Goal: Task Accomplishment & Management: Manage account settings

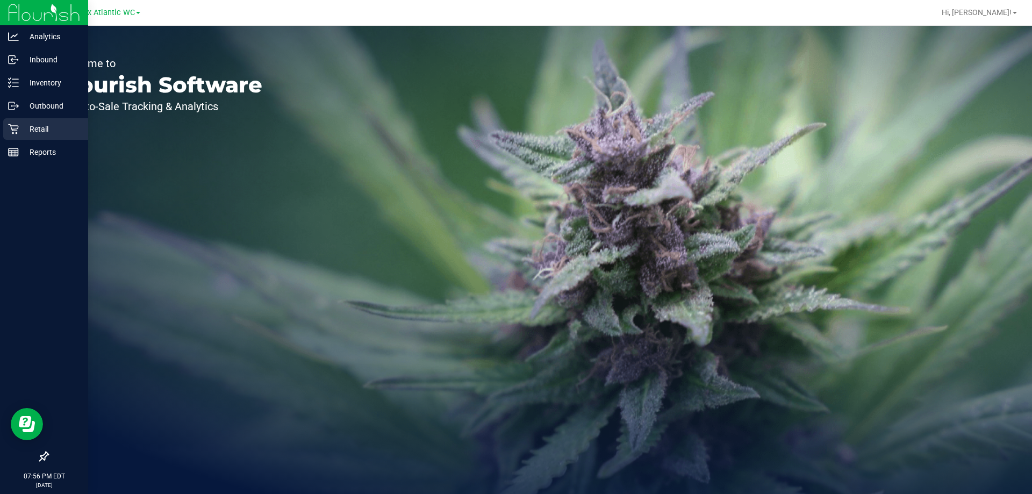
click at [46, 127] on p "Retail" at bounding box center [51, 129] width 64 height 13
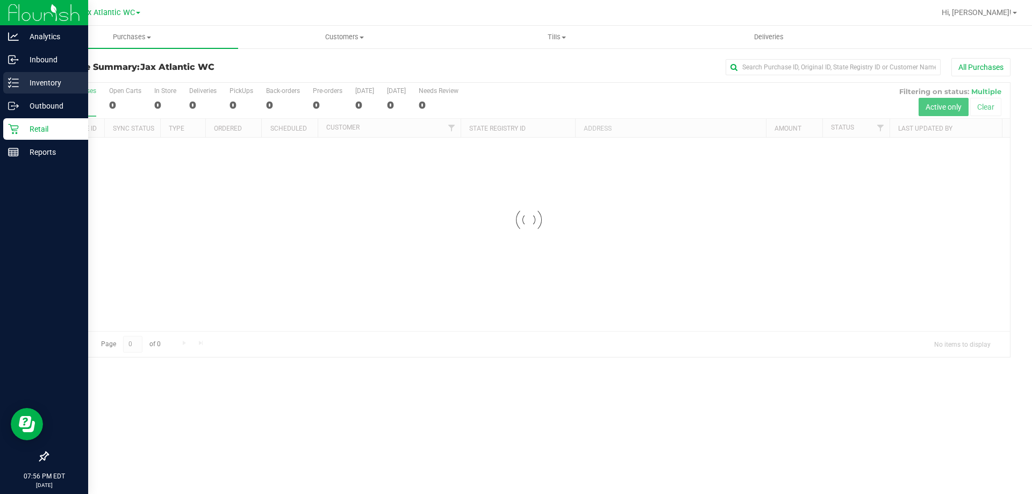
click at [65, 82] on p "Inventory" at bounding box center [51, 82] width 64 height 13
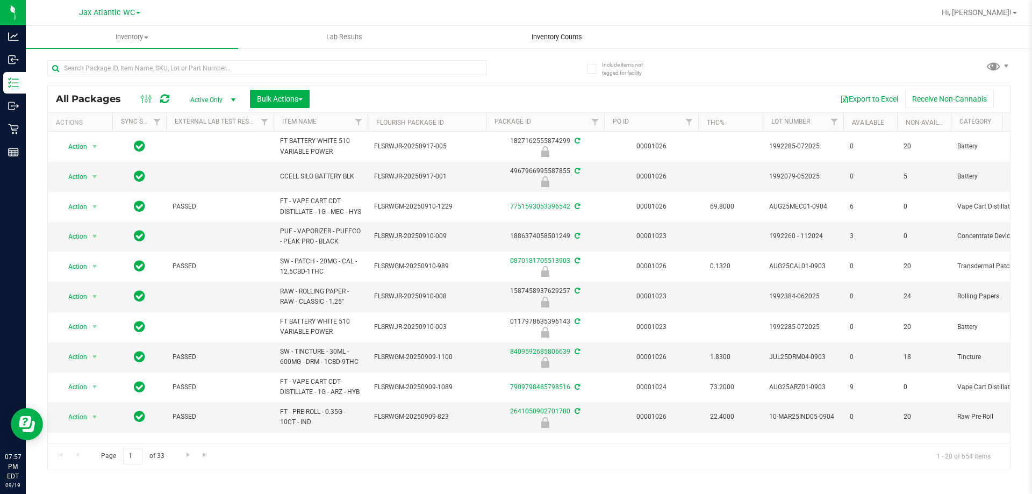
click at [552, 39] on span "Inventory Counts" at bounding box center [557, 37] width 80 height 10
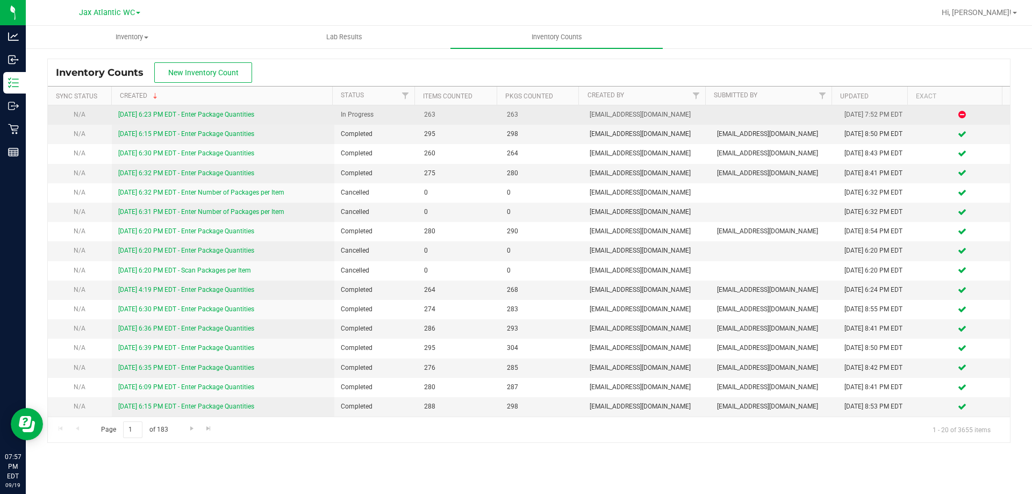
click at [203, 113] on link "[DATE] 6:23 PM EDT - Enter Package Quantities" at bounding box center [186, 115] width 136 height 8
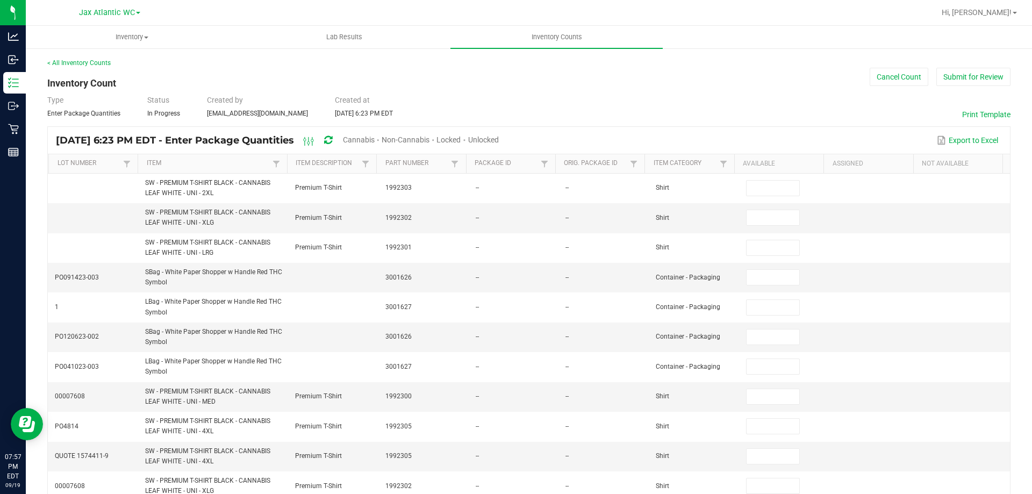
click at [375, 141] on span "Cannabis" at bounding box center [359, 139] width 32 height 9
type input "8"
type input "0"
type input "1"
type input "0"
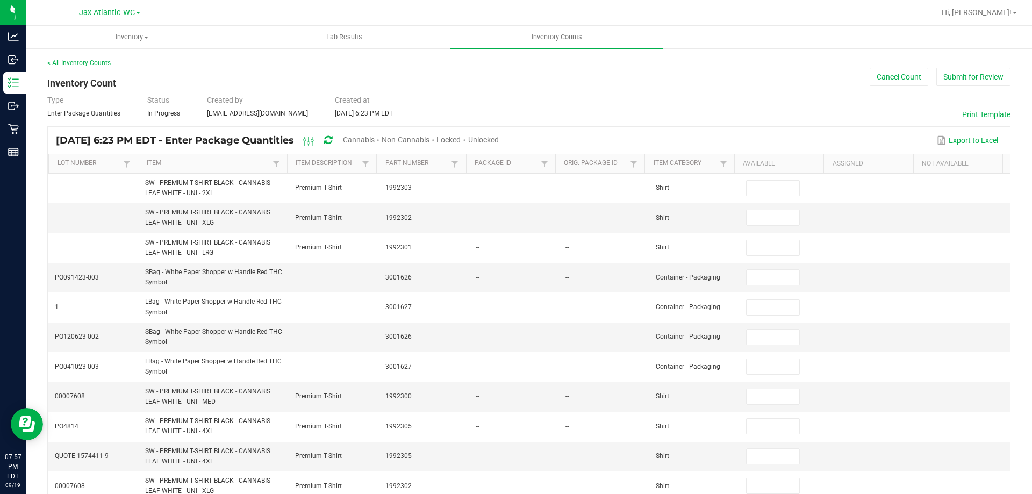
type input "11"
type input "0"
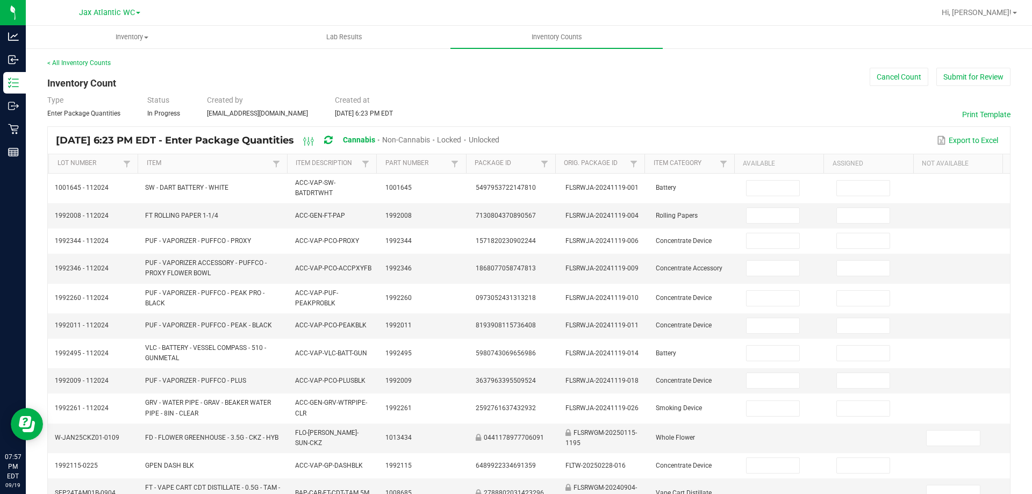
click at [499, 138] on span "Unlocked" at bounding box center [484, 139] width 31 height 9
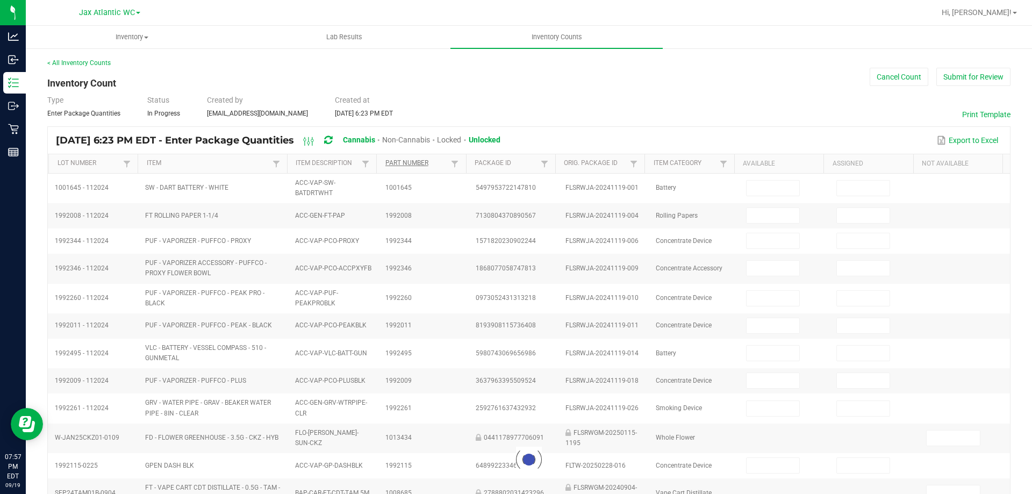
type input "8"
type input "11"
type input "3"
type input "0"
type input "2"
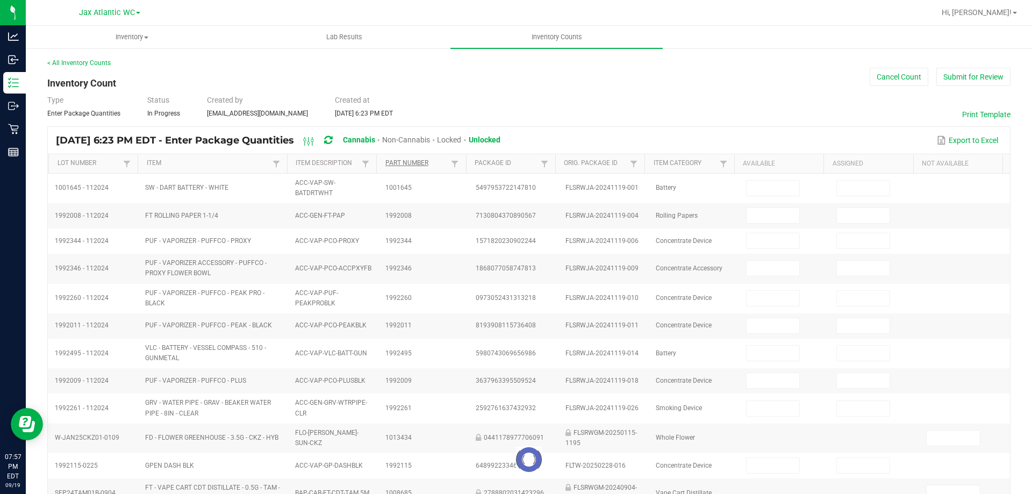
type input "0"
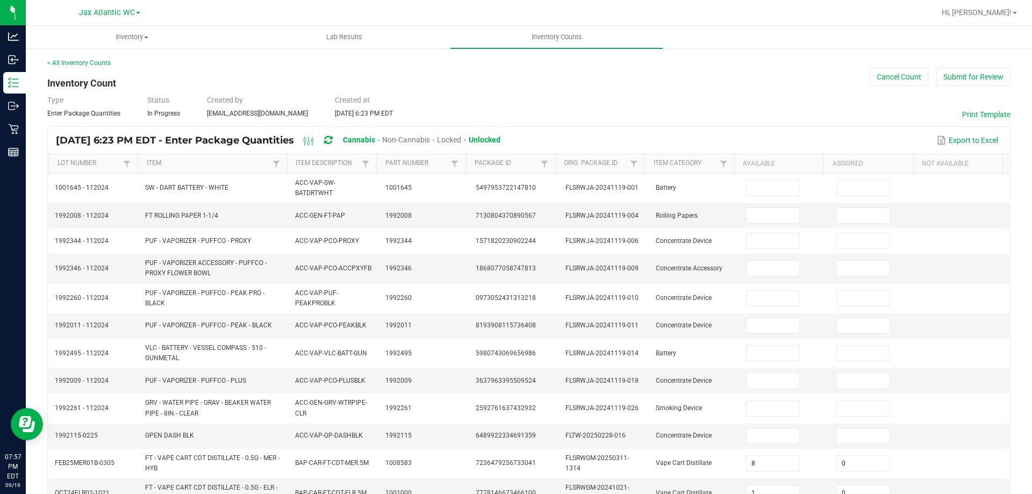
click at [237, 170] on th "Item" at bounding box center [212, 163] width 149 height 19
click at [241, 167] on link "Item" at bounding box center [208, 163] width 123 height 9
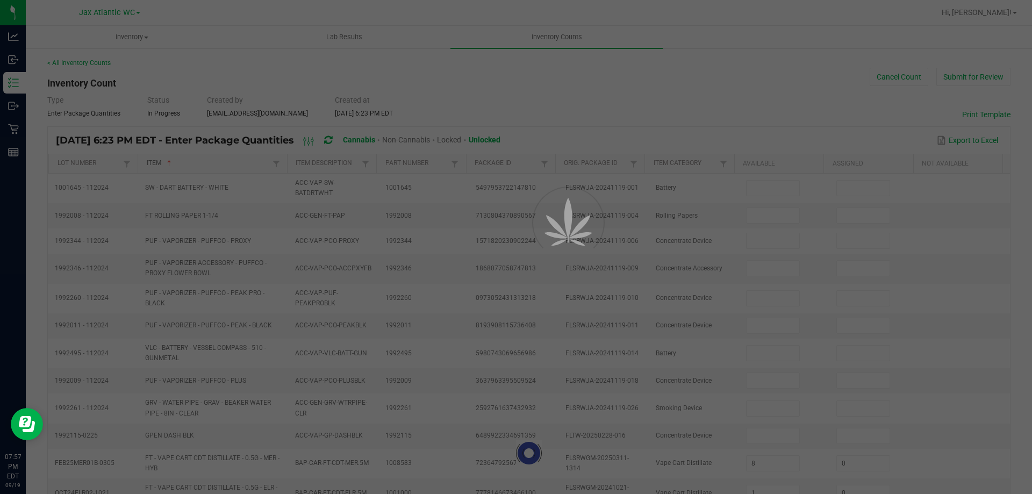
type input "6"
type input "18"
type input "5"
type input "13"
type input "20"
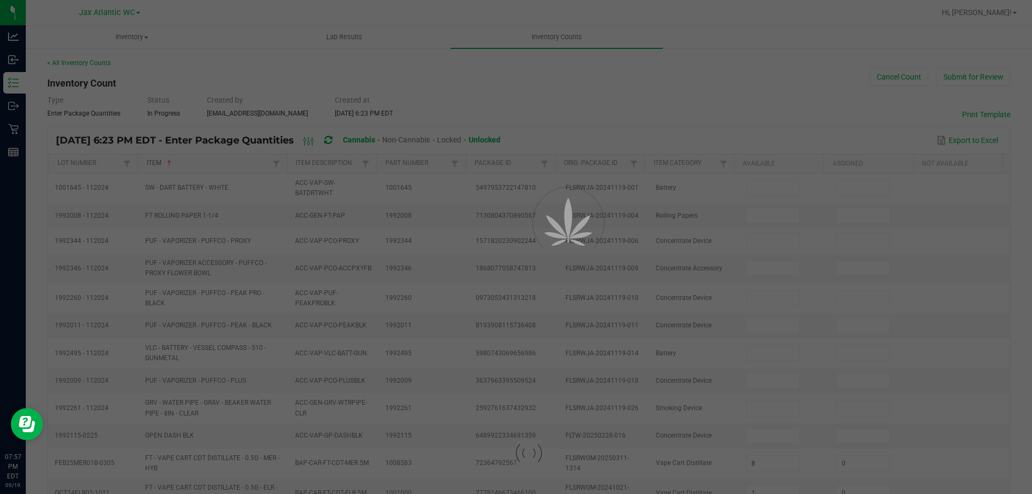
type input "10"
type input "17"
type input "2"
type input "0"
type input "12"
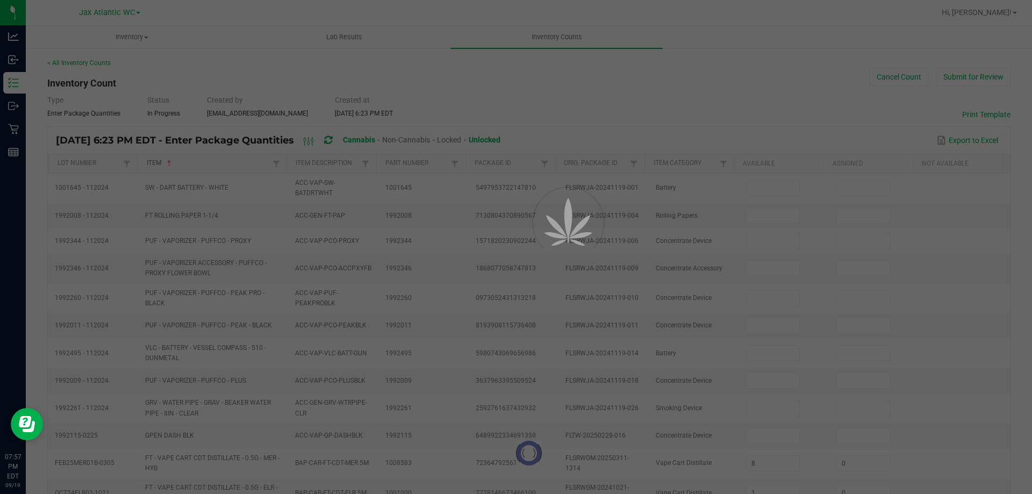
type input "0"
type input "5"
type input "11"
type input "0"
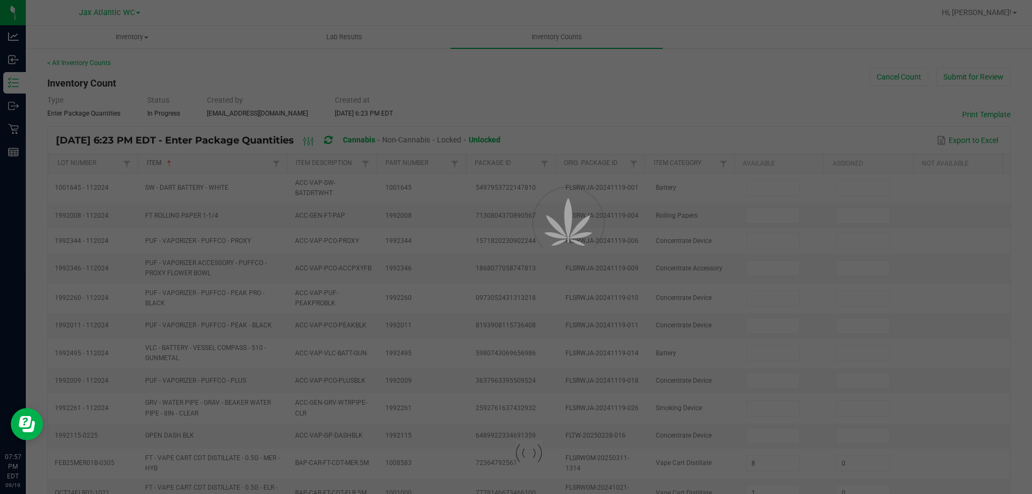
type input "0"
type input "3"
type input "0"
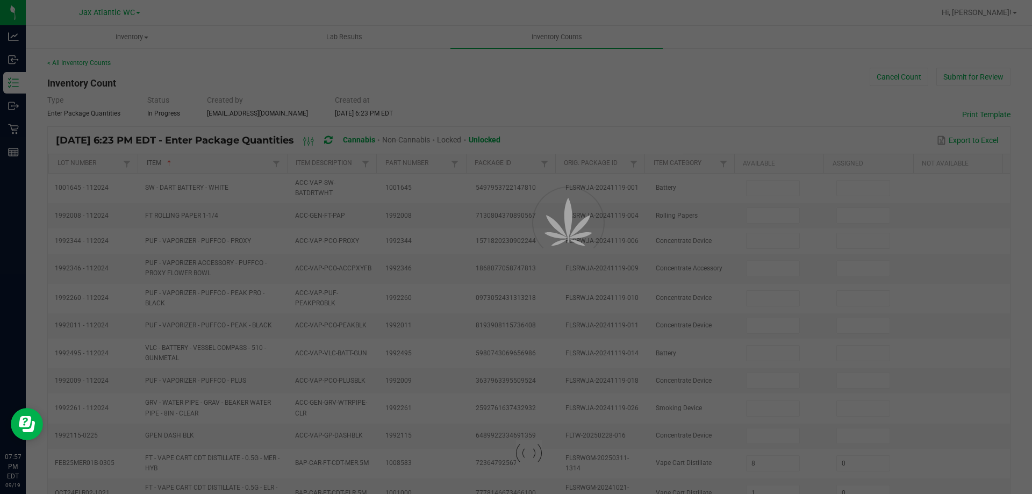
type input "4"
type input "0"
type input "14"
type input "12"
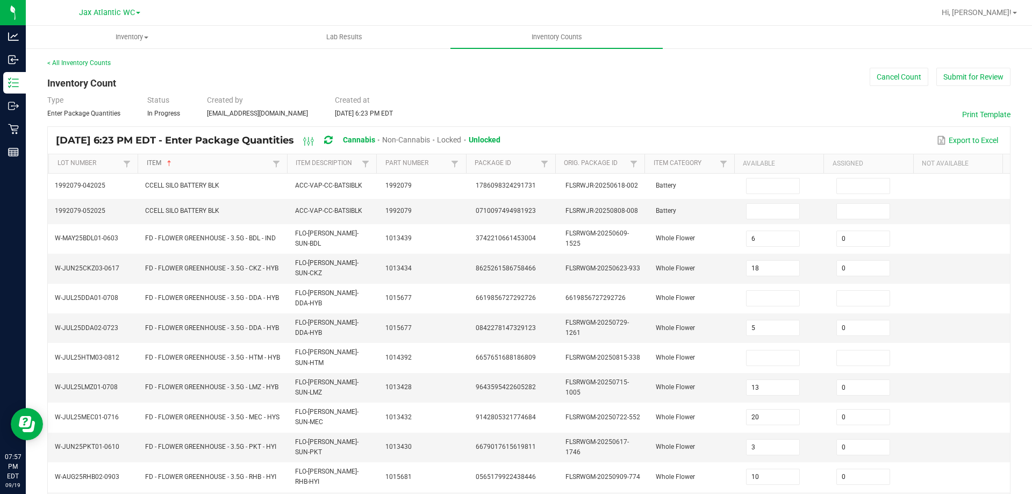
click at [191, 162] on link "Item" at bounding box center [208, 163] width 123 height 9
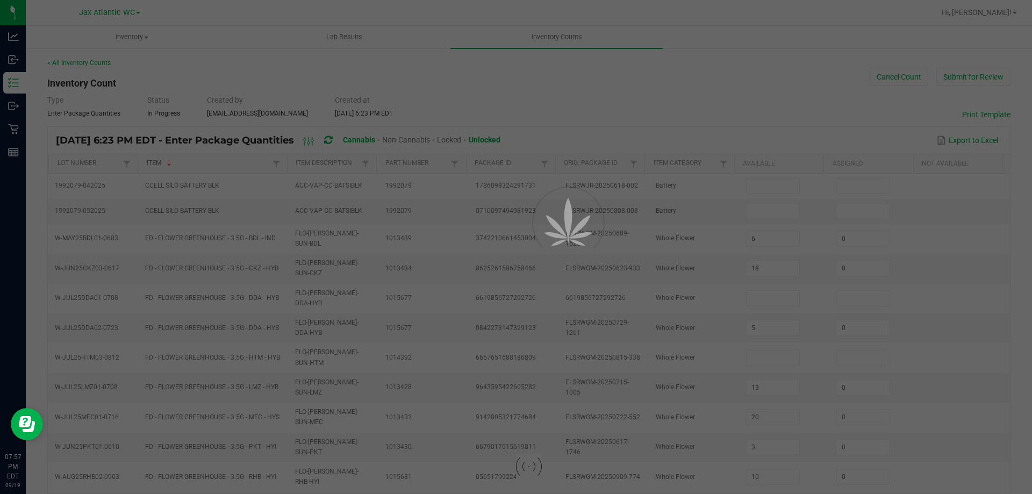
type input "18"
type input "40"
type input "21"
type input "39"
type input "2"
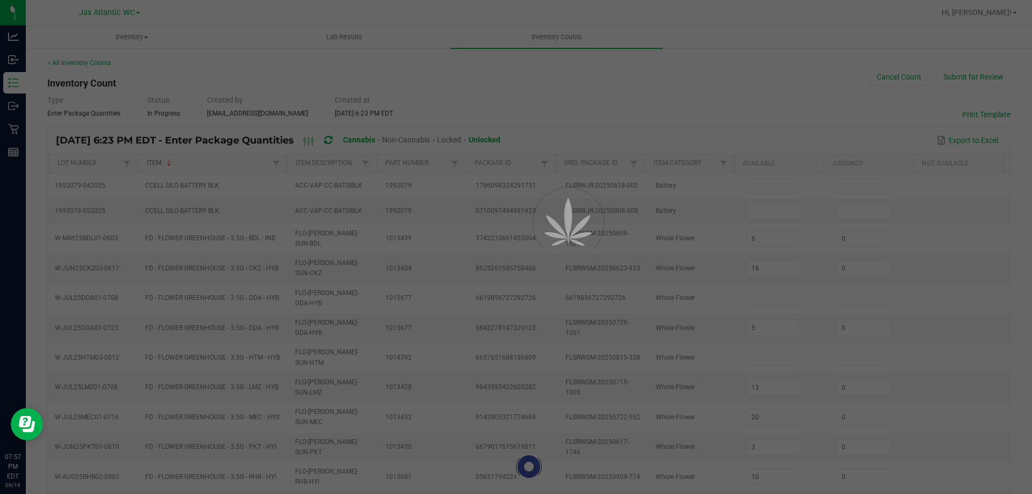
type input "6"
type input "18"
type input "5"
type input "18"
type input "1"
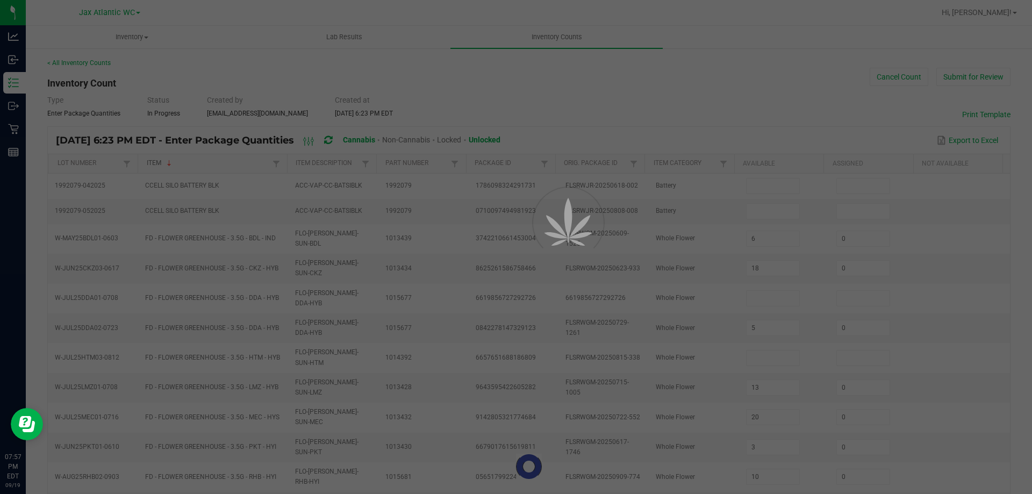
type input "4"
type input "10"
type input "0"
type input "19"
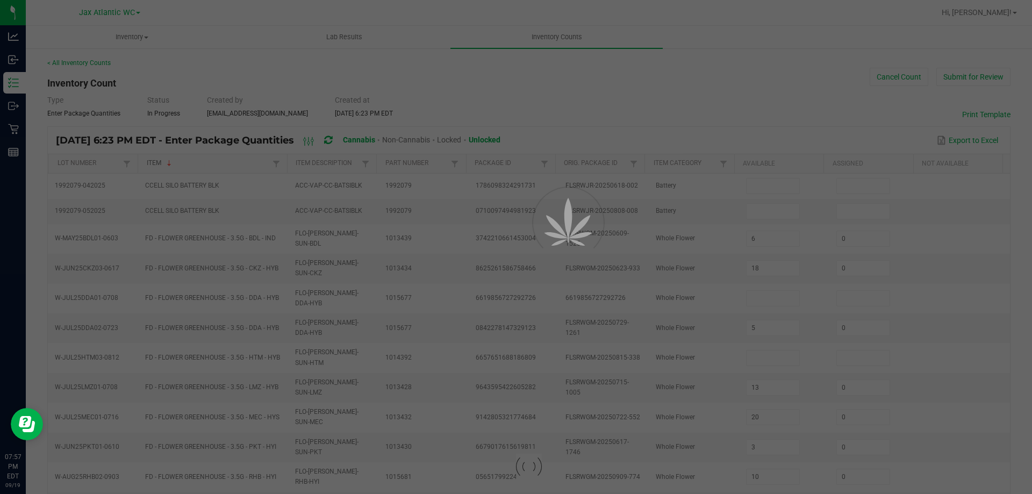
type input "10"
type input "17"
type input "15"
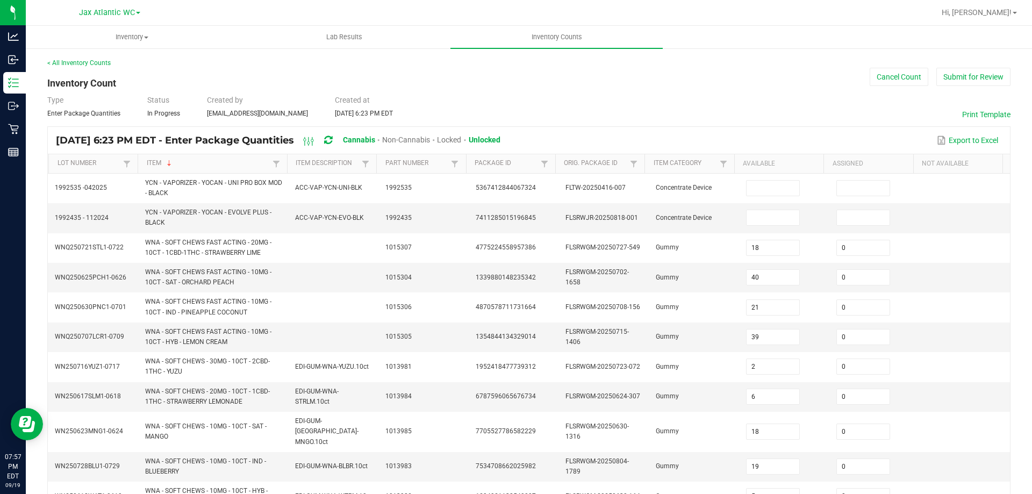
click at [346, 169] on th "Item Description" at bounding box center [331, 163] width 89 height 19
click at [345, 166] on link "Item Description" at bounding box center [327, 163] width 63 height 9
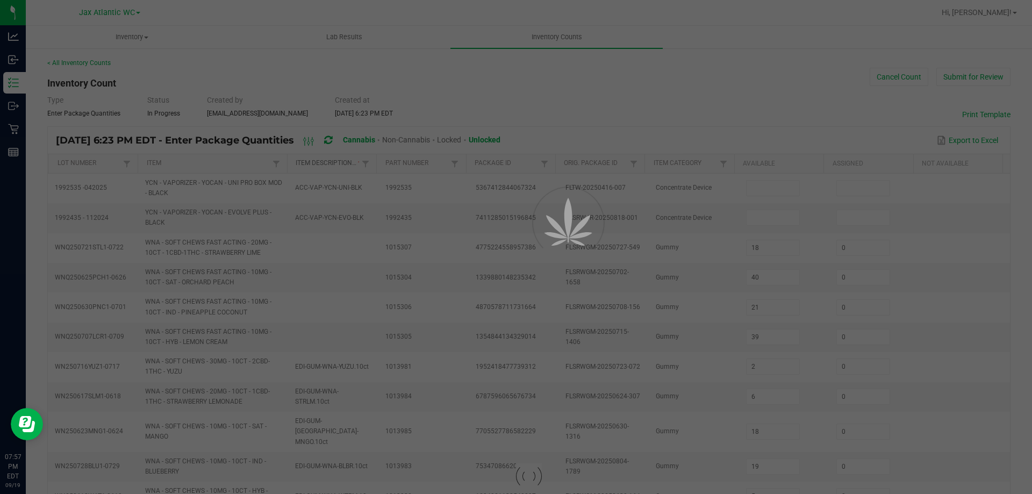
type input "8"
type input "39"
type input "0"
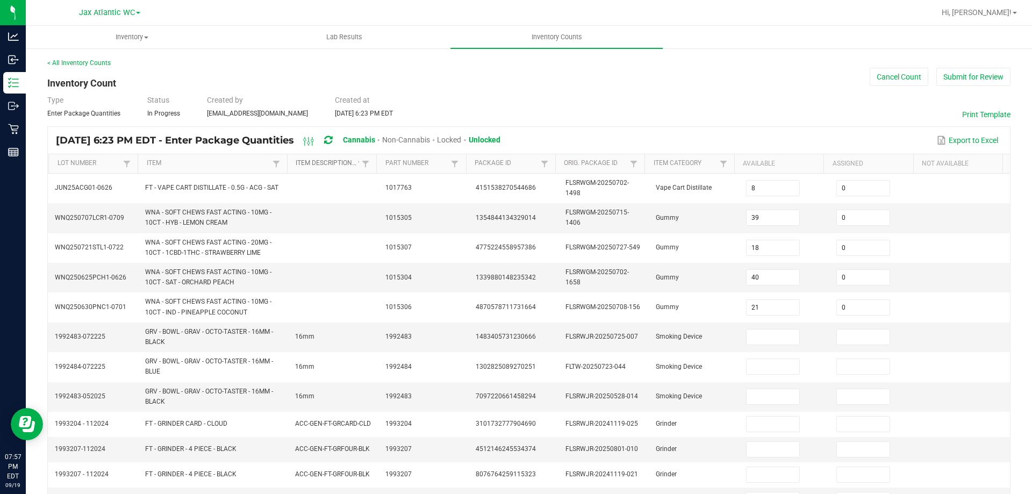
click at [325, 164] on link "Item Description" at bounding box center [327, 163] width 63 height 9
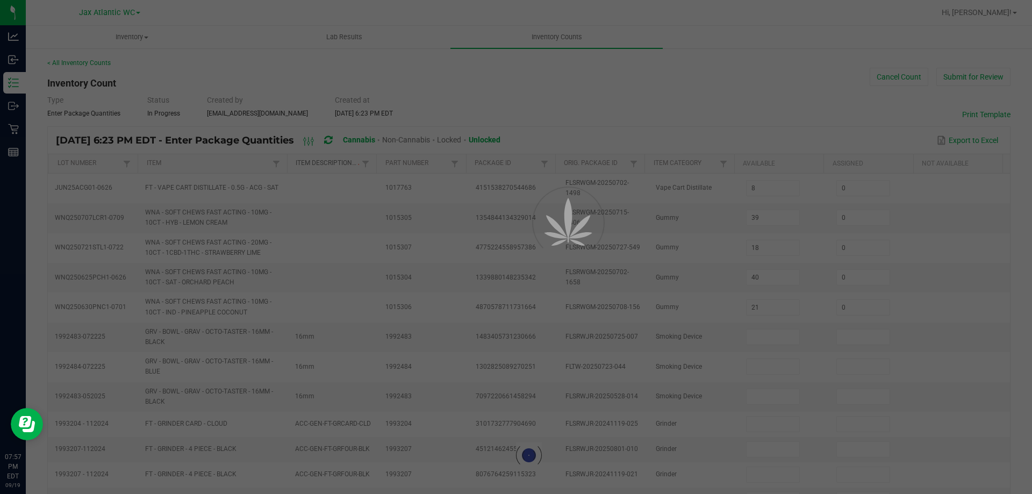
type input "15"
type input "4"
type input "3"
type input "9"
type input "10"
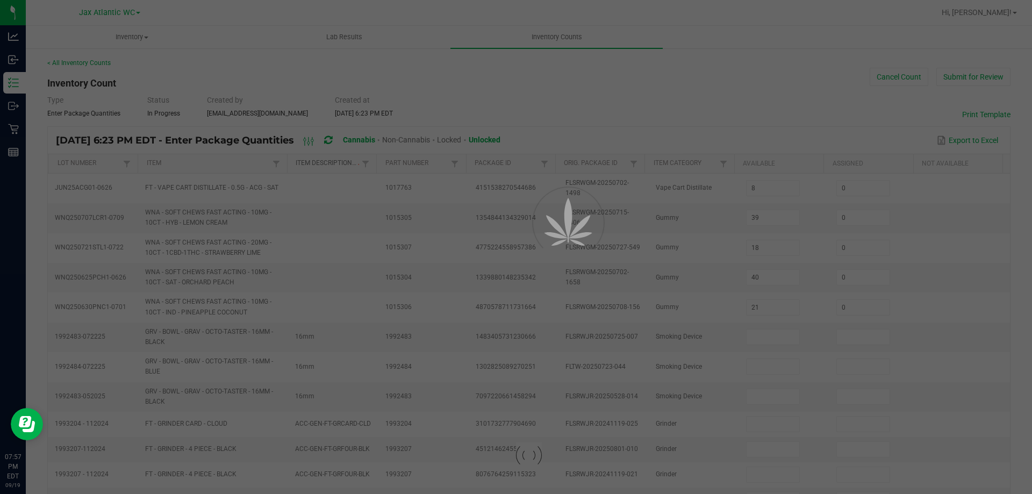
type input "10"
type input "24"
type input "21"
type input "1"
type input "11"
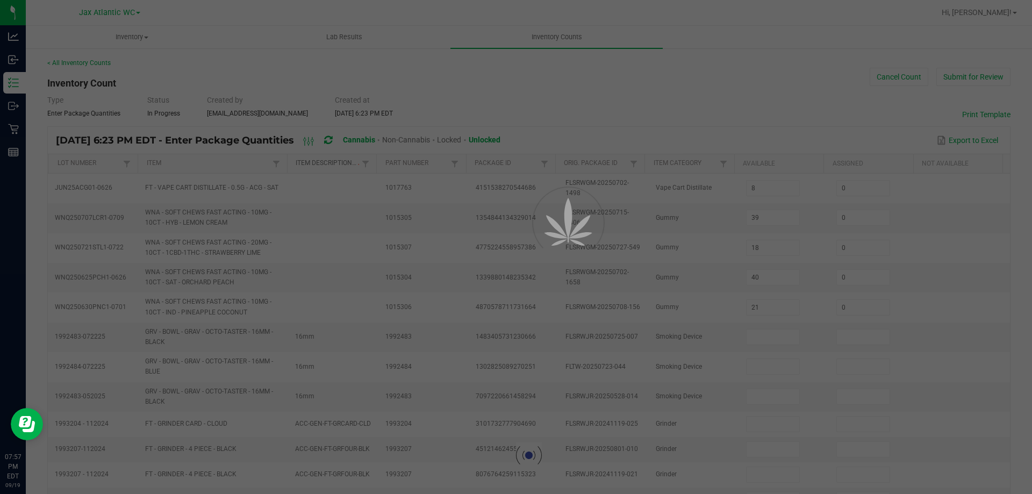
type input "0"
type input "23"
type input "0"
type input "8"
type input "0"
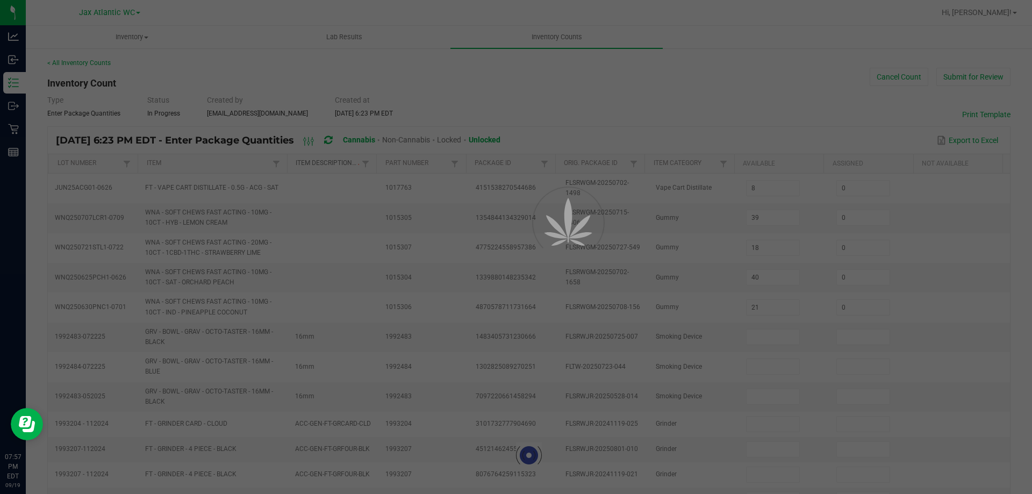
type input "1"
type input "0"
type input "10"
type input "0"
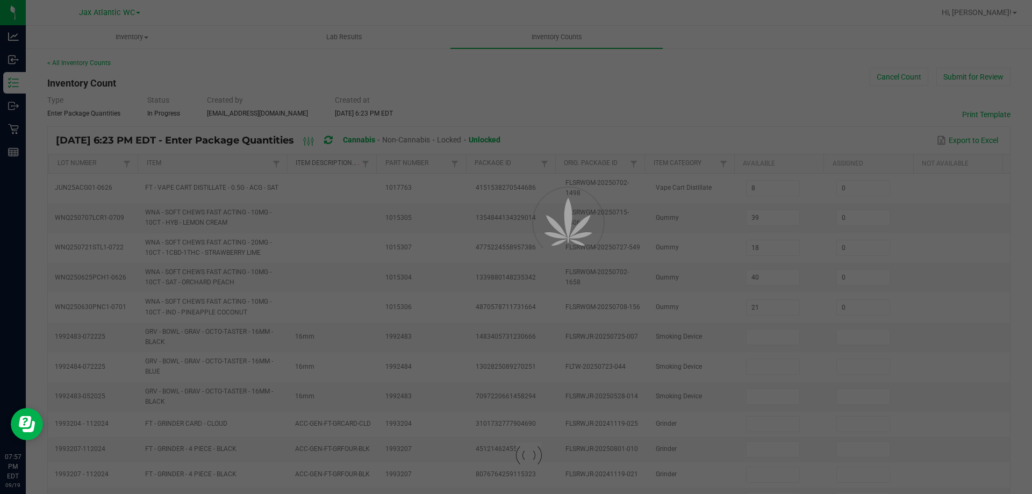
type input "0"
type input "7"
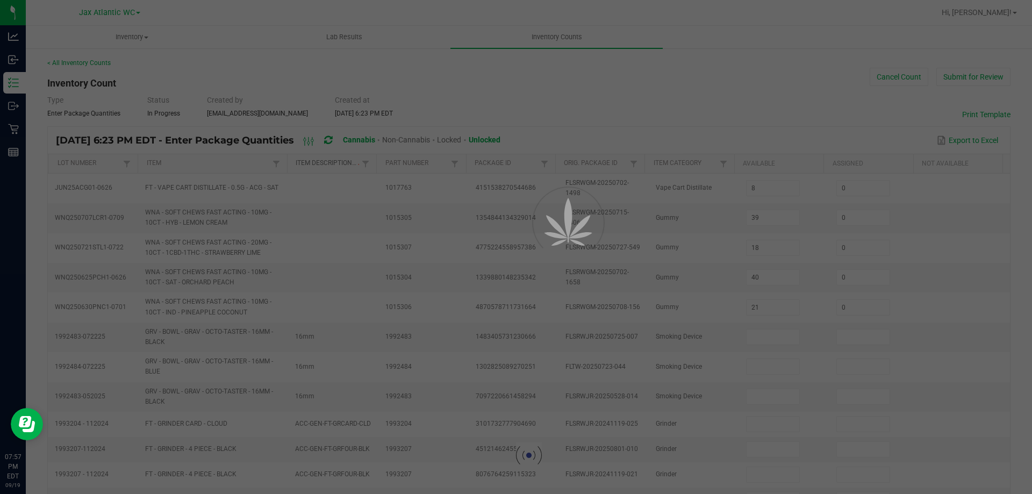
type input "0"
type input "2"
type input "0"
type input "14"
type input "0"
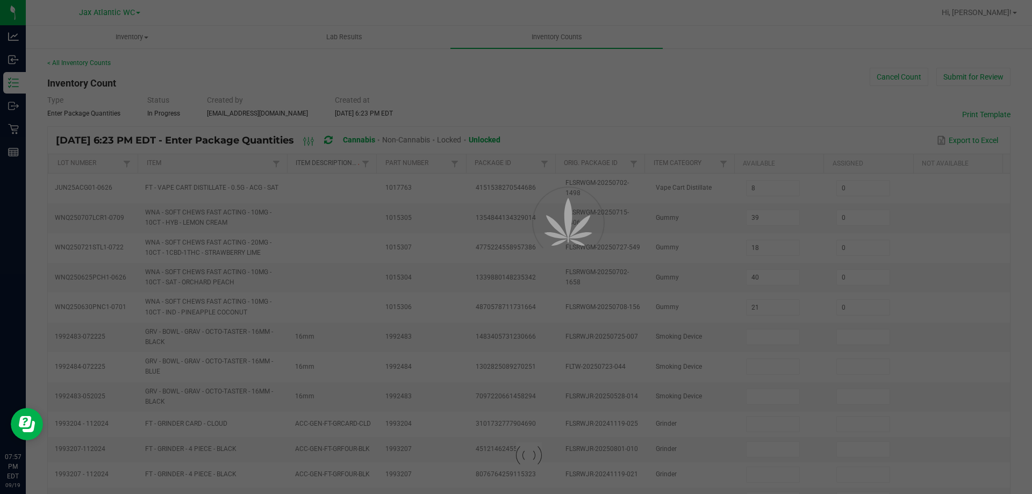
type input "24"
type input "0"
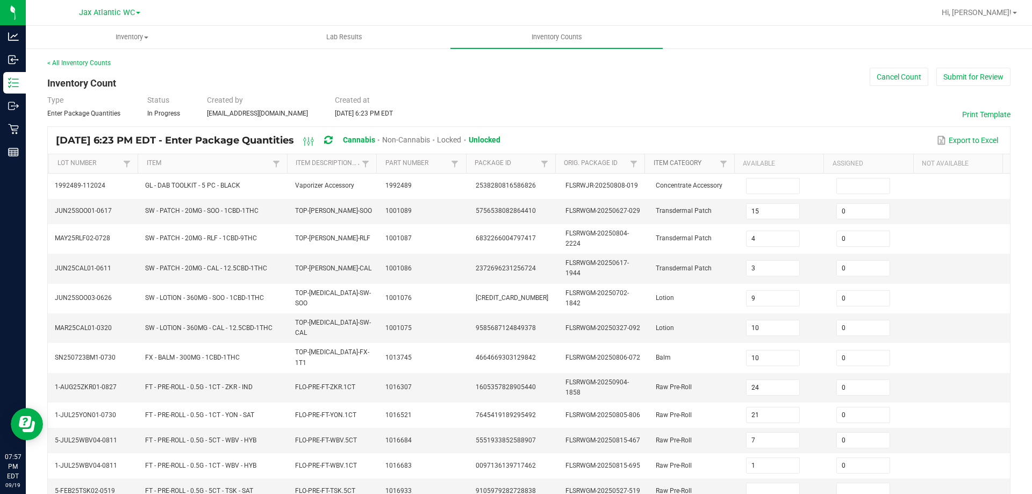
click at [698, 165] on link "Item Category" at bounding box center [684, 163] width 63 height 9
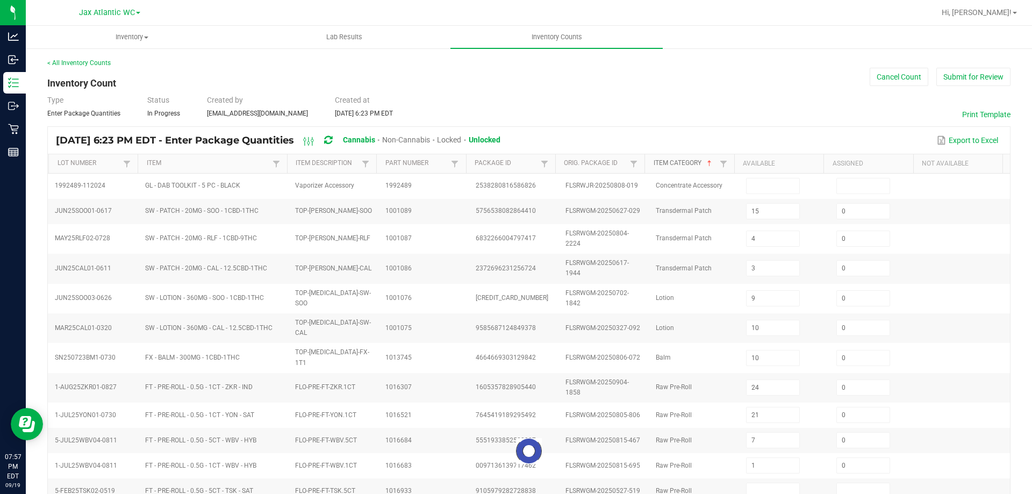
type input "10"
type input "2"
type input "5"
type input "29"
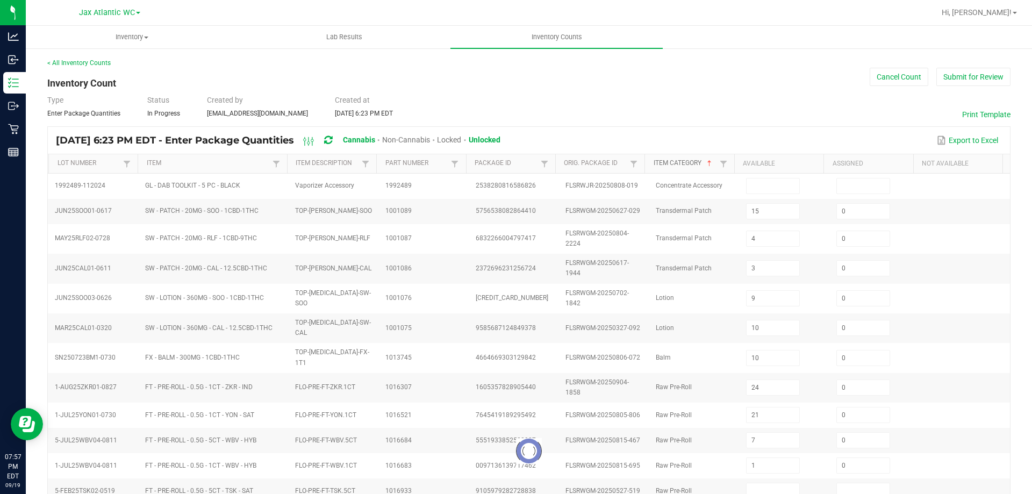
type input "0"
type input "9"
type input "24"
type input "0"
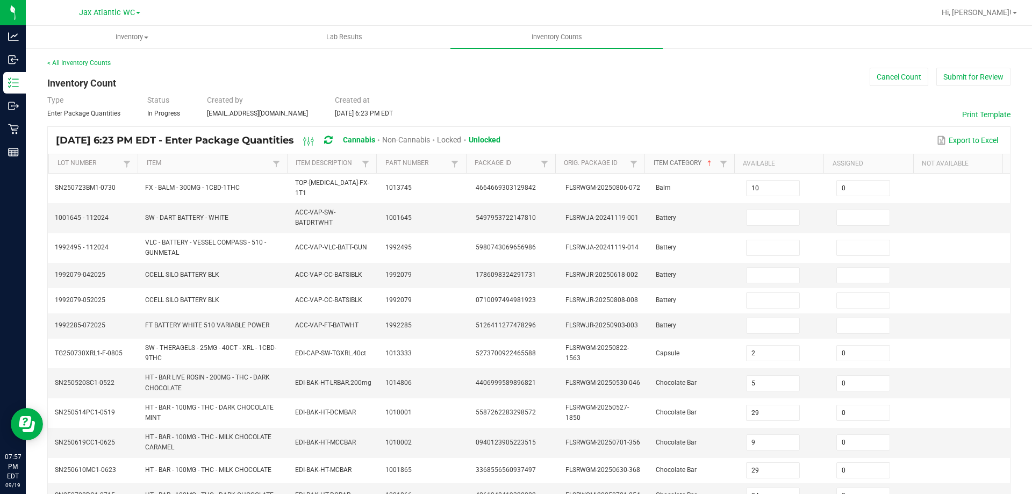
click at [698, 165] on link "Item Category" at bounding box center [684, 163] width 63 height 9
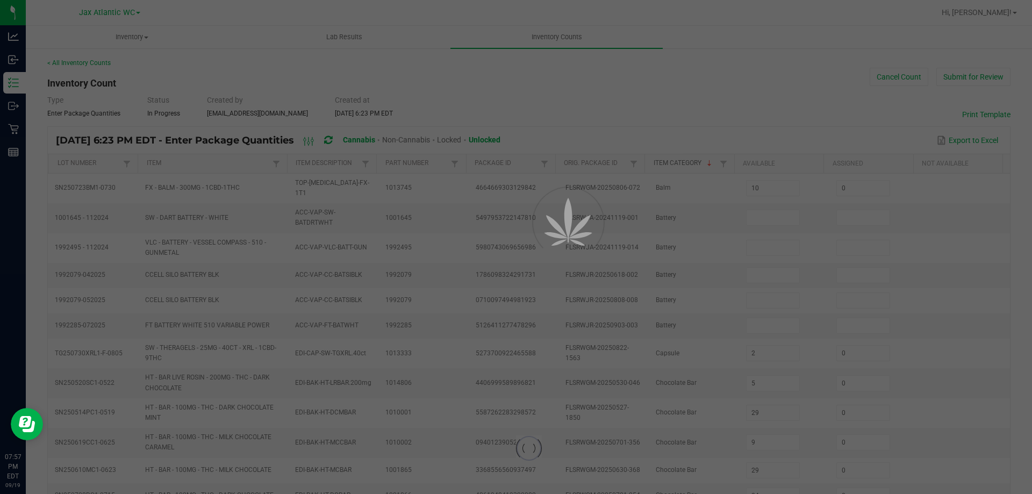
type input "6"
type input "12"
type input "5"
type input "16"
type input "8"
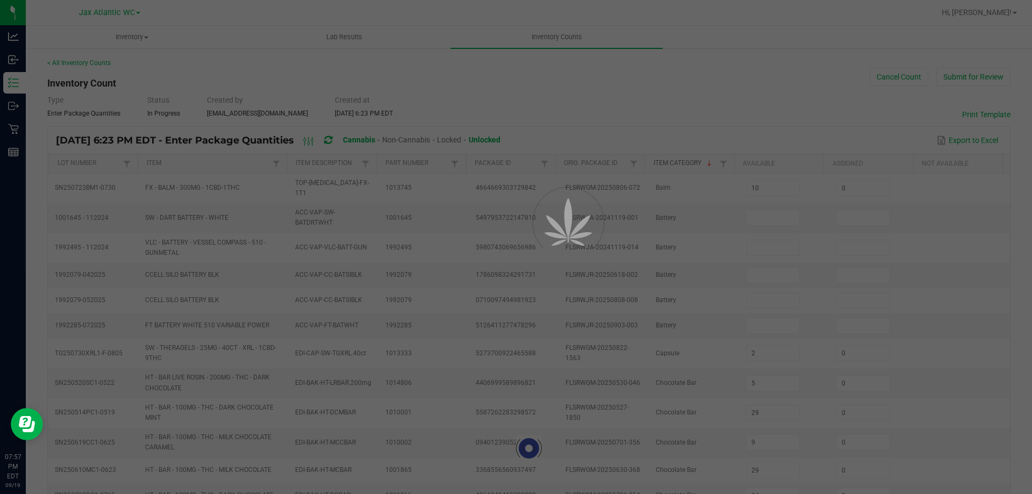
type input "17"
type input "10"
type input "14"
type input "11"
type input "0"
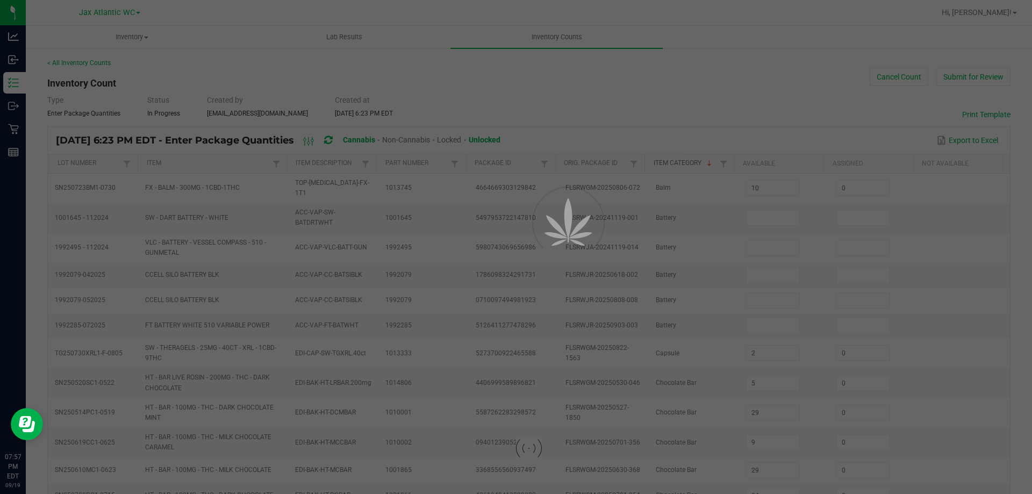
type input "14"
type input "0"
type input "15"
type input "0"
type input "5"
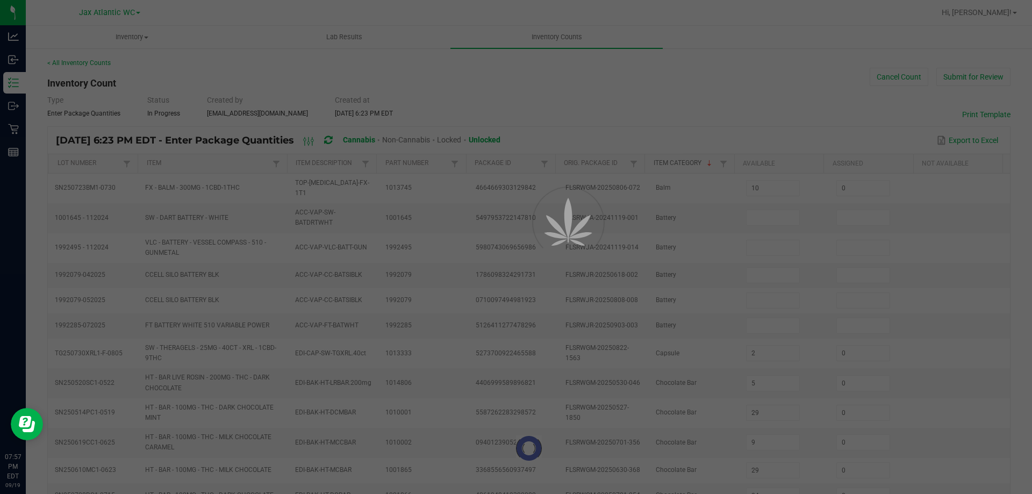
type input "0"
type input "19"
type input "0"
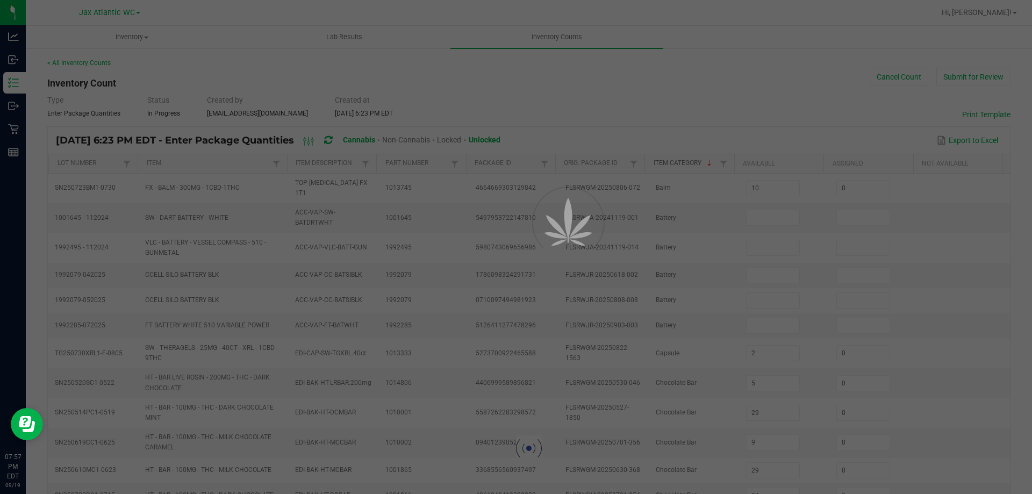
type input "0"
type input "18"
type input "12"
type input "0"
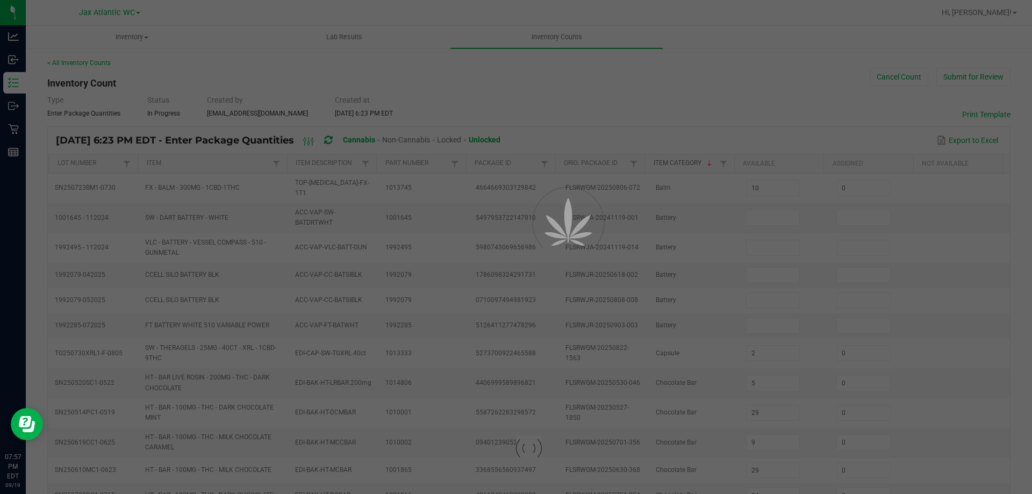
type input "17"
type input "0"
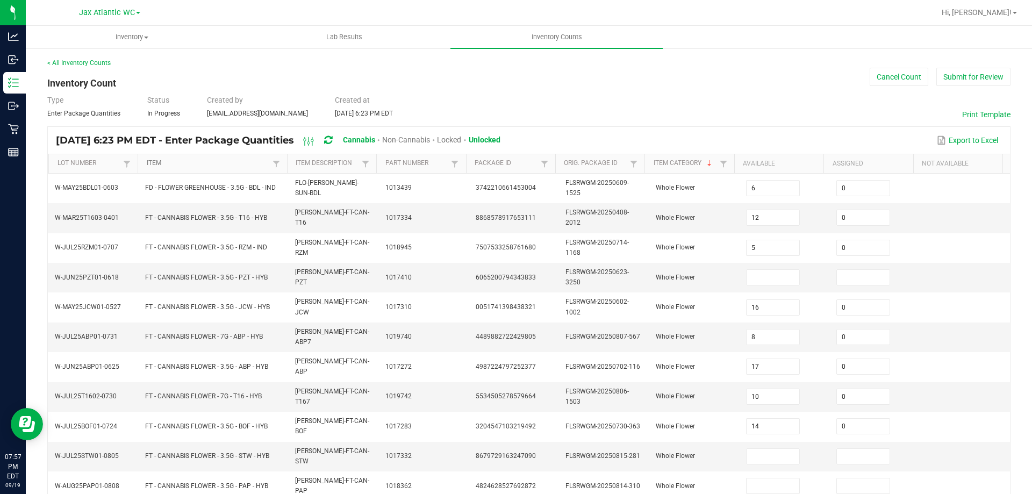
click at [170, 164] on link "Item" at bounding box center [208, 163] width 123 height 9
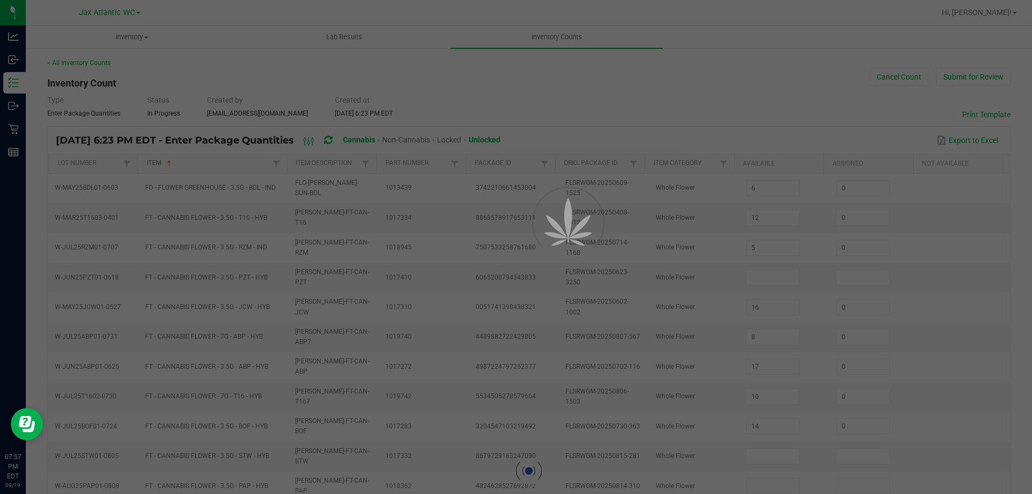
type input "6"
type input "18"
type input "5"
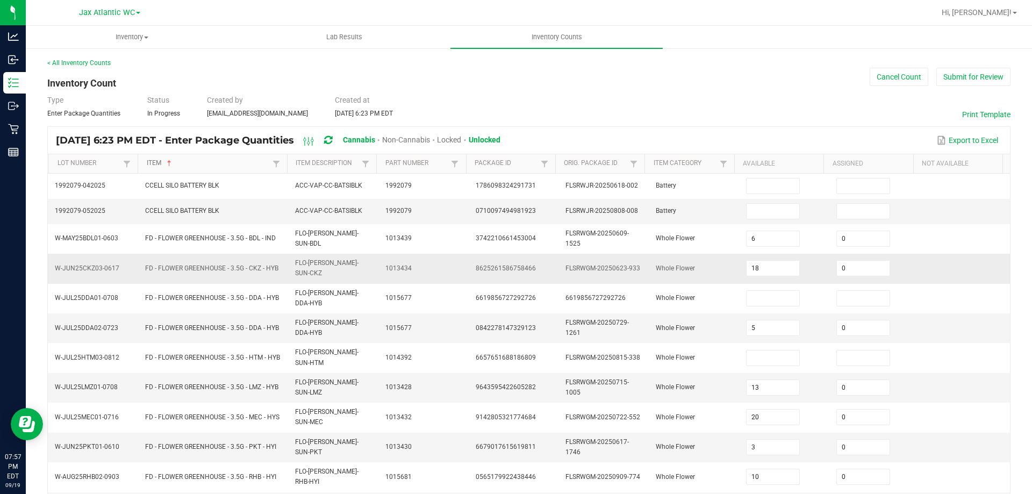
scroll to position [54, 0]
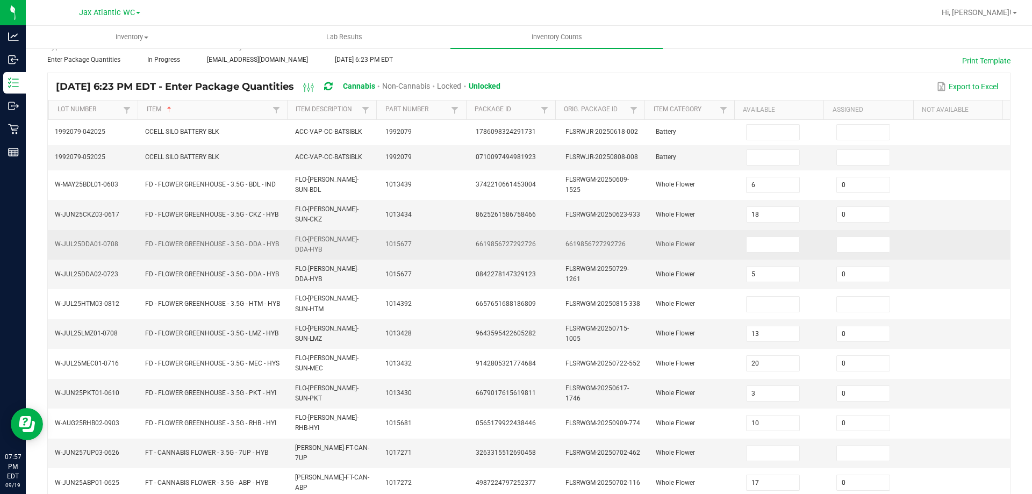
click at [747, 247] on td at bounding box center [784, 245] width 90 height 30
click at [746, 242] on tbody "1992079-042025 CCELL SILO BATTERY BLK ACC-VAP-CC-BATSIBLK 1992079 1786098324291…" at bounding box center [529, 413] width 962 height 586
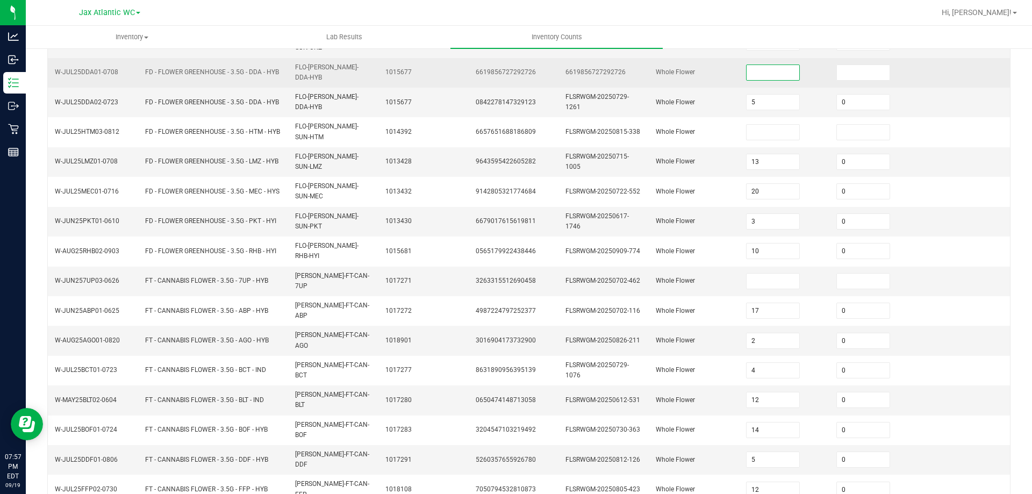
scroll to position [246, 0]
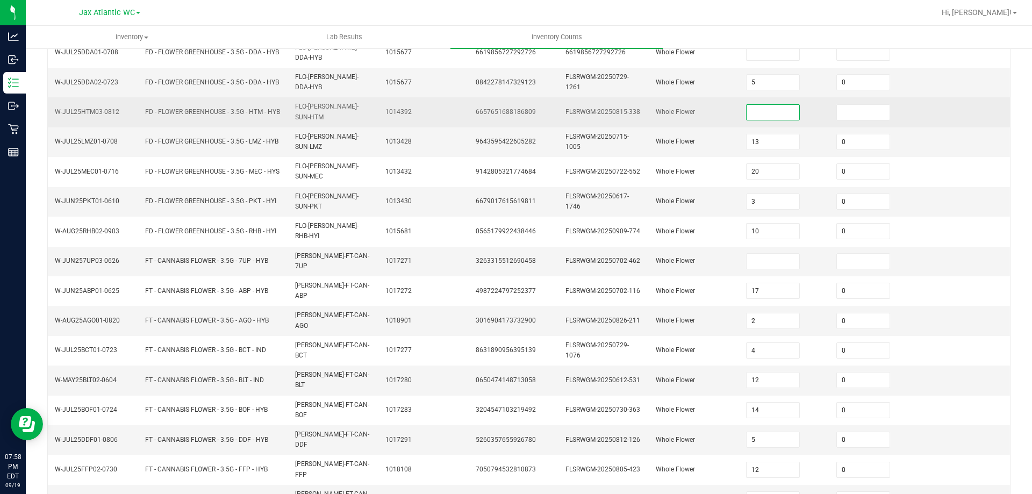
click at [746, 105] on input at bounding box center [772, 112] width 53 height 15
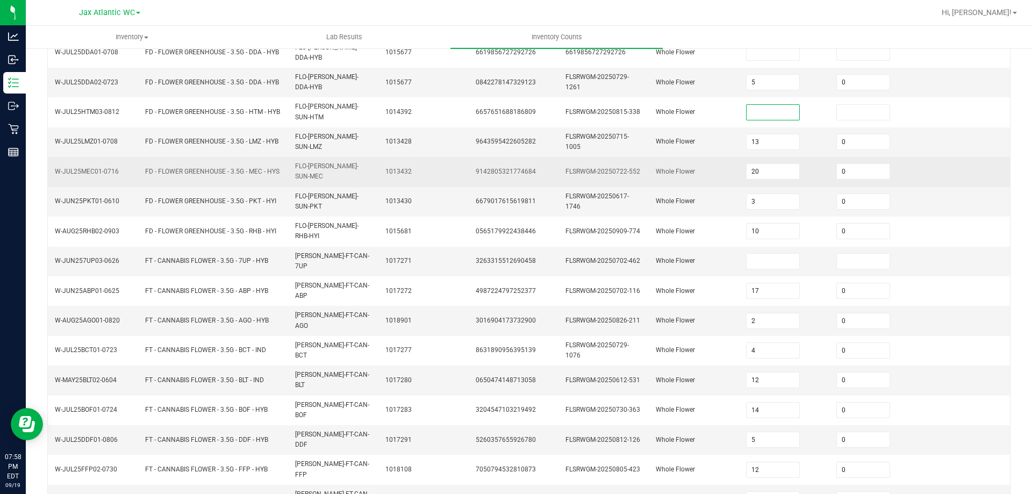
click at [675, 168] on span "Whole Flower" at bounding box center [675, 172] width 39 height 8
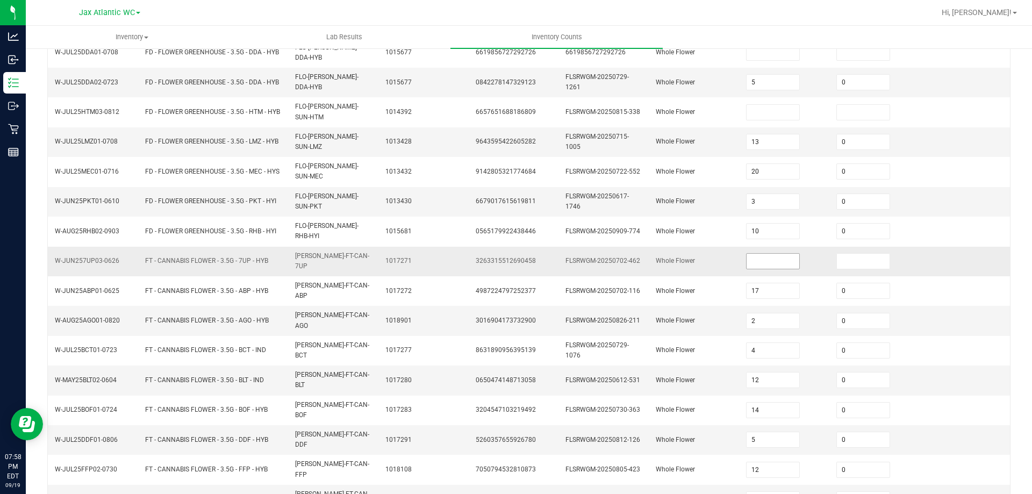
click at [746, 254] on input at bounding box center [772, 261] width 53 height 15
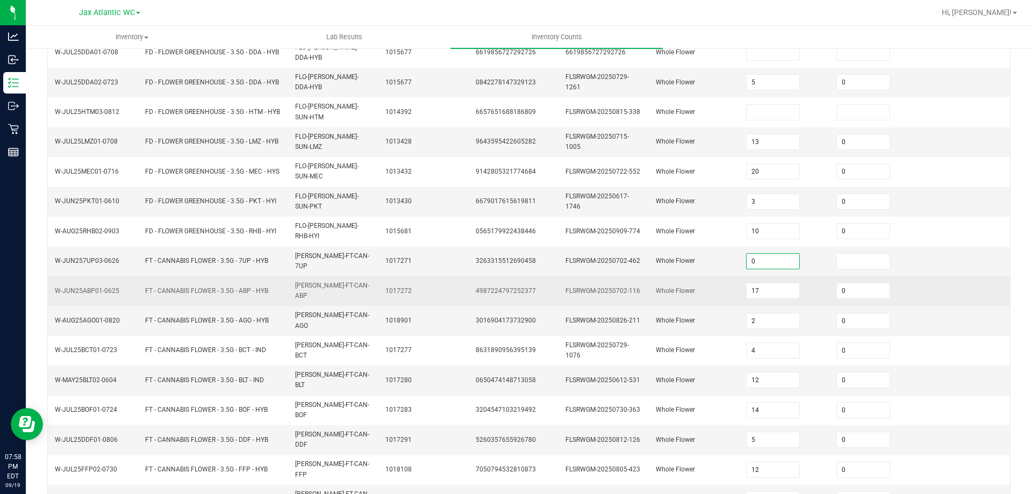
click at [701, 251] on tbody "1992079-042025 CCELL SILO BATTERY BLK ACC-VAP-CC-BATSIBLK 1992079 1786098324291…" at bounding box center [529, 221] width 962 height 586
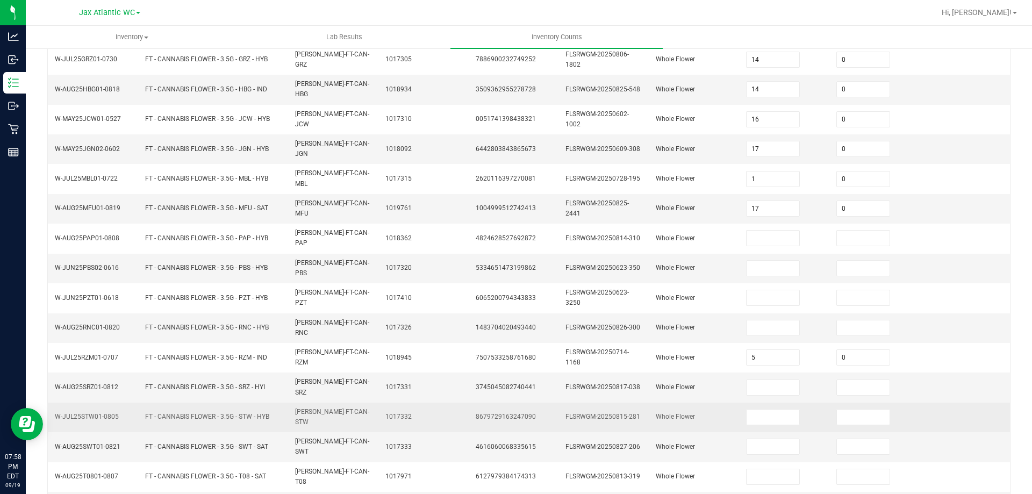
scroll to position [147, 0]
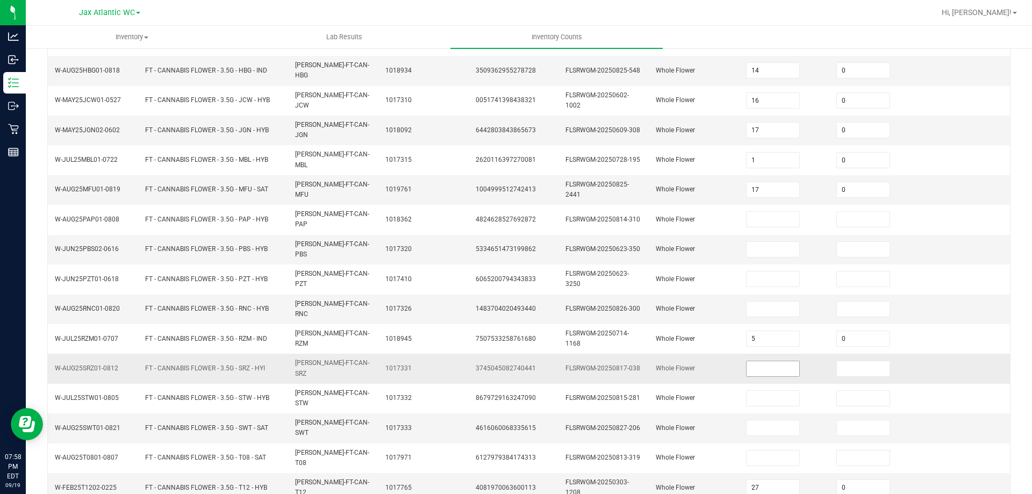
click at [746, 361] on input at bounding box center [772, 368] width 53 height 15
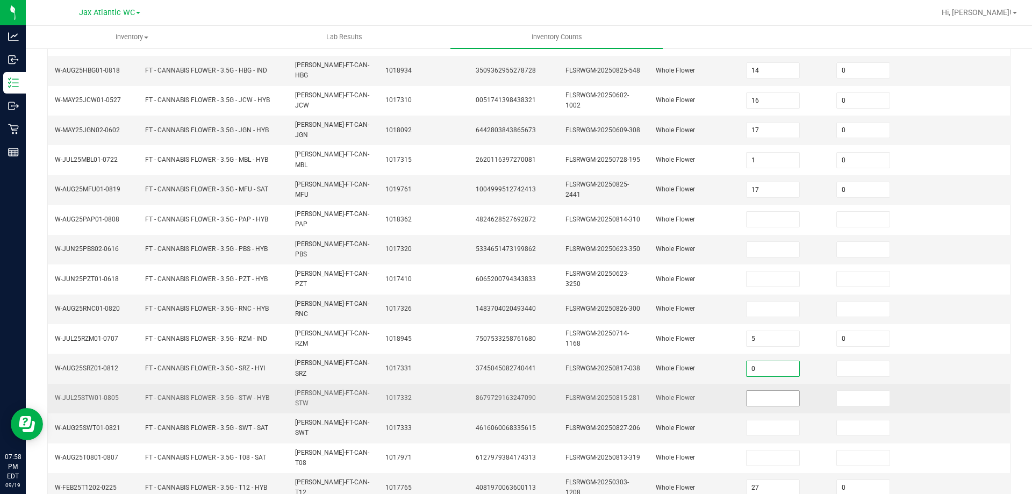
click at [747, 391] on input at bounding box center [772, 398] width 53 height 15
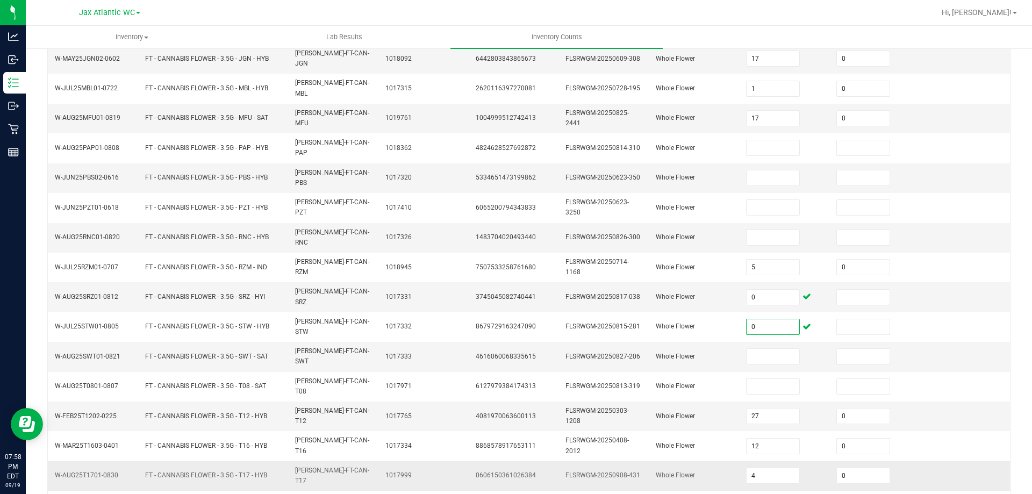
scroll to position [201, 0]
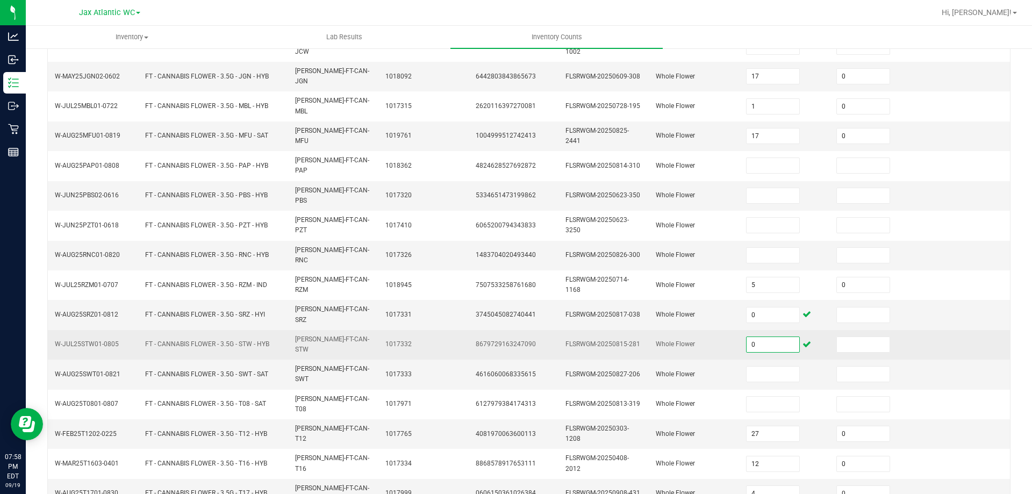
drag, startPoint x: 752, startPoint y: 314, endPoint x: 701, endPoint y: 317, distance: 50.6
click at [701, 330] on tr "W-JUL25STW01-0805 FT - CANNABIS FLOWER - 3.5G - STW - HYB [PERSON_NAME]-FT-CAN-…" at bounding box center [529, 345] width 962 height 30
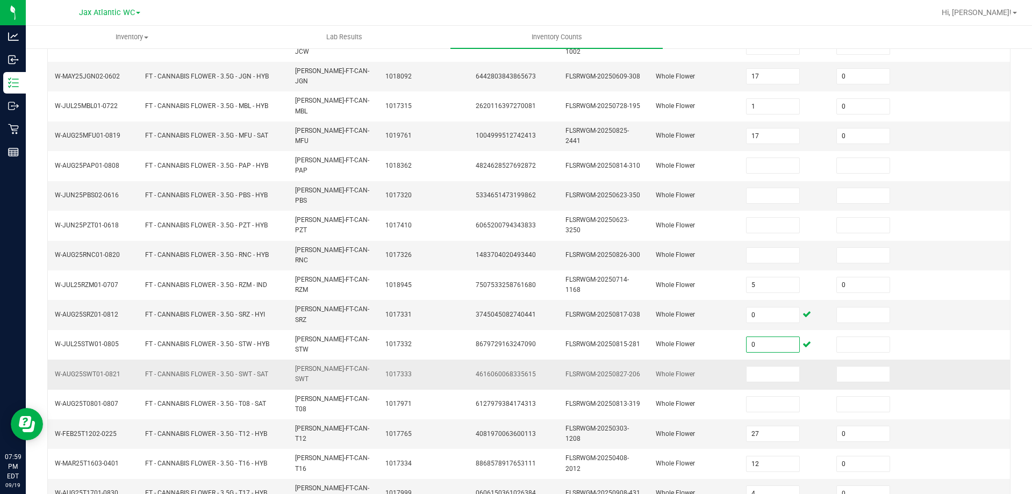
click at [614, 370] on span "FLSRWGM-20250827-206" at bounding box center [602, 374] width 75 height 8
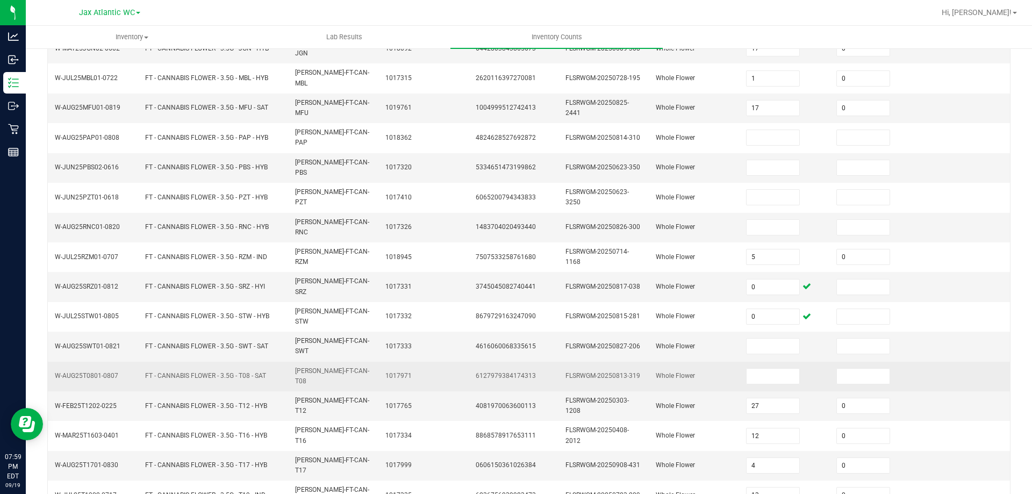
scroll to position [255, 0]
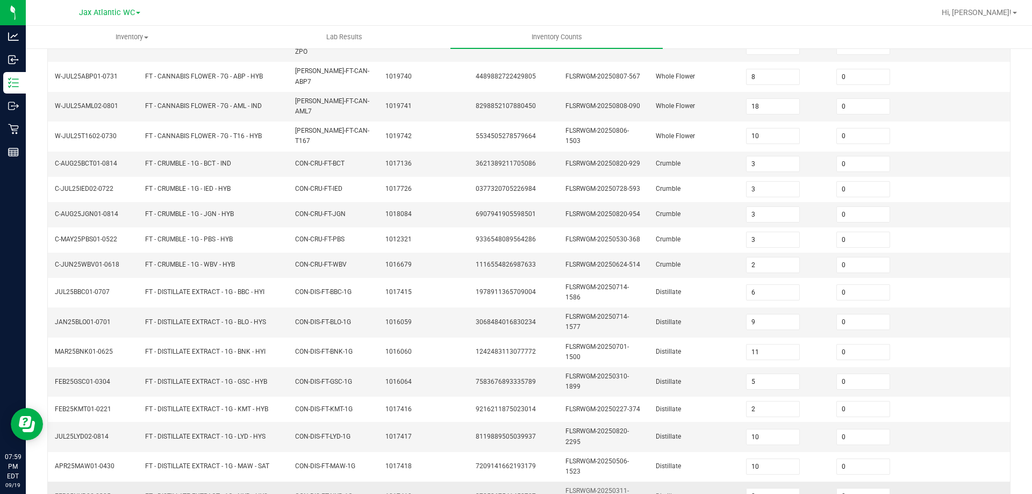
scroll to position [260, 0]
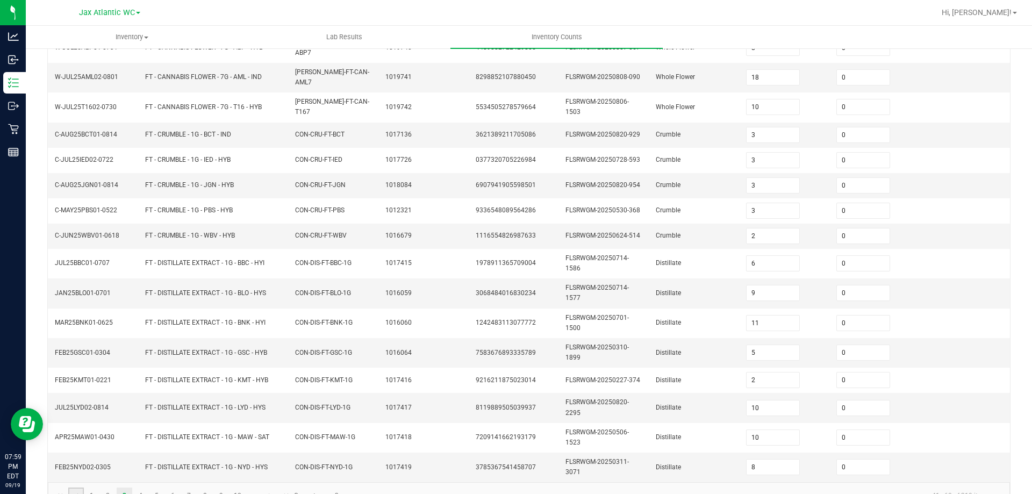
click at [82, 487] on link at bounding box center [76, 495] width 16 height 16
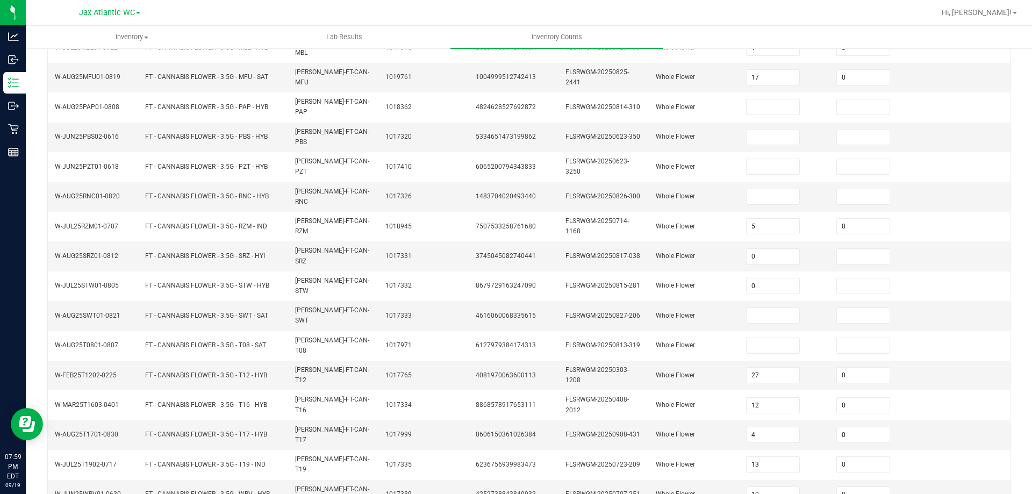
scroll to position [255, 0]
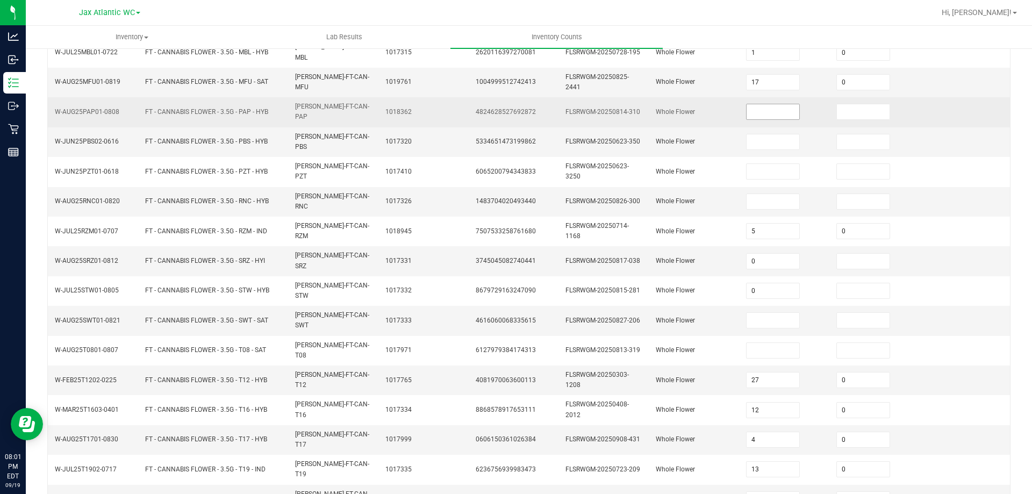
click at [746, 104] on input at bounding box center [772, 111] width 53 height 15
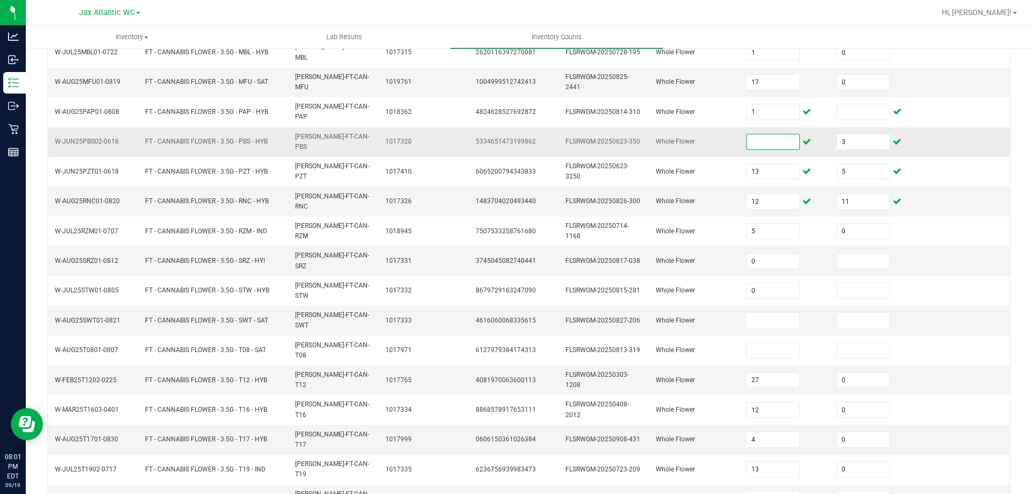
drag, startPoint x: 849, startPoint y: 117, endPoint x: 817, endPoint y: 125, distance: 32.7
click at [830, 127] on td "3" at bounding box center [875, 142] width 90 height 30
drag, startPoint x: 843, startPoint y: 127, endPoint x: 829, endPoint y: 128, distance: 14.1
click at [837, 134] on input "3" at bounding box center [863, 141] width 53 height 15
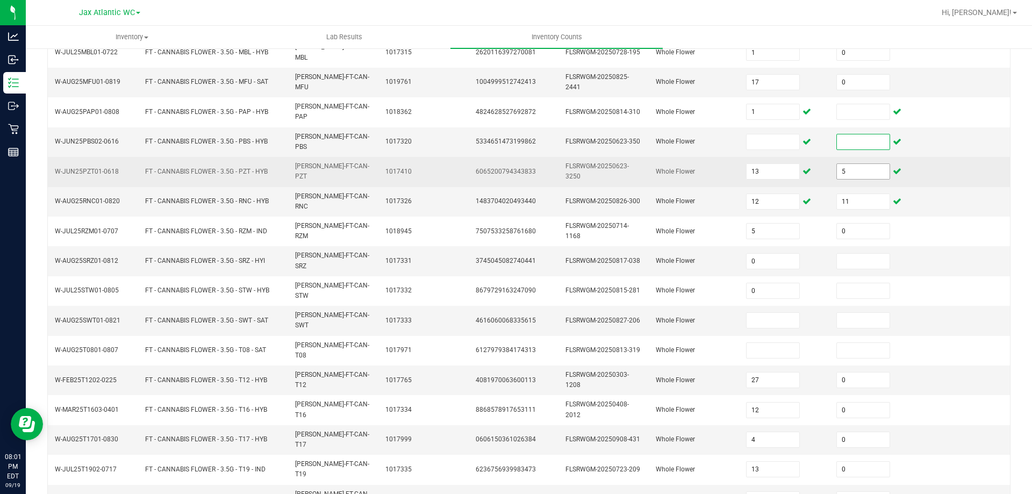
click at [847, 164] on input "5" at bounding box center [863, 171] width 53 height 15
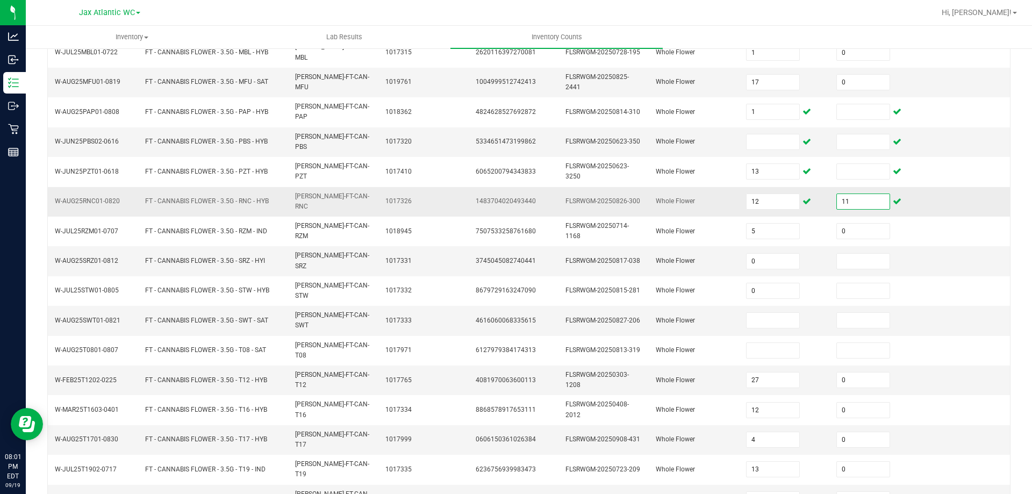
click at [843, 194] on input "11" at bounding box center [863, 201] width 53 height 15
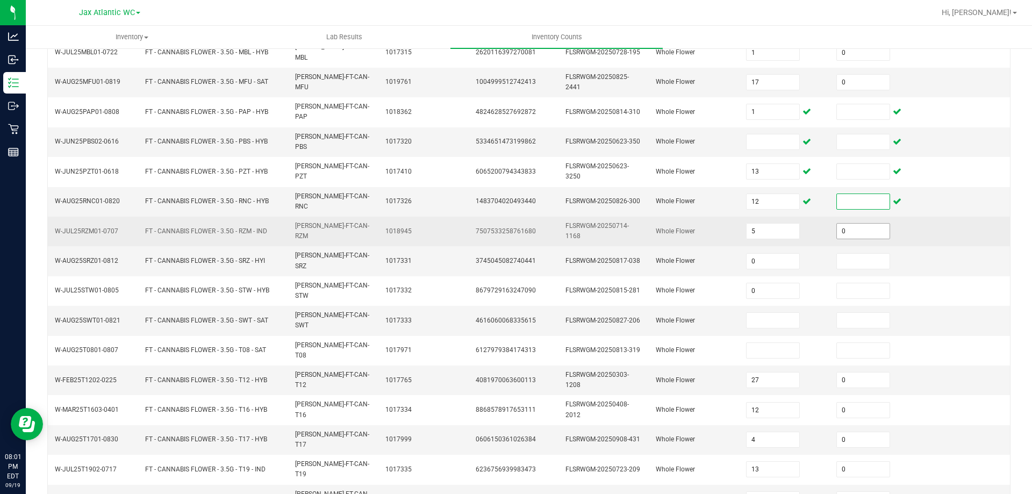
click at [840, 224] on input "0" at bounding box center [863, 231] width 53 height 15
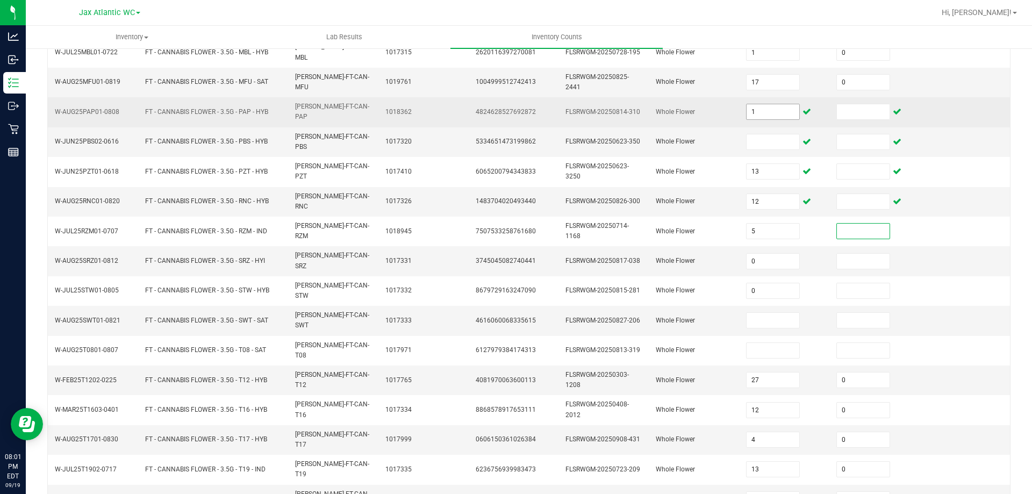
click at [747, 104] on input "1" at bounding box center [772, 111] width 53 height 15
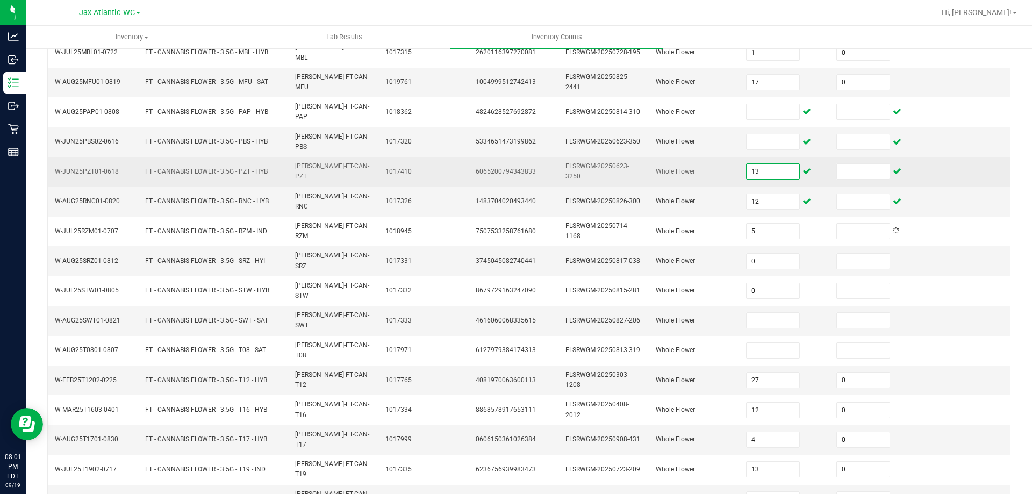
click at [758, 164] on input "13" at bounding box center [772, 171] width 53 height 15
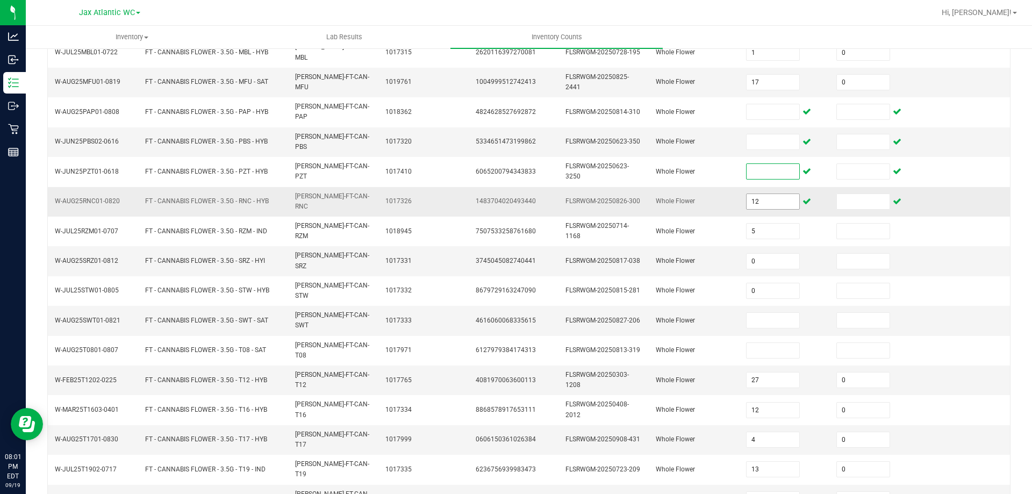
click at [755, 194] on input "12" at bounding box center [772, 201] width 53 height 15
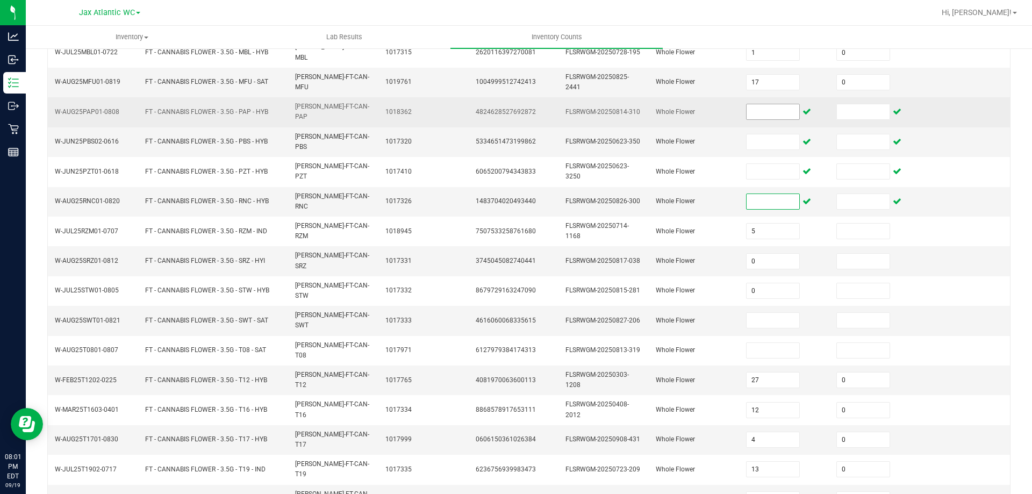
click at [750, 104] on input at bounding box center [772, 111] width 53 height 15
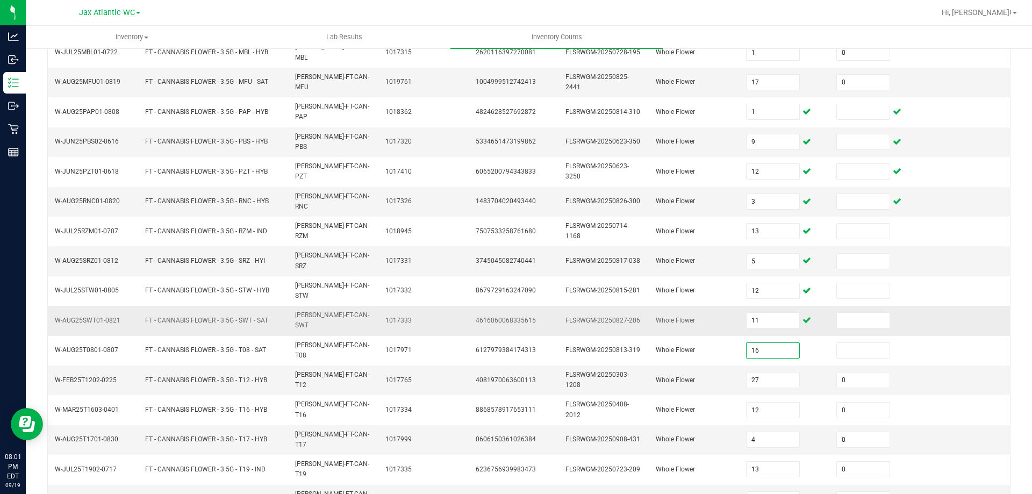
click at [608, 306] on td "FLSRWGM-20250827-206" at bounding box center [604, 321] width 90 height 30
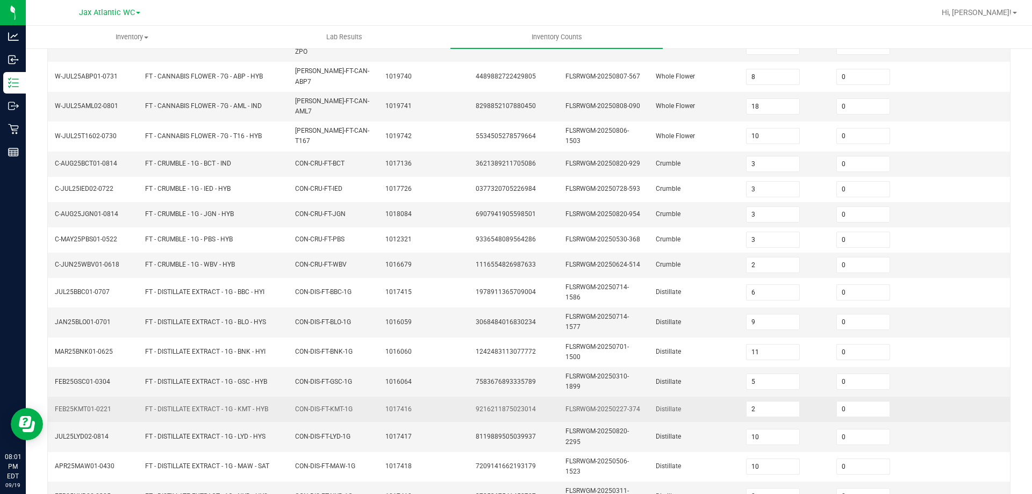
scroll to position [260, 0]
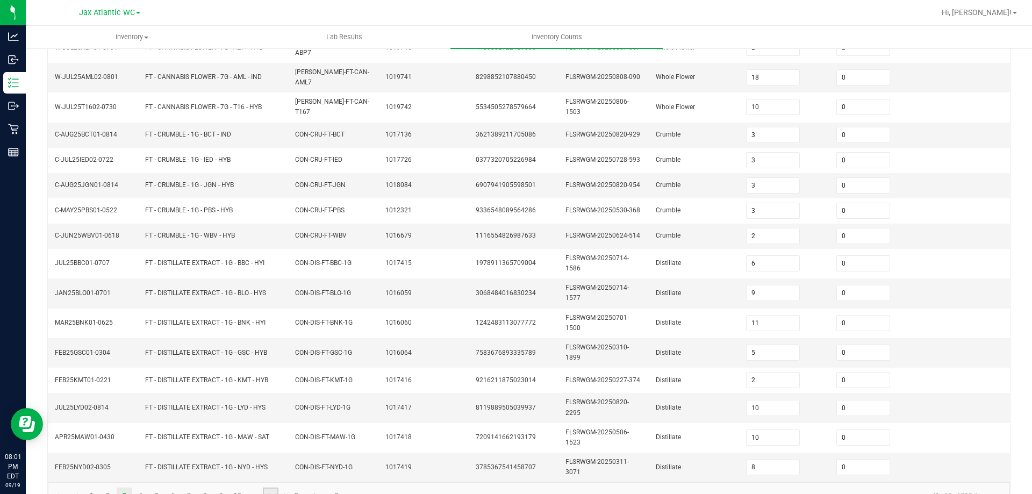
click at [271, 491] on span "Go to the next page" at bounding box center [270, 495] width 9 height 9
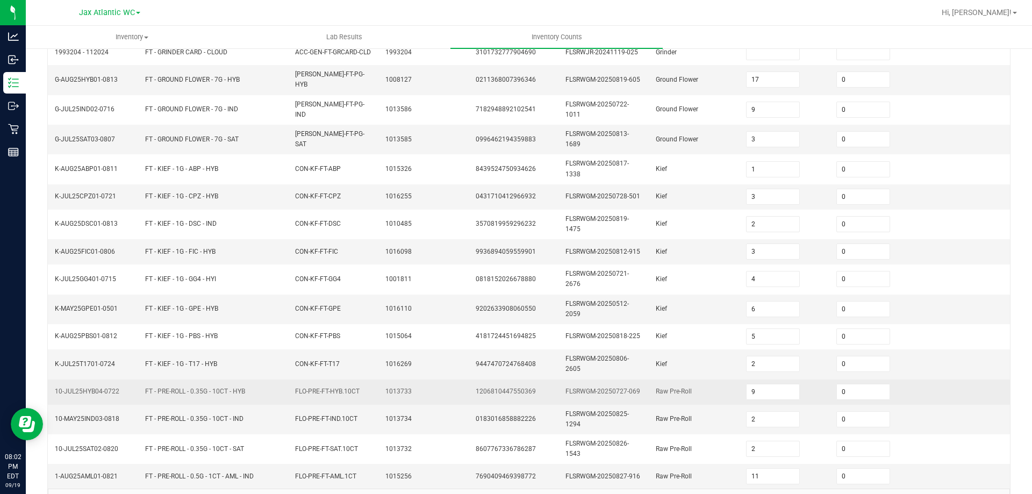
scroll to position [273, 0]
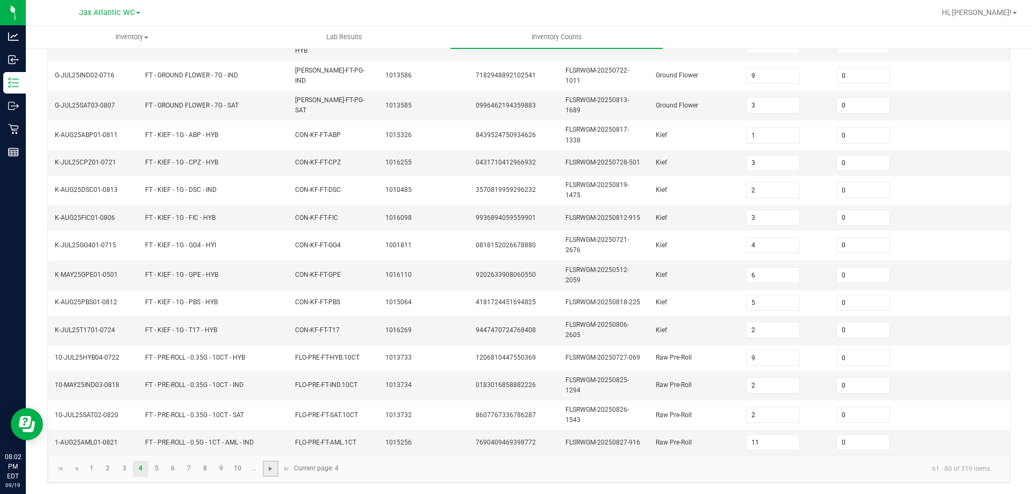
click at [271, 468] on span "Go to the next page" at bounding box center [270, 468] width 9 height 9
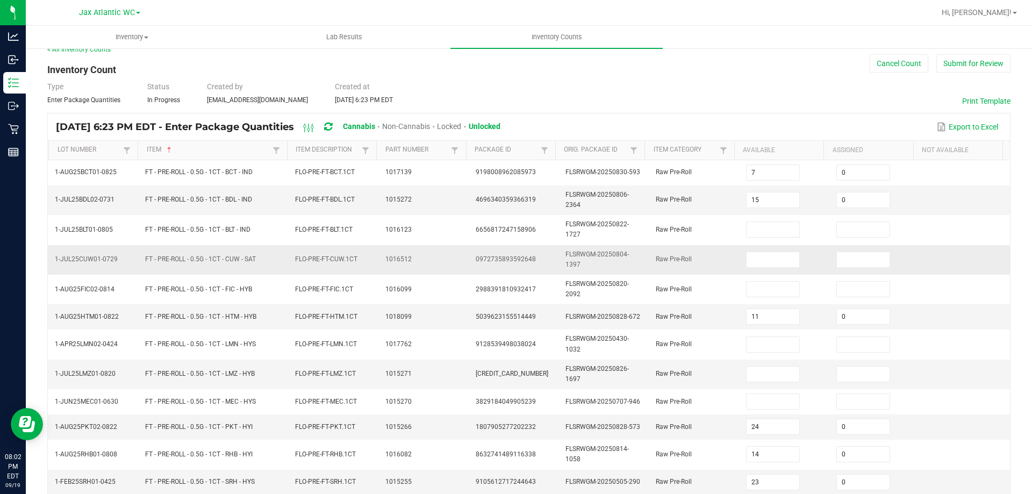
scroll to position [0, 0]
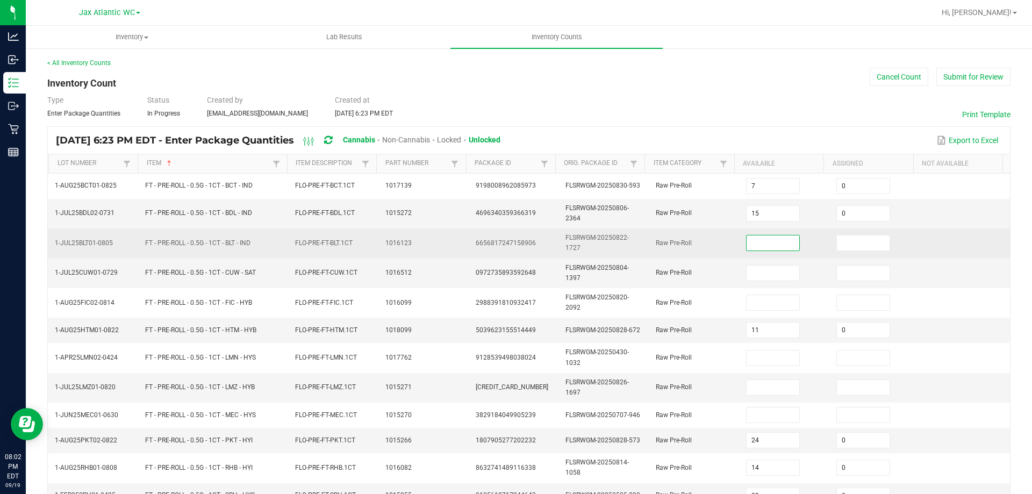
click at [762, 242] on input at bounding box center [772, 242] width 53 height 15
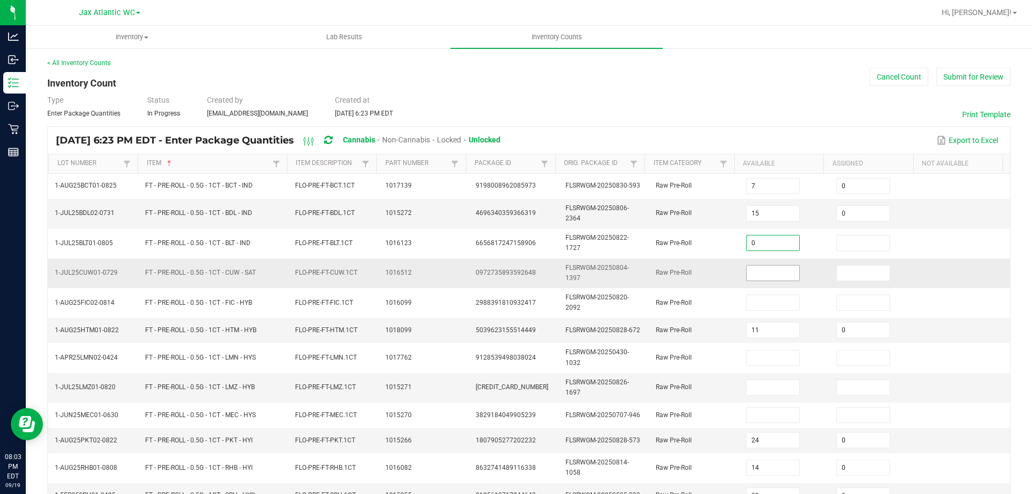
click at [754, 278] on input at bounding box center [772, 272] width 53 height 15
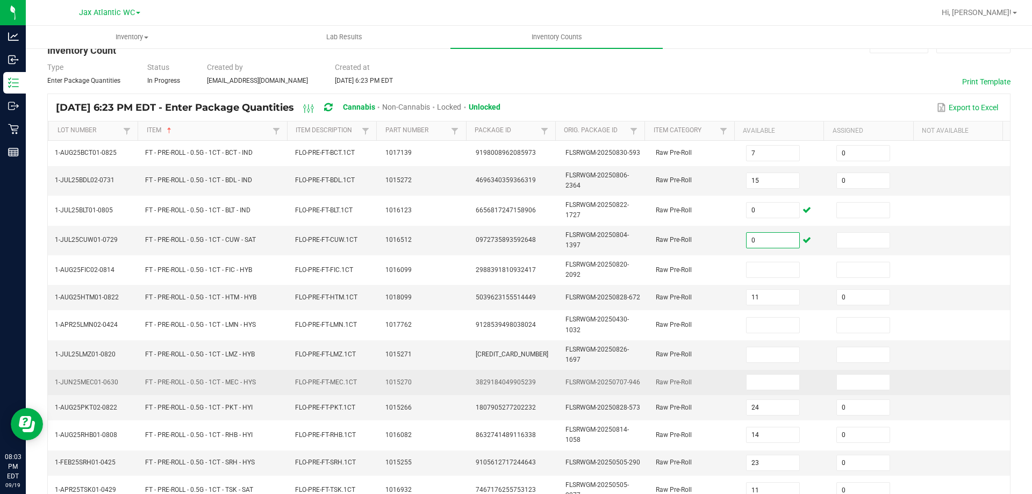
scroll to position [58, 0]
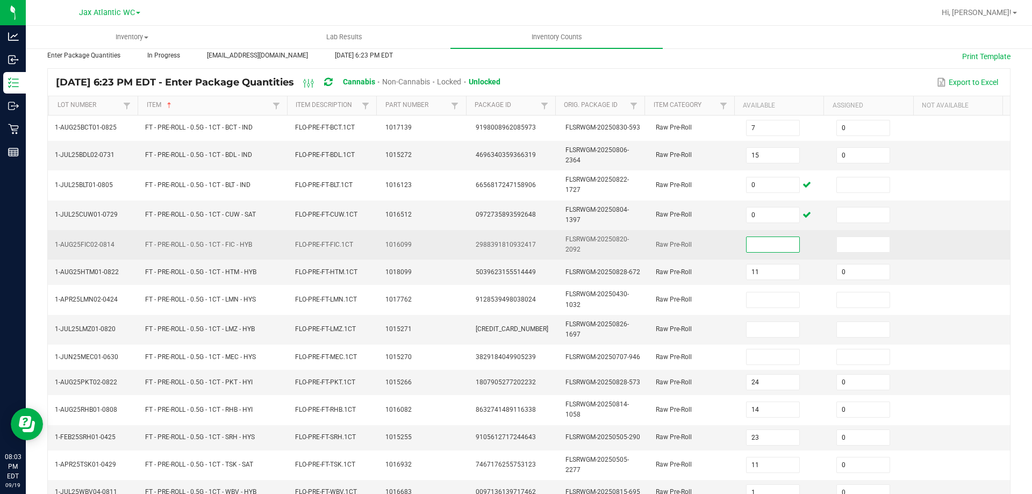
click at [750, 245] on input at bounding box center [772, 244] width 53 height 15
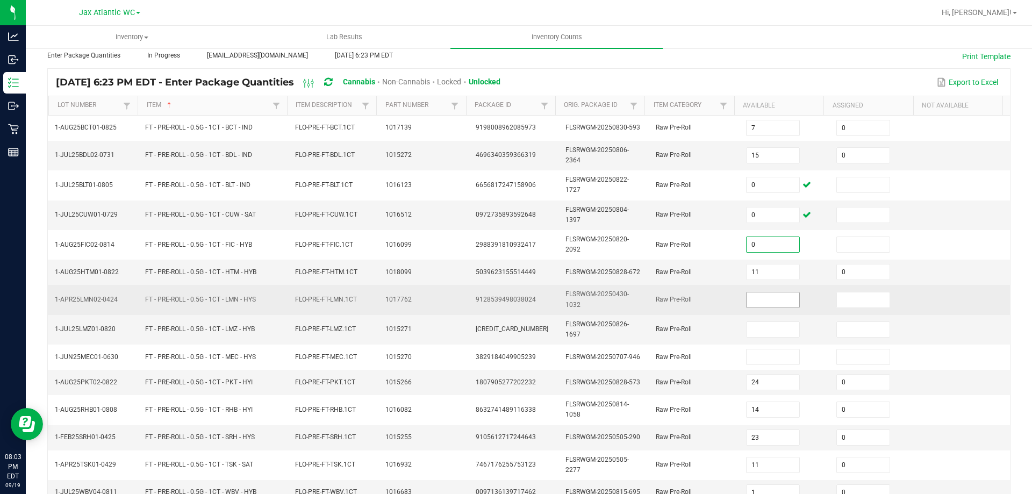
click at [751, 300] on input at bounding box center [772, 299] width 53 height 15
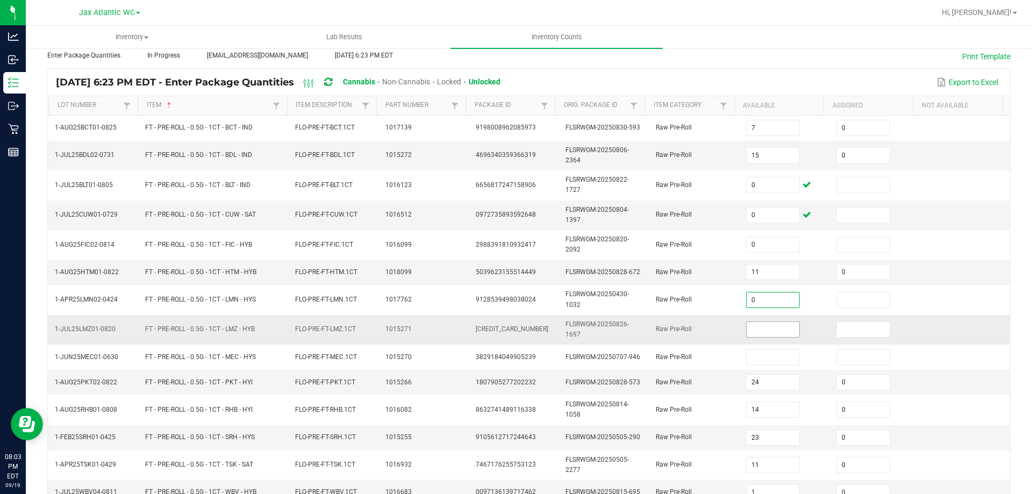
click at [746, 333] on input at bounding box center [772, 329] width 53 height 15
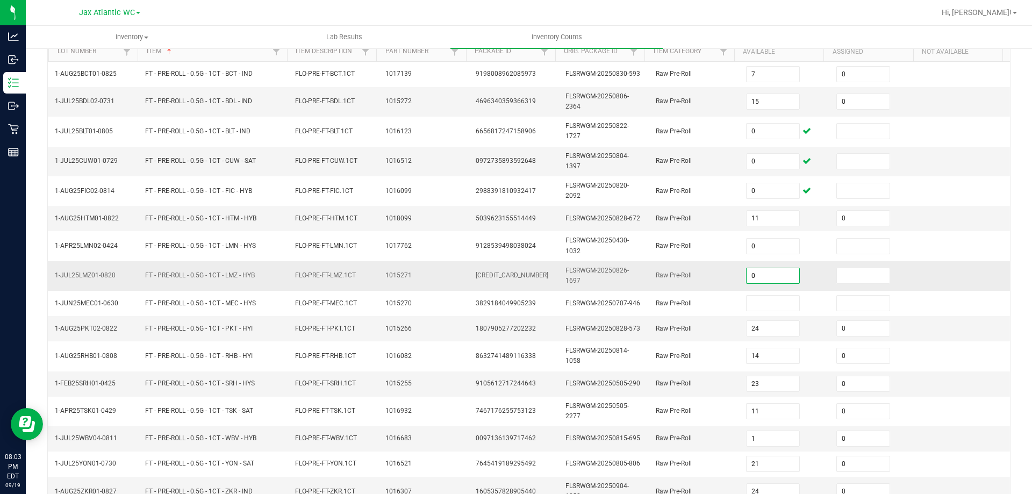
click at [632, 337] on td "FLSRWGM-20250828-573" at bounding box center [604, 328] width 90 height 25
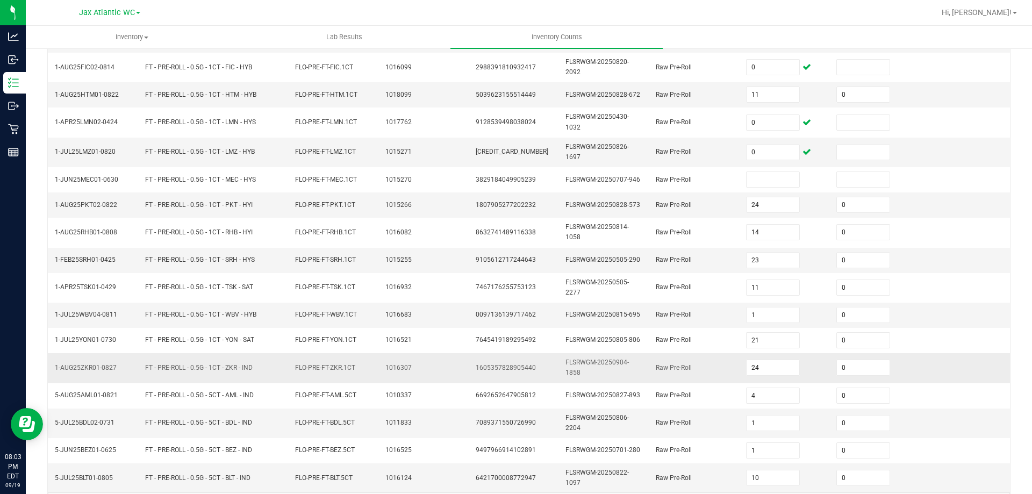
scroll to position [219, 0]
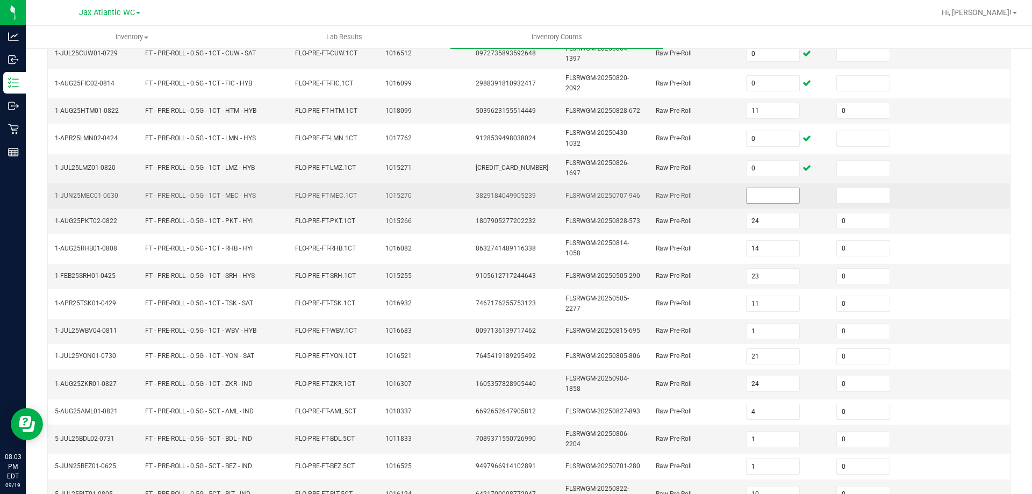
click at [763, 192] on input at bounding box center [772, 195] width 53 height 15
click at [636, 200] on td "FLSRWGM-20250707-946" at bounding box center [604, 195] width 90 height 25
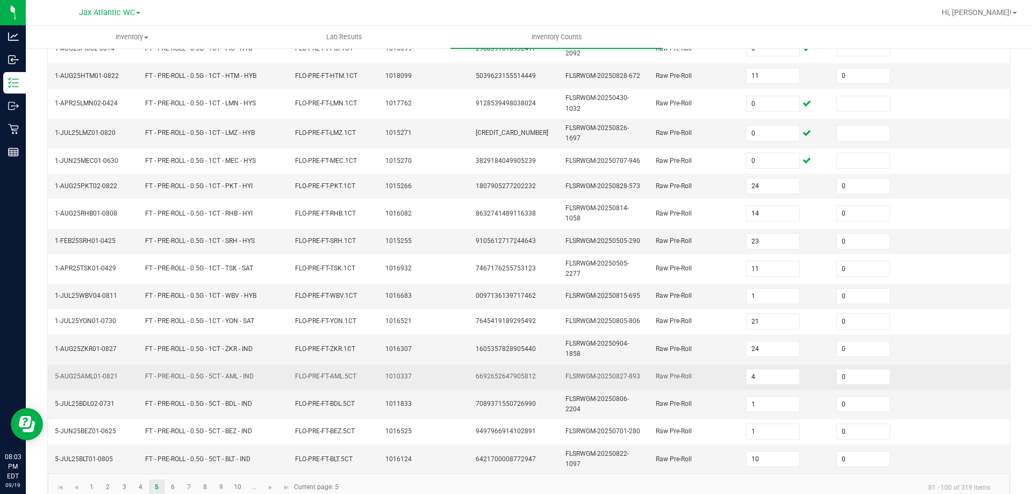
scroll to position [273, 0]
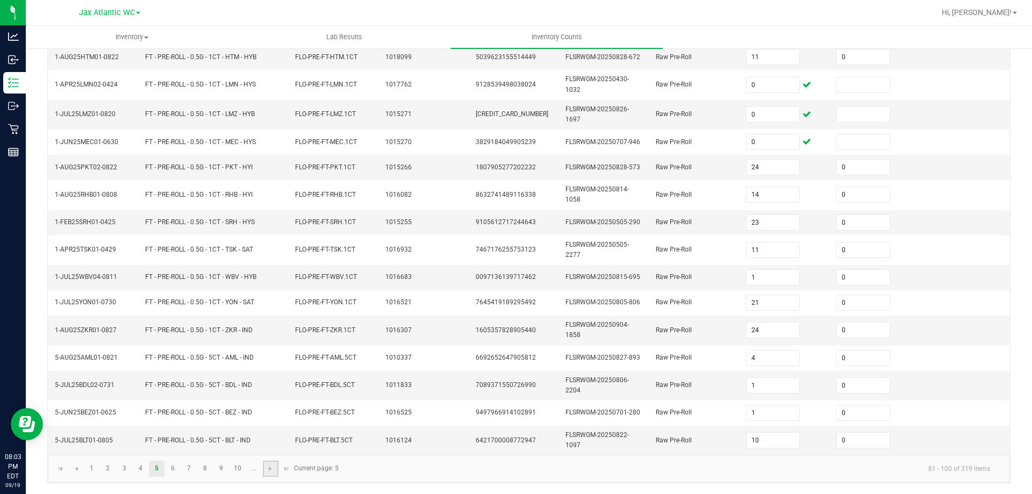
click at [267, 463] on link at bounding box center [271, 469] width 16 height 16
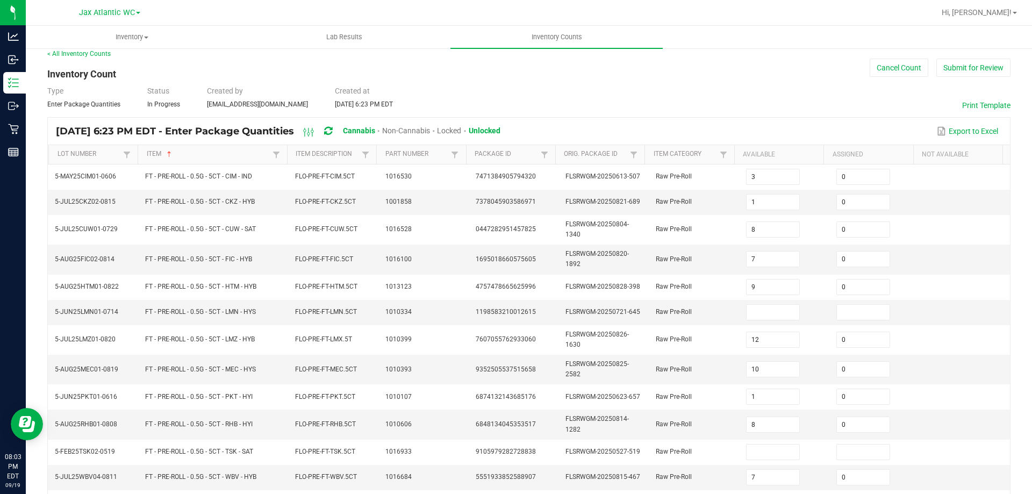
scroll to position [0, 0]
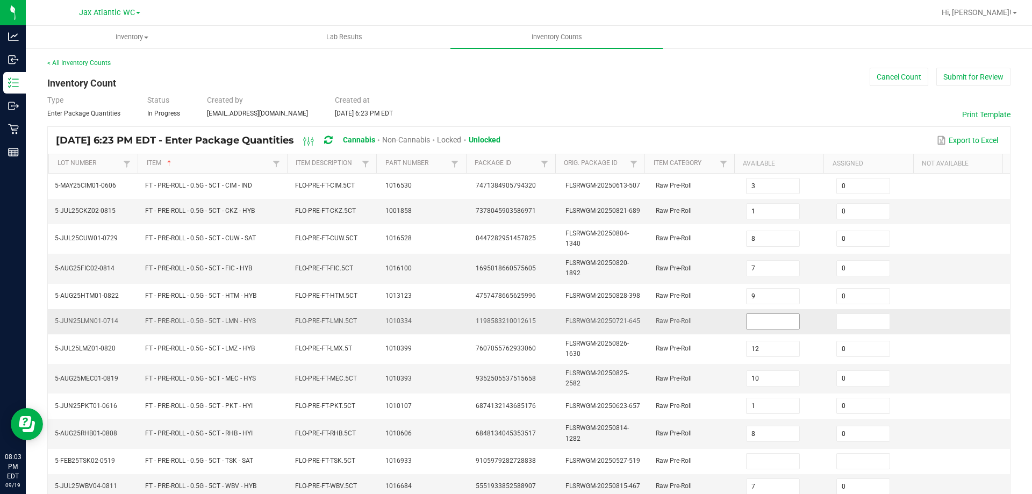
click at [753, 320] on input at bounding box center [772, 321] width 53 height 15
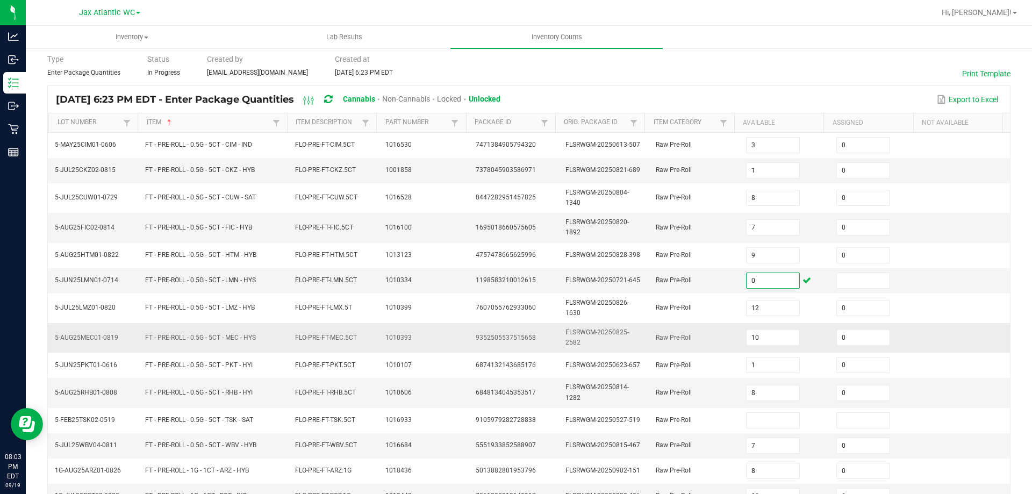
scroll to position [40, 0]
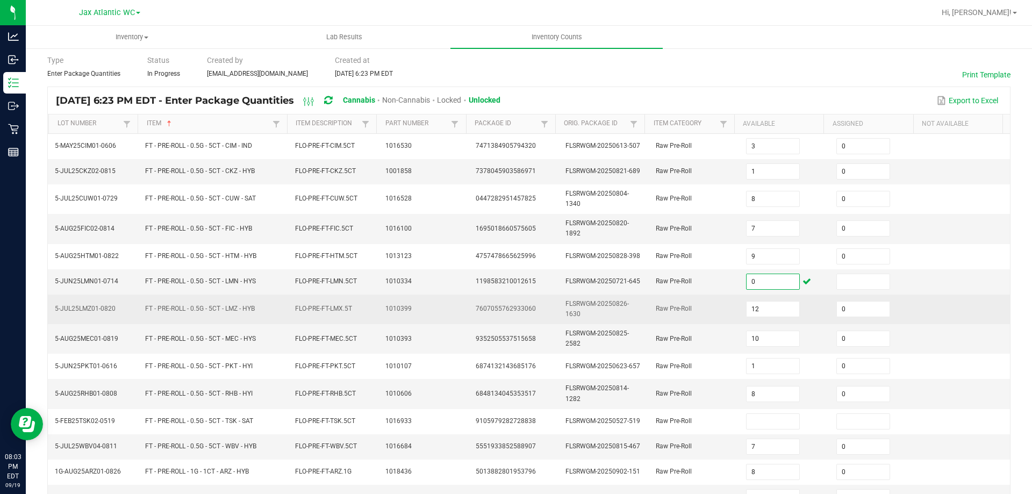
drag, startPoint x: 758, startPoint y: 282, endPoint x: 648, endPoint y: 296, distance: 111.1
click at [648, 296] on tbody "5-MAY25CIM01-0606 FT - PRE-ROLL - 0.5G - 5CT - CIM - IND FLO-PRE-FT-CIM.5CT 101…" at bounding box center [529, 402] width 962 height 536
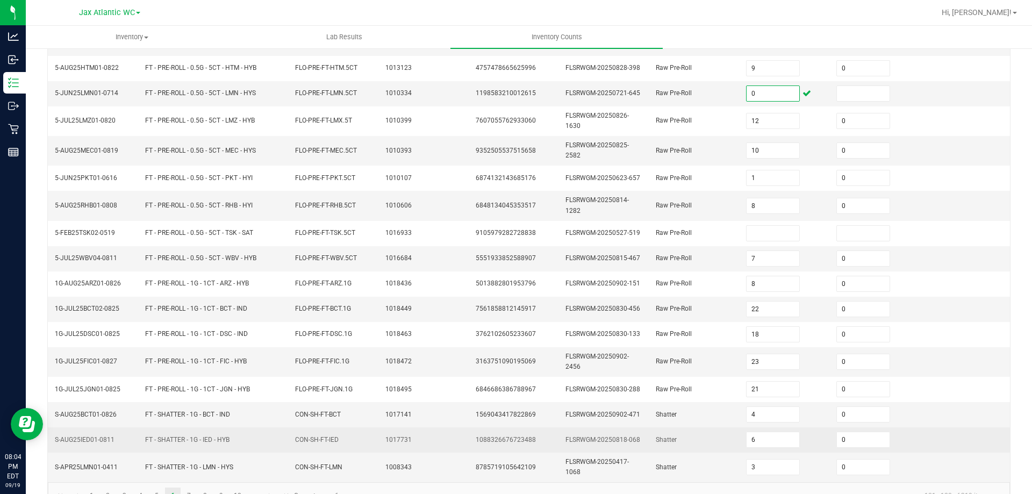
scroll to position [255, 0]
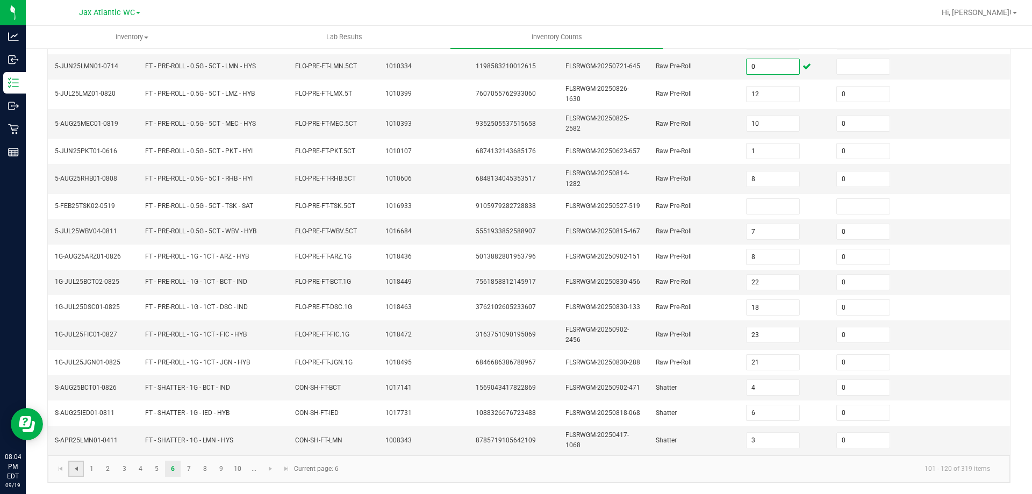
click at [76, 468] on span "Go to the previous page" at bounding box center [76, 468] width 9 height 9
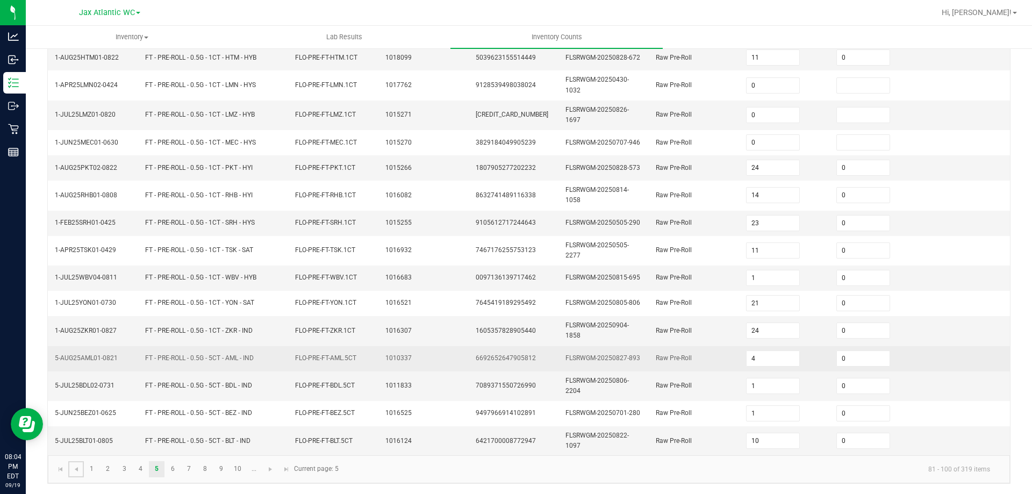
scroll to position [273, 0]
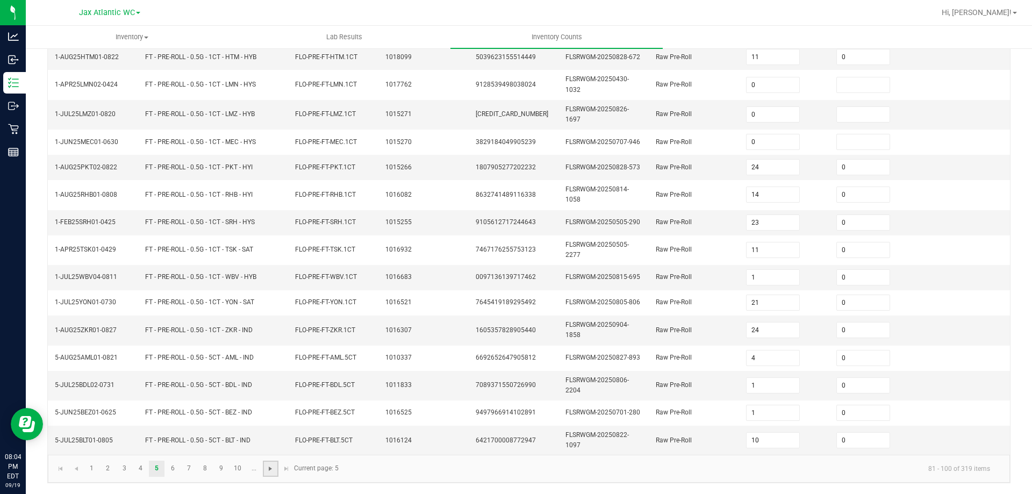
click at [273, 469] on span "Go to the next page" at bounding box center [270, 468] width 9 height 9
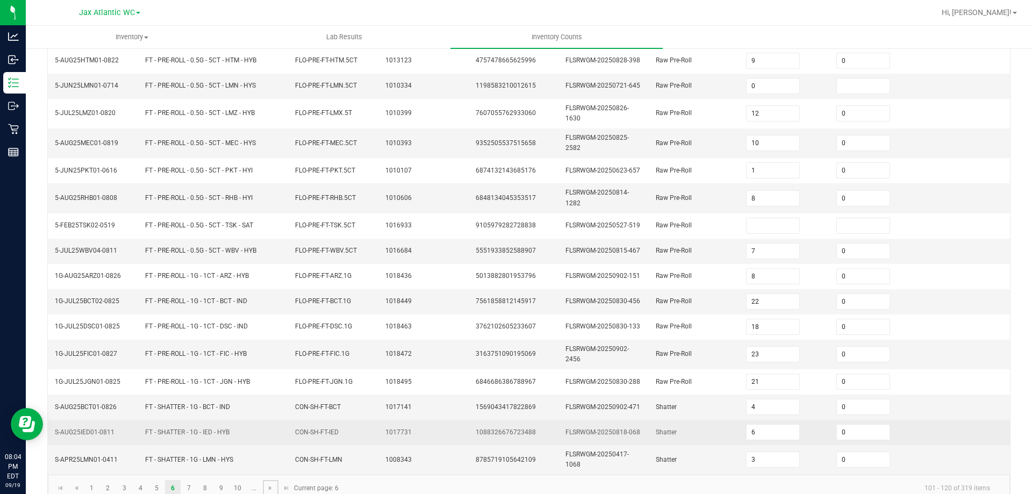
scroll to position [255, 0]
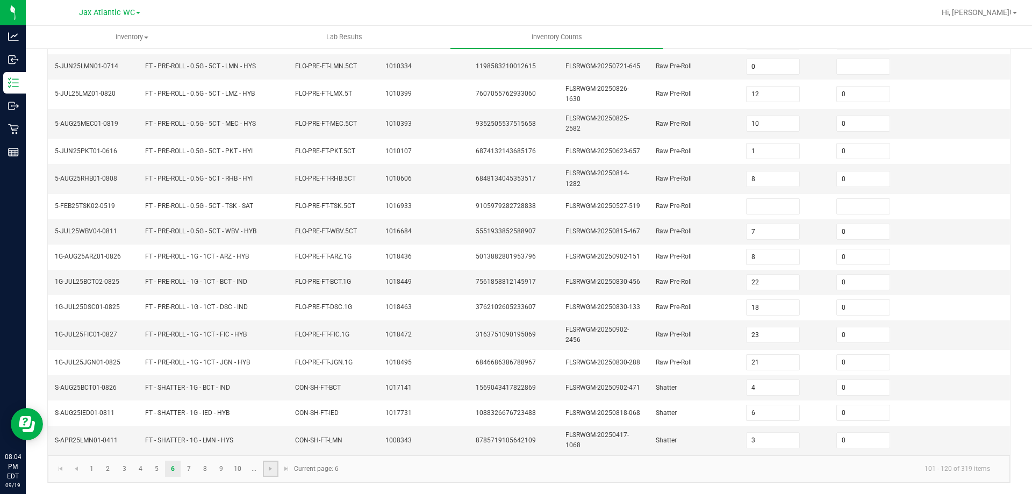
click at [265, 469] on link at bounding box center [271, 469] width 16 height 16
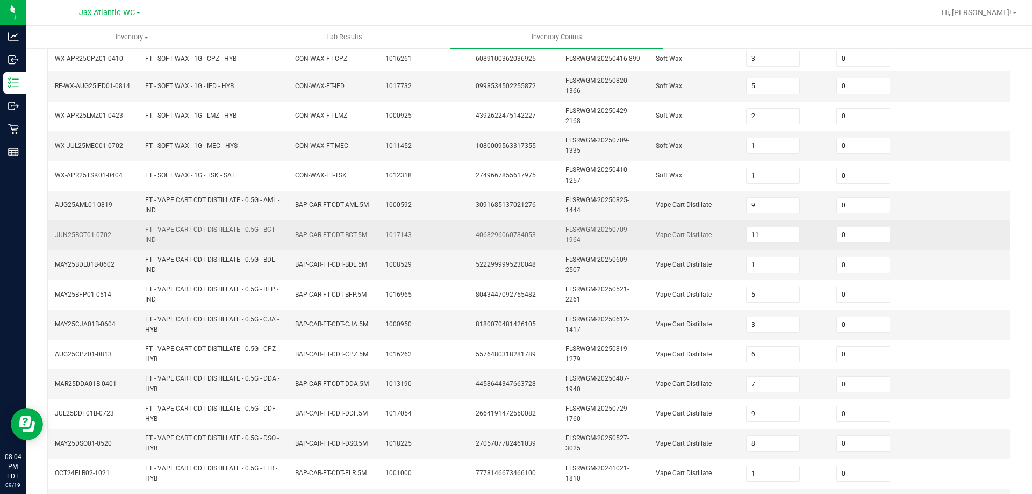
scroll to position [296, 0]
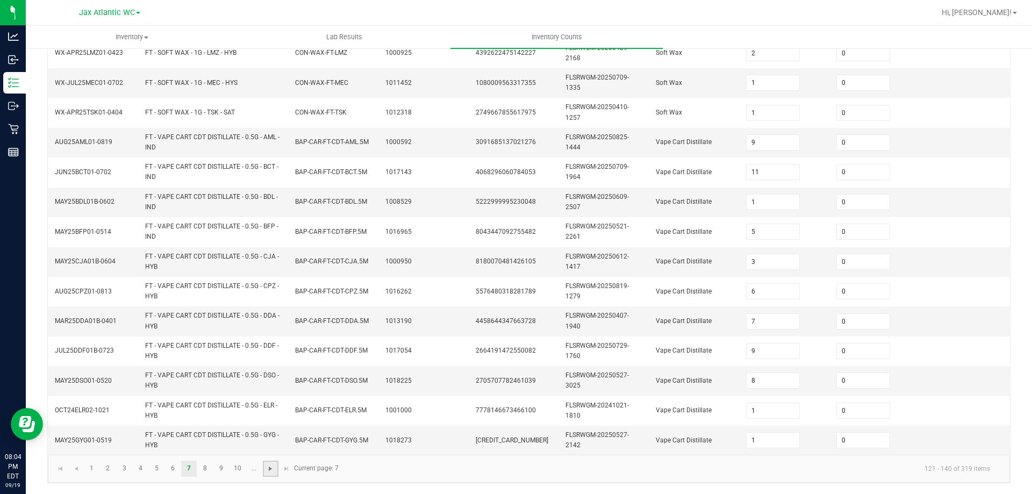
click at [276, 466] on link at bounding box center [271, 469] width 16 height 16
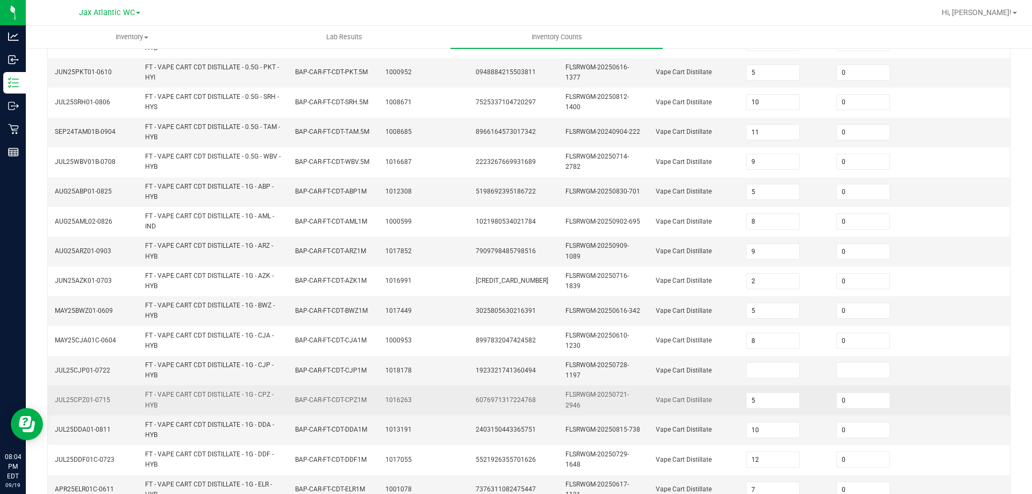
scroll to position [313, 0]
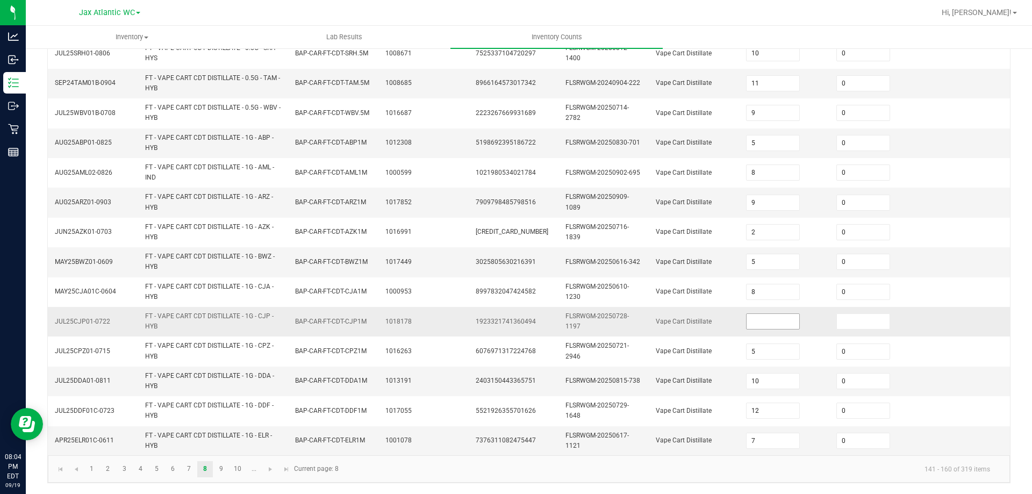
click at [746, 321] on input at bounding box center [772, 321] width 53 height 15
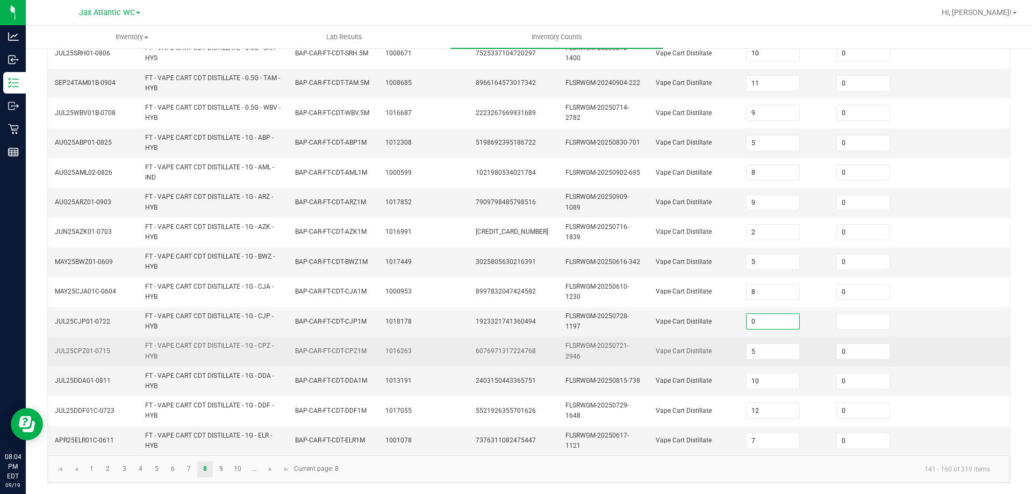
click at [649, 338] on td "Vape Cart Distillate" at bounding box center [694, 351] width 90 height 30
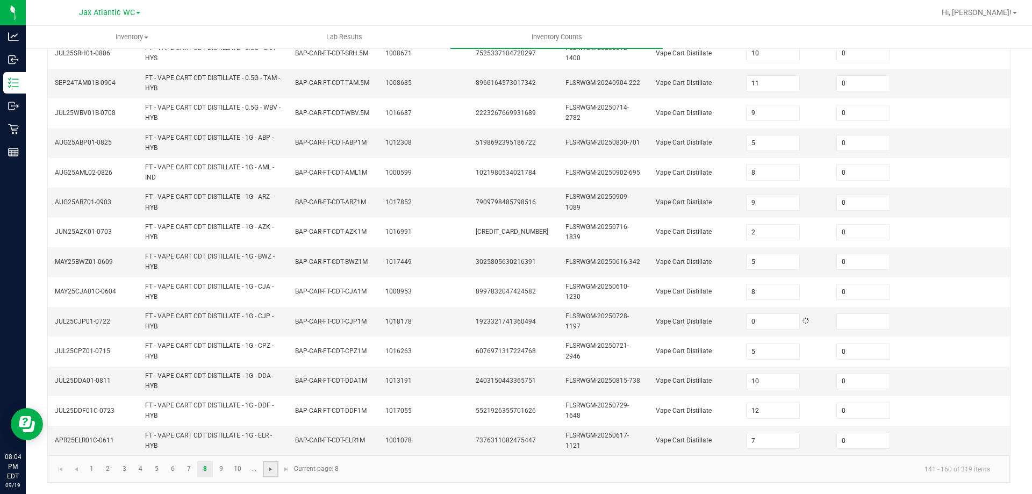
click at [271, 465] on span "Go to the next page" at bounding box center [270, 469] width 9 height 9
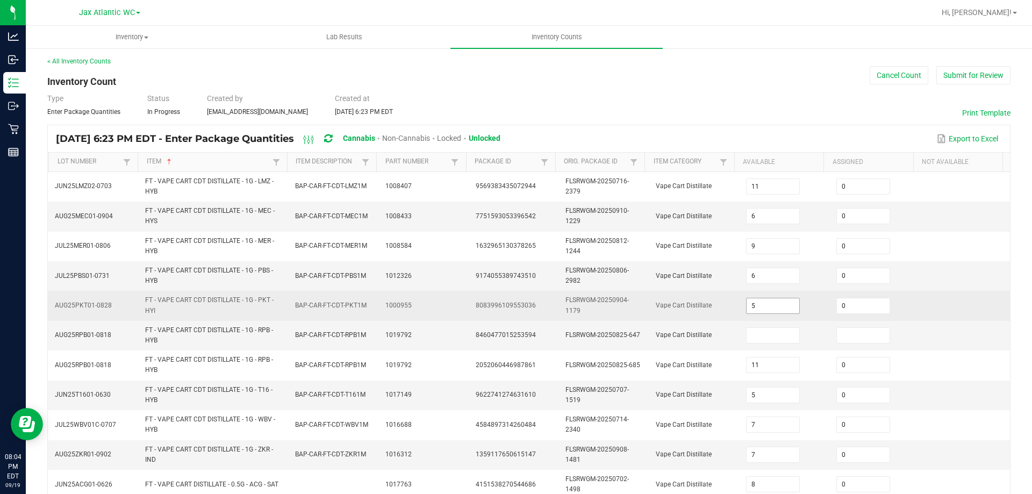
scroll to position [0, 0]
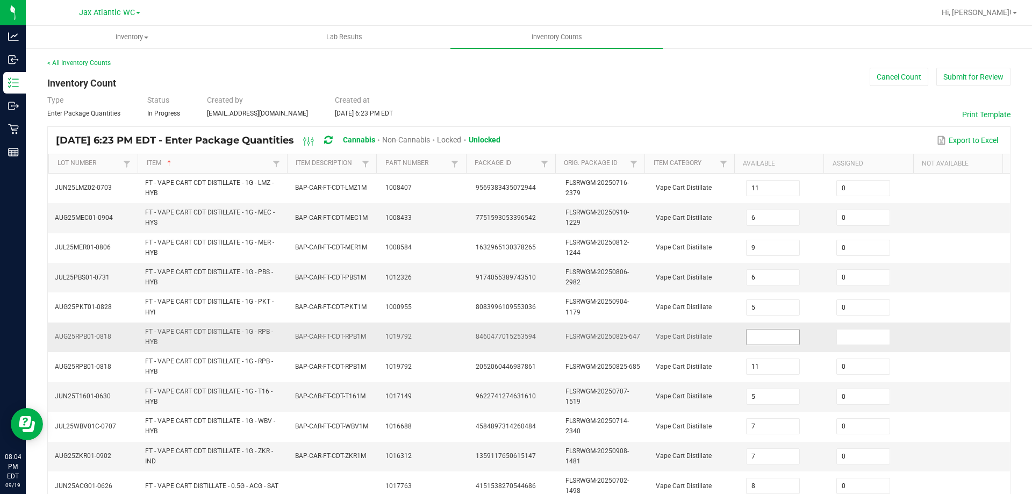
click at [746, 339] on input at bounding box center [772, 336] width 53 height 15
click at [674, 348] on td "Vape Cart Distillate" at bounding box center [694, 337] width 90 height 30
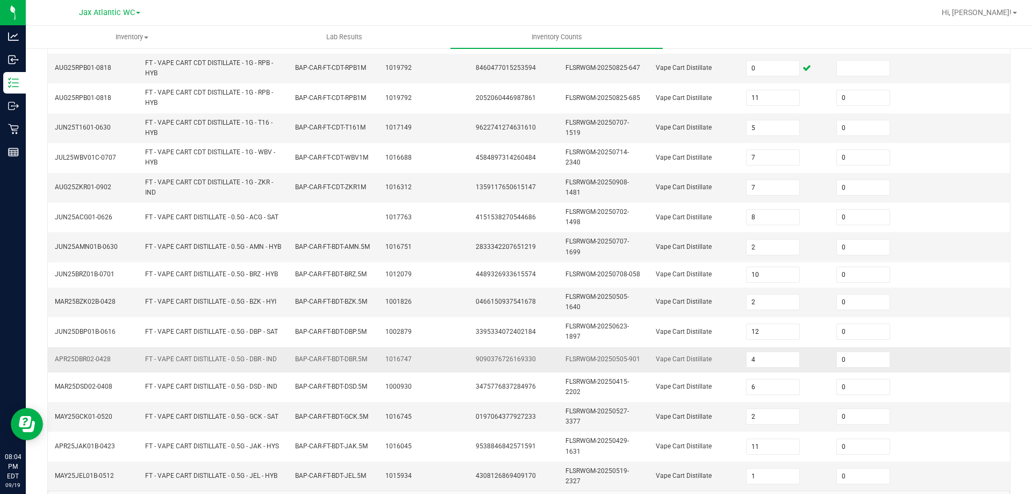
scroll to position [305, 0]
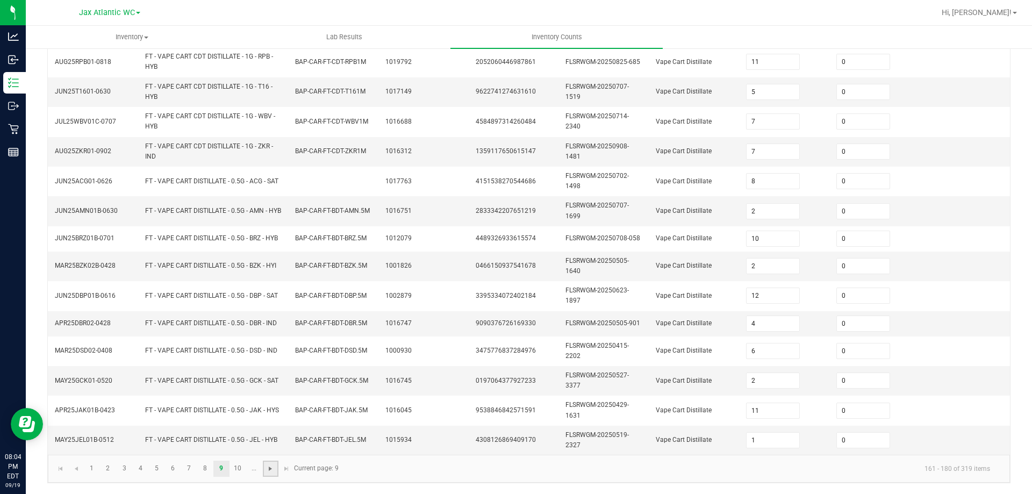
click at [273, 469] on span "Go to the next page" at bounding box center [270, 468] width 9 height 9
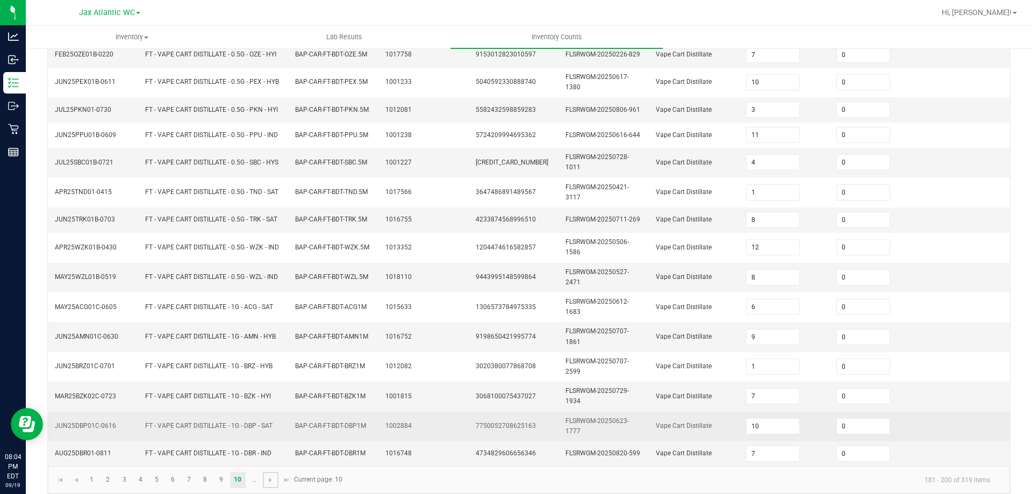
scroll to position [291, 0]
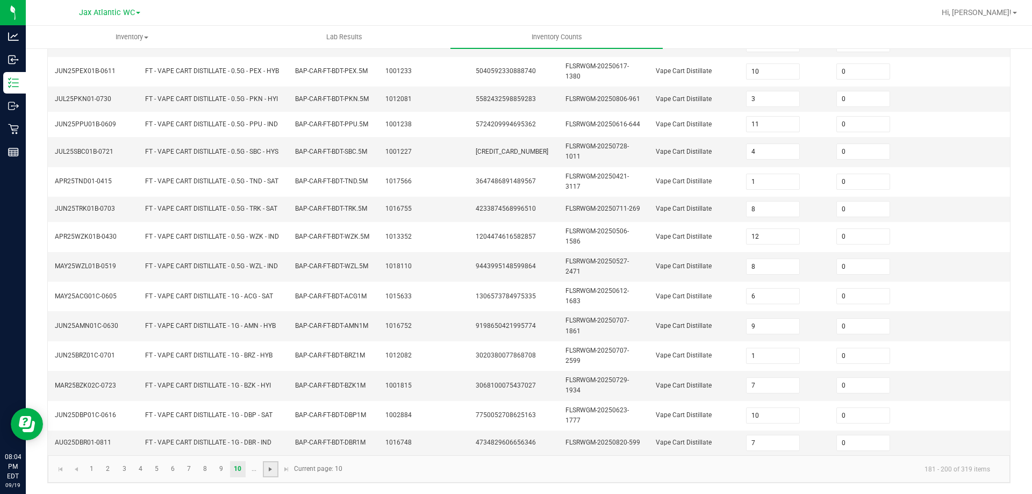
click at [271, 467] on span "Go to the next page" at bounding box center [270, 469] width 9 height 9
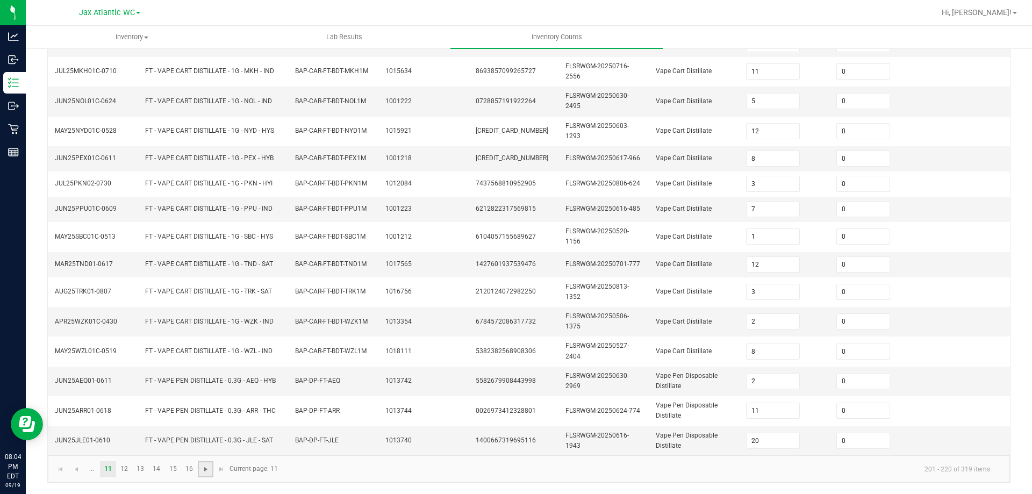
click at [209, 468] on span "Go to the next page" at bounding box center [206, 469] width 9 height 9
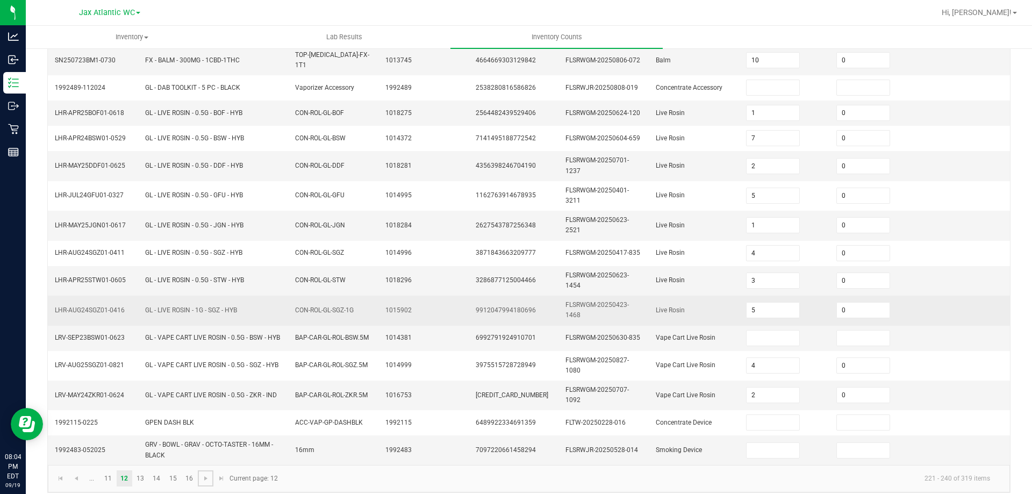
scroll to position [269, 0]
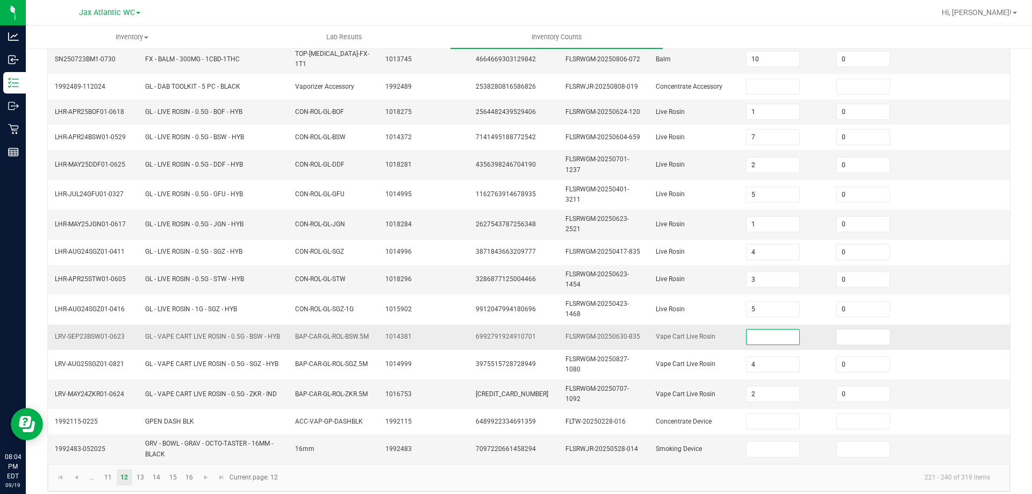
click at [746, 335] on input at bounding box center [772, 336] width 53 height 15
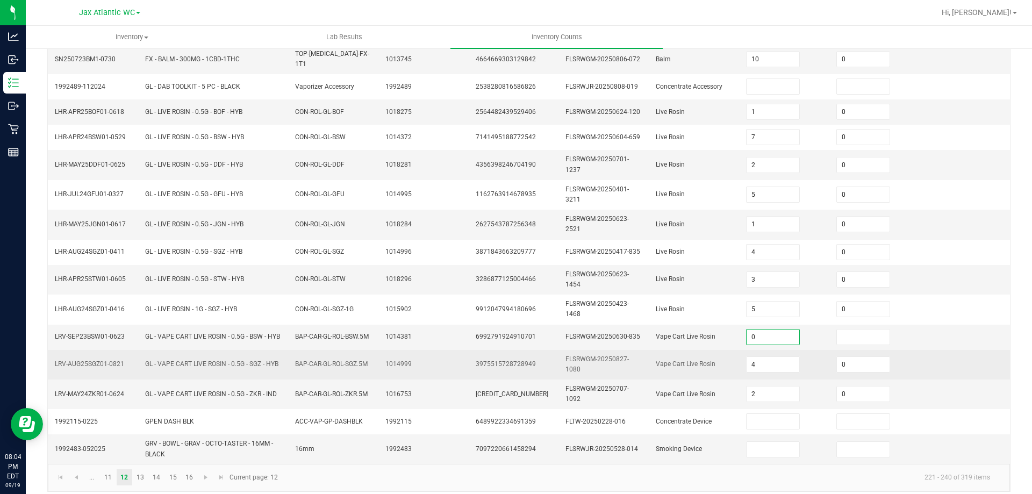
click at [681, 368] on span "Vape Cart Live Rosin" at bounding box center [686, 364] width 60 height 8
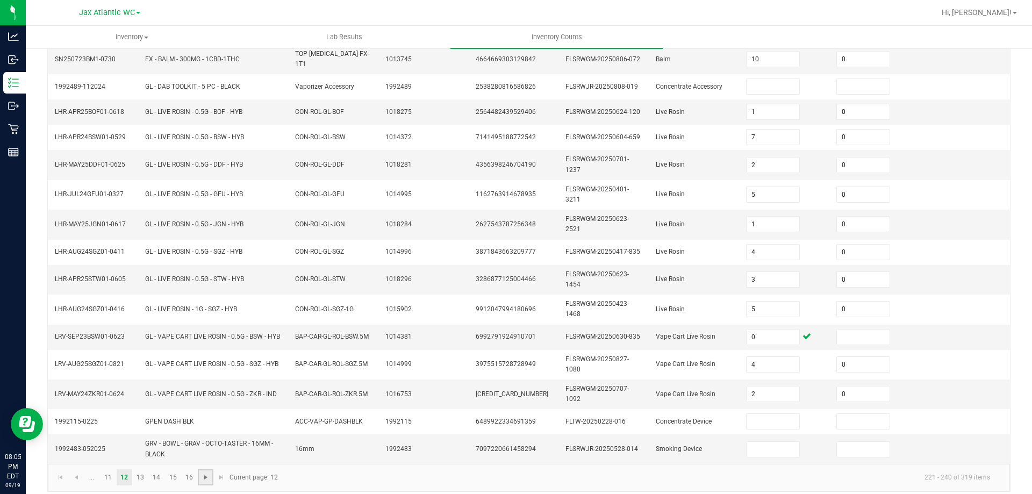
click at [204, 477] on span "Go to the next page" at bounding box center [206, 477] width 9 height 9
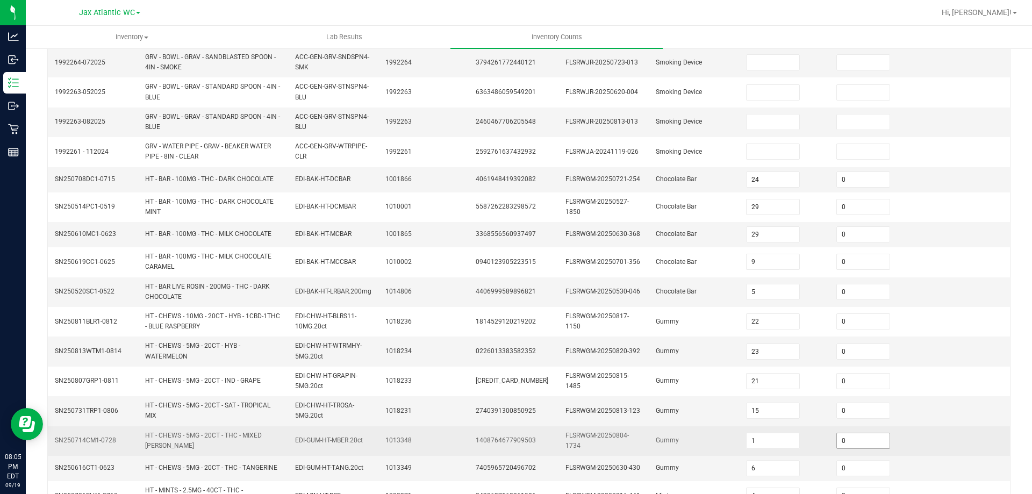
scroll to position [300, 0]
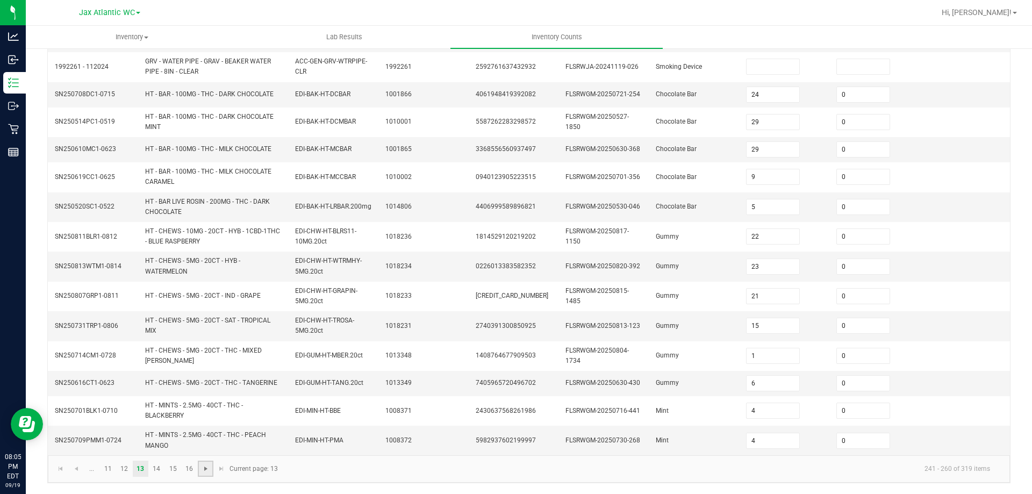
click at [204, 468] on span "Go to the next page" at bounding box center [206, 468] width 9 height 9
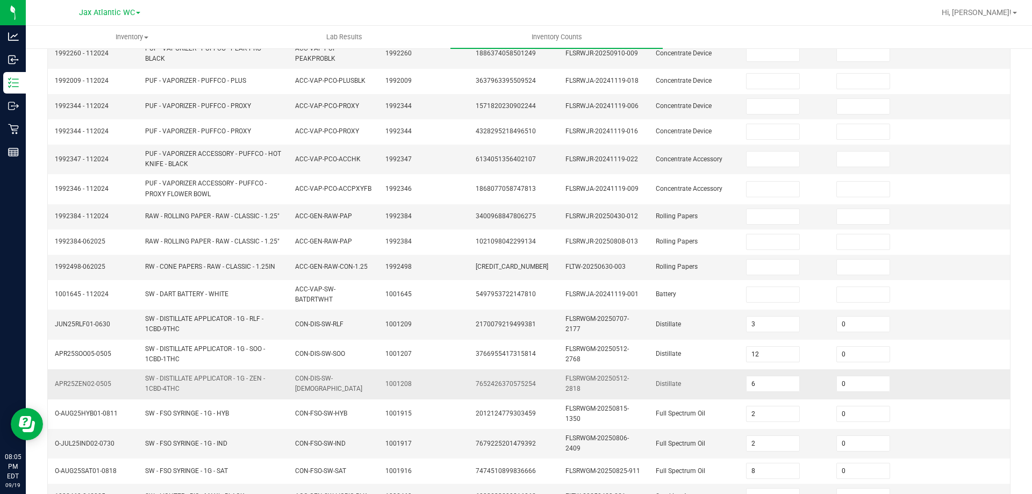
scroll to position [273, 0]
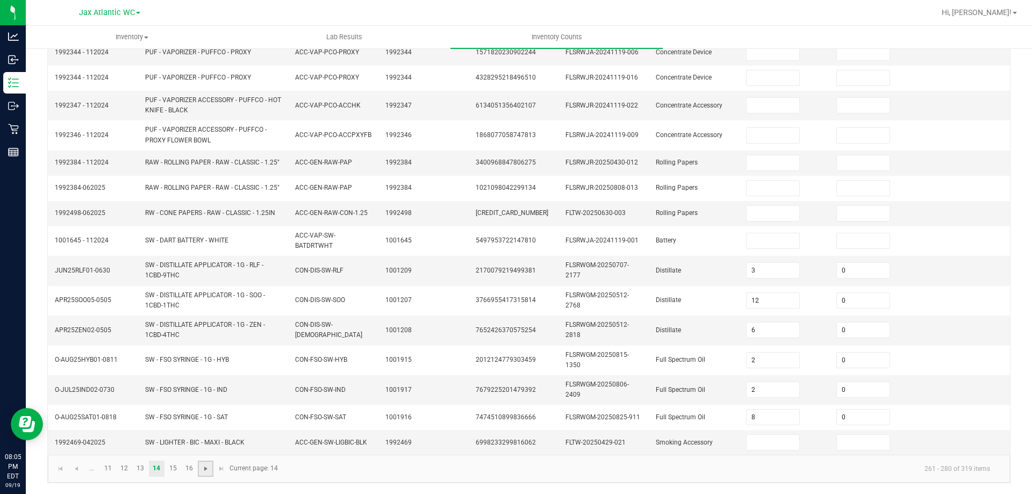
click at [206, 467] on span "Go to the next page" at bounding box center [206, 468] width 9 height 9
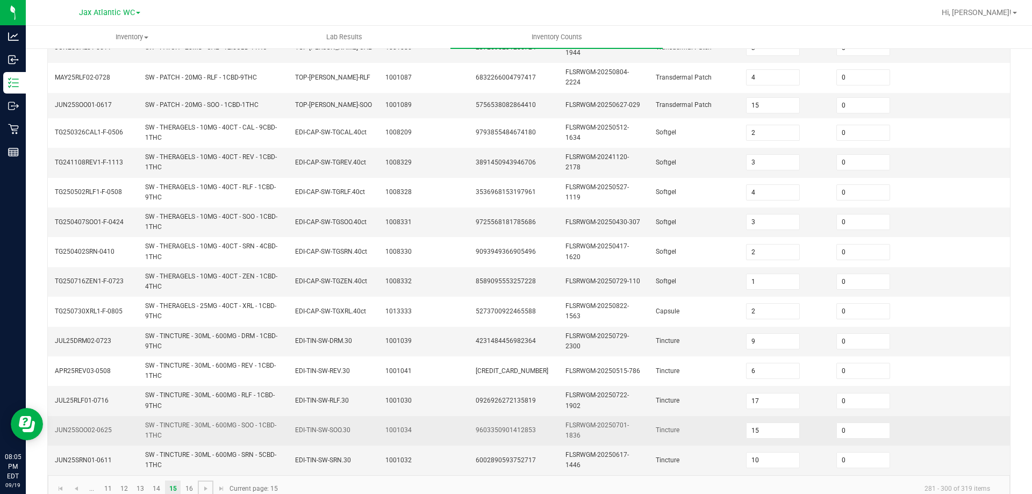
scroll to position [305, 0]
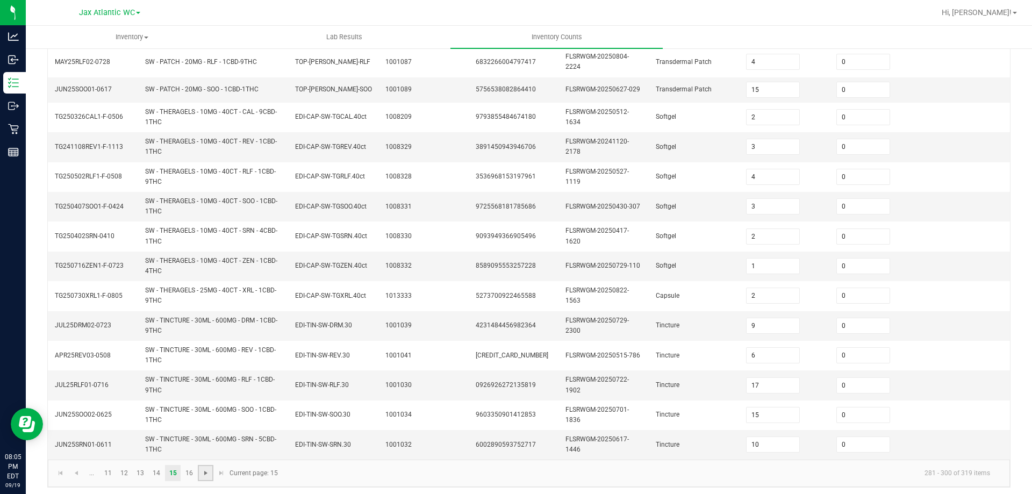
drag, startPoint x: 202, startPoint y: 466, endPoint x: 209, endPoint y: 461, distance: 8.8
click at [202, 469] on span "Go to the next page" at bounding box center [206, 473] width 9 height 9
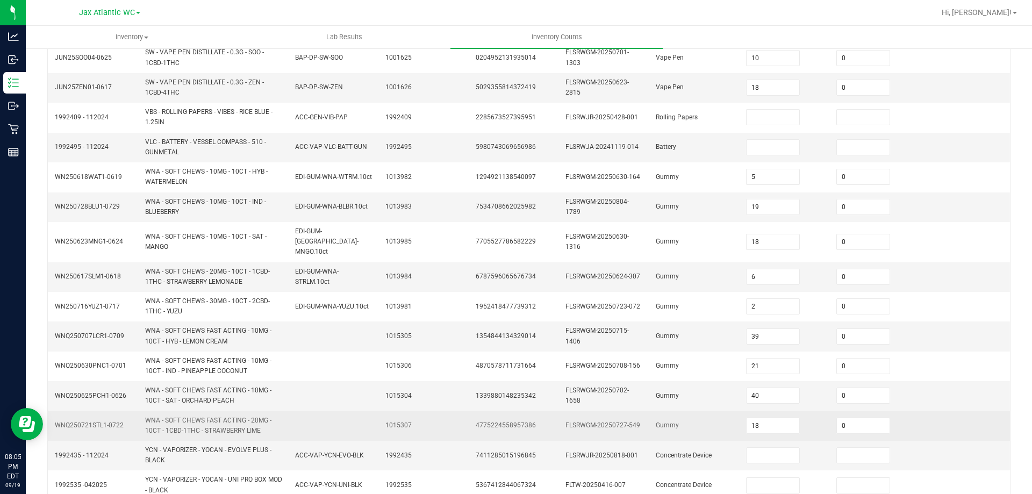
scroll to position [284, 0]
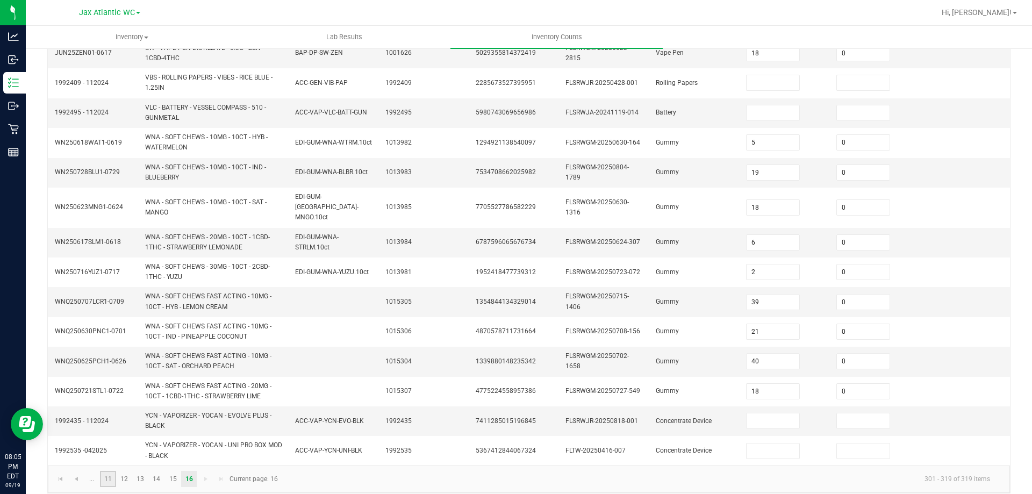
click at [106, 471] on link "11" at bounding box center [108, 479] width 16 height 16
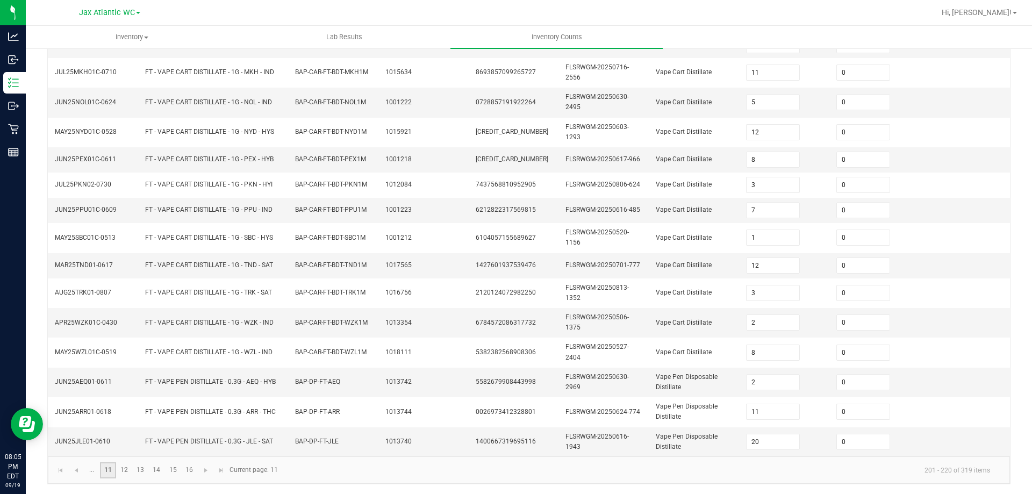
scroll to position [291, 0]
click at [102, 468] on link "11" at bounding box center [108, 469] width 16 height 16
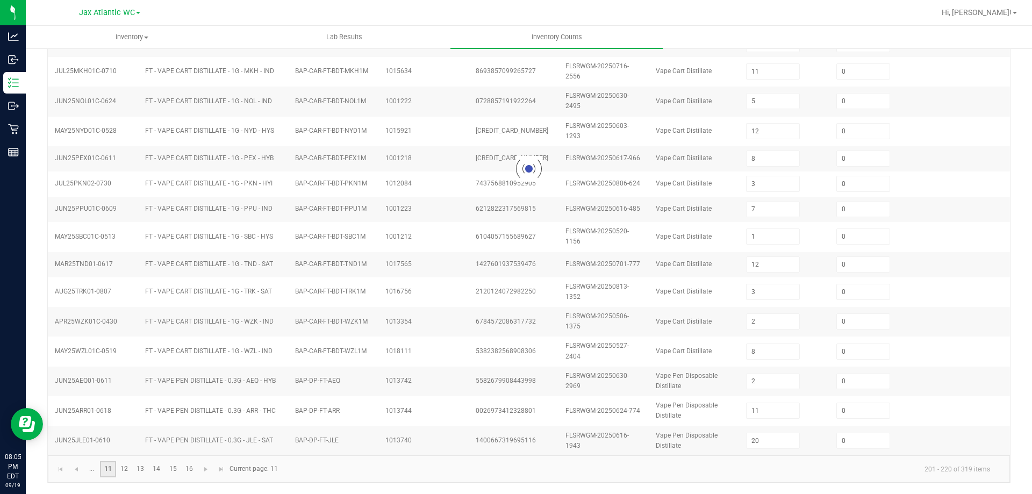
click at [106, 468] on link "11" at bounding box center [108, 469] width 16 height 16
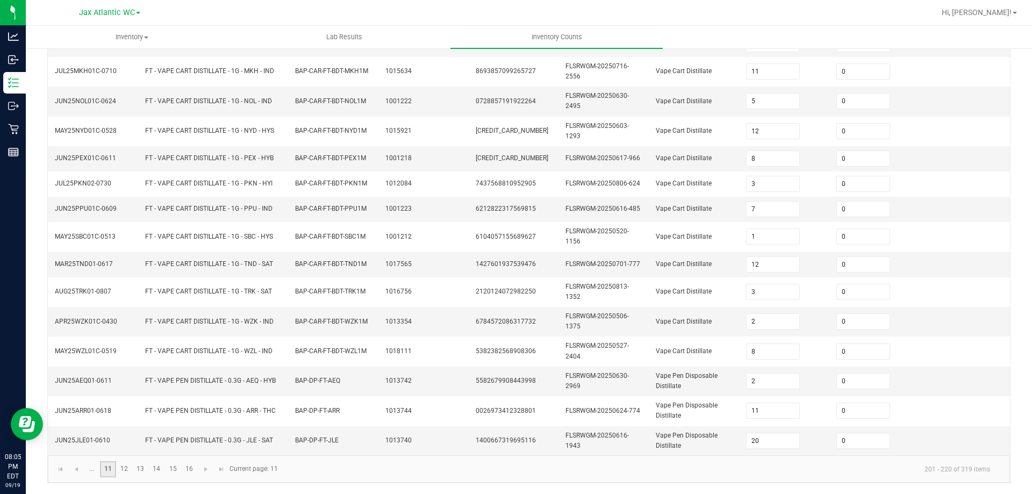
click at [106, 468] on link "11" at bounding box center [108, 469] width 16 height 16
click at [81, 471] on link at bounding box center [76, 469] width 16 height 16
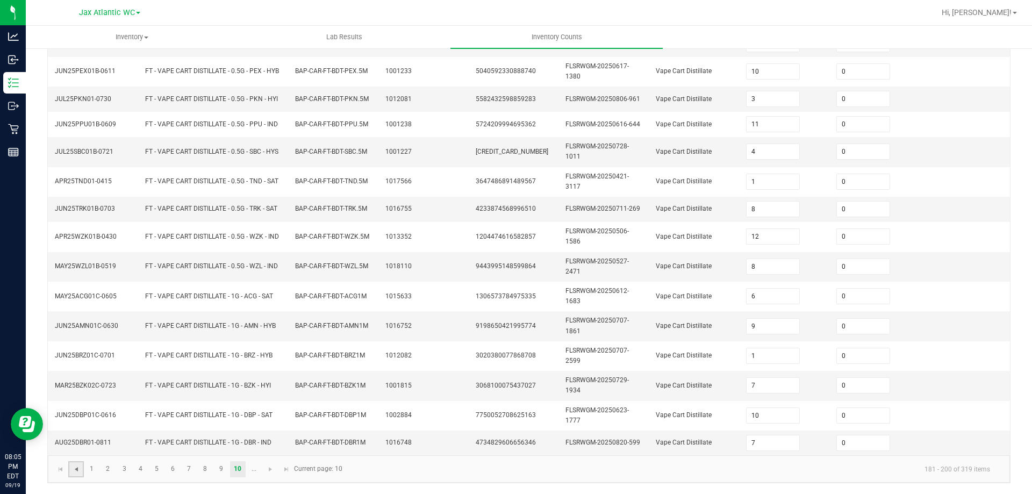
click at [78, 471] on span "Go to the previous page" at bounding box center [76, 469] width 9 height 9
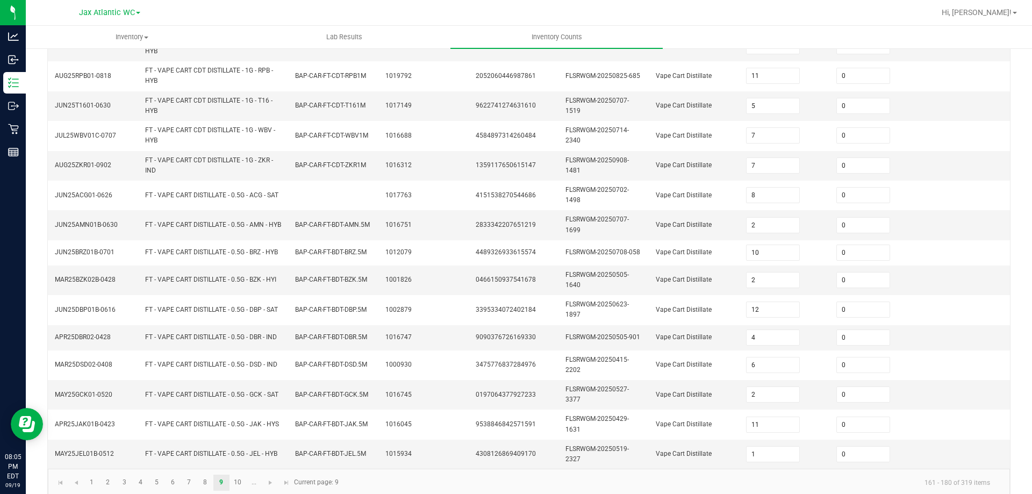
click at [78, 470] on kendo-pager "1 2 3 4 5 6 7 8 9 10 ... 161 - 180 of 319 items Current page: 9" at bounding box center [529, 482] width 962 height 27
click at [78, 478] on span "Go to the previous page" at bounding box center [76, 482] width 9 height 9
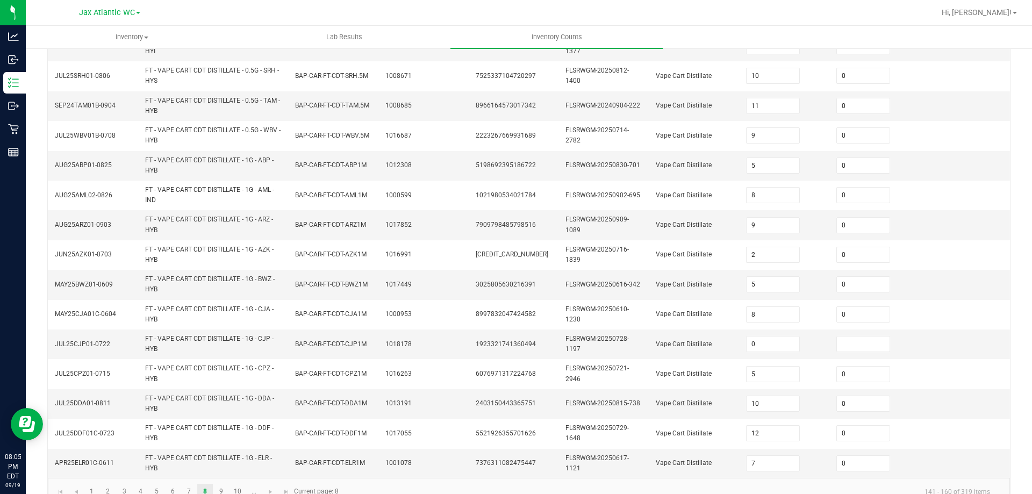
click at [78, 479] on kendo-pager "1 2 3 4 5 6 7 8 9 10 ... 141 - 160 of 319 items Current page: 8" at bounding box center [529, 491] width 962 height 27
click at [73, 481] on kendo-pager "1 2 3 4 5 6 7 8 9 10 ... 141 - 160 of 319 items Current page: 8" at bounding box center [529, 491] width 962 height 27
click at [74, 486] on link at bounding box center [76, 492] width 16 height 16
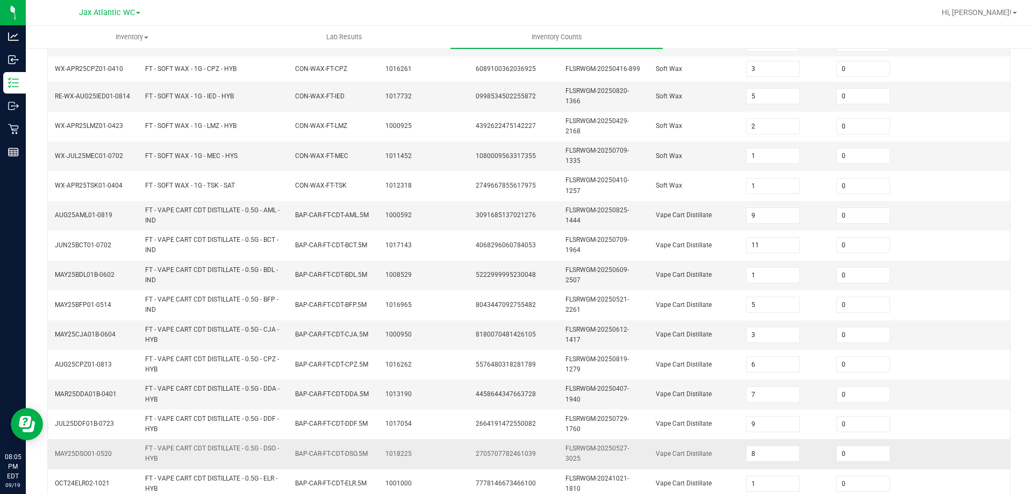
scroll to position [296, 0]
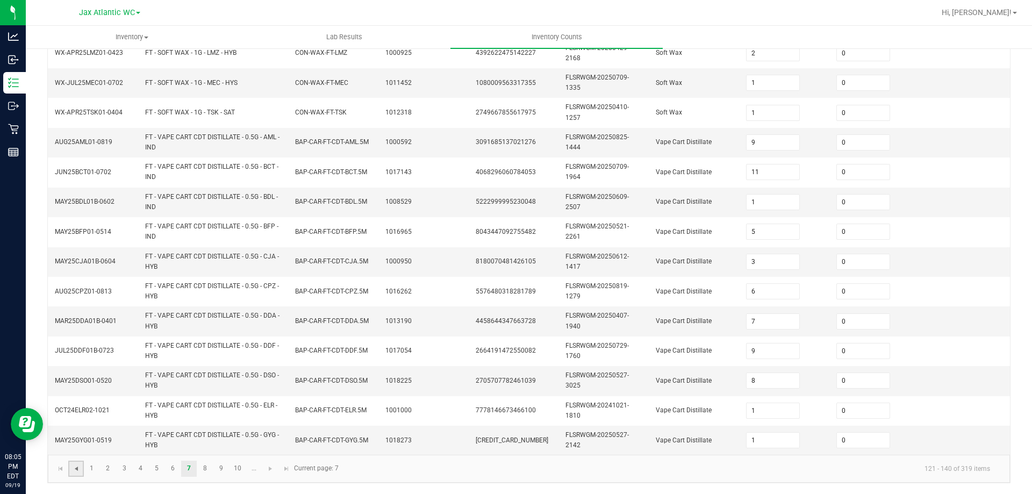
click at [78, 468] on span "Go to the previous page" at bounding box center [76, 468] width 9 height 9
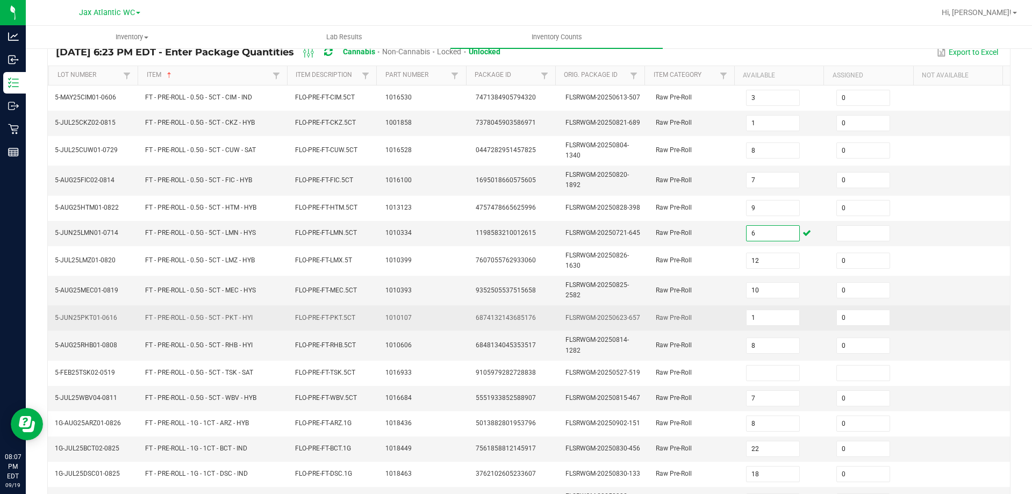
scroll to position [107, 0]
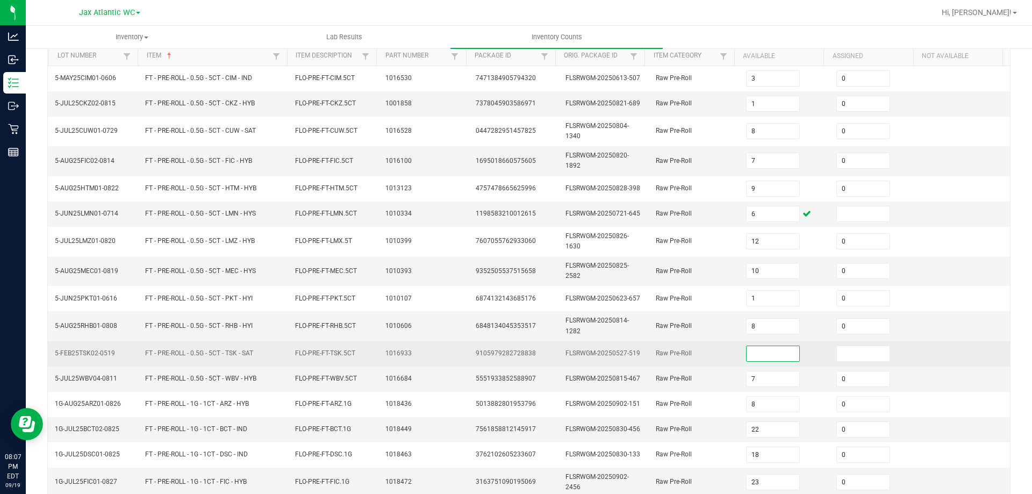
click at [754, 356] on input at bounding box center [772, 353] width 53 height 15
click at [651, 365] on td "Raw Pre-Roll" at bounding box center [694, 353] width 90 height 25
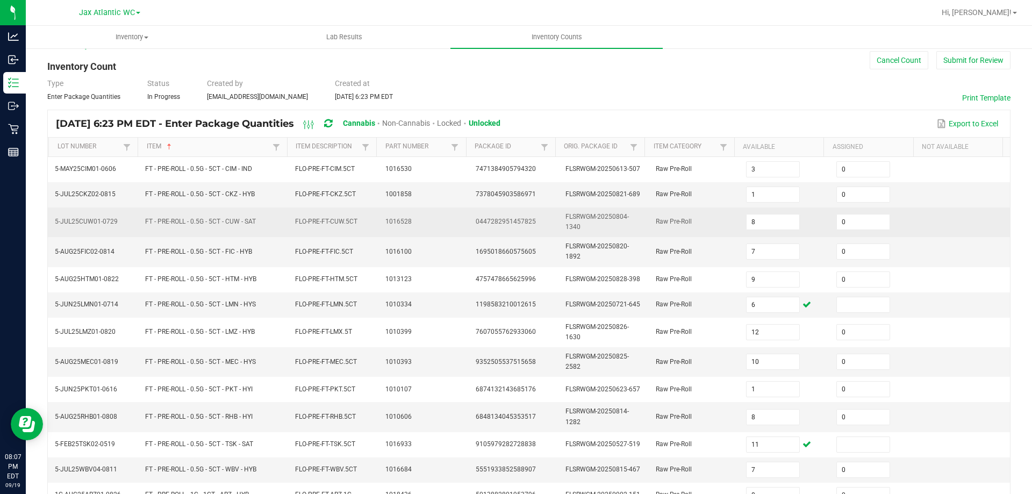
scroll to position [0, 0]
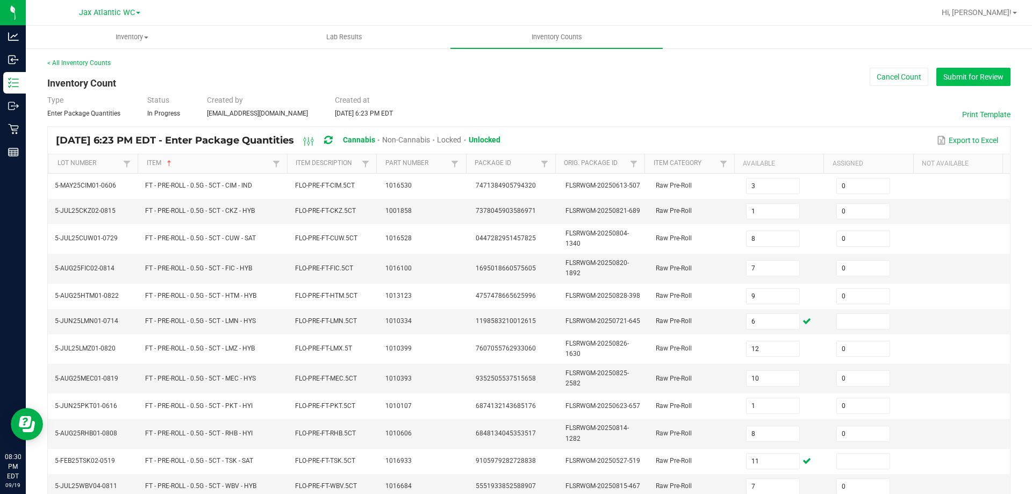
drag, startPoint x: 950, startPoint y: 62, endPoint x: 951, endPoint y: 73, distance: 10.8
click at [951, 69] on div "< All Inventory Counts Inventory Count Cancel Count Submit for Review Type Ente…" at bounding box center [528, 398] width 963 height 680
click at [952, 73] on button "Submit for Review" at bounding box center [973, 77] width 74 height 18
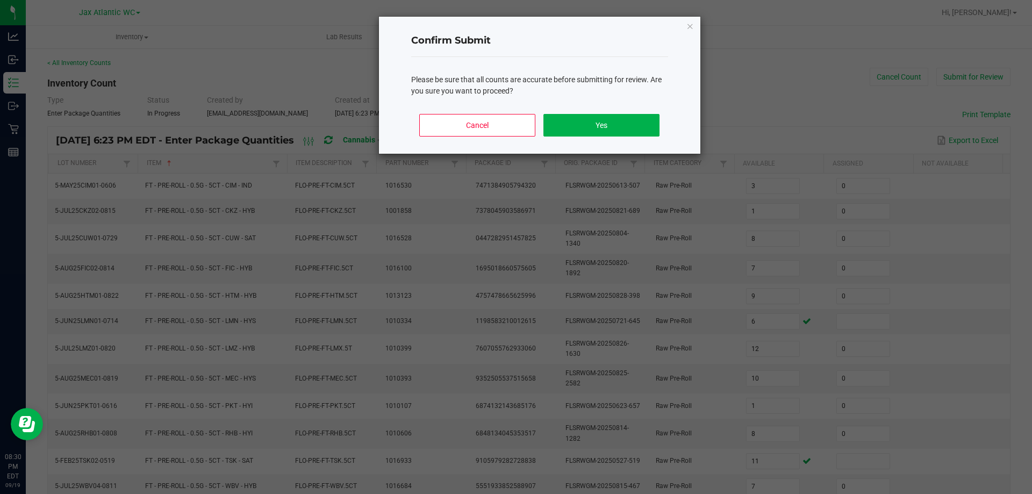
click at [598, 113] on div "Cancel Yes" at bounding box center [539, 129] width 257 height 48
click at [608, 117] on button "Yes" at bounding box center [601, 125] width 116 height 23
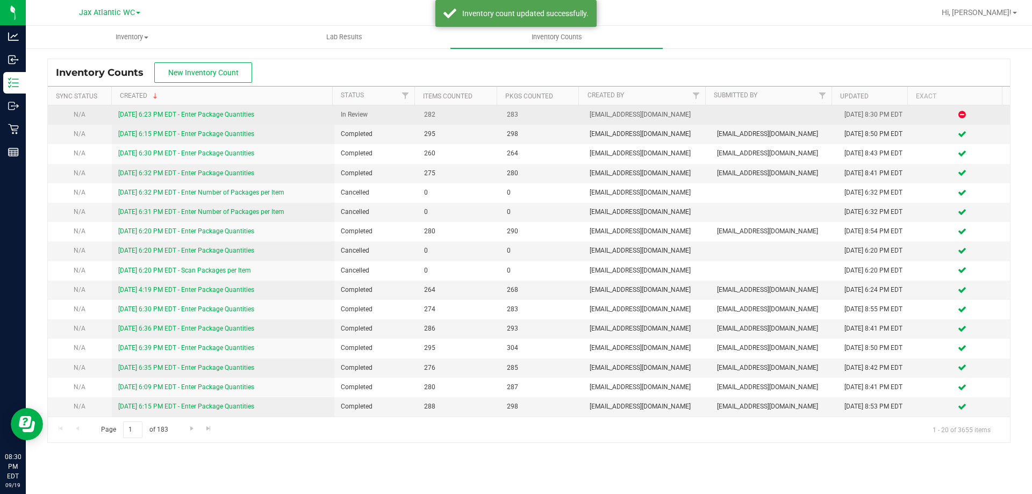
click at [231, 121] on td "[DATE] 6:23 PM EDT - Enter Package Quantities" at bounding box center [223, 114] width 223 height 19
click at [233, 115] on link "[DATE] 6:23 PM EDT - Enter Package Quantities" at bounding box center [186, 115] width 136 height 8
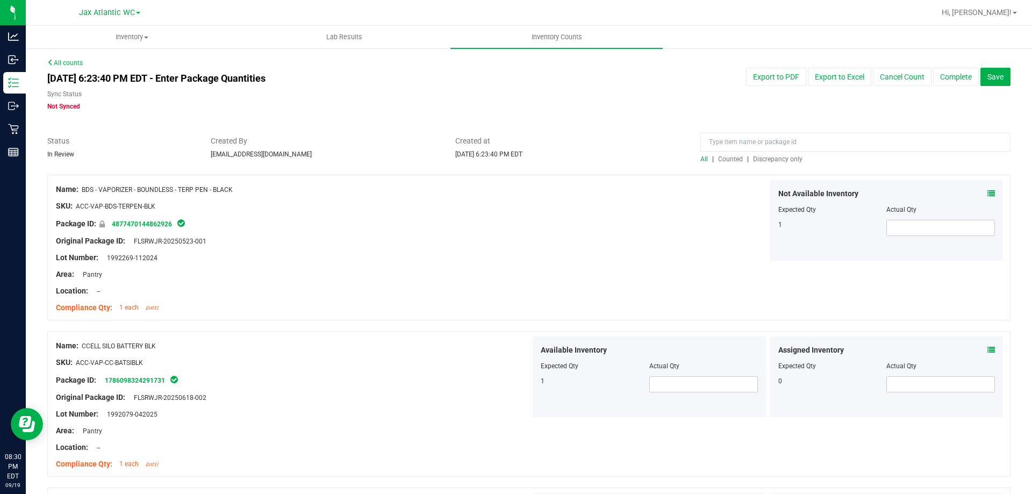
click at [757, 159] on span "Discrepancy only" at bounding box center [777, 159] width 49 height 8
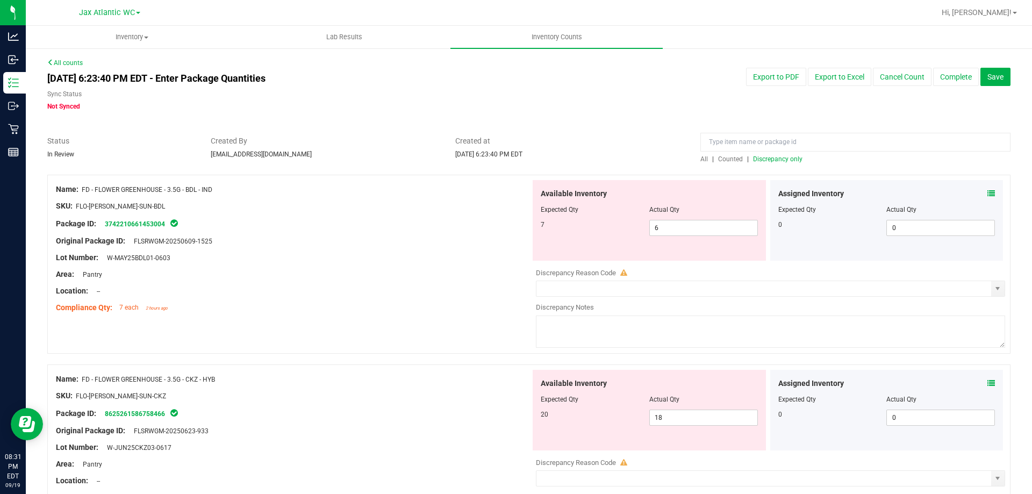
click at [987, 194] on icon at bounding box center [991, 194] width 8 height 8
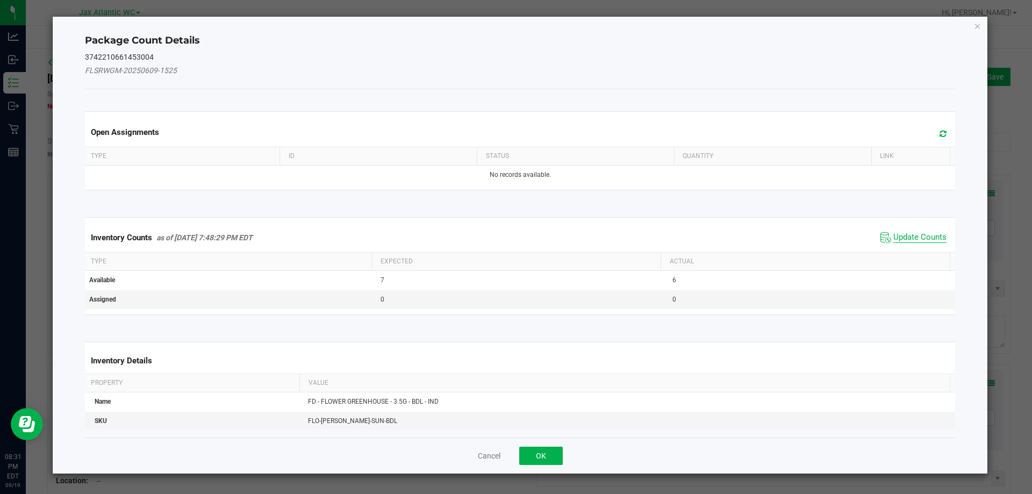
click at [895, 240] on span "Update Counts" at bounding box center [919, 237] width 53 height 11
drag, startPoint x: 895, startPoint y: 240, endPoint x: 905, endPoint y: 226, distance: 17.6
click at [896, 239] on kendo-grid "Inventory Counts as of [DATE] 7:48:29 PM EDT Update Counts Type Expected Actual…" at bounding box center [520, 265] width 887 height 97
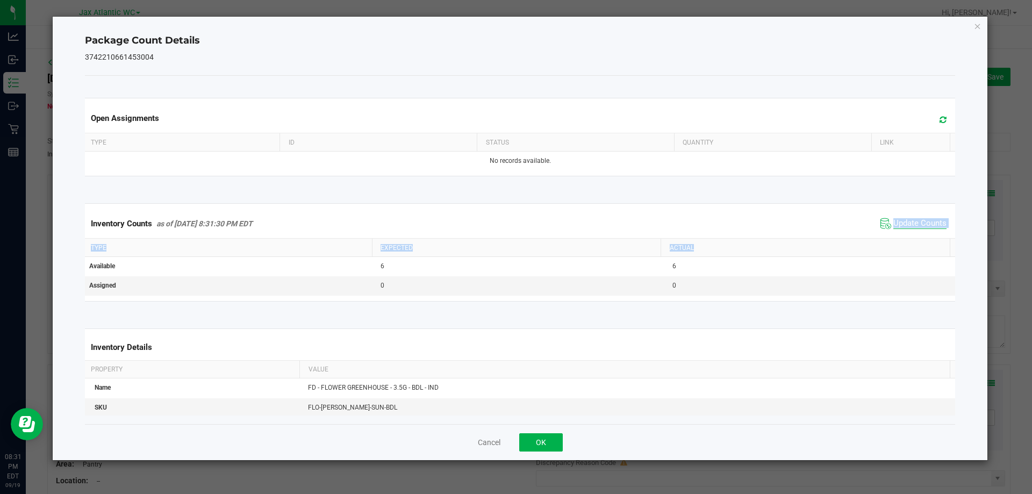
click at [905, 222] on span "Update Counts" at bounding box center [919, 223] width 53 height 11
click at [905, 222] on span "Update Counts" at bounding box center [919, 223] width 53 height 10
click at [536, 443] on button "OK" at bounding box center [541, 442] width 44 height 18
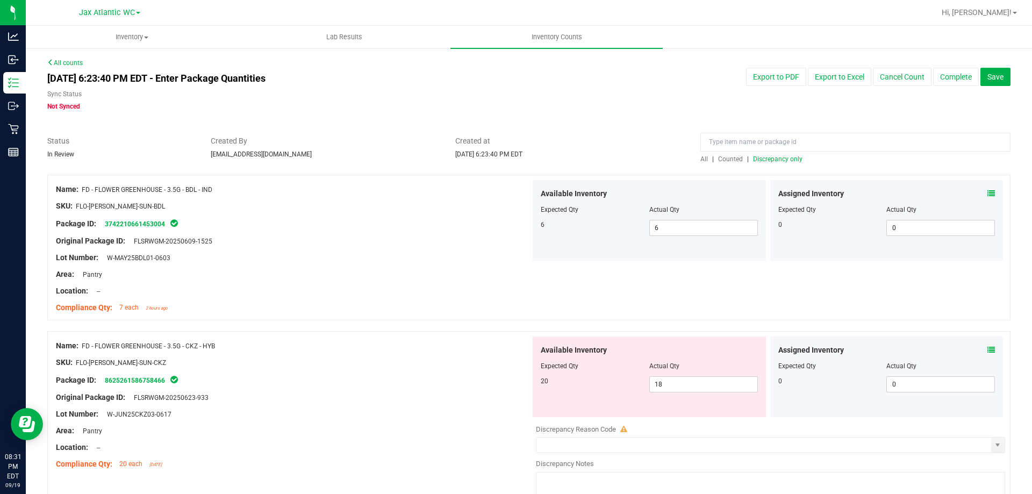
click at [987, 351] on icon at bounding box center [991, 350] width 8 height 8
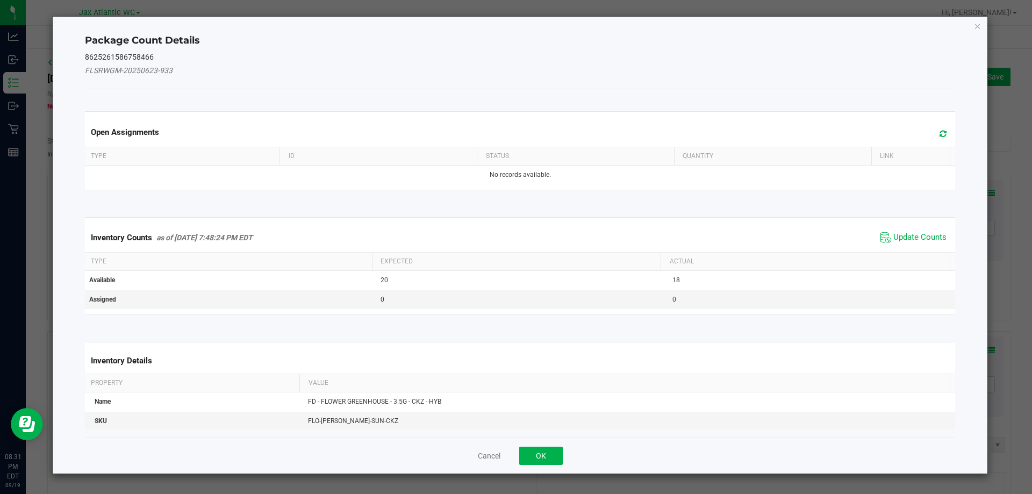
click at [911, 226] on div "Inventory Counts as of [DATE] 7:48:24 PM EDT Update Counts" at bounding box center [520, 237] width 875 height 29
click at [904, 237] on span "Update Counts" at bounding box center [919, 237] width 53 height 11
click at [904, 237] on span "Update Counts" at bounding box center [919, 237] width 53 height 10
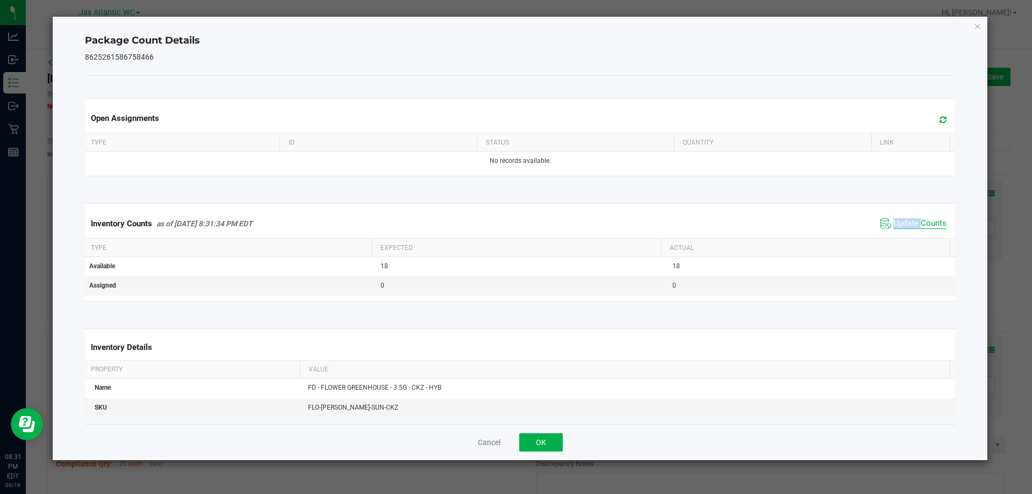
click at [903, 226] on span "Update Counts" at bounding box center [919, 223] width 53 height 11
click at [903, 226] on span "Update Counts" at bounding box center [919, 223] width 53 height 10
click at [551, 443] on button "OK" at bounding box center [541, 442] width 44 height 18
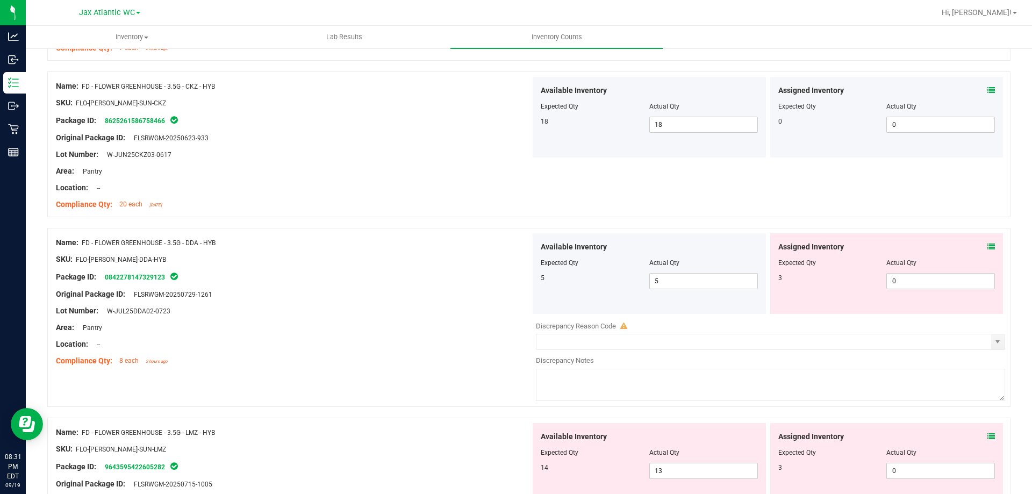
scroll to position [269, 0]
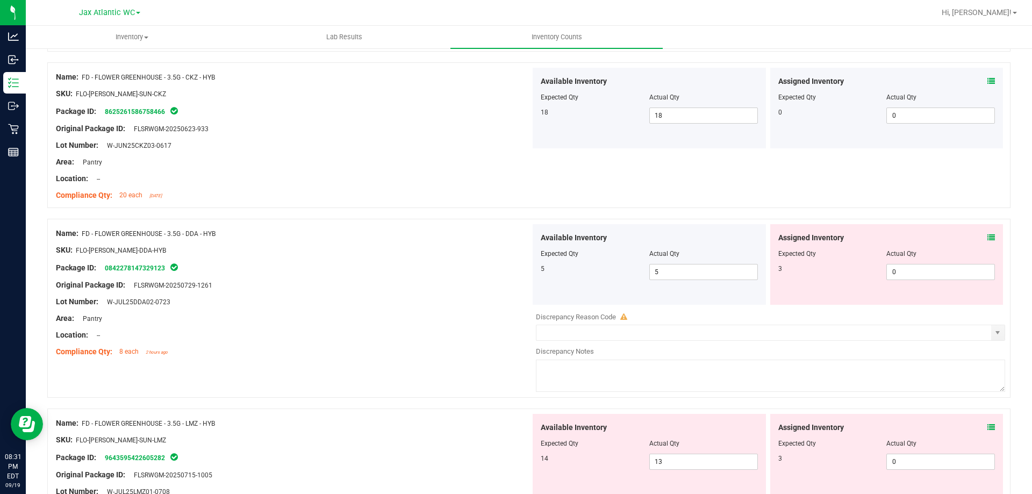
click at [987, 236] on icon at bounding box center [991, 238] width 8 height 8
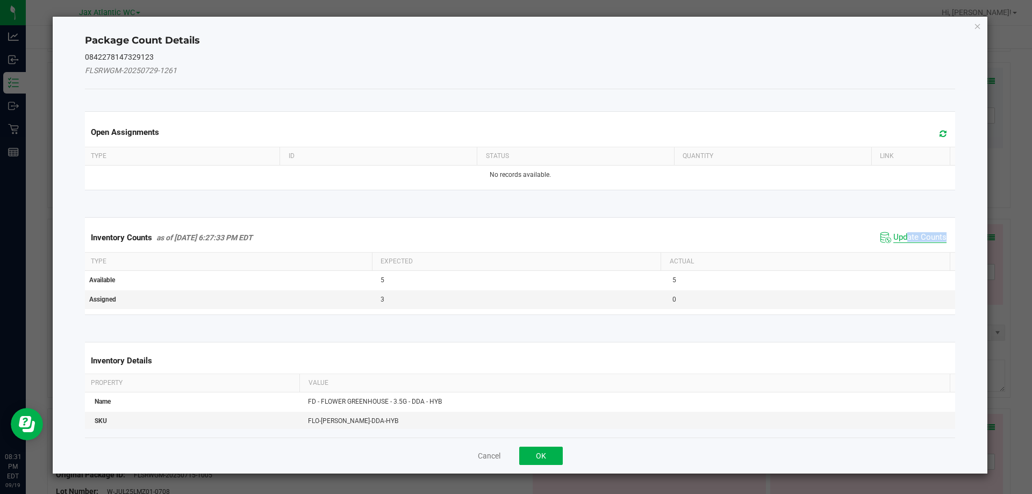
drag, startPoint x: 897, startPoint y: 242, endPoint x: 896, endPoint y: 232, distance: 10.3
click at [897, 240] on span "Update Counts" at bounding box center [919, 237] width 53 height 11
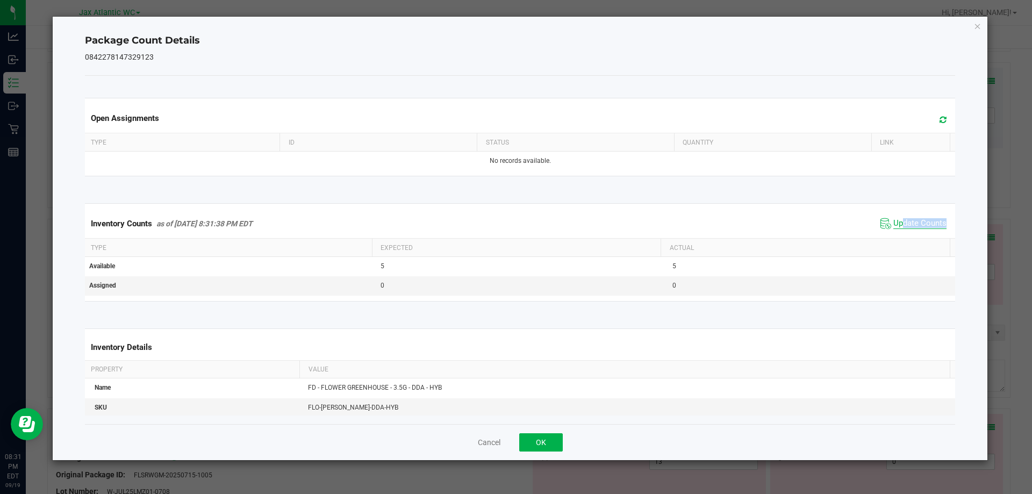
click at [896, 232] on span "Update Counts" at bounding box center [913, 223] width 71 height 16
click at [899, 220] on span "Update Counts" at bounding box center [919, 223] width 53 height 11
drag, startPoint x: 899, startPoint y: 220, endPoint x: 742, endPoint y: 322, distance: 187.4
click at [898, 221] on span "Update Counts" at bounding box center [919, 223] width 53 height 10
drag, startPoint x: 543, startPoint y: 442, endPoint x: 574, endPoint y: 421, distance: 37.4
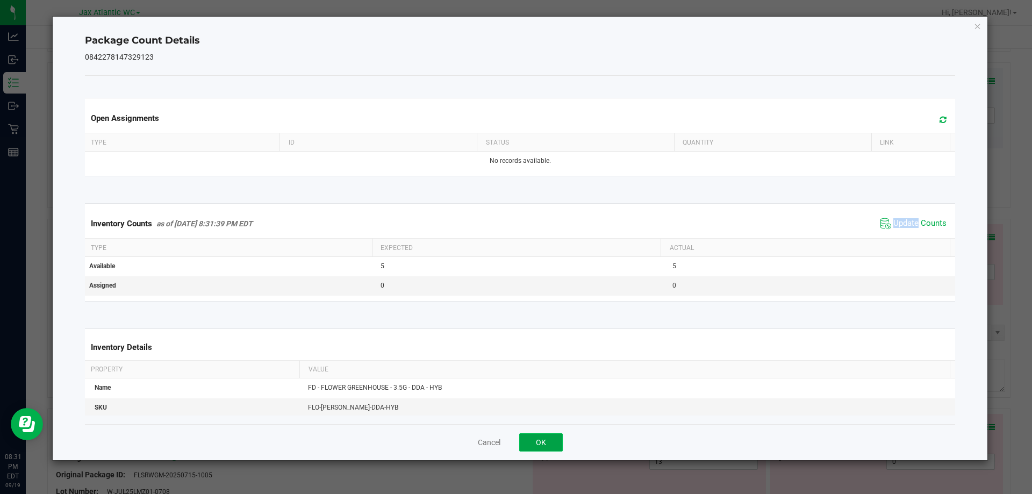
click at [543, 442] on button "OK" at bounding box center [541, 442] width 44 height 18
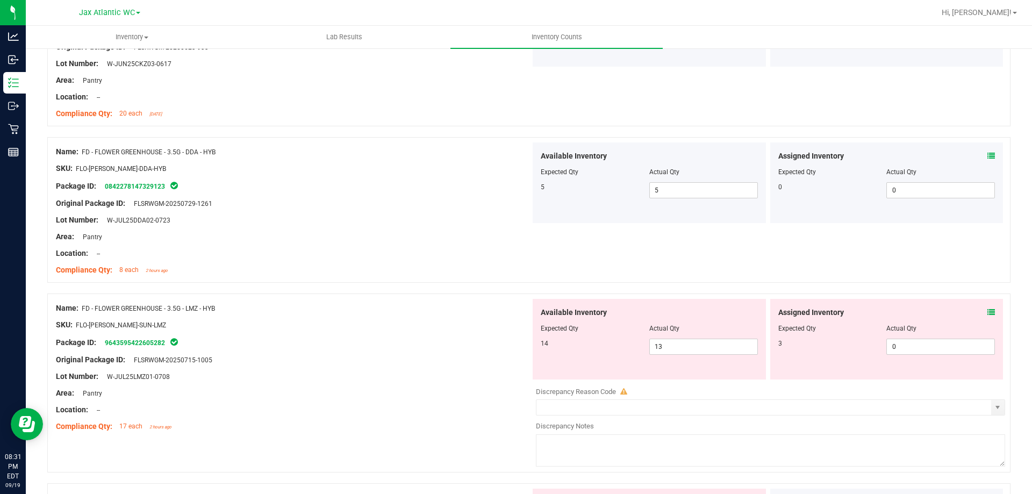
scroll to position [484, 0]
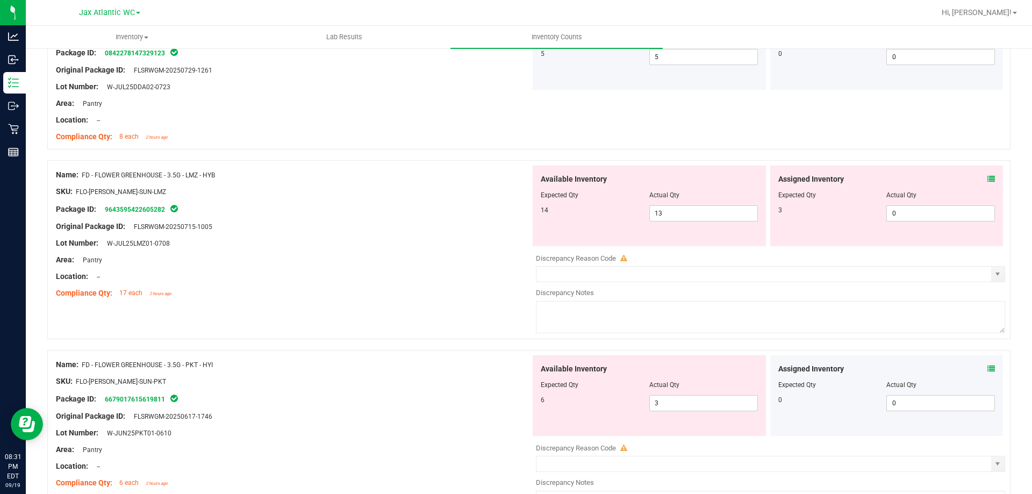
click at [987, 176] on icon at bounding box center [991, 179] width 8 height 8
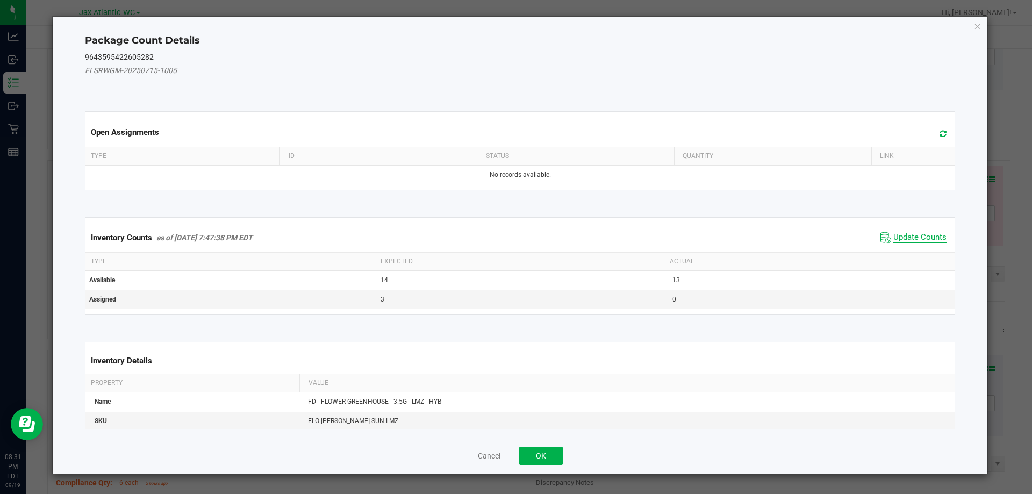
drag, startPoint x: 897, startPoint y: 246, endPoint x: 900, endPoint y: 235, distance: 11.7
click at [898, 245] on div "Inventory Counts as of [DATE] 7:47:38 PM EDT Update Counts" at bounding box center [520, 237] width 875 height 29
click at [900, 235] on span "Update Counts" at bounding box center [919, 237] width 53 height 11
drag, startPoint x: 900, startPoint y: 235, endPoint x: 903, endPoint y: 222, distance: 13.3
click at [902, 229] on div "Inventory Counts as of [DATE] 7:47:38 PM EDT Update Counts" at bounding box center [520, 237] width 875 height 28
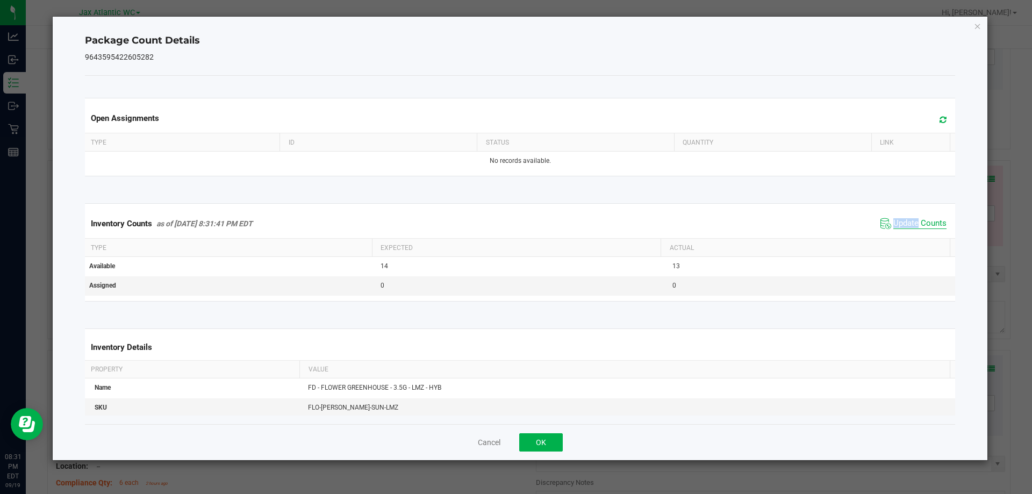
click at [902, 221] on span "Update Counts" at bounding box center [919, 223] width 53 height 11
drag, startPoint x: 536, startPoint y: 445, endPoint x: 592, endPoint y: 391, distance: 78.3
click at [536, 443] on button "OK" at bounding box center [541, 442] width 44 height 18
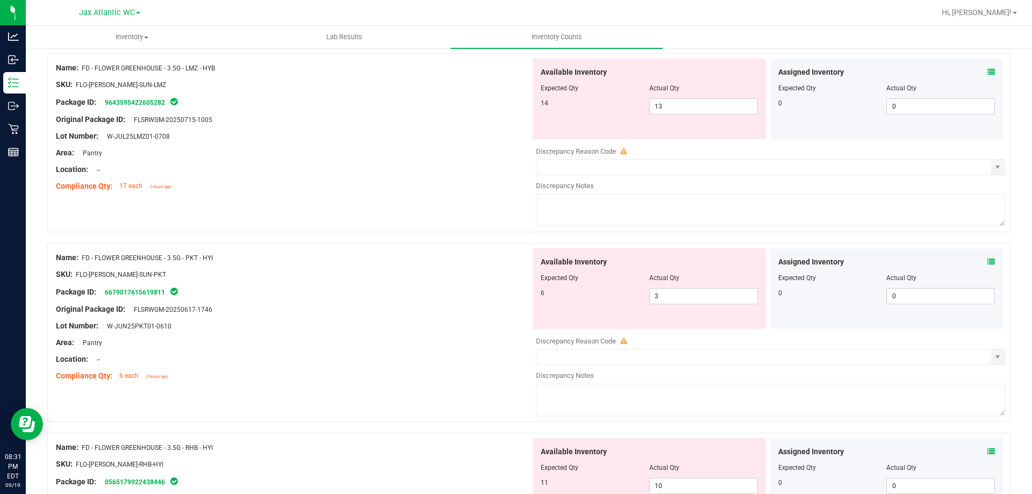
scroll to position [591, 0]
click at [987, 262] on icon at bounding box center [991, 261] width 8 height 8
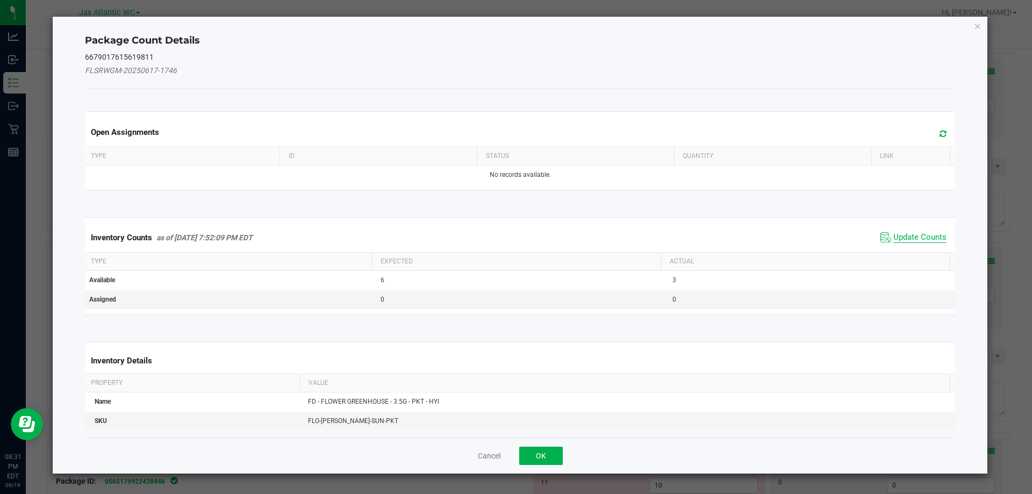
click at [900, 238] on span "Update Counts" at bounding box center [919, 237] width 53 height 11
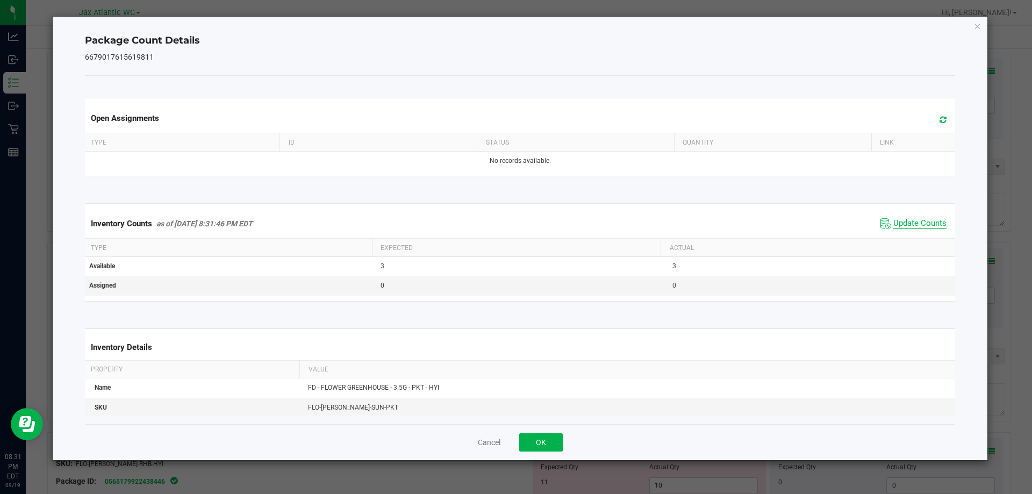
drag, startPoint x: 898, startPoint y: 236, endPoint x: 892, endPoint y: 224, distance: 13.7
click at [897, 236] on div "Inventory Counts as of [DATE] 8:31:46 PM EDT Update Counts" at bounding box center [520, 223] width 875 height 29
click at [893, 221] on span "Update Counts" at bounding box center [919, 223] width 53 height 11
click at [893, 221] on span "Update Counts" at bounding box center [919, 223] width 53 height 10
drag, startPoint x: 537, startPoint y: 439, endPoint x: 692, endPoint y: 368, distance: 170.2
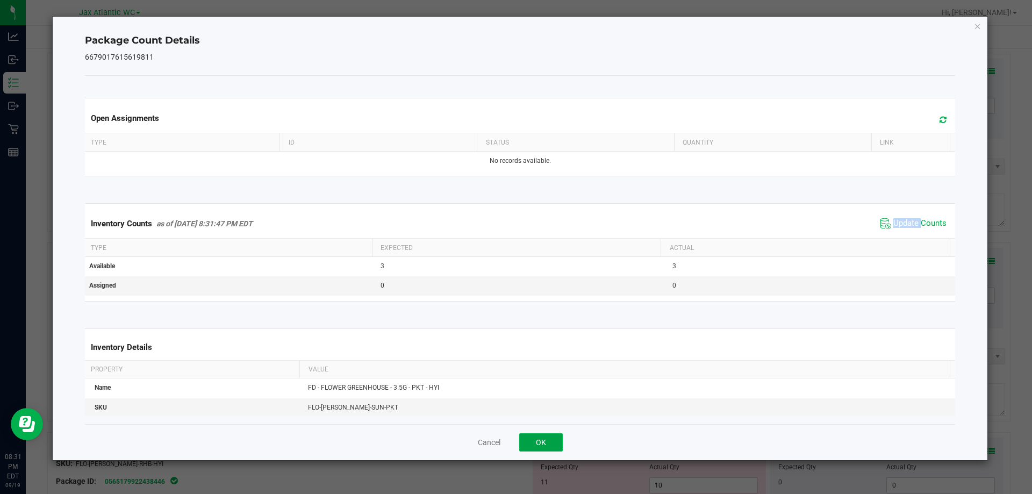
click at [539, 437] on button "OK" at bounding box center [541, 442] width 44 height 18
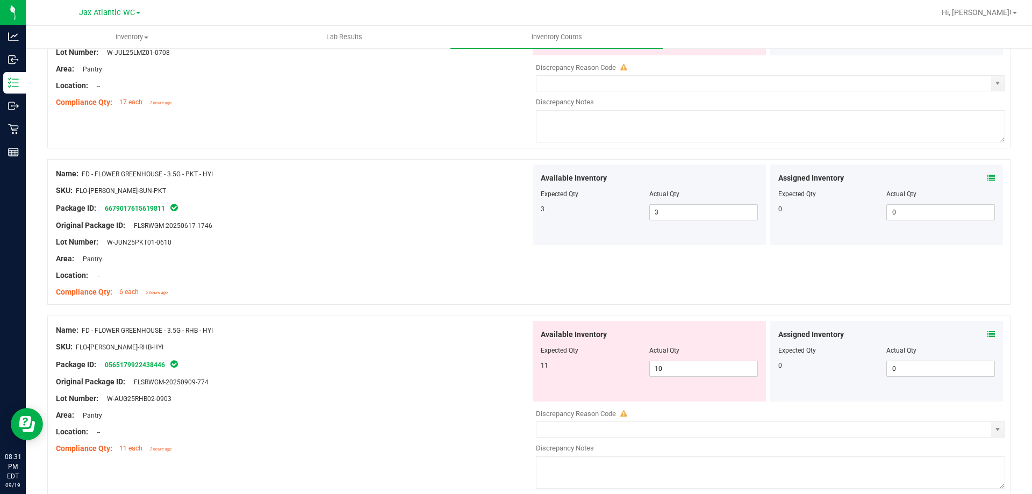
scroll to position [752, 0]
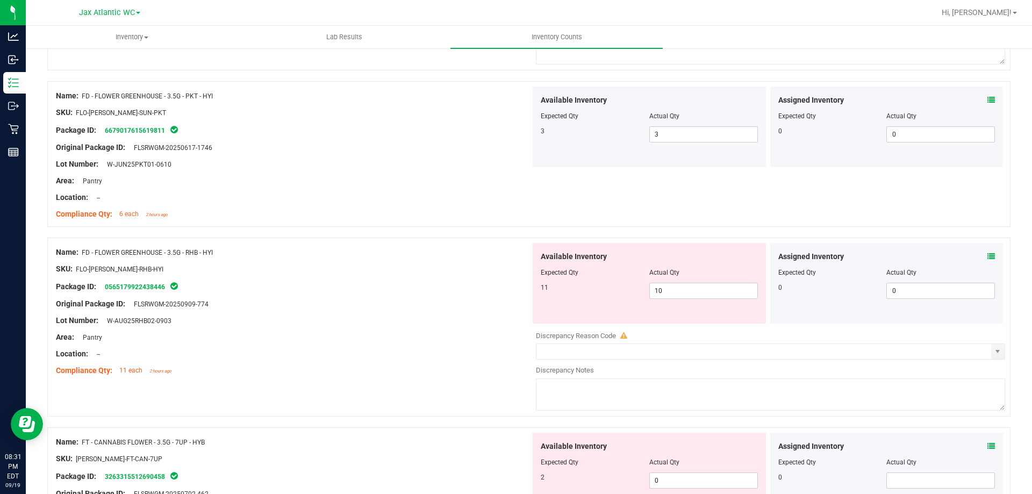
click at [987, 251] on span at bounding box center [991, 256] width 8 height 11
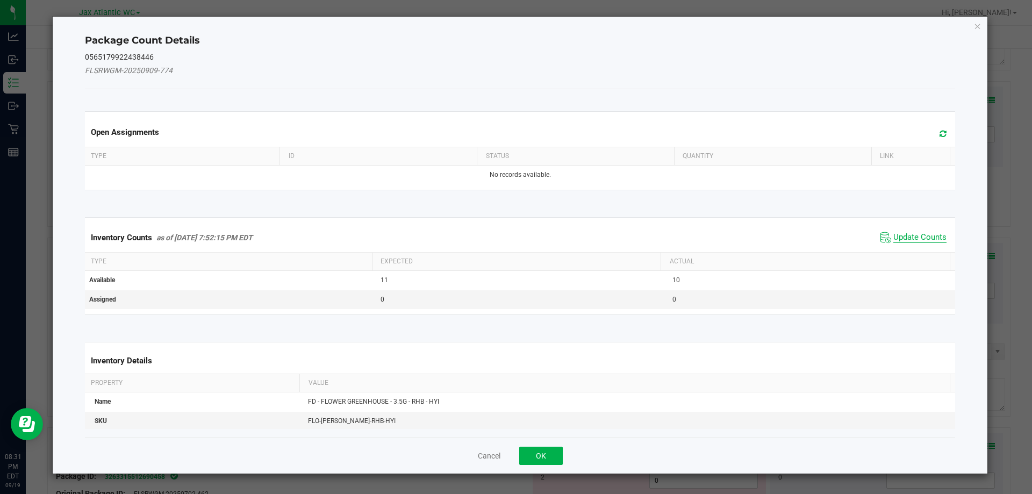
click at [907, 235] on span "Update Counts" at bounding box center [919, 237] width 53 height 11
click at [907, 234] on div "Inventory Counts as of [DATE] 7:52:15 PM EDT Update Counts" at bounding box center [520, 237] width 875 height 28
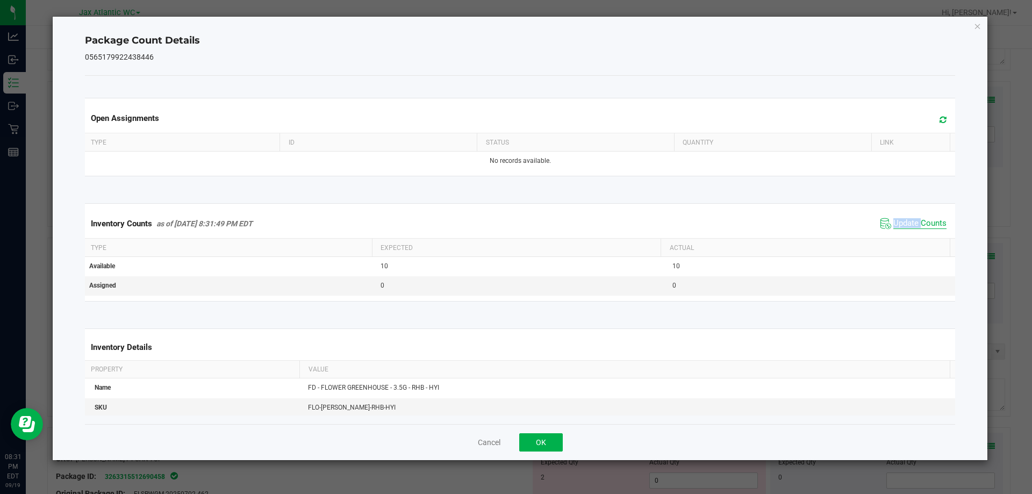
click at [903, 226] on span "Update Counts" at bounding box center [919, 223] width 53 height 11
drag, startPoint x: 903, startPoint y: 225, endPoint x: 896, endPoint y: 228, distance: 7.7
click at [902, 225] on span "Update Counts" at bounding box center [919, 223] width 53 height 11
drag, startPoint x: 539, startPoint y: 439, endPoint x: 573, endPoint y: 419, distance: 39.7
click at [539, 439] on button "OK" at bounding box center [541, 442] width 44 height 18
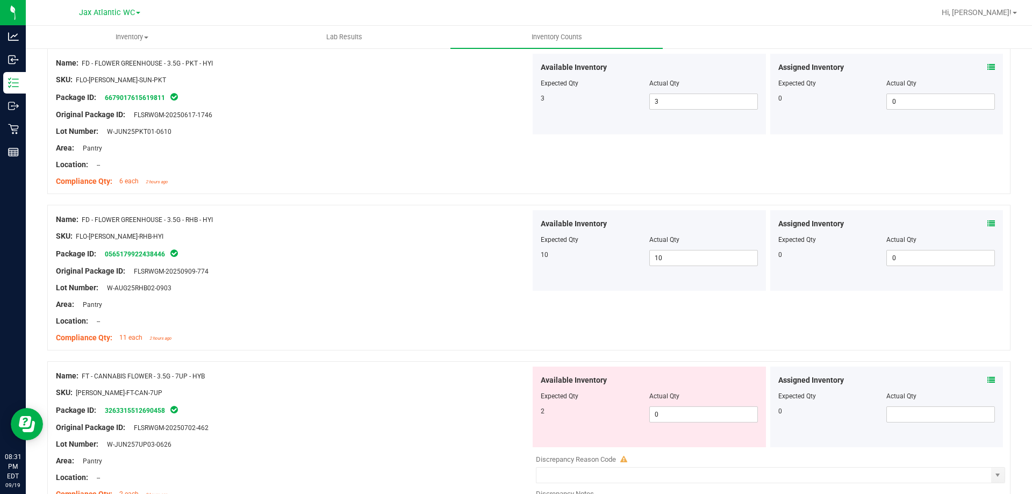
scroll to position [914, 0]
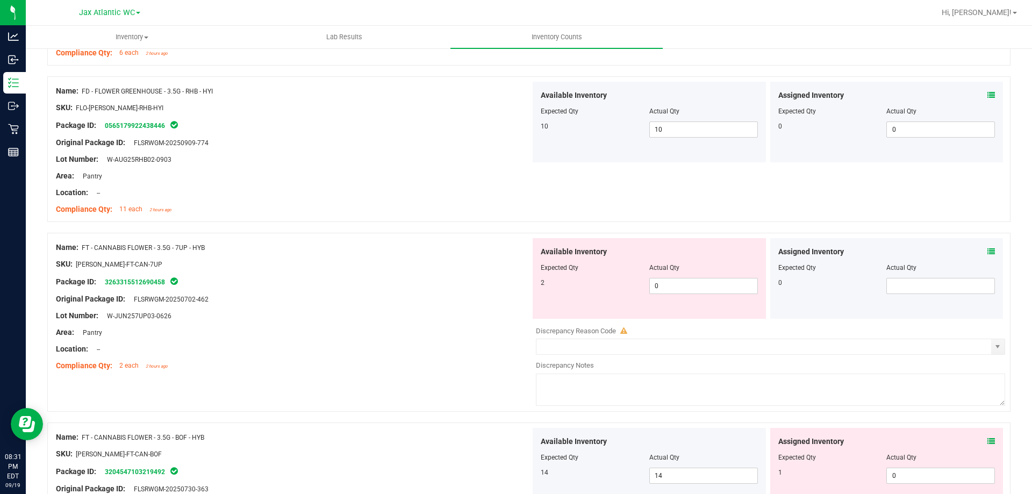
click at [987, 250] on icon at bounding box center [991, 252] width 8 height 8
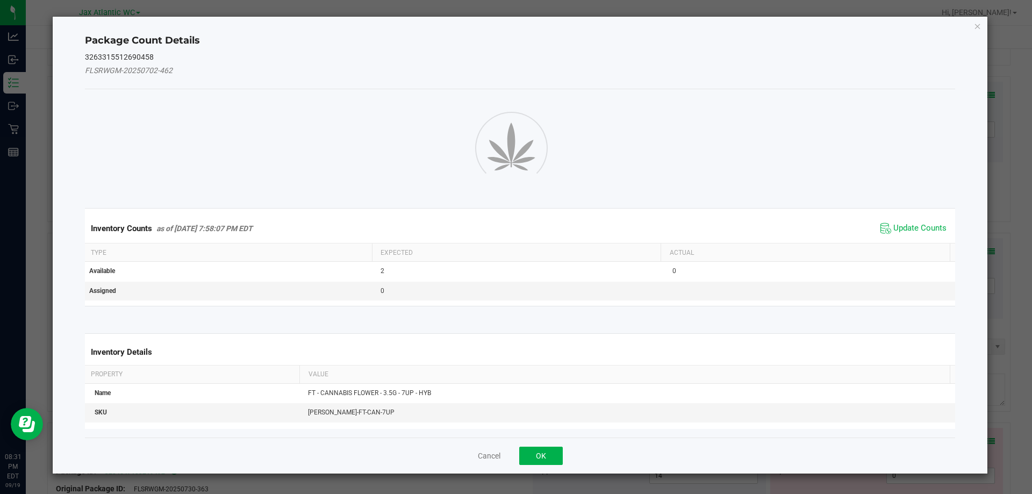
click at [914, 229] on span "Update Counts" at bounding box center [913, 228] width 71 height 16
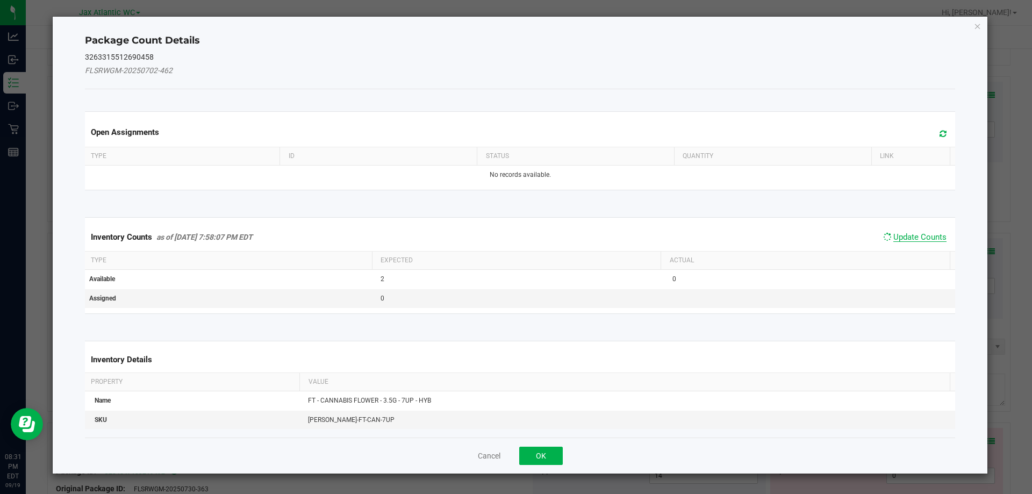
drag, startPoint x: 910, startPoint y: 227, endPoint x: 904, endPoint y: 225, distance: 5.8
click at [908, 226] on div "Inventory Counts as of [DATE] 7:58:07 PM EDT Update Counts" at bounding box center [520, 237] width 875 height 28
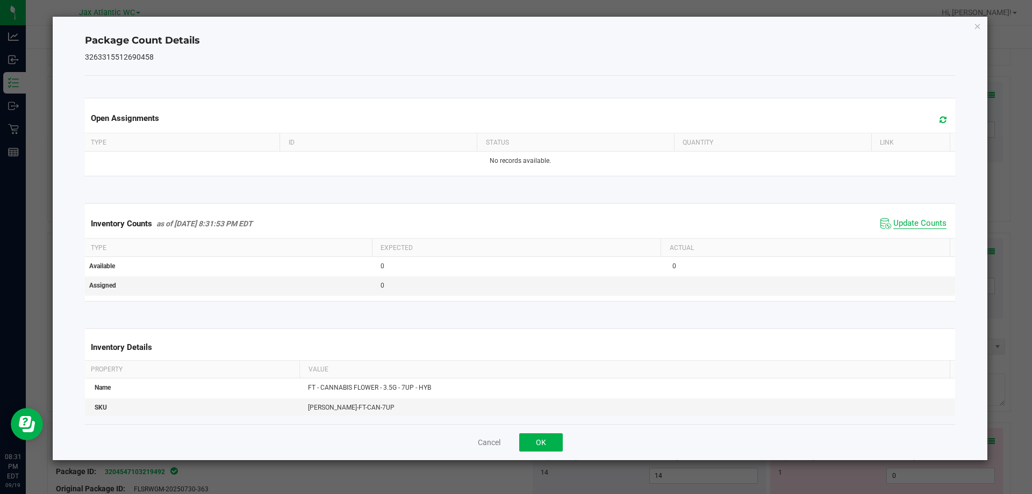
click at [900, 219] on span "Update Counts" at bounding box center [919, 223] width 53 height 11
click at [899, 222] on span "Update Counts" at bounding box center [919, 223] width 53 height 10
drag, startPoint x: 532, startPoint y: 444, endPoint x: 562, endPoint y: 424, distance: 35.9
click at [532, 445] on button "OK" at bounding box center [541, 442] width 44 height 18
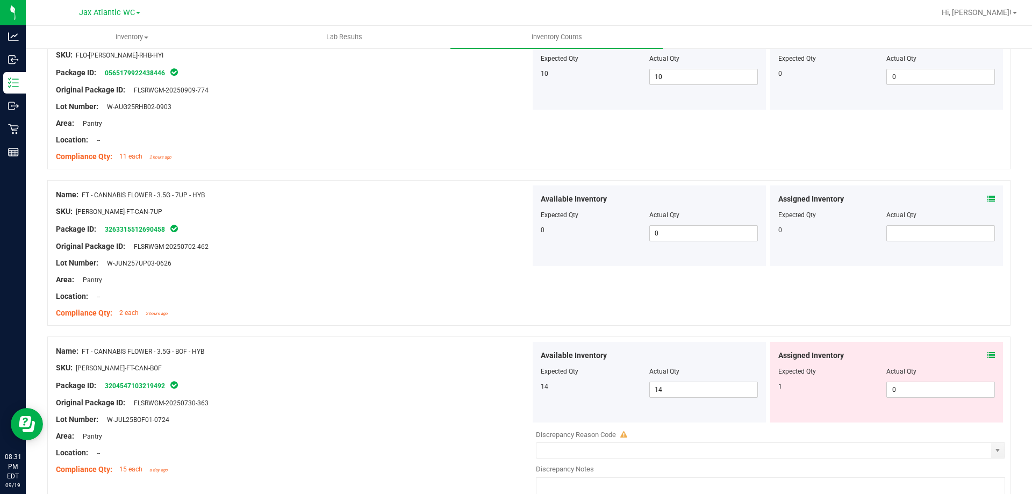
scroll to position [1129, 0]
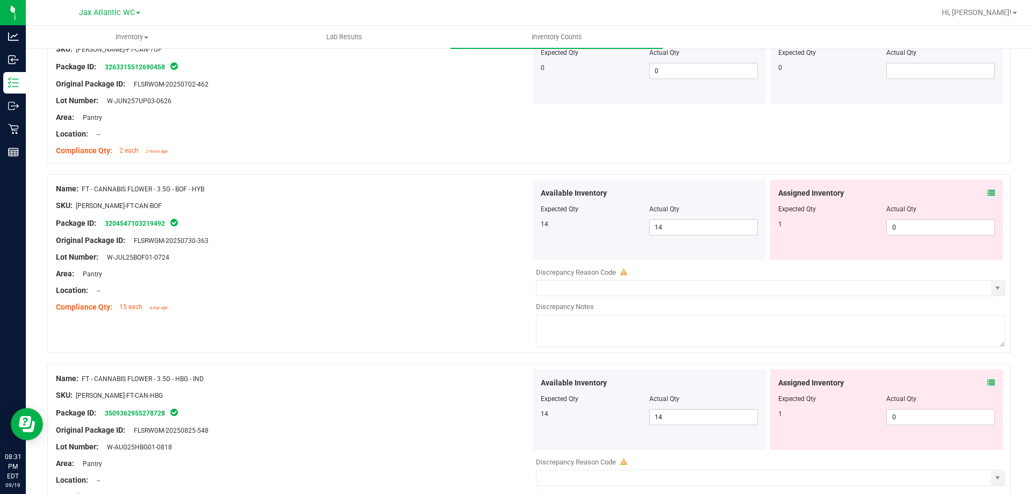
click at [987, 191] on icon at bounding box center [991, 193] width 8 height 8
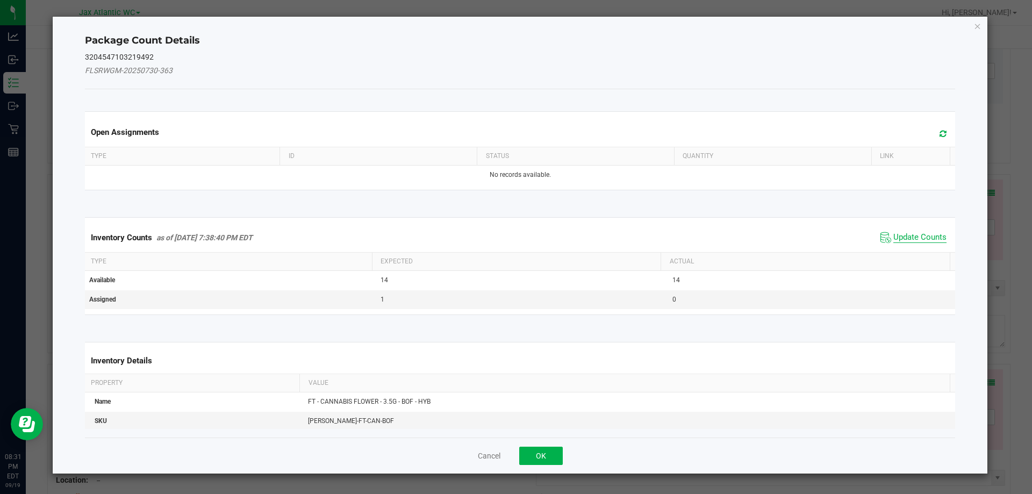
click at [912, 240] on span "Update Counts" at bounding box center [919, 237] width 53 height 11
drag, startPoint x: 911, startPoint y: 239, endPoint x: 899, endPoint y: 223, distance: 19.9
click at [909, 236] on div "Inventory Counts as of [DATE] 7:38:40 PM EDT Update Counts" at bounding box center [520, 237] width 875 height 28
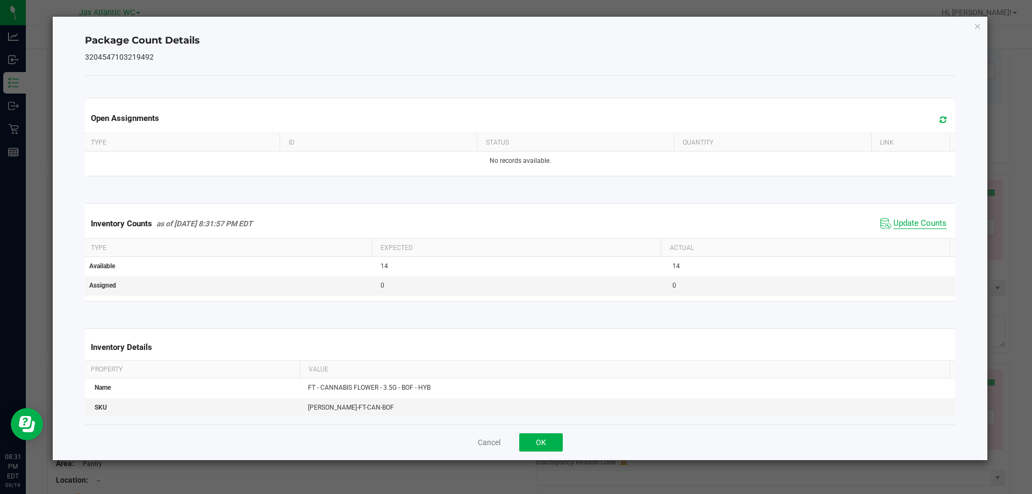
click at [899, 223] on span "Update Counts" at bounding box center [919, 223] width 53 height 11
click at [899, 222] on span "Update Counts" at bounding box center [919, 223] width 53 height 10
click at [528, 438] on button "OK" at bounding box center [541, 442] width 44 height 18
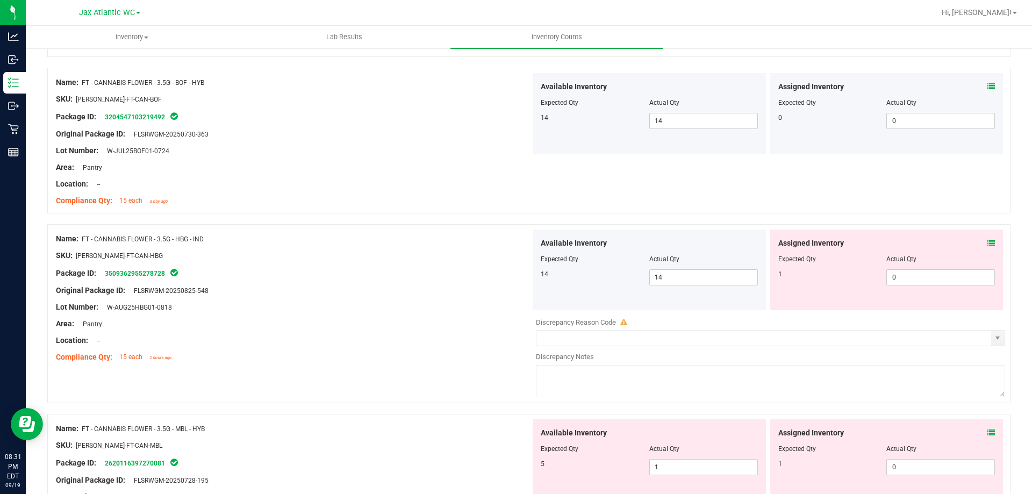
scroll to position [1236, 0]
click at [987, 240] on icon at bounding box center [991, 242] width 8 height 8
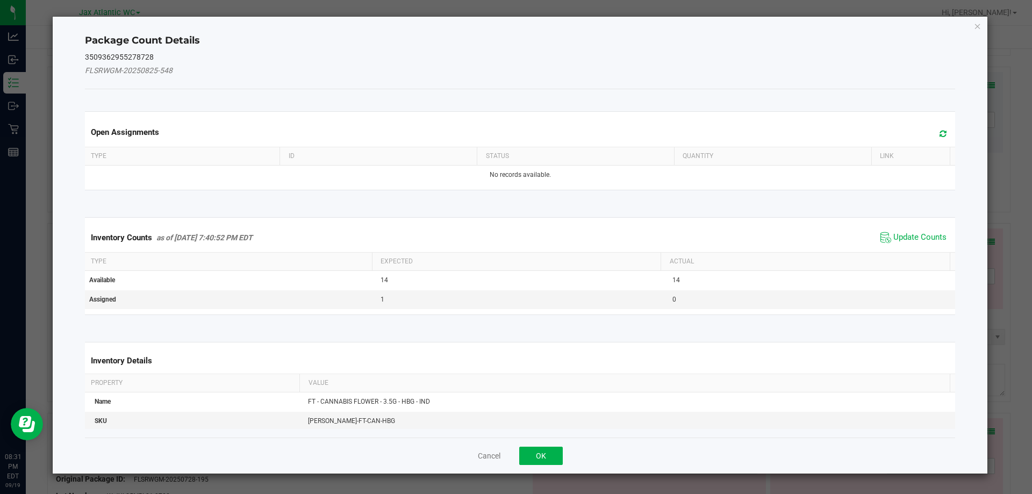
drag, startPoint x: 914, startPoint y: 241, endPoint x: 911, endPoint y: 231, distance: 10.4
click at [912, 234] on span "Update Counts" at bounding box center [919, 237] width 53 height 11
click at [911, 231] on span "Update Counts" at bounding box center [913, 237] width 71 height 16
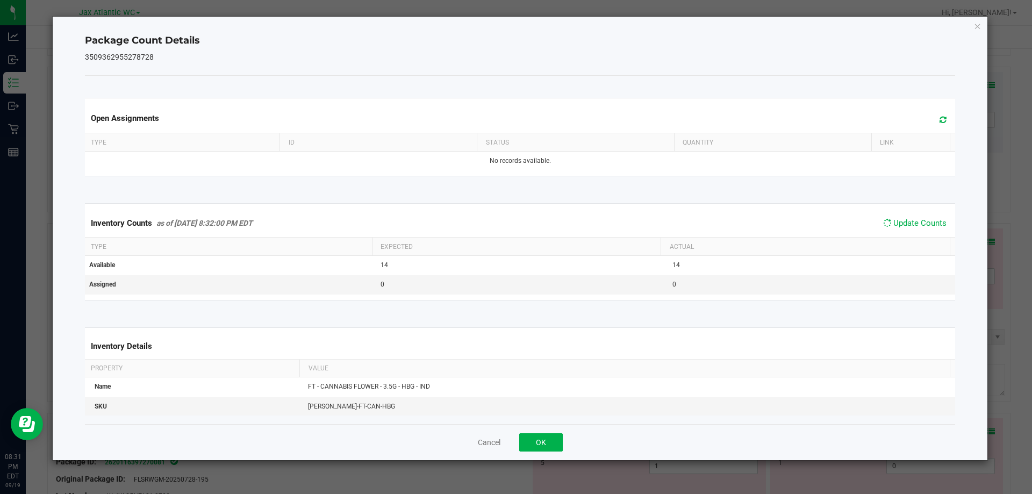
click at [909, 233] on div "Inventory Counts as of [DATE] 8:32:00 PM EDT Update Counts" at bounding box center [520, 223] width 875 height 28
click at [907, 227] on span "Update Counts" at bounding box center [919, 223] width 53 height 11
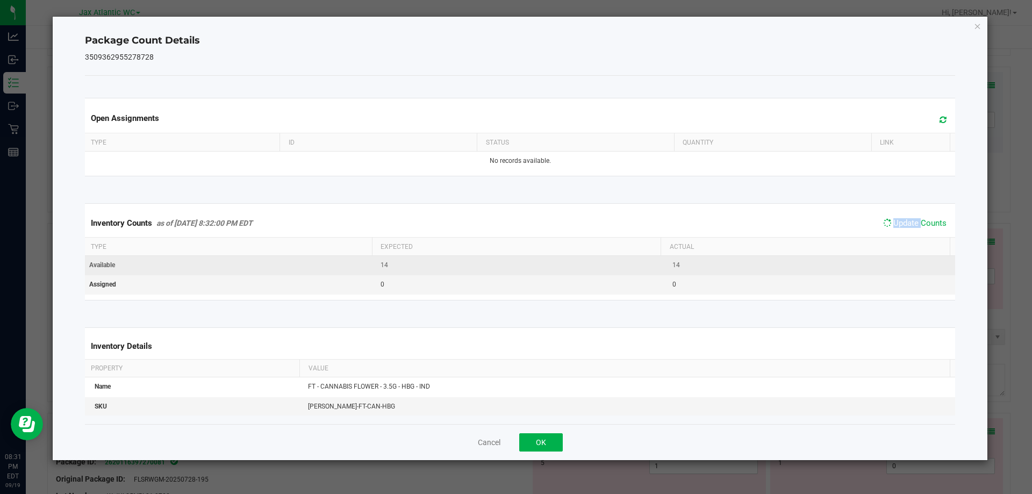
drag, startPoint x: 907, startPoint y: 226, endPoint x: 858, endPoint y: 270, distance: 65.5
click at [903, 230] on span "Update Counts" at bounding box center [914, 222] width 69 height 15
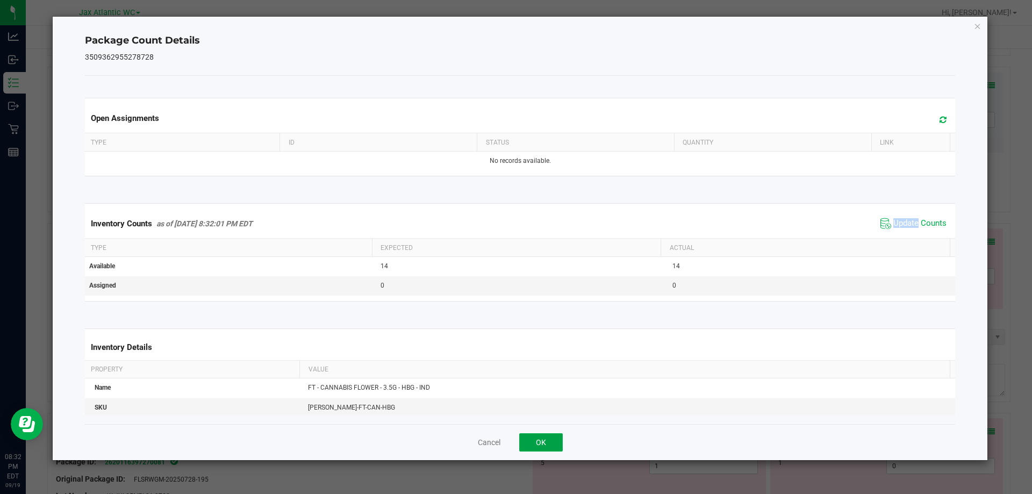
drag, startPoint x: 547, startPoint y: 445, endPoint x: 665, endPoint y: 394, distance: 128.8
click at [550, 441] on button "OK" at bounding box center [541, 442] width 44 height 18
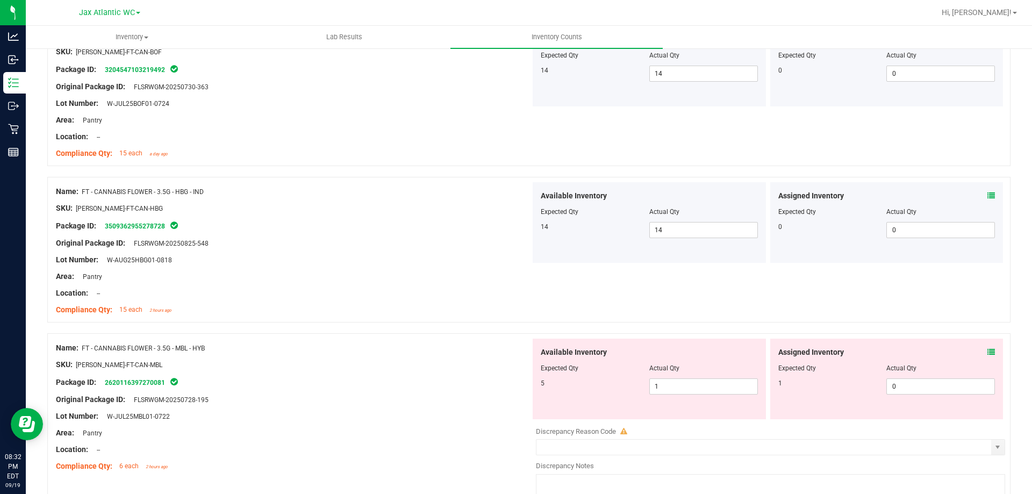
scroll to position [1343, 0]
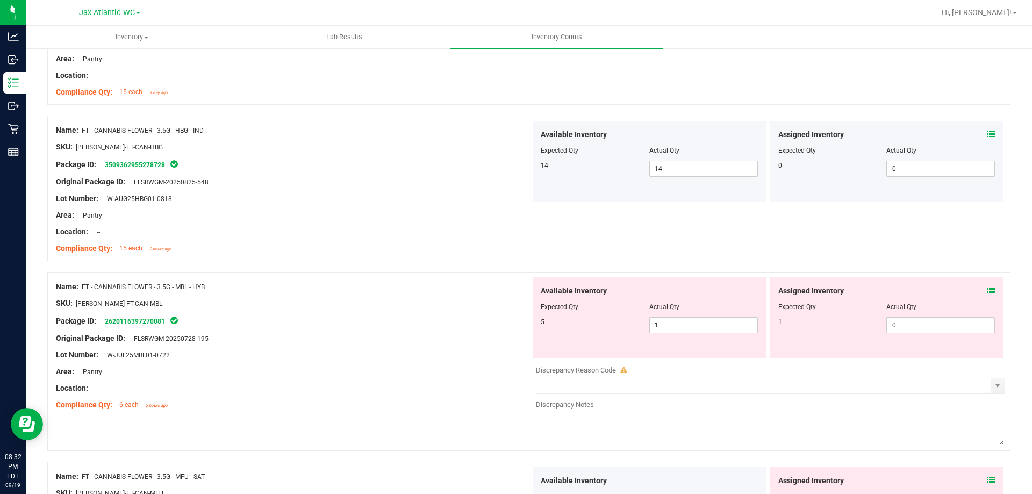
click at [987, 291] on icon at bounding box center [991, 291] width 8 height 8
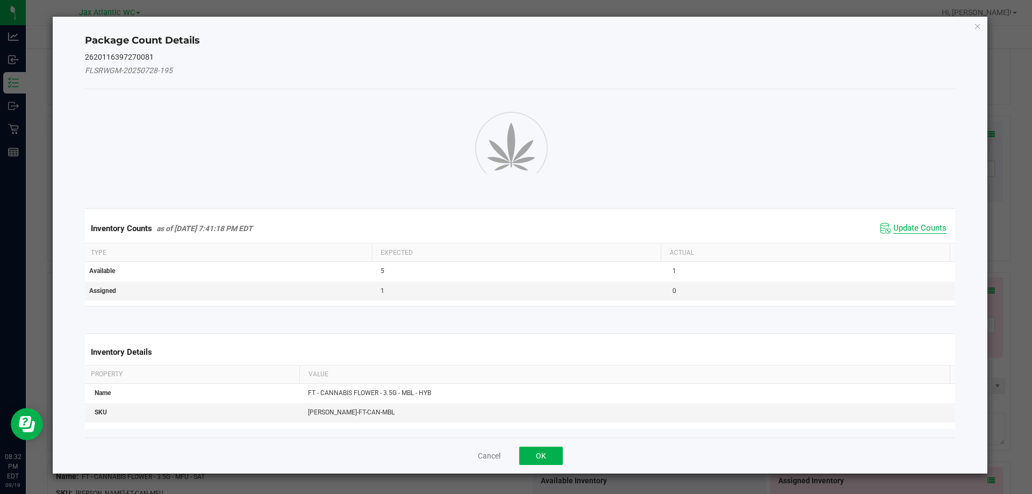
click at [898, 229] on span "Update Counts" at bounding box center [919, 228] width 53 height 11
click at [898, 229] on div "Inventory Counts as of [DATE] 7:41:18 PM EDT Update Counts" at bounding box center [520, 228] width 875 height 28
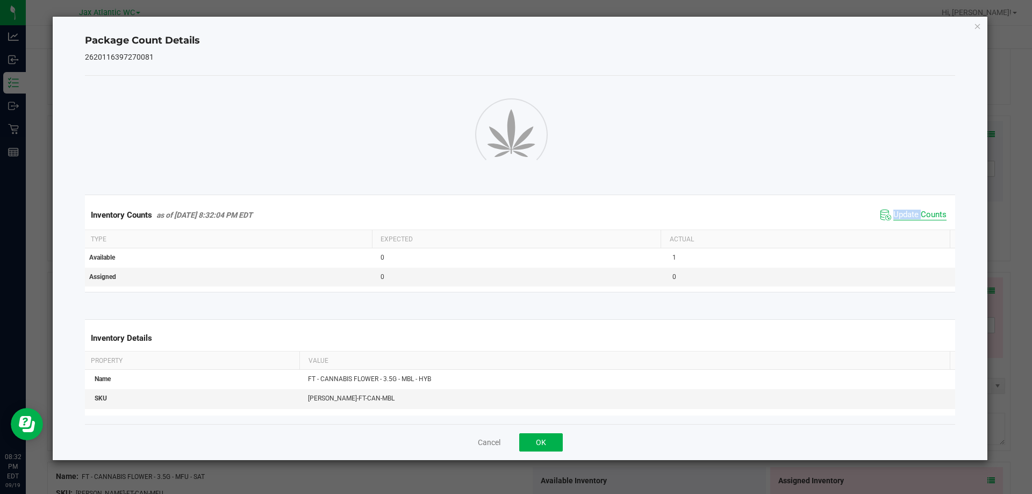
click at [896, 214] on span "Update Counts" at bounding box center [919, 215] width 53 height 11
click at [896, 214] on span "Update Counts" at bounding box center [919, 215] width 53 height 10
click at [896, 214] on span "Update Counts" at bounding box center [919, 215] width 53 height 11
click at [896, 214] on div "Inventory Counts as of [DATE] 8:32:05 PM EDT Update Counts" at bounding box center [520, 214] width 875 height 29
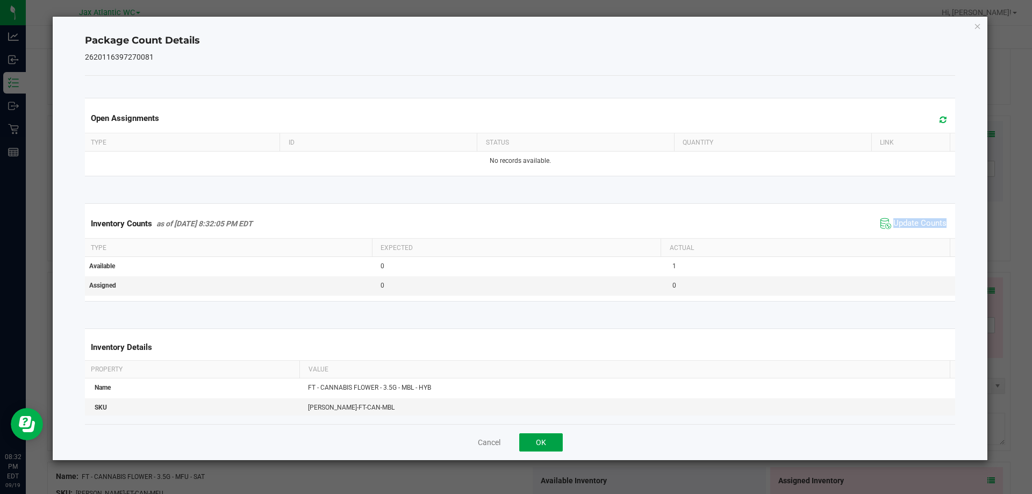
click at [545, 437] on button "OK" at bounding box center [541, 442] width 44 height 18
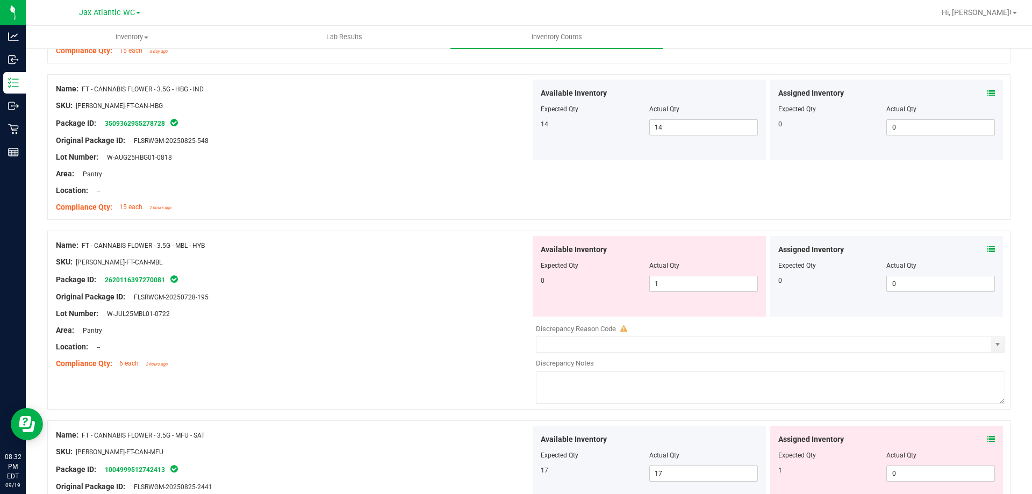
scroll to position [1397, 0]
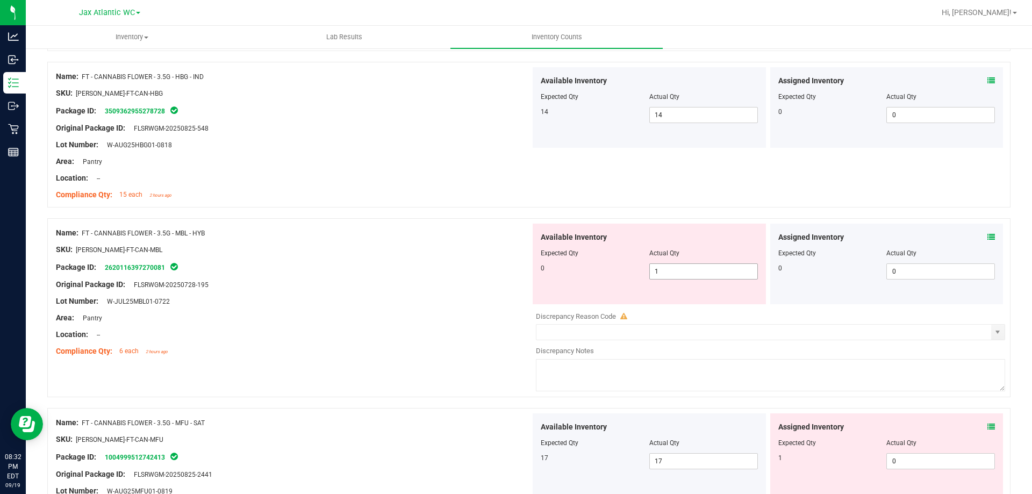
click at [692, 276] on span "1 1" at bounding box center [703, 271] width 109 height 16
click at [692, 276] on input "1" at bounding box center [703, 271] width 107 height 15
click at [487, 298] on div "Lot Number: W-JUL25MBL01-0722" at bounding box center [293, 301] width 475 height 11
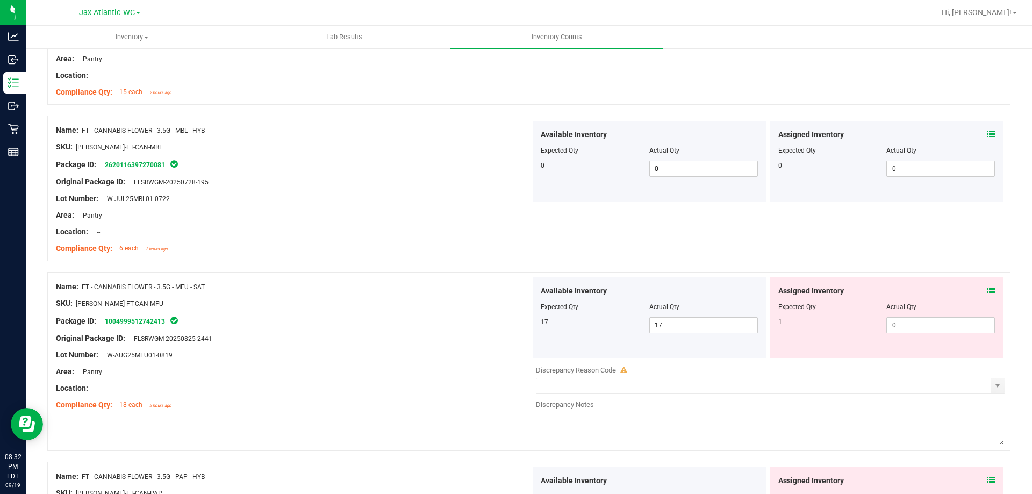
scroll to position [1505, 0]
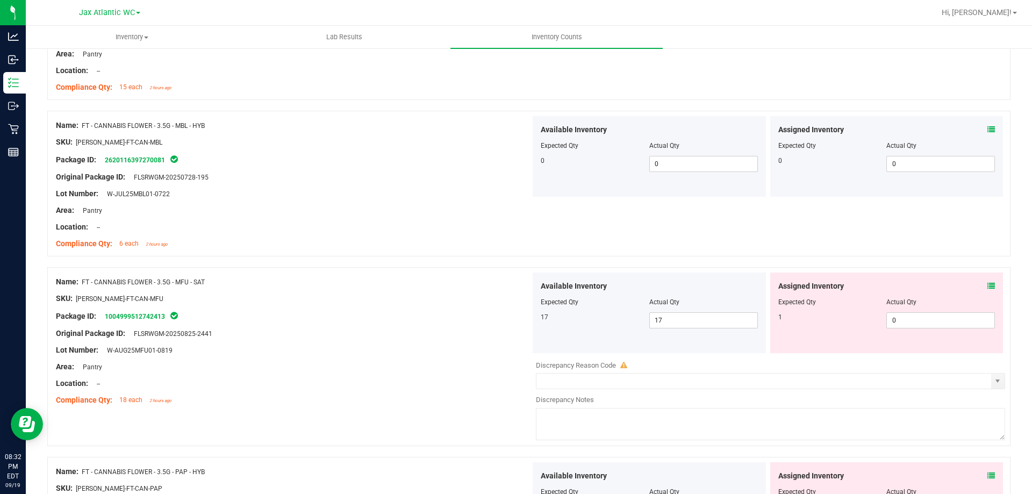
click at [986, 285] on div "Assigned Inventory Expected Qty Actual Qty 1 0 0" at bounding box center [886, 312] width 233 height 81
click at [987, 286] on icon at bounding box center [991, 286] width 8 height 8
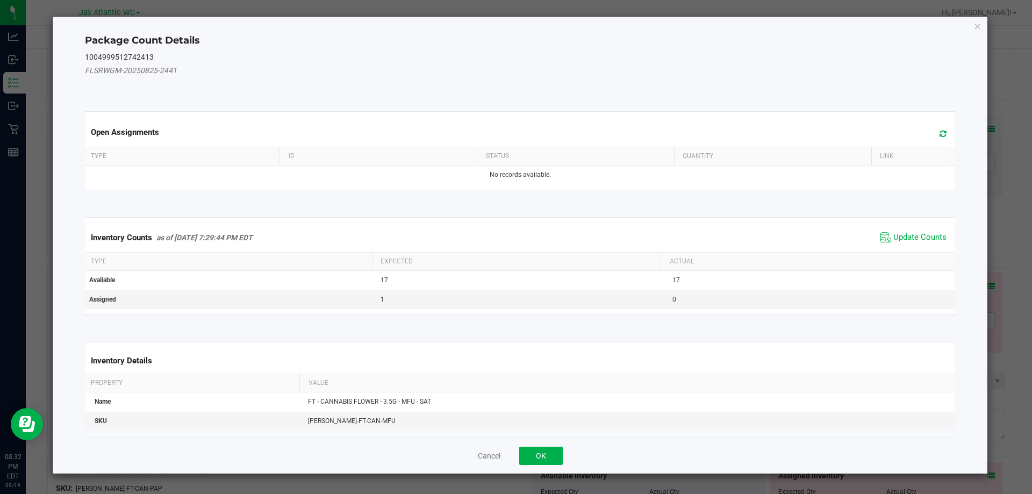
click at [915, 231] on span "Update Counts" at bounding box center [913, 237] width 71 height 16
click at [913, 232] on span "Update Counts" at bounding box center [914, 236] width 69 height 15
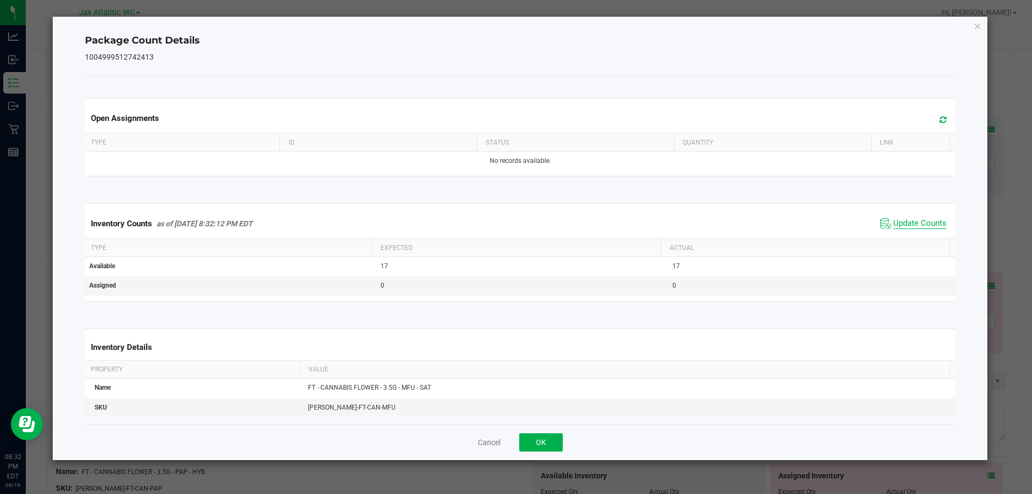
click at [905, 219] on span "Update Counts" at bounding box center [919, 223] width 53 height 11
click at [903, 221] on span "Update Counts" at bounding box center [919, 223] width 53 height 11
drag, startPoint x: 903, startPoint y: 221, endPoint x: 892, endPoint y: 238, distance: 20.4
click at [902, 223] on span "Update Counts" at bounding box center [919, 223] width 53 height 10
drag, startPoint x: 540, startPoint y: 436, endPoint x: 593, endPoint y: 424, distance: 55.1
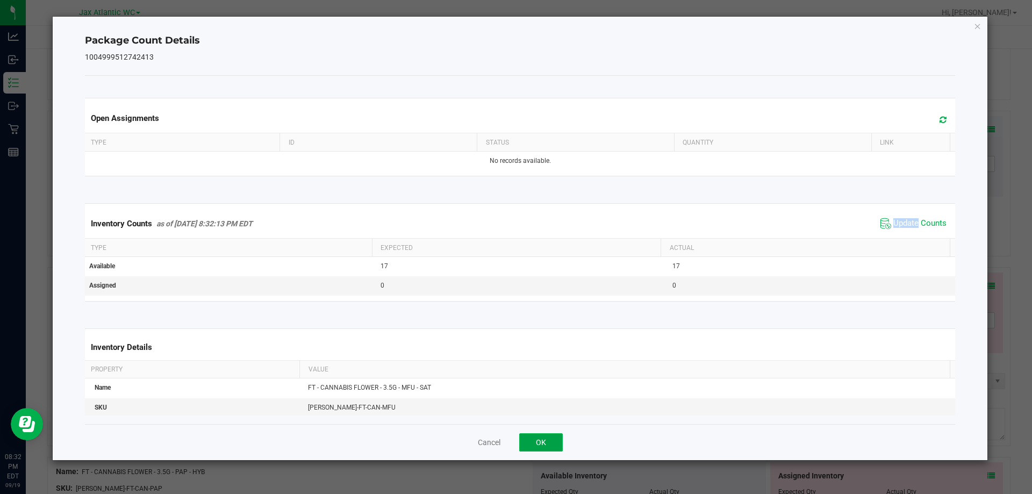
click at [541, 436] on button "OK" at bounding box center [541, 442] width 44 height 18
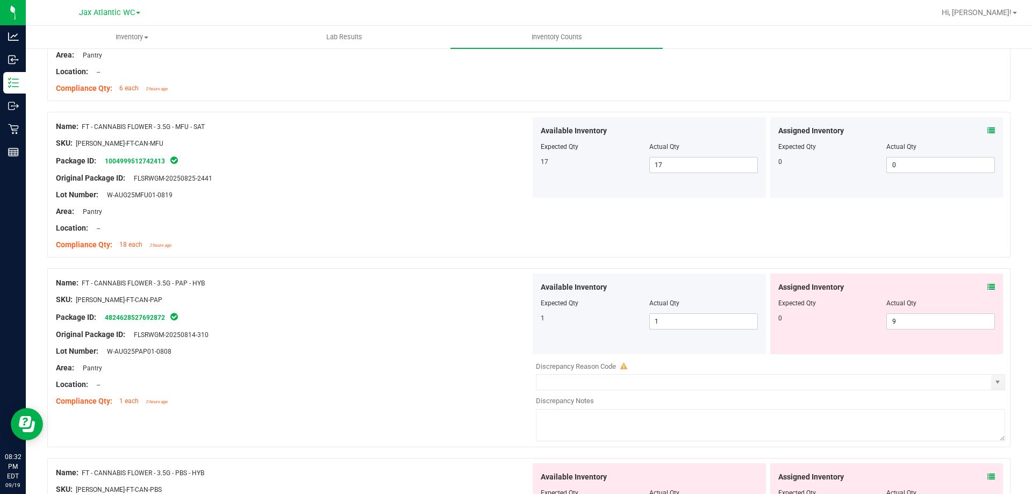
scroll to position [1666, 0]
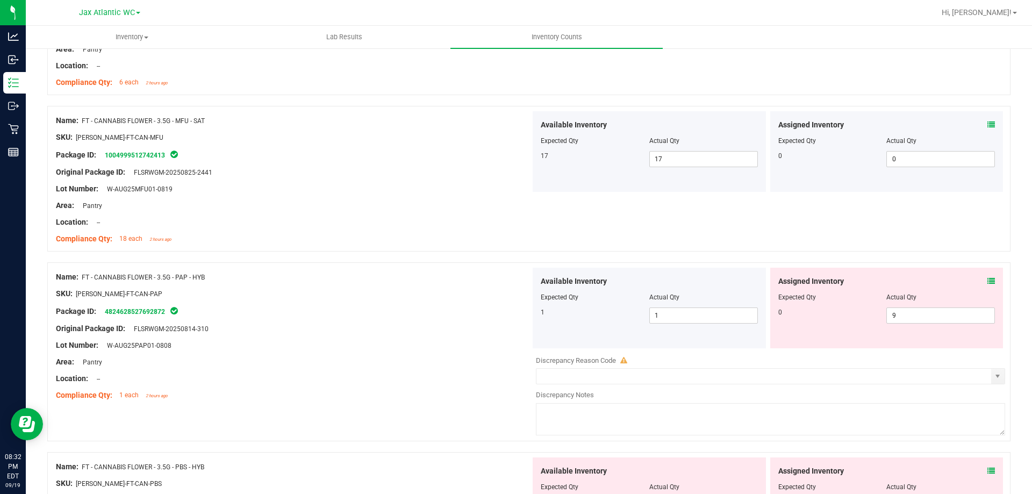
click at [987, 279] on icon at bounding box center [991, 281] width 8 height 8
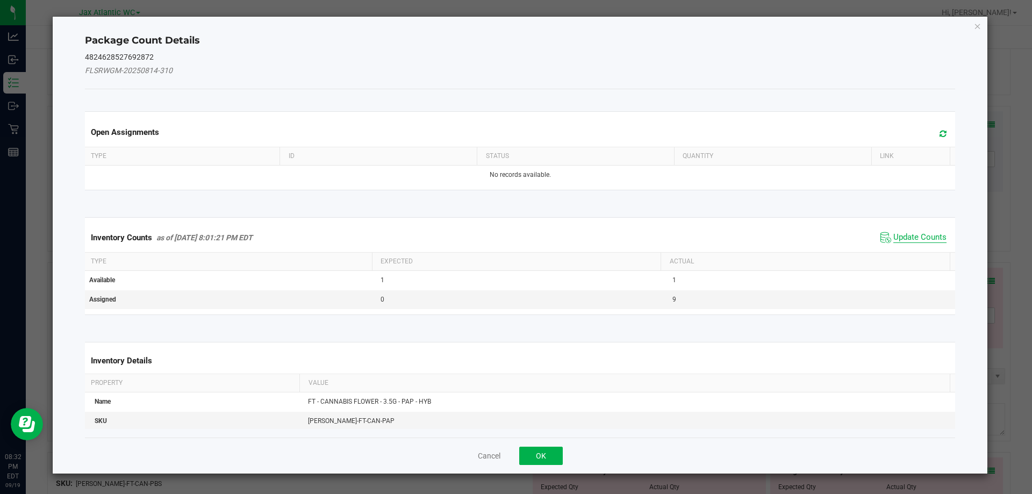
click at [899, 232] on span "Update Counts" at bounding box center [919, 237] width 53 height 11
click at [899, 232] on div "Inventory Counts as of [DATE] 8:01:21 PM EDT Update Counts" at bounding box center [520, 237] width 875 height 28
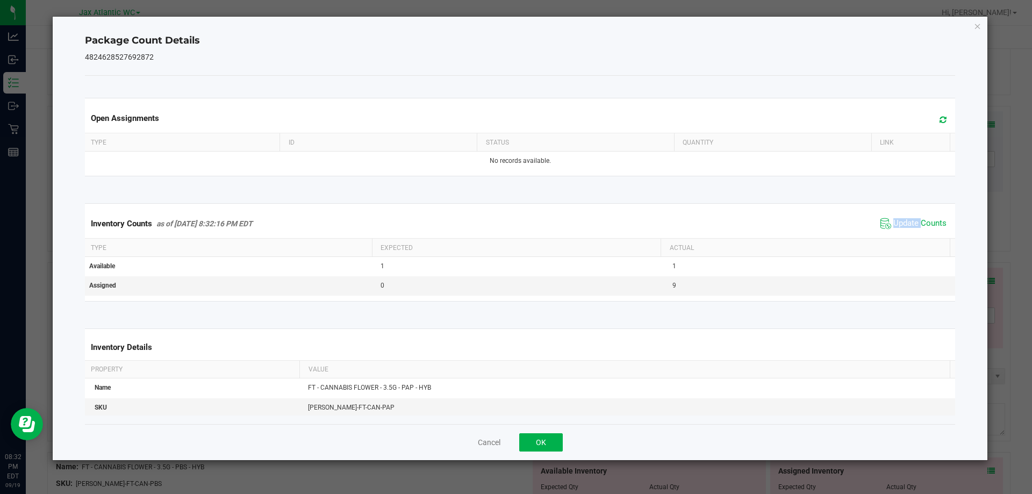
click at [898, 216] on span "Update Counts" at bounding box center [913, 223] width 71 height 16
drag, startPoint x: 898, startPoint y: 216, endPoint x: 786, endPoint y: 291, distance: 134.9
click at [897, 216] on span "Update Counts" at bounding box center [914, 222] width 69 height 15
click at [556, 437] on button "OK" at bounding box center [541, 442] width 44 height 18
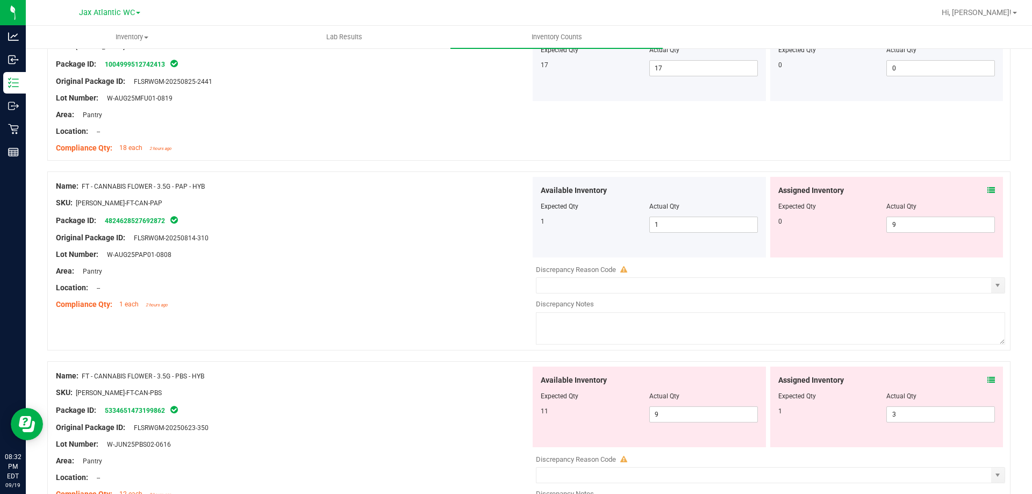
scroll to position [1773, 0]
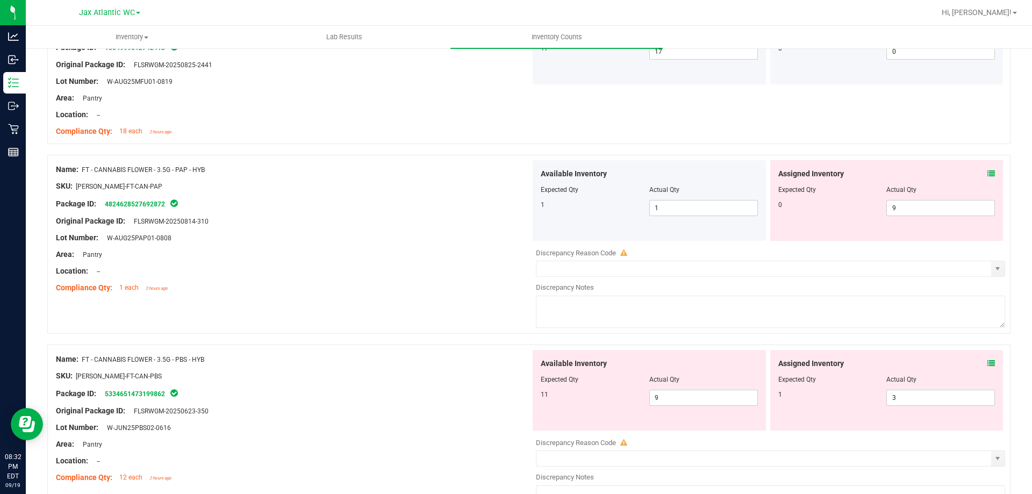
click at [987, 177] on icon at bounding box center [991, 174] width 8 height 8
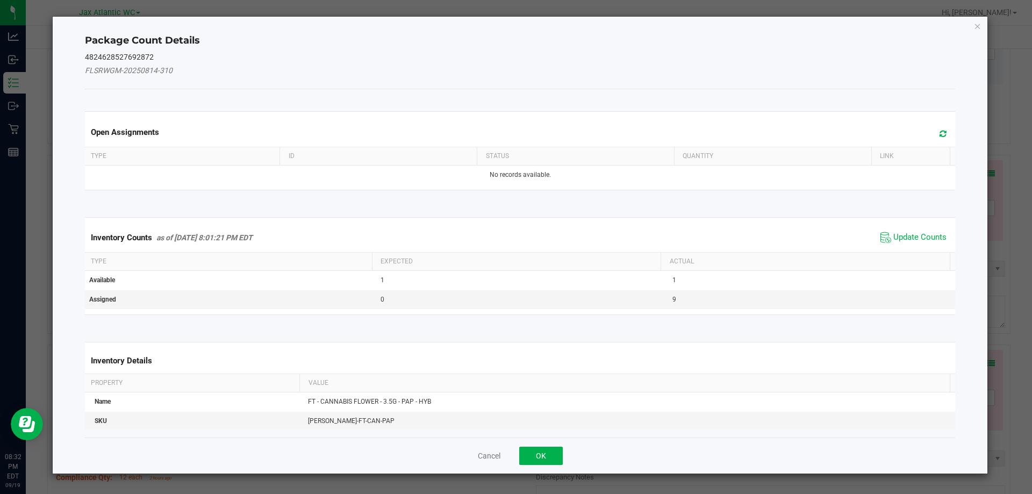
drag, startPoint x: 896, startPoint y: 246, endPoint x: 895, endPoint y: 235, distance: 11.3
click at [896, 246] on div "Inventory Counts as of [DATE] 8:01:21 PM EDT Update Counts" at bounding box center [520, 237] width 875 height 29
drag, startPoint x: 895, startPoint y: 235, endPoint x: 897, endPoint y: 225, distance: 9.9
click at [895, 234] on span "Update Counts" at bounding box center [919, 237] width 53 height 11
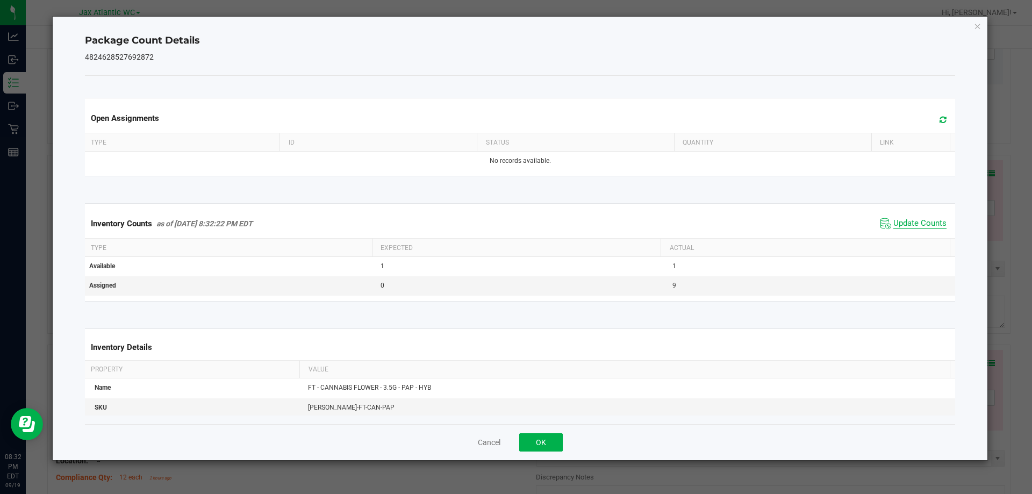
click at [897, 223] on span "Update Counts" at bounding box center [919, 223] width 53 height 11
click at [897, 224] on span "Update Counts" at bounding box center [919, 223] width 53 height 10
drag, startPoint x: 533, startPoint y: 443, endPoint x: 542, endPoint y: 437, distance: 10.7
click at [534, 442] on button "OK" at bounding box center [541, 442] width 44 height 18
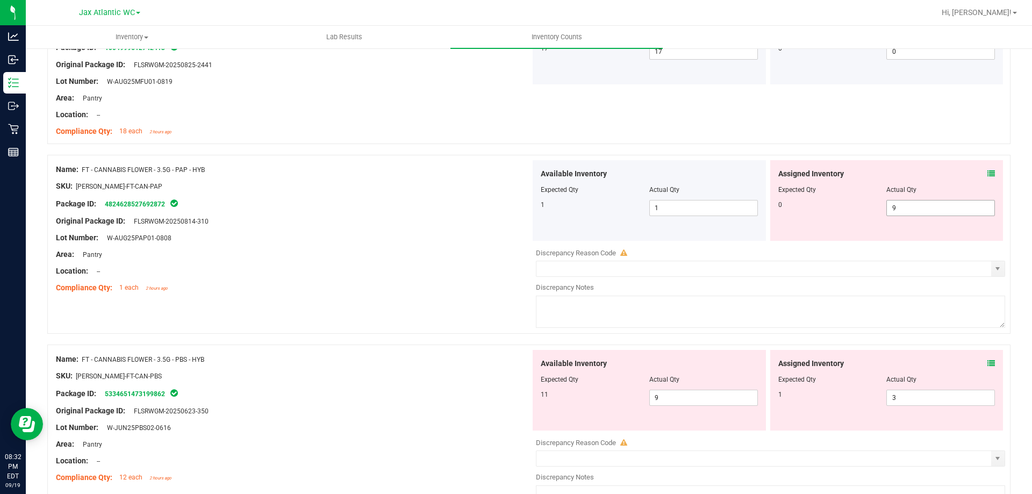
click at [913, 202] on span "9 9" at bounding box center [940, 208] width 109 height 16
click at [912, 202] on input "9" at bounding box center [940, 207] width 107 height 15
click at [429, 270] on div "Location: --" at bounding box center [293, 270] width 475 height 11
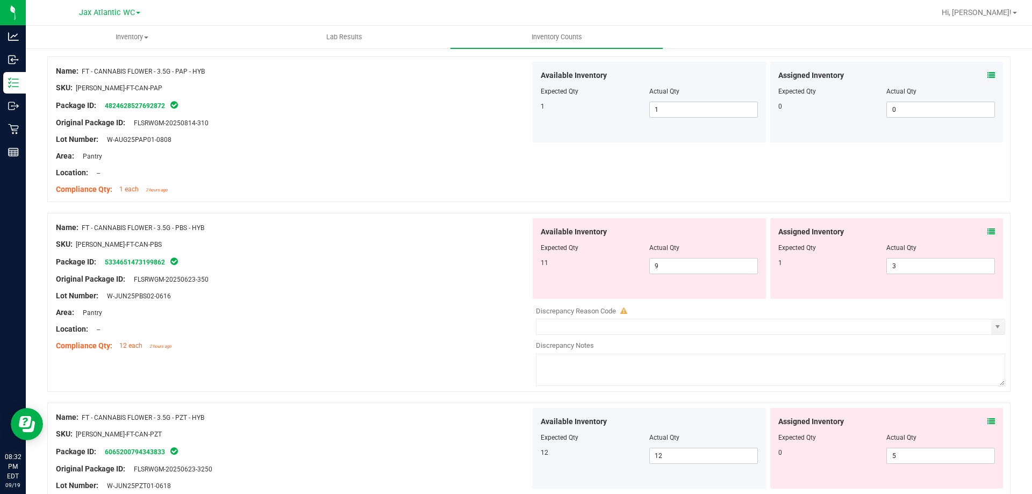
scroll to position [1881, 0]
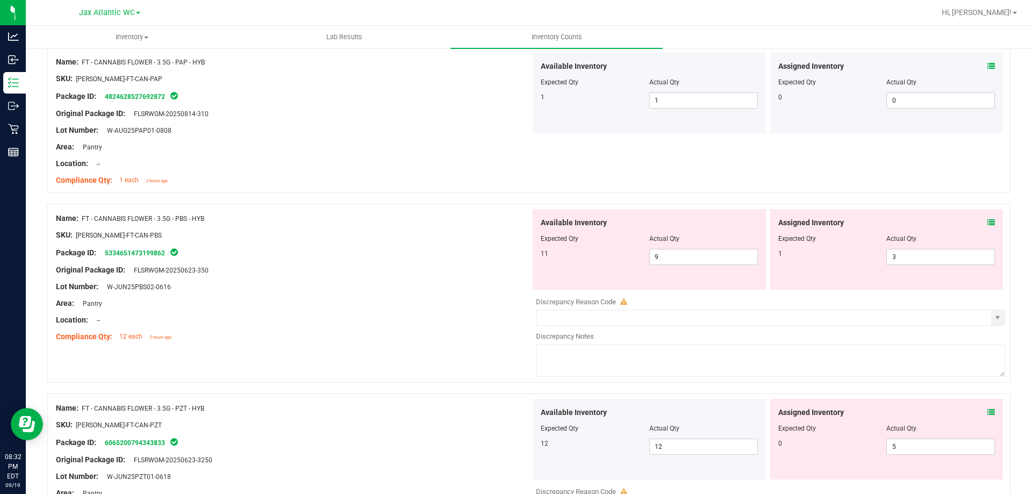
click at [987, 225] on icon at bounding box center [991, 223] width 8 height 8
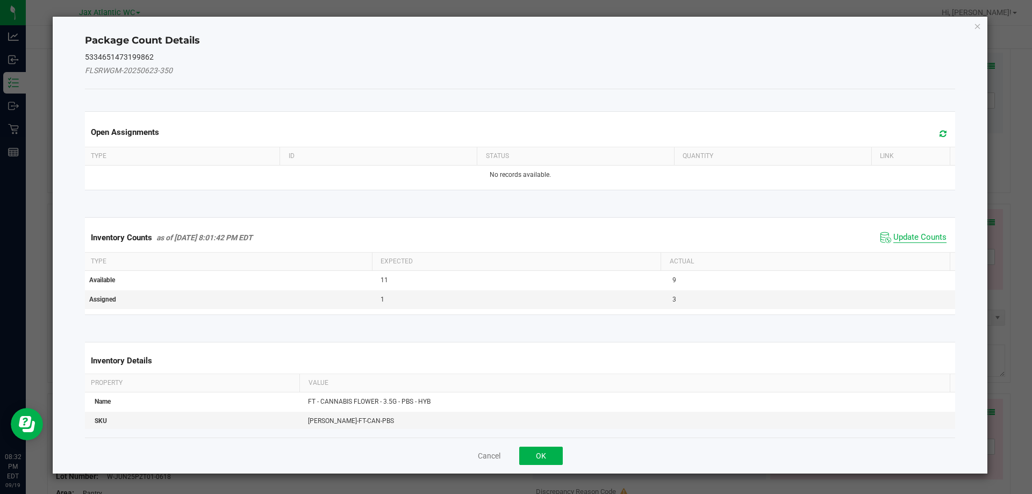
click at [903, 236] on span "Update Counts" at bounding box center [919, 237] width 53 height 11
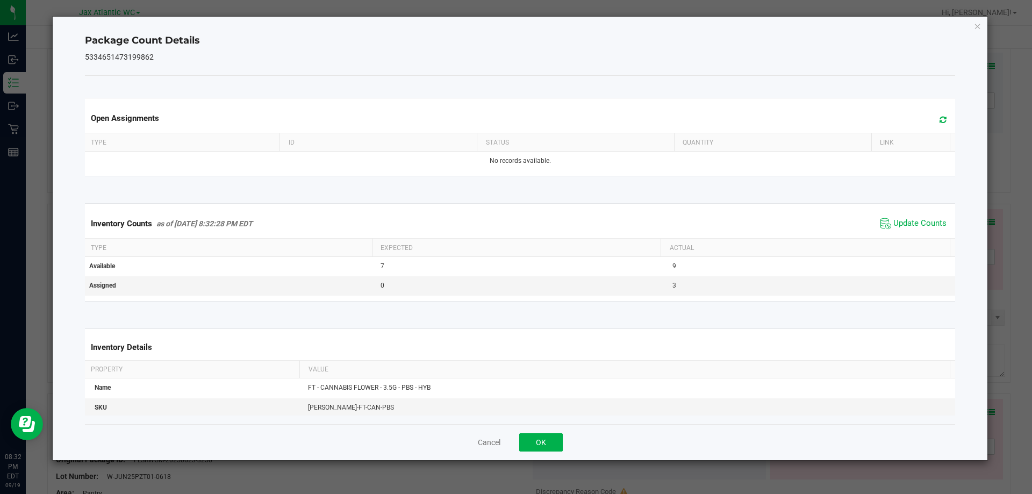
drag, startPoint x: 901, startPoint y: 237, endPoint x: 894, endPoint y: 221, distance: 17.1
click at [899, 235] on div "Inventory Counts as of [DATE] 8:32:28 PM EDT Update Counts" at bounding box center [520, 223] width 875 height 29
click at [894, 221] on span "Update Counts" at bounding box center [919, 223] width 53 height 11
click at [894, 221] on span "Update Counts" at bounding box center [919, 223] width 53 height 10
drag, startPoint x: 894, startPoint y: 221, endPoint x: 770, endPoint y: 291, distance: 142.0
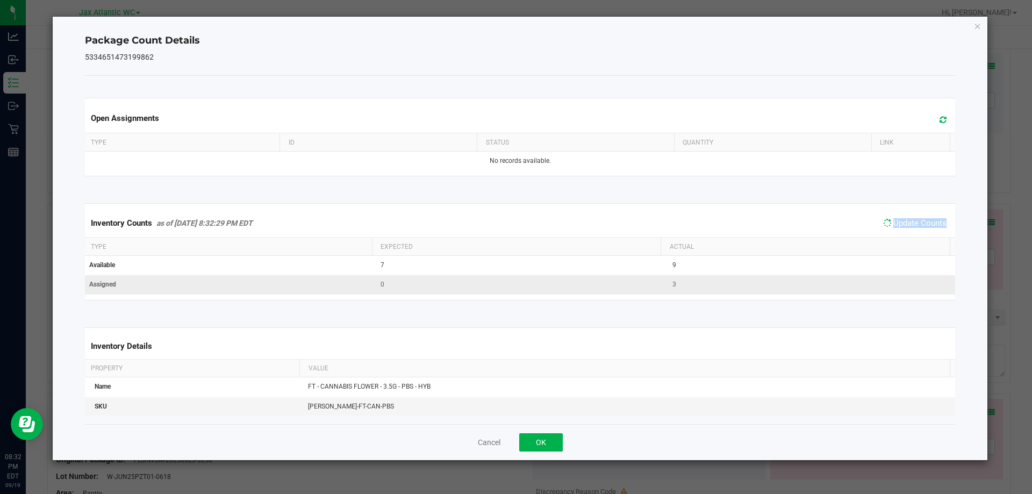
click at [893, 221] on span "Update Counts" at bounding box center [919, 223] width 53 height 10
click at [545, 439] on button "OK" at bounding box center [541, 442] width 44 height 18
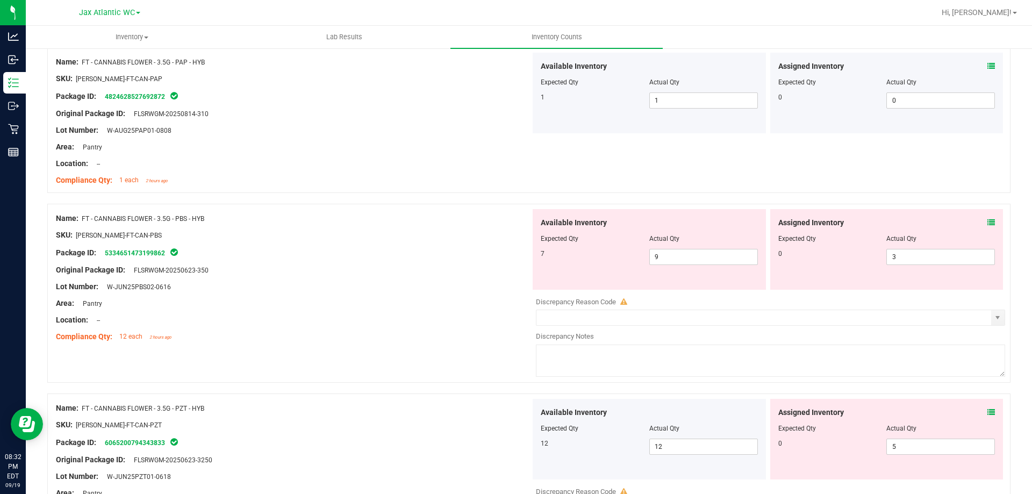
click at [447, 292] on div at bounding box center [293, 294] width 475 height 5
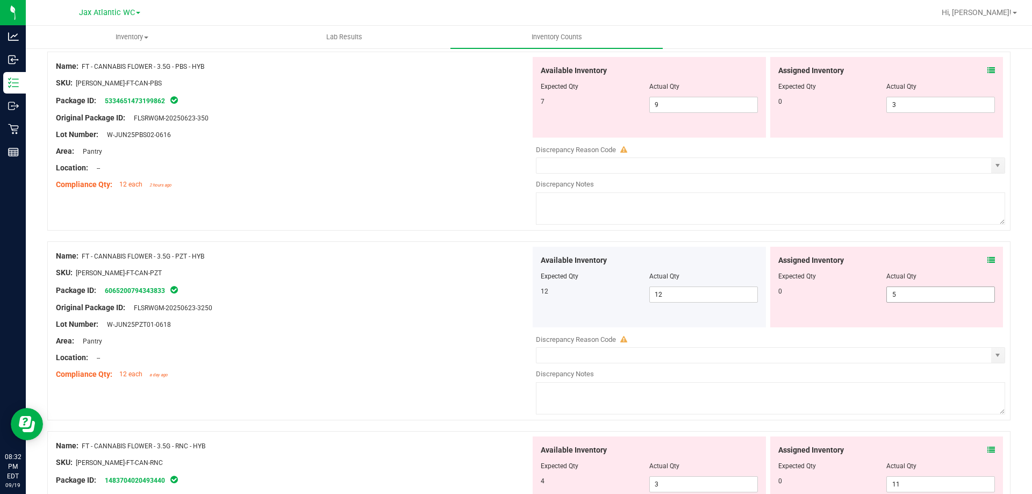
scroll to position [2042, 0]
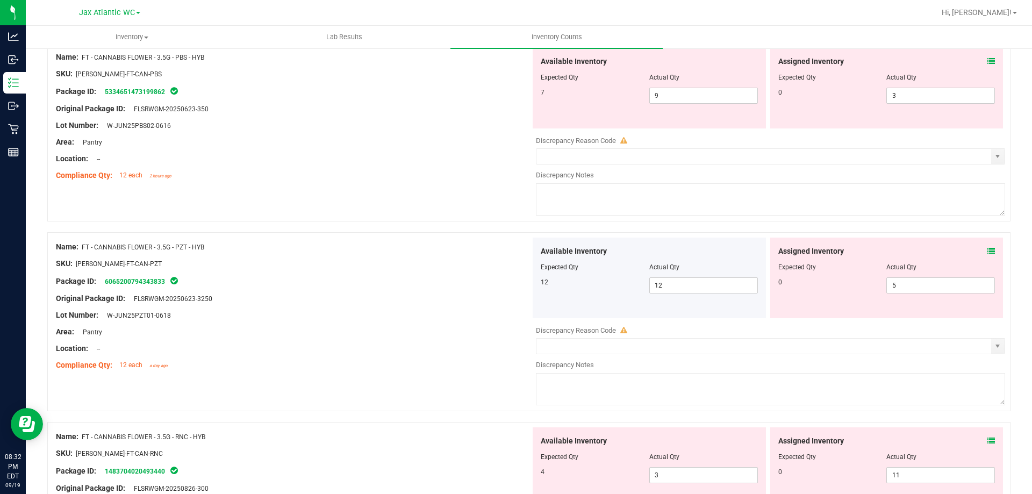
click at [987, 248] on icon at bounding box center [991, 251] width 8 height 8
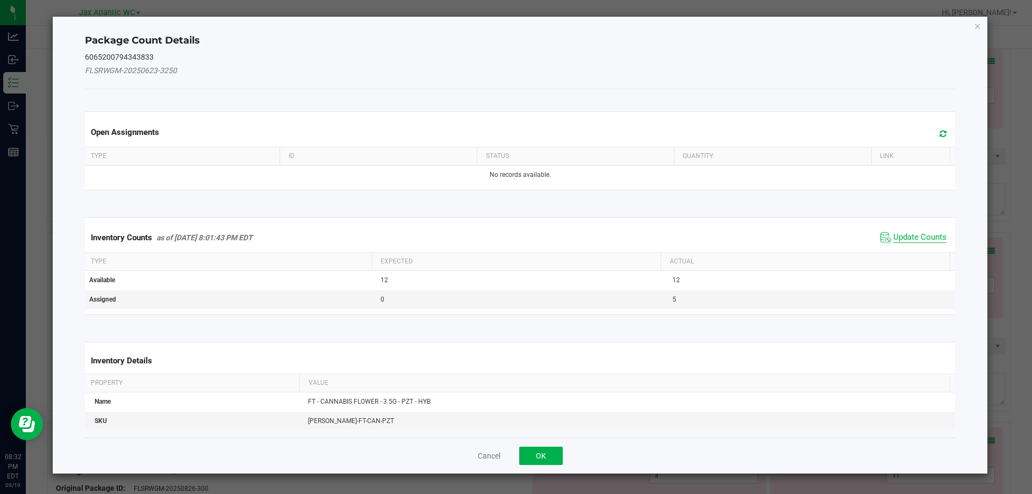
click at [903, 232] on span "Update Counts" at bounding box center [919, 237] width 53 height 11
click at [900, 236] on div "Inventory Counts as of [DATE] 8:01:43 PM EDT Update Counts" at bounding box center [520, 237] width 875 height 29
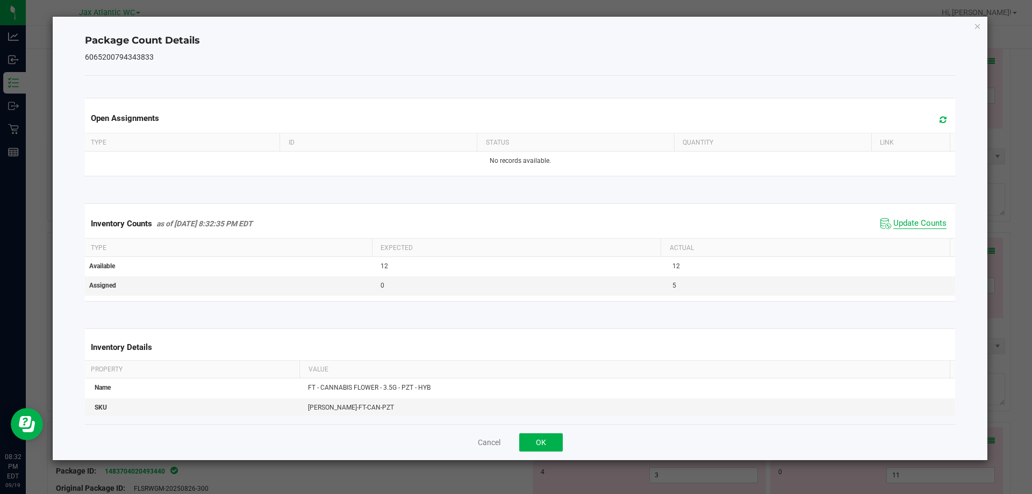
click at [897, 220] on span "Update Counts" at bounding box center [919, 223] width 53 height 11
click at [897, 220] on span "Update Counts" at bounding box center [919, 223] width 53 height 10
click at [897, 220] on span "Update Counts" at bounding box center [919, 223] width 53 height 11
click at [527, 445] on button "OK" at bounding box center [541, 442] width 44 height 18
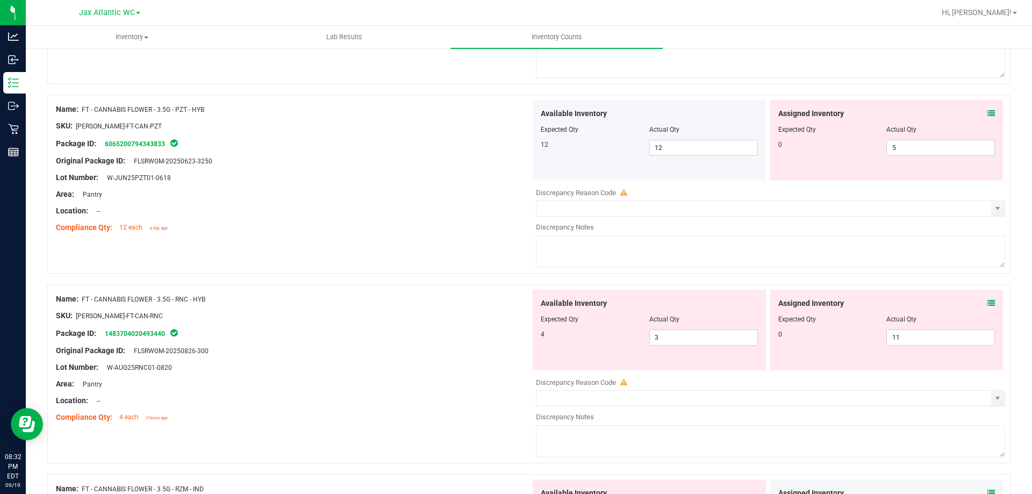
scroll to position [2203, 0]
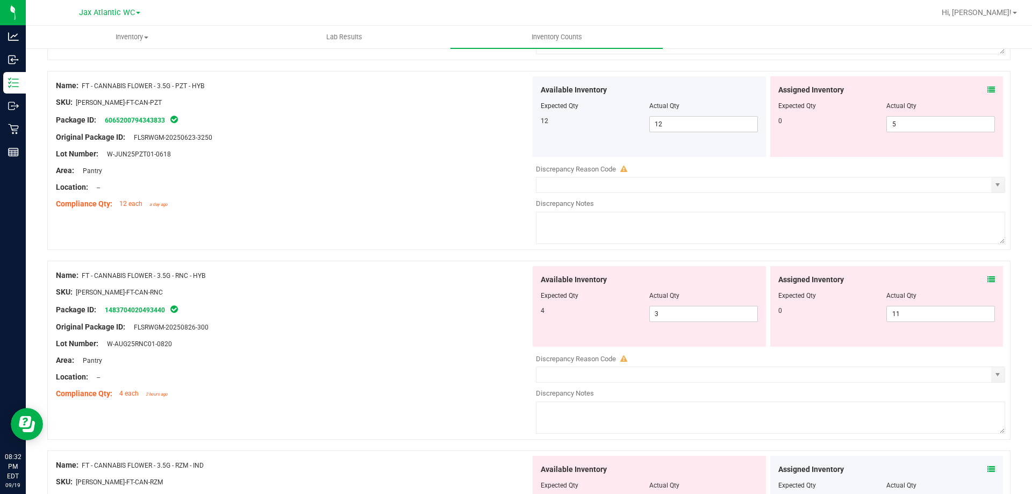
click at [987, 279] on div "Assigned Inventory Expected Qty Actual Qty 0 11 11" at bounding box center [886, 306] width 233 height 81
click at [987, 279] on icon at bounding box center [991, 280] width 8 height 8
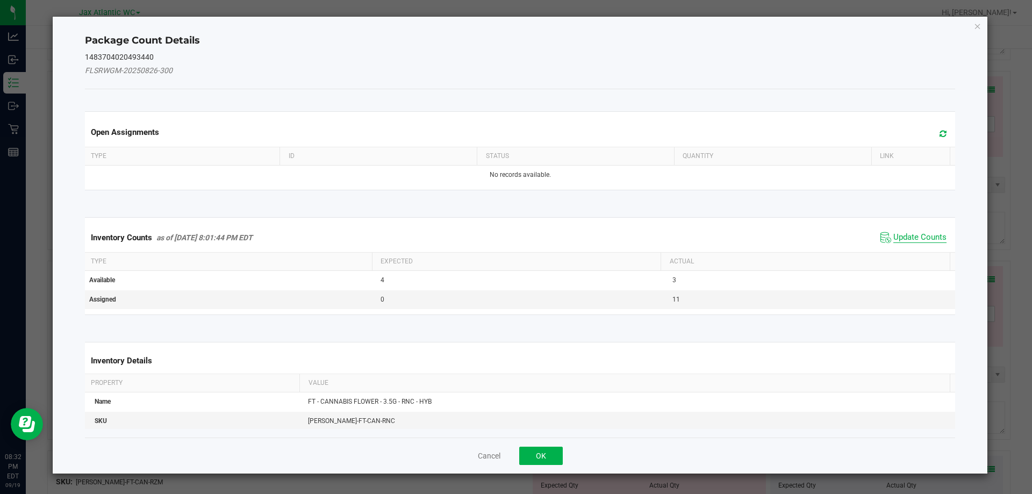
click at [904, 238] on span "Update Counts" at bounding box center [919, 237] width 53 height 11
click at [904, 238] on div "Inventory Counts as of [DATE] 8:01:44 PM EDT Update Counts" at bounding box center [520, 237] width 875 height 29
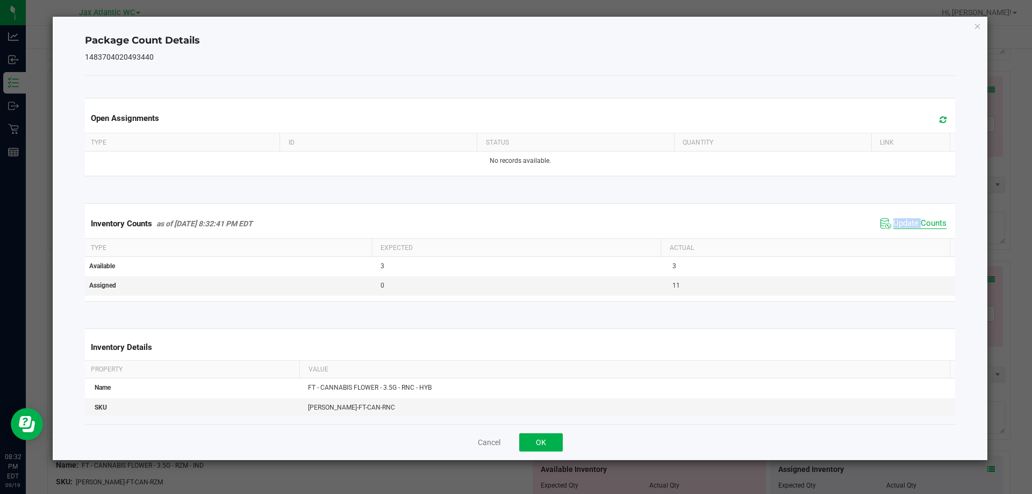
click at [901, 223] on span "Update Counts" at bounding box center [919, 223] width 53 height 11
click at [901, 223] on span "Update Counts" at bounding box center [919, 223] width 53 height 10
click at [544, 439] on button "OK" at bounding box center [541, 442] width 44 height 18
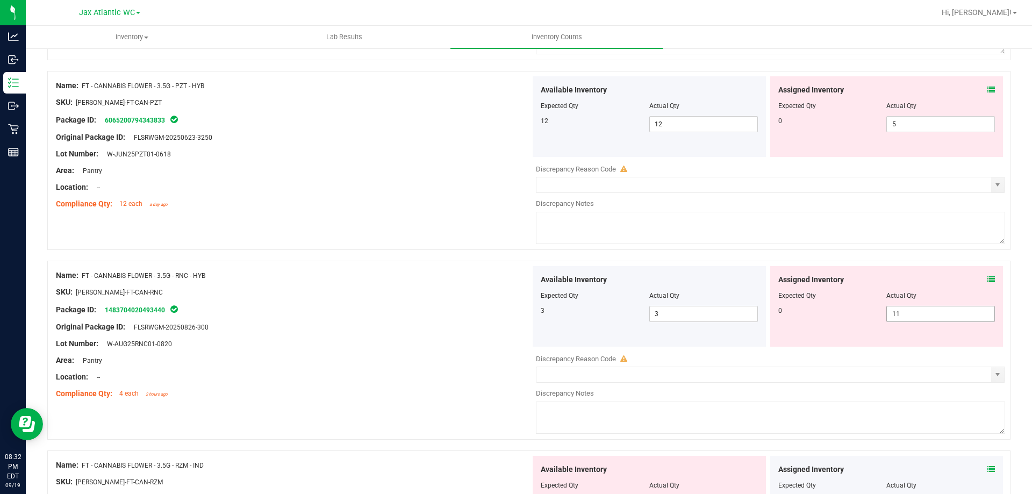
click at [900, 314] on span "11 11" at bounding box center [940, 314] width 109 height 16
click at [900, 314] on input "11" at bounding box center [940, 313] width 107 height 15
click at [382, 338] on div "Lot Number: W-AUG25RNC01-0820" at bounding box center [293, 343] width 475 height 11
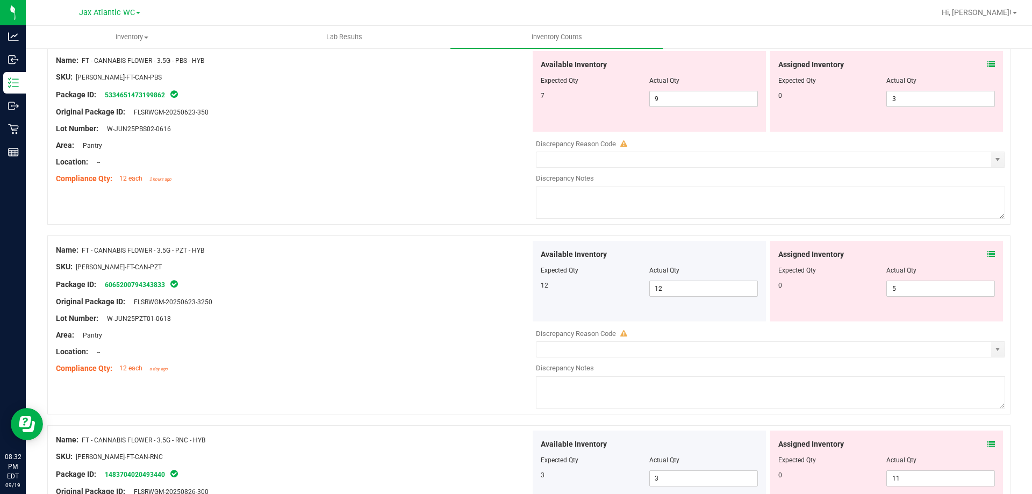
scroll to position [1988, 0]
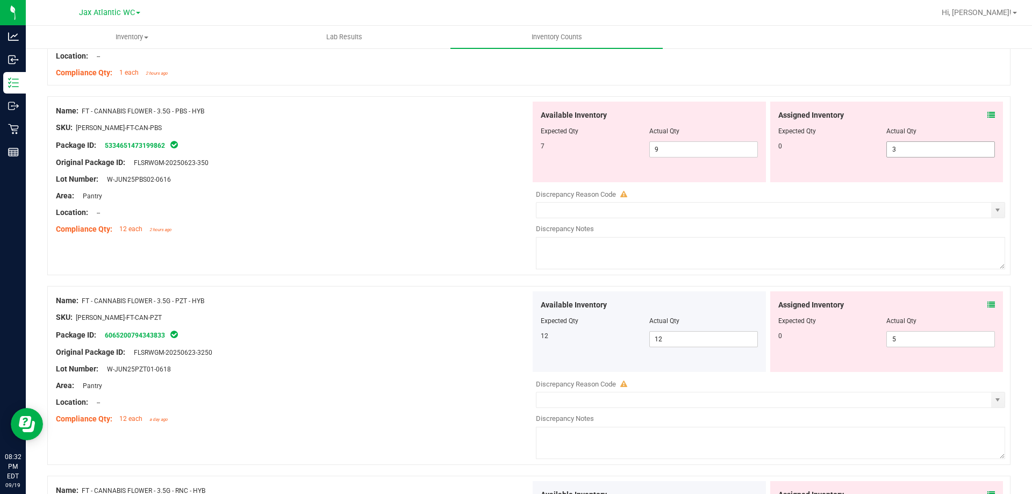
click at [901, 153] on span "3 3" at bounding box center [940, 149] width 109 height 16
click at [901, 153] on input "3" at bounding box center [940, 149] width 107 height 15
click at [902, 337] on span "5 5" at bounding box center [940, 339] width 109 height 16
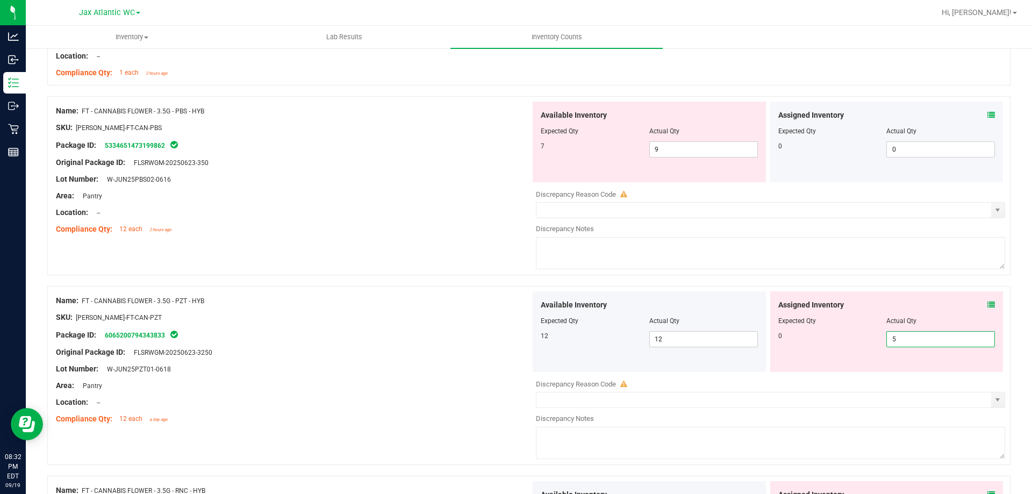
click at [902, 337] on input "5" at bounding box center [940, 339] width 107 height 15
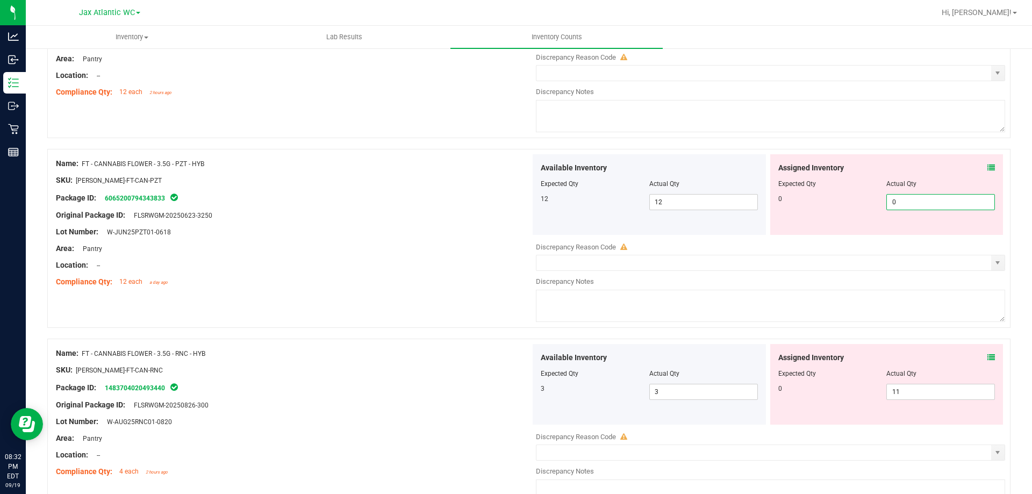
scroll to position [2150, 0]
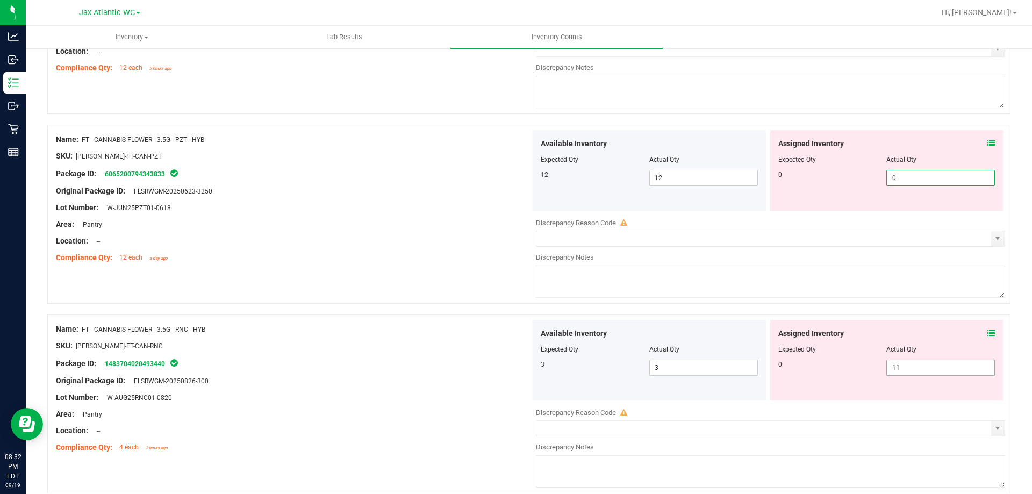
click at [904, 368] on div "Available Inventory Expected Qty Actual Qty 3 3 3" at bounding box center [767, 405] width 475 height 170
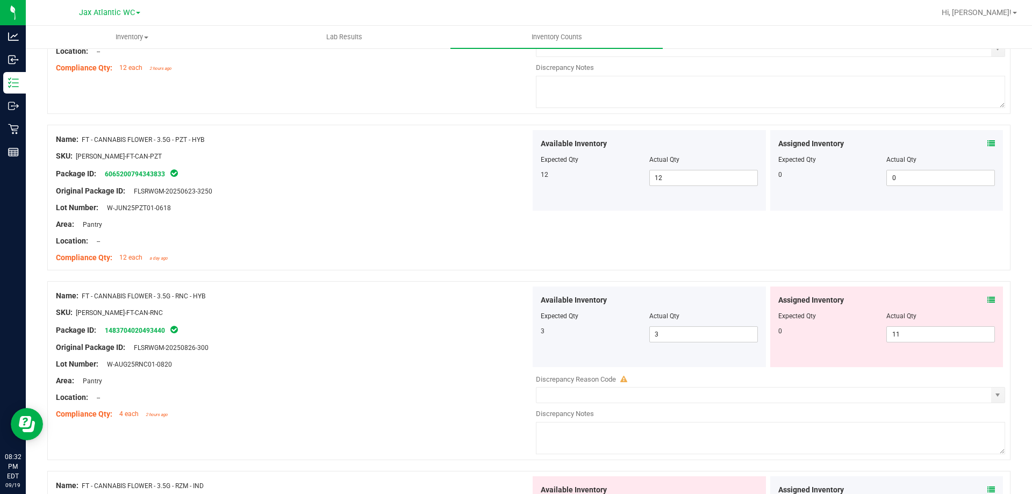
click at [903, 365] on div "Assigned Inventory Expected Qty Actual Qty 0 11 11" at bounding box center [886, 326] width 233 height 81
click at [896, 335] on span "11 11" at bounding box center [940, 334] width 109 height 16
click at [896, 335] on input "11" at bounding box center [940, 334] width 107 height 15
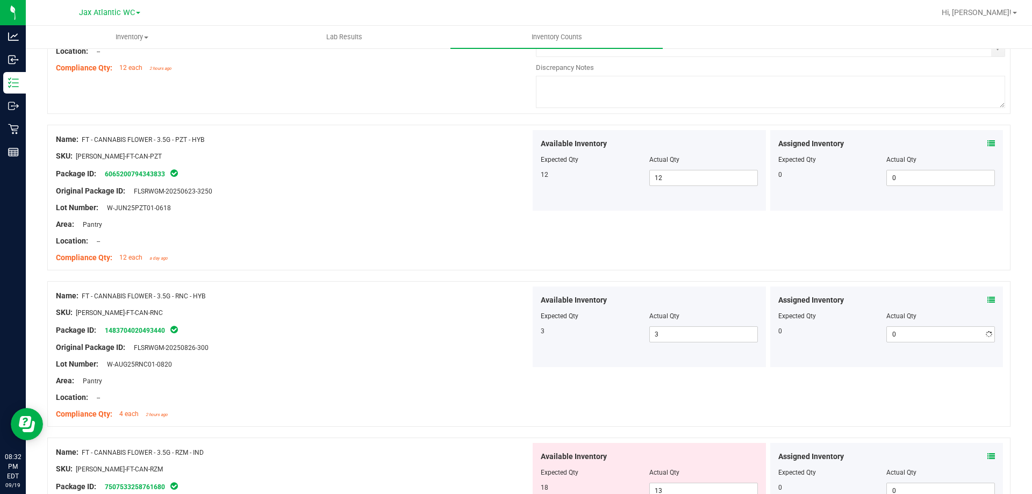
click at [495, 299] on div "Name: FT - CANNABIS FLOWER - 3.5G - RNC - HYB" at bounding box center [293, 295] width 475 height 11
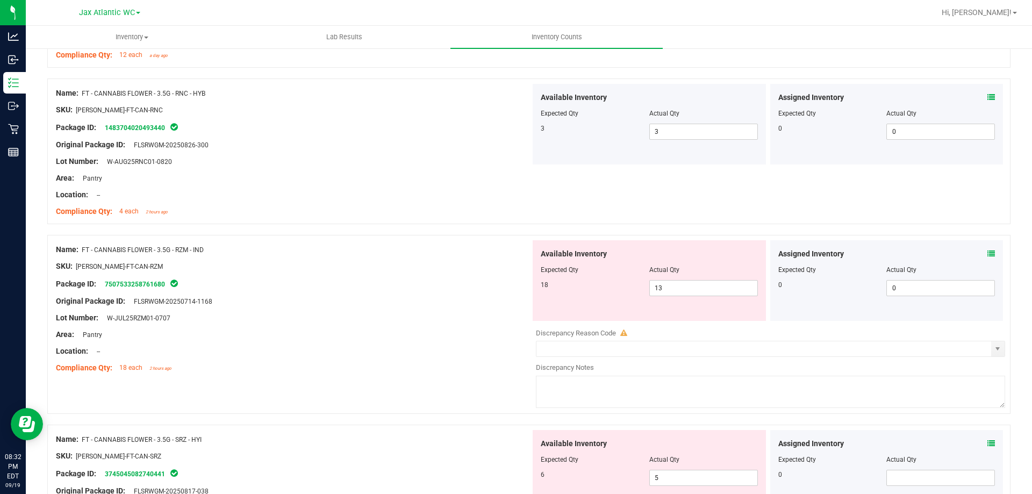
scroll to position [2364, 0]
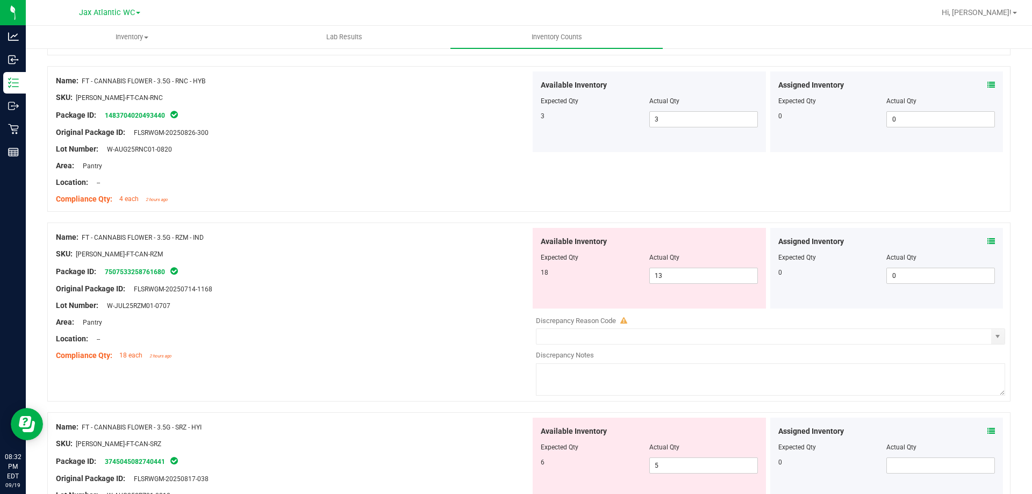
click at [987, 245] on icon at bounding box center [991, 242] width 8 height 8
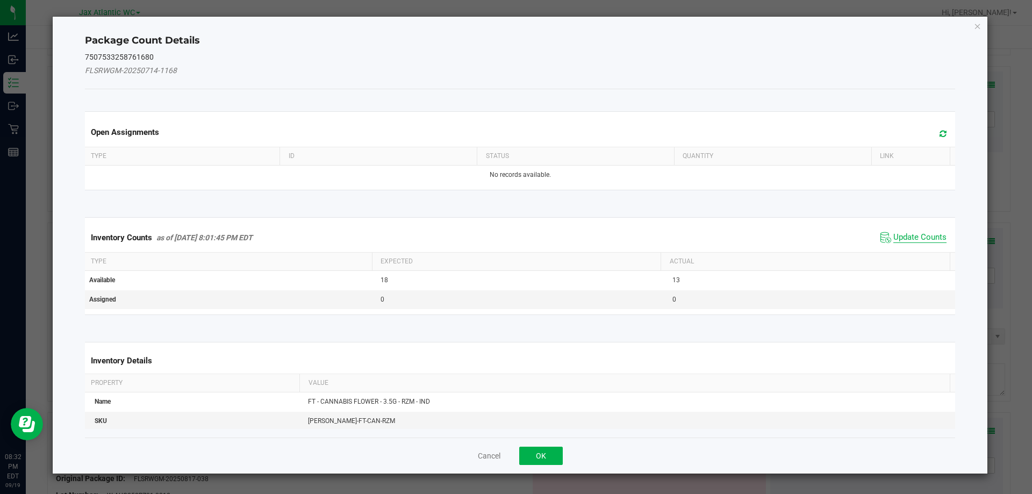
click at [913, 235] on span "Update Counts" at bounding box center [919, 237] width 53 height 11
drag, startPoint x: 913, startPoint y: 235, endPoint x: 909, endPoint y: 231, distance: 6.1
click at [911, 234] on div "Inventory Counts as of [DATE] 8:01:45 PM EDT Update Counts" at bounding box center [520, 237] width 875 height 29
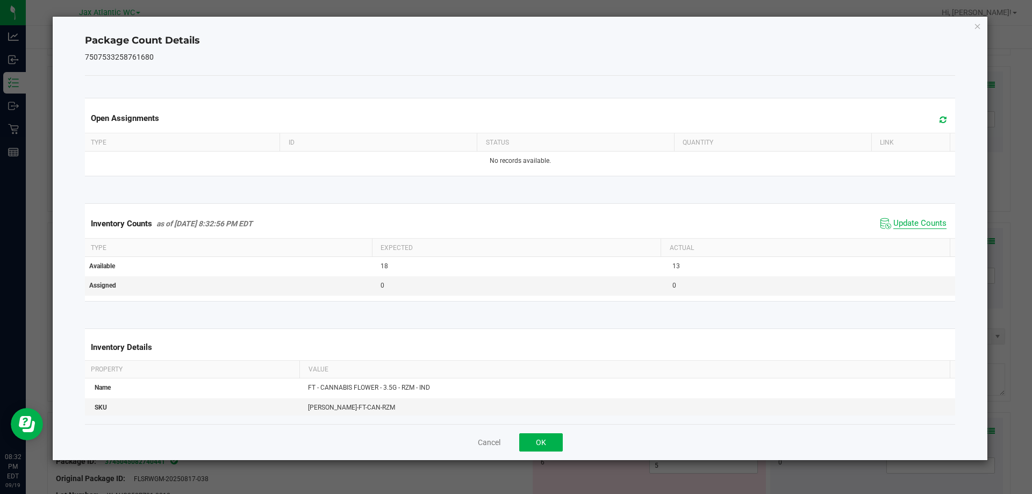
click at [901, 221] on span "Update Counts" at bounding box center [919, 223] width 53 height 11
drag, startPoint x: 901, startPoint y: 221, endPoint x: 886, endPoint y: 229, distance: 17.3
click at [900, 221] on span "Update Counts" at bounding box center [919, 223] width 53 height 11
drag, startPoint x: 542, startPoint y: 445, endPoint x: 571, endPoint y: 426, distance: 34.9
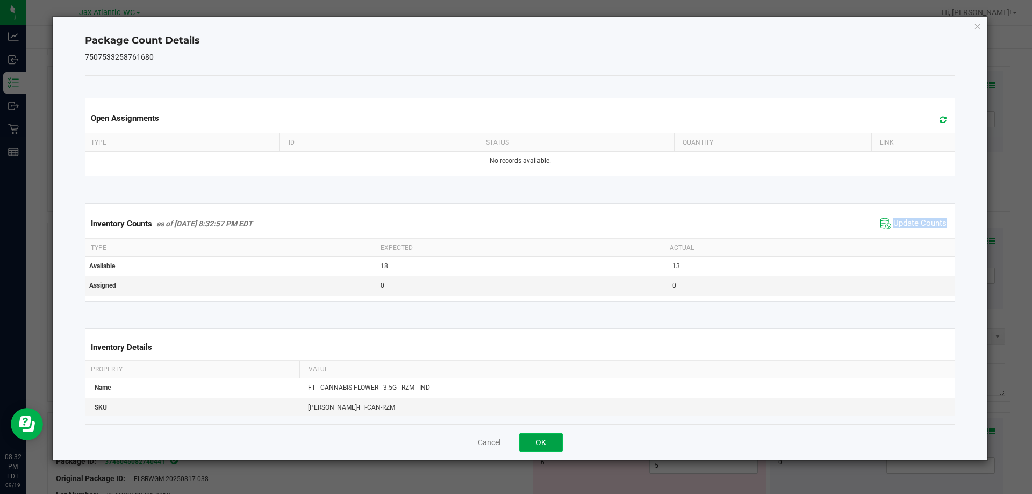
click at [542, 445] on button "OK" at bounding box center [541, 442] width 44 height 18
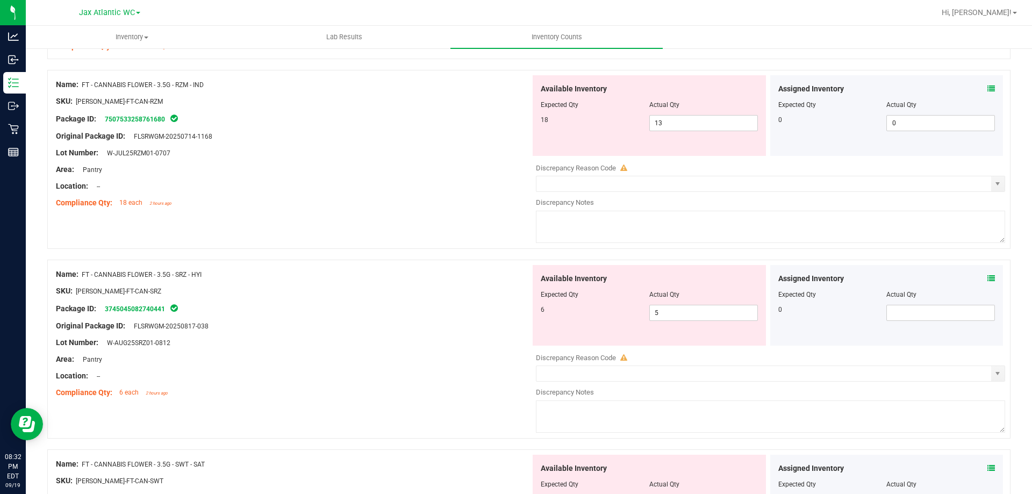
scroll to position [2526, 0]
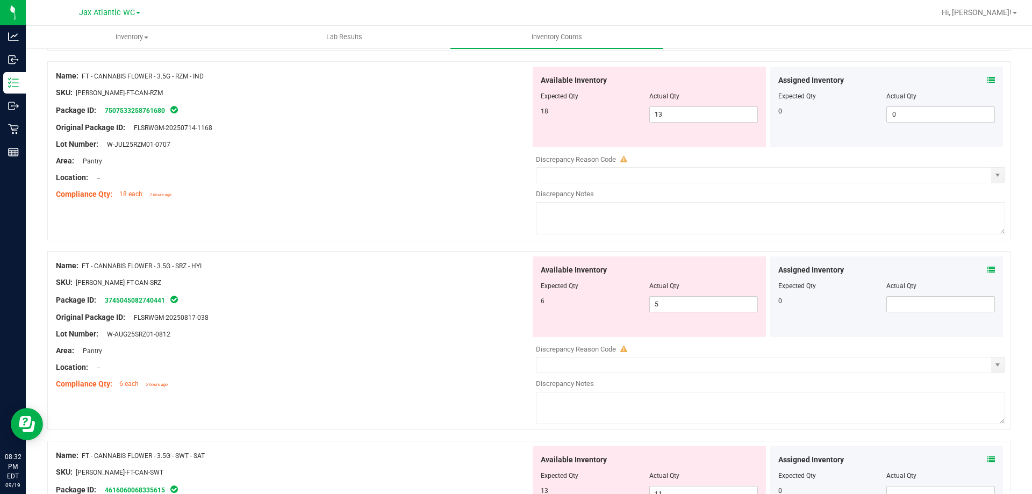
click at [987, 270] on icon at bounding box center [991, 270] width 8 height 8
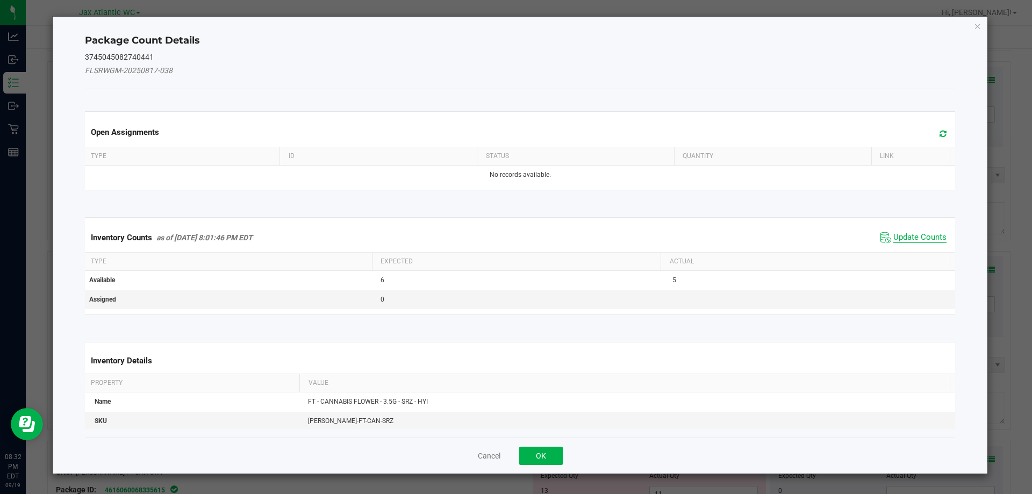
click at [893, 236] on span "Update Counts" at bounding box center [919, 237] width 53 height 11
click at [892, 236] on div "Inventory Counts as of [DATE] 8:01:46 PM EDT Update Counts" at bounding box center [520, 237] width 875 height 29
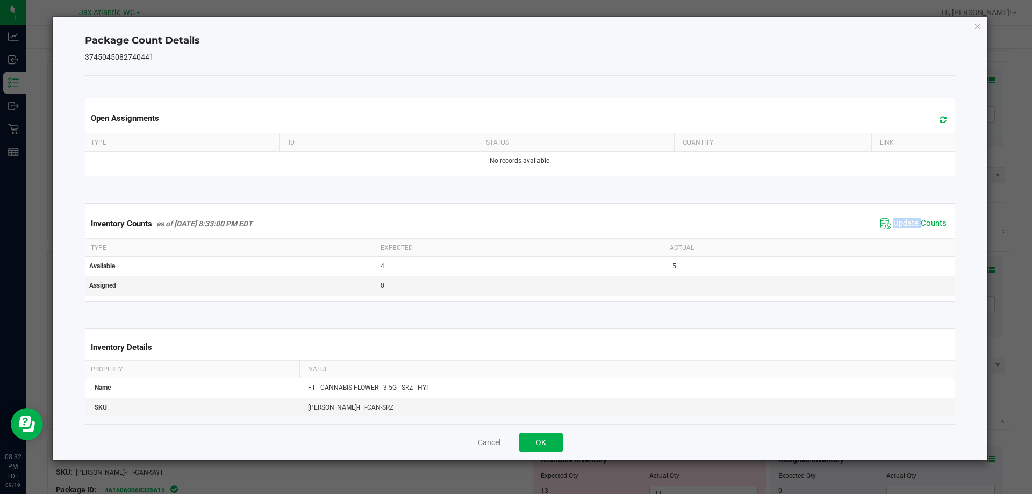
click at [904, 215] on span "Update Counts" at bounding box center [913, 223] width 71 height 16
click at [900, 220] on span "Update Counts" at bounding box center [919, 223] width 53 height 11
drag, startPoint x: 900, startPoint y: 220, endPoint x: 655, endPoint y: 361, distance: 282.4
click at [898, 221] on span "Update Counts" at bounding box center [919, 223] width 53 height 10
drag, startPoint x: 537, startPoint y: 441, endPoint x: 542, endPoint y: 436, distance: 7.2
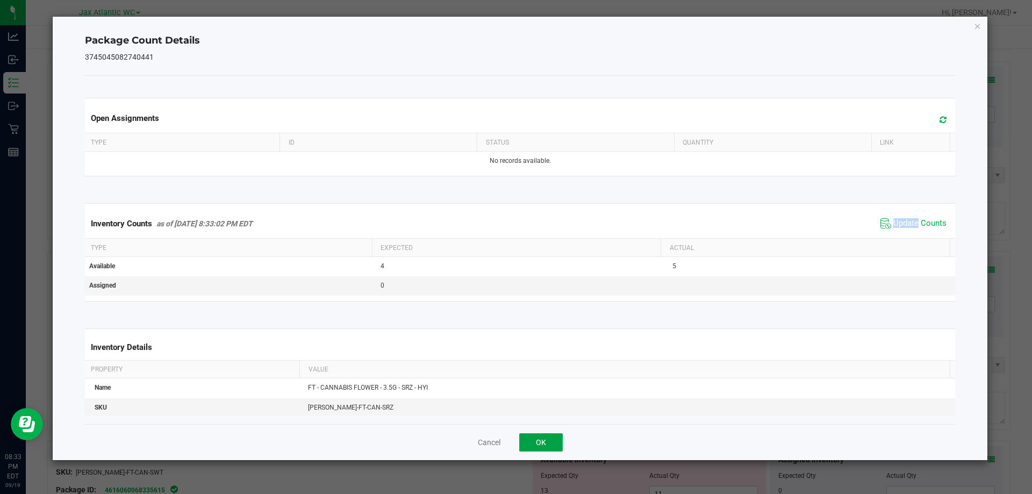
click at [537, 440] on button "OK" at bounding box center [541, 442] width 44 height 18
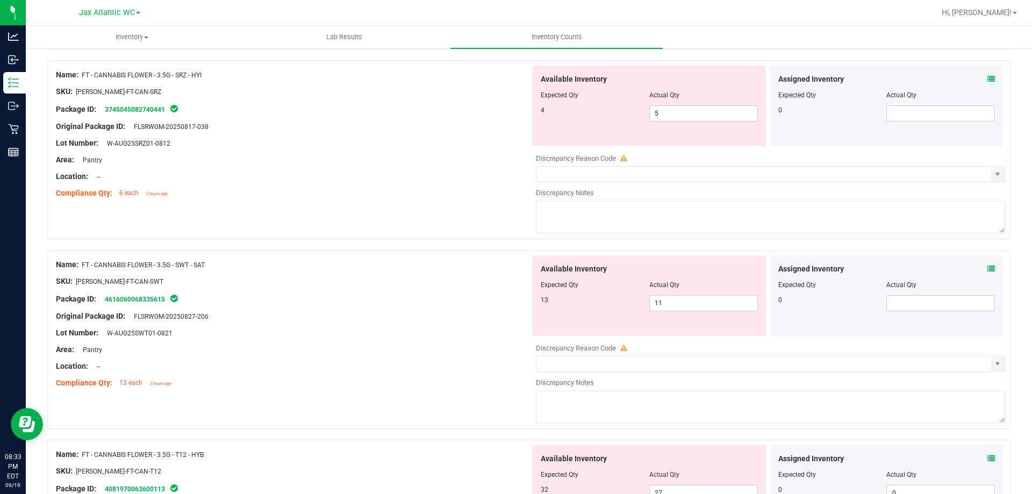
scroll to position [2741, 0]
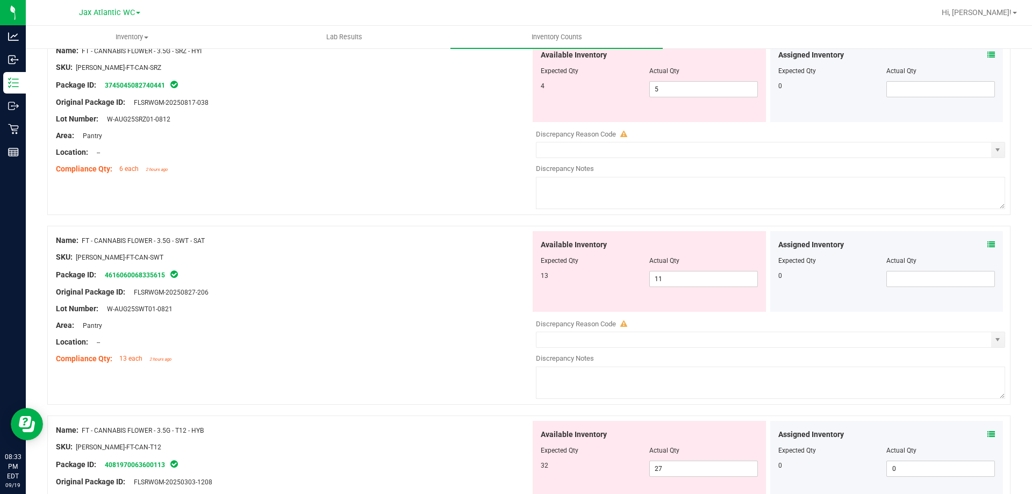
click at [987, 245] on icon at bounding box center [991, 245] width 8 height 8
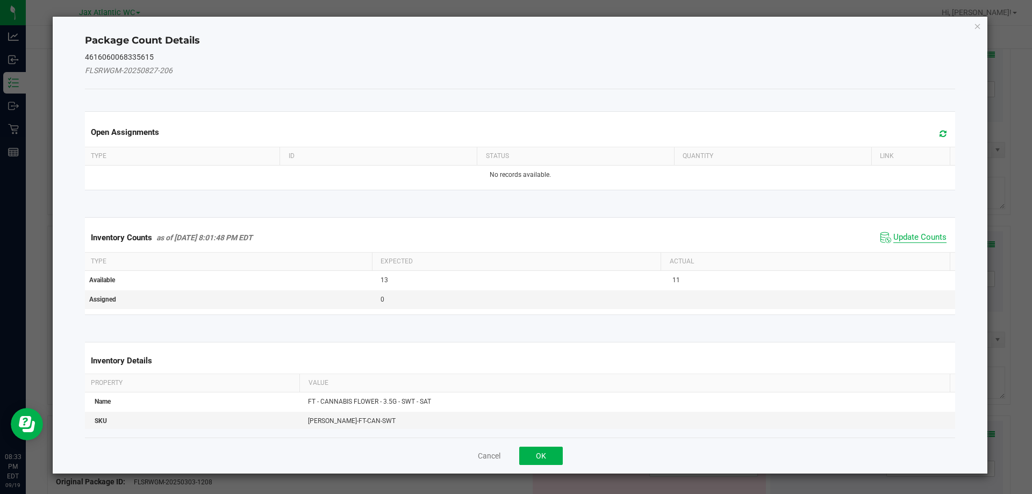
click at [912, 232] on span "Update Counts" at bounding box center [919, 237] width 53 height 11
drag, startPoint x: 910, startPoint y: 233, endPoint x: 903, endPoint y: 228, distance: 8.5
click at [909, 233] on div "Inventory Counts as of [DATE] 8:01:48 PM EDT Update Counts" at bounding box center [520, 237] width 875 height 28
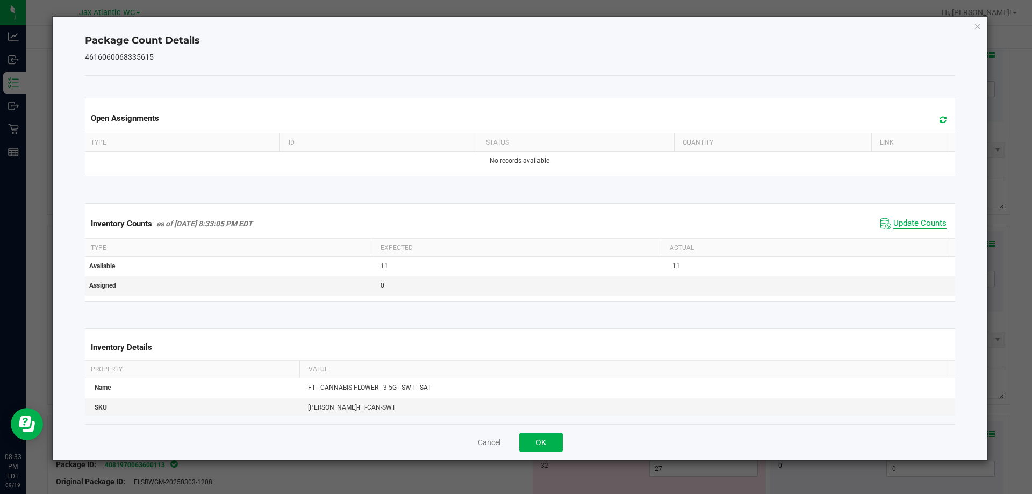
click at [901, 224] on span "Update Counts" at bounding box center [919, 223] width 53 height 11
drag, startPoint x: 901, startPoint y: 224, endPoint x: 851, endPoint y: 249, distance: 55.5
click at [898, 226] on span "Update Counts" at bounding box center [919, 223] width 53 height 11
click at [544, 440] on button "OK" at bounding box center [541, 442] width 44 height 18
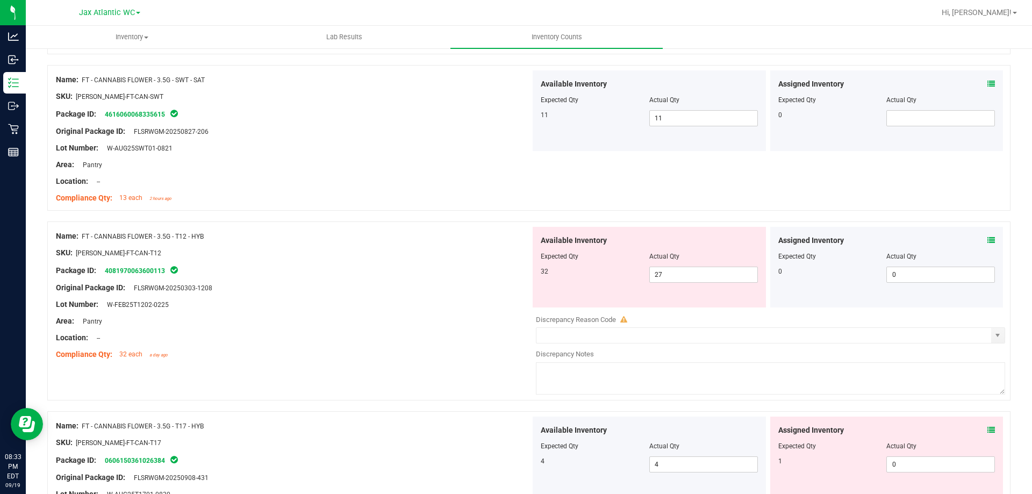
scroll to position [2902, 0]
click at [987, 239] on icon at bounding box center [991, 240] width 8 height 8
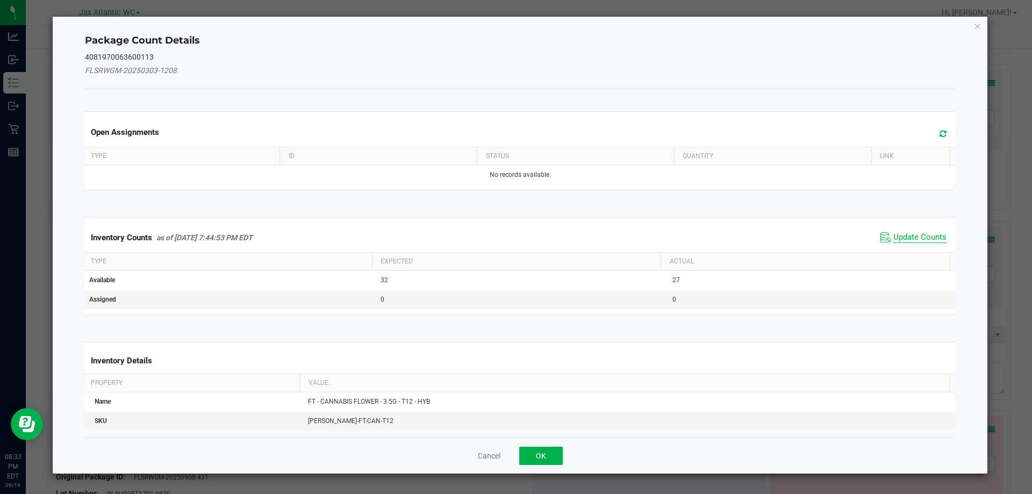
click at [923, 235] on span "Update Counts" at bounding box center [919, 237] width 53 height 11
click at [923, 235] on div "Inventory Counts as of [DATE] 7:44:53 PM EDT Update Counts" at bounding box center [520, 237] width 875 height 29
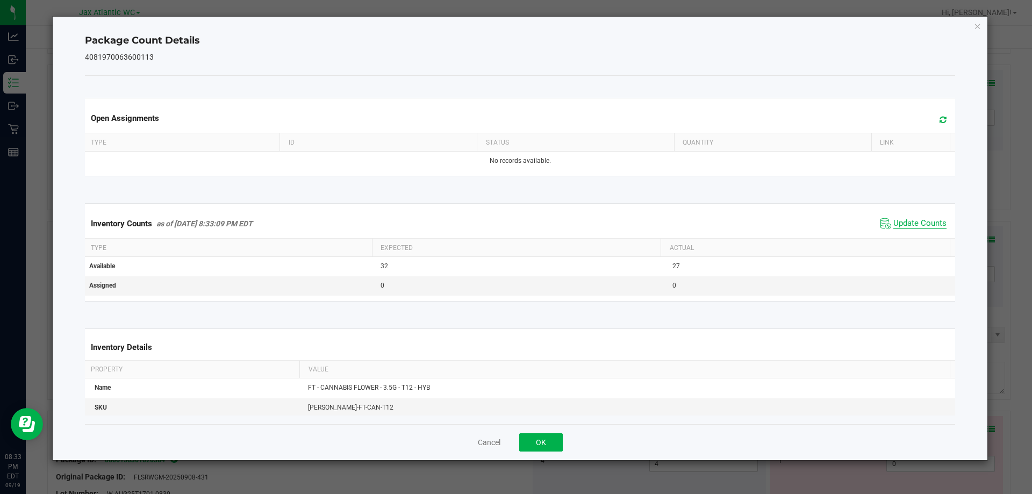
click at [911, 225] on span "Update Counts" at bounding box center [919, 223] width 53 height 11
click at [911, 225] on span "Update Counts" at bounding box center [919, 223] width 53 height 10
click at [559, 438] on button "OK" at bounding box center [541, 442] width 44 height 18
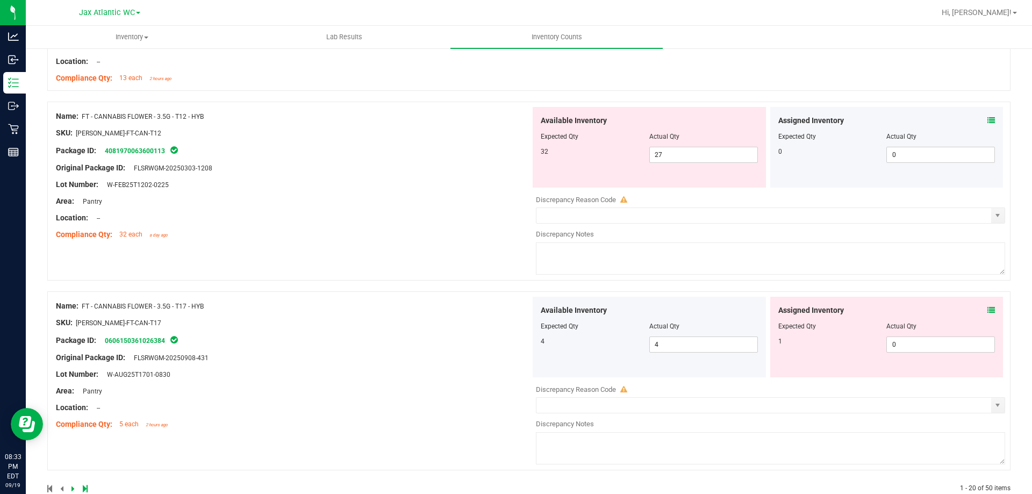
scroll to position [3045, 0]
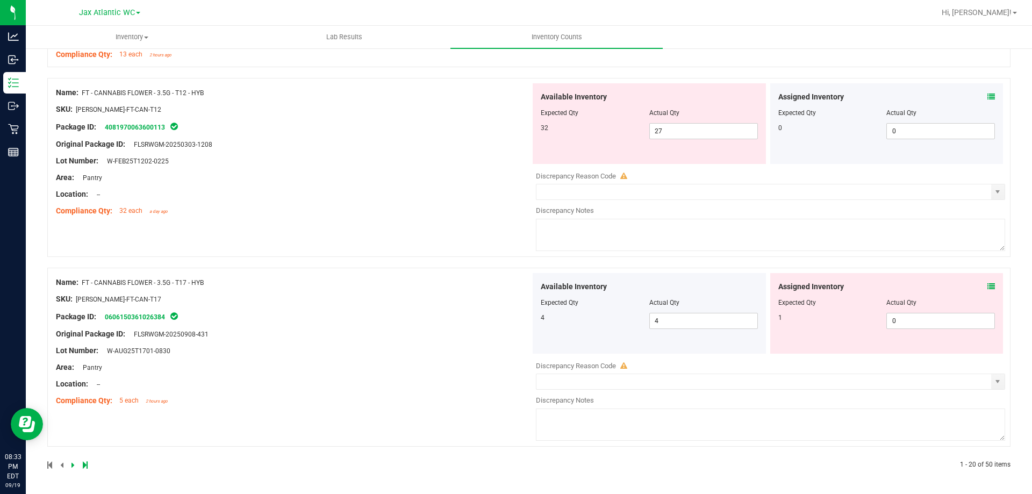
click at [987, 286] on icon at bounding box center [991, 287] width 8 height 8
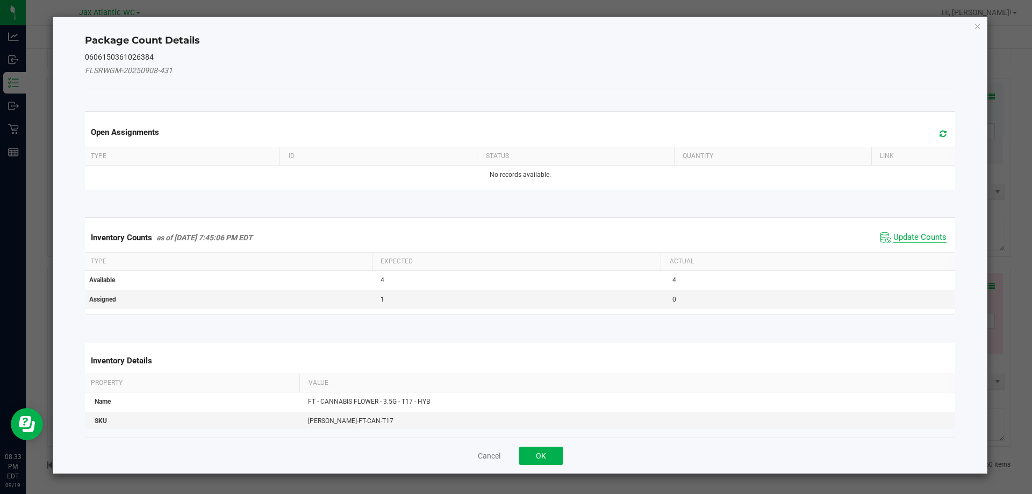
click at [912, 233] on span "Update Counts" at bounding box center [919, 237] width 53 height 11
click at [912, 233] on div "Inventory Counts as of [DATE] 7:45:06 PM EDT Update Counts" at bounding box center [520, 237] width 875 height 29
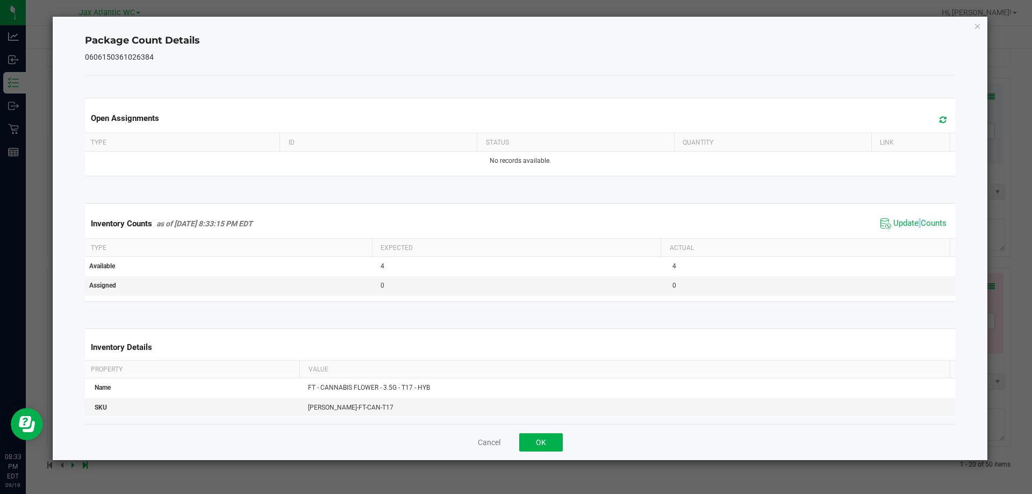
click at [911, 233] on div "Inventory Counts as of [DATE] 8:33:15 PM EDT Update Counts" at bounding box center [520, 223] width 875 height 29
click at [897, 220] on span "Update Counts" at bounding box center [919, 223] width 53 height 11
click at [897, 220] on span "Update Counts" at bounding box center [919, 223] width 53 height 10
click at [535, 442] on button "OK" at bounding box center [541, 442] width 44 height 18
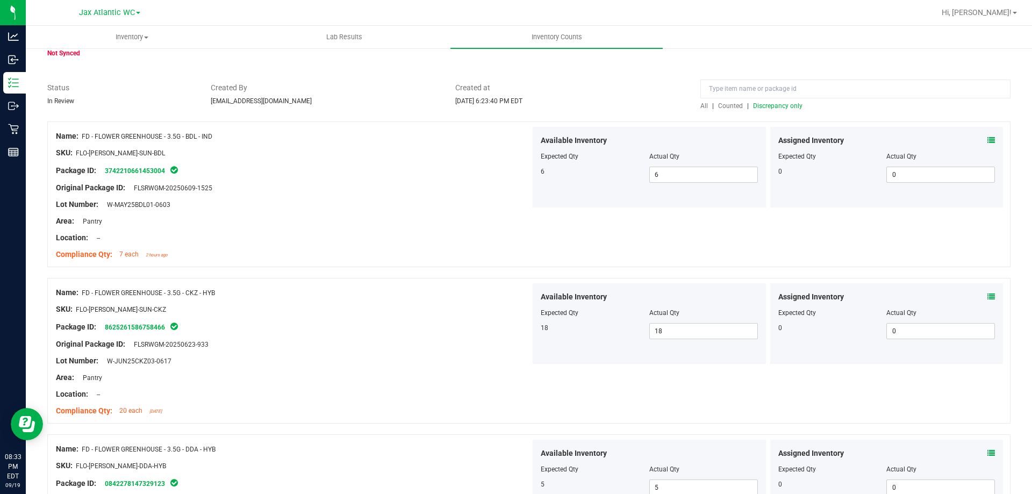
scroll to position [0, 0]
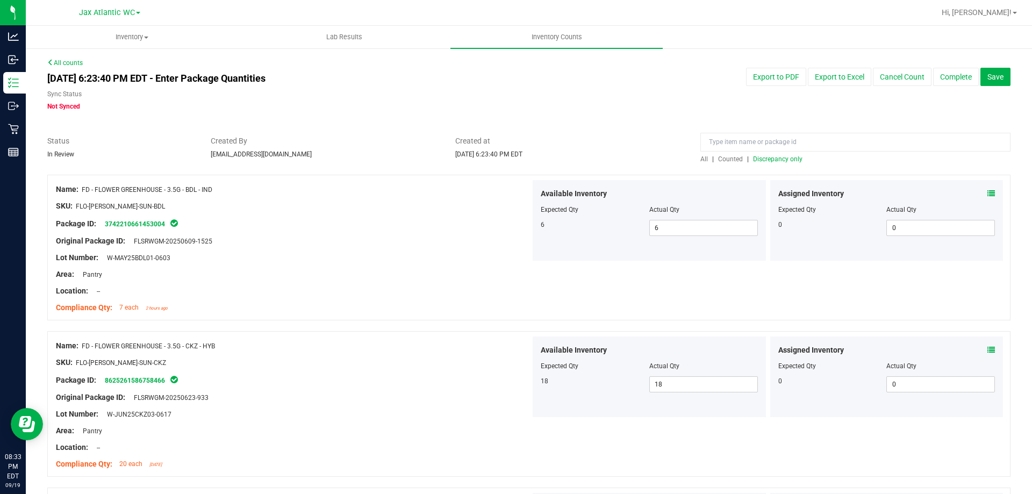
click at [770, 156] on span "Discrepancy only" at bounding box center [777, 159] width 49 height 8
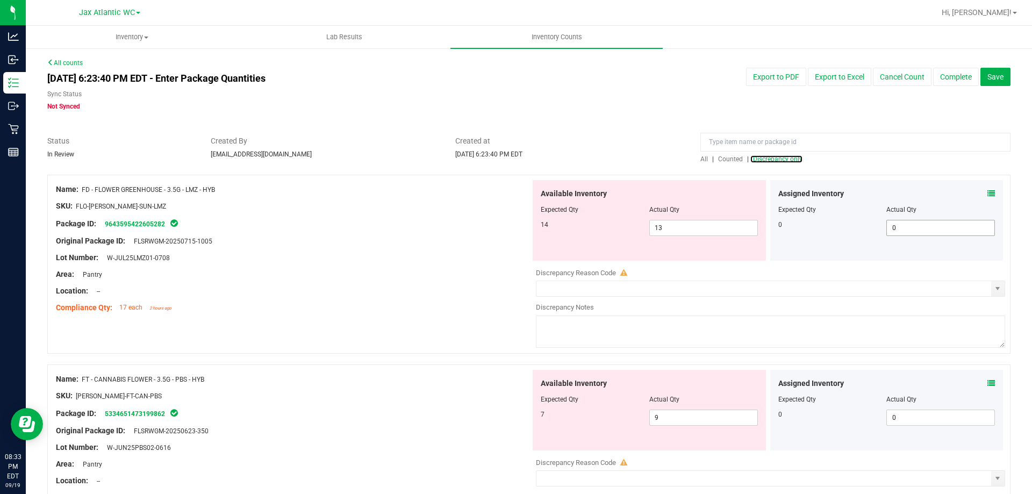
scroll to position [54, 0]
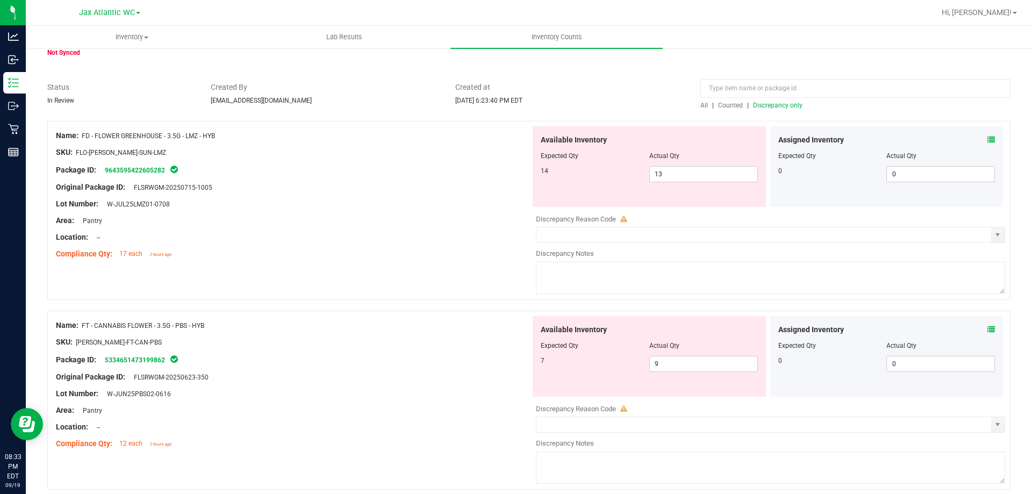
click at [987, 142] on icon at bounding box center [991, 140] width 8 height 8
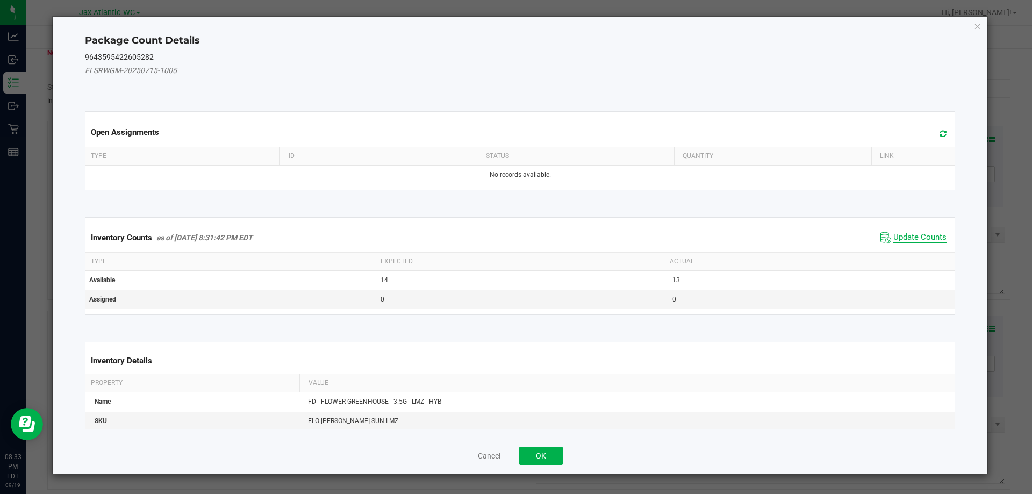
click at [903, 237] on span "Update Counts" at bounding box center [919, 237] width 53 height 11
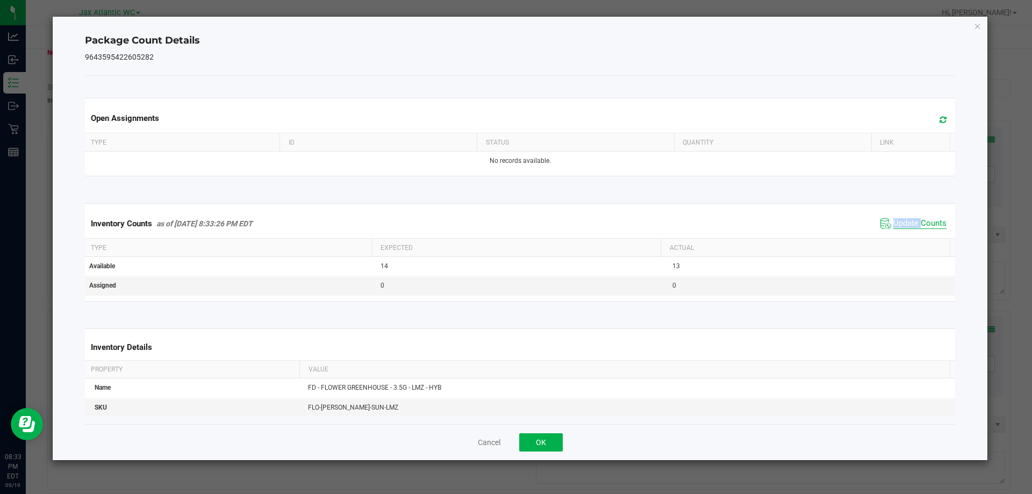
click at [903, 237] on div "Inventory Counts as of [DATE] 8:33:26 PM EDT Update Counts" at bounding box center [520, 223] width 875 height 29
click at [899, 223] on span "Update Counts" at bounding box center [919, 223] width 53 height 11
click at [899, 222] on span "Update Counts" at bounding box center [919, 223] width 53 height 10
drag, startPoint x: 547, startPoint y: 441, endPoint x: 623, endPoint y: 369, distance: 105.3
click at [547, 440] on button "OK" at bounding box center [541, 442] width 44 height 18
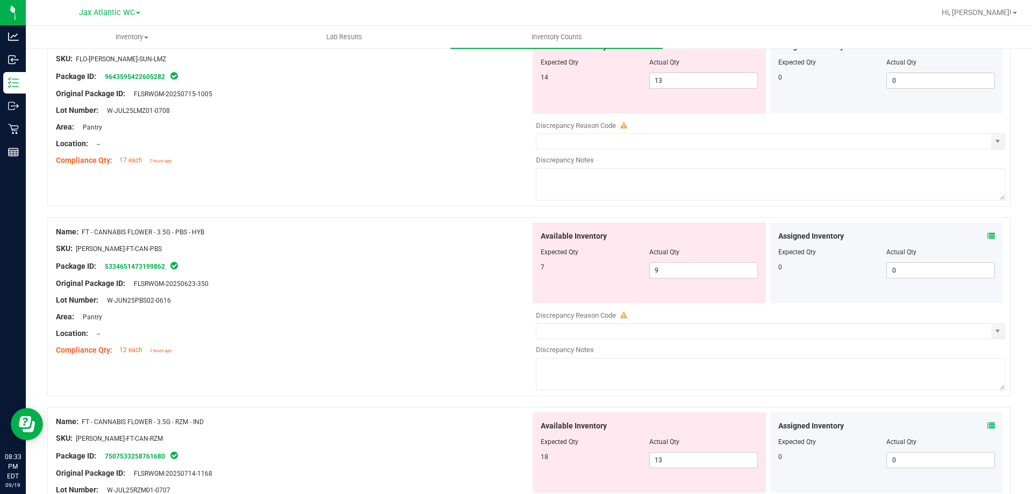
scroll to position [161, 0]
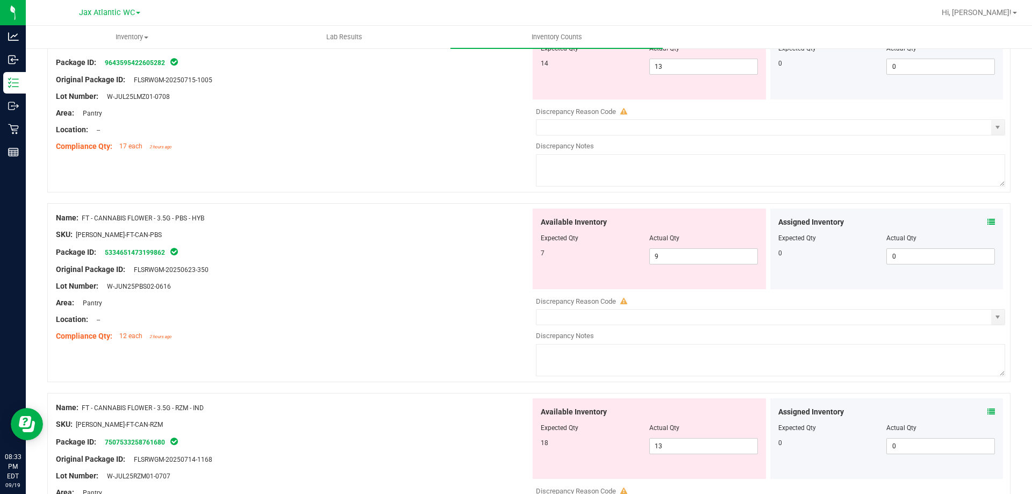
click at [987, 224] on icon at bounding box center [991, 222] width 8 height 8
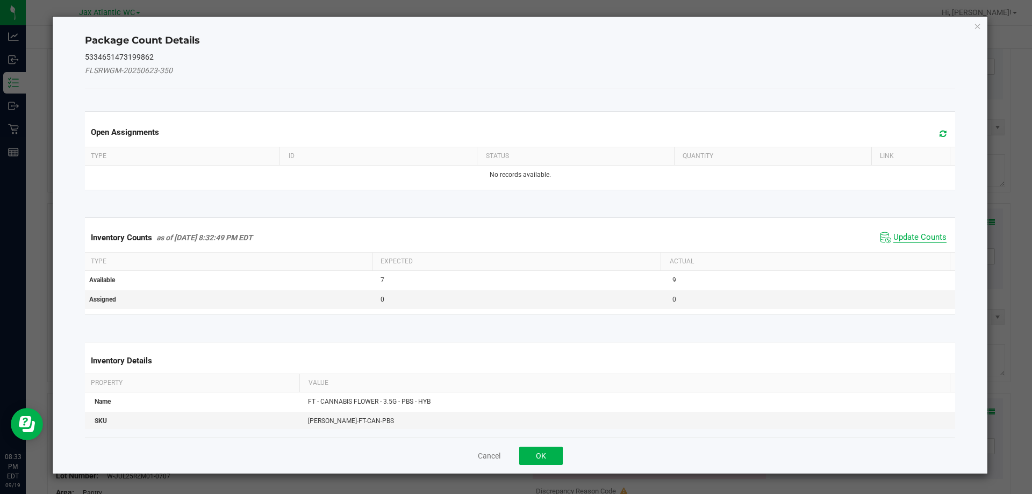
click at [903, 238] on span "Update Counts" at bounding box center [919, 237] width 53 height 11
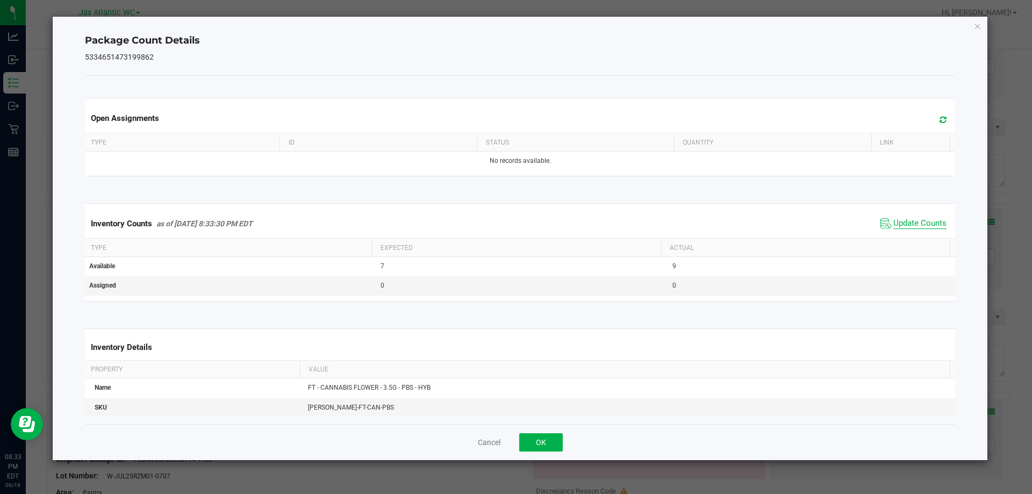
drag, startPoint x: 903, startPoint y: 235, endPoint x: 903, endPoint y: 229, distance: 6.4
click at [903, 235] on div "Inventory Counts as of [DATE] 8:33:30 PM EDT Update Counts" at bounding box center [520, 223] width 875 height 29
click at [902, 226] on span "Update Counts" at bounding box center [919, 223] width 53 height 11
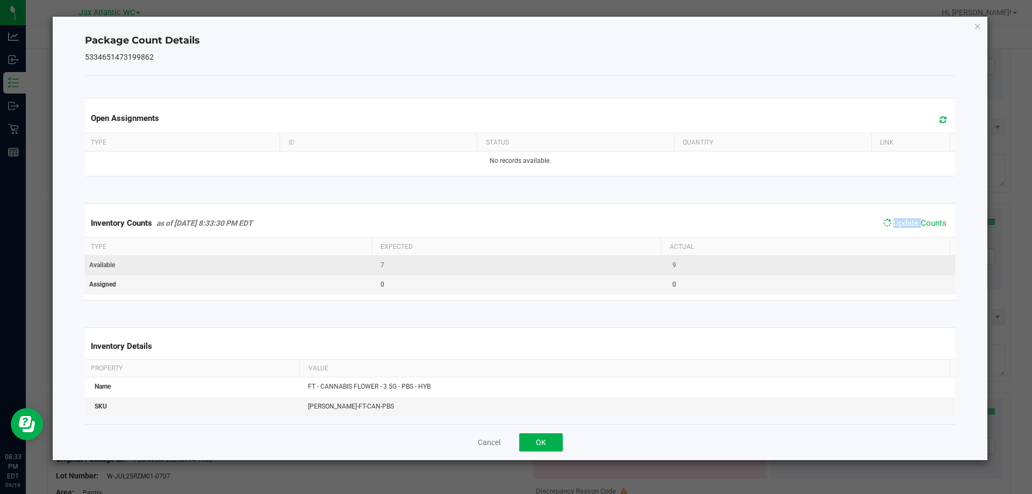
drag, startPoint x: 902, startPoint y: 226, endPoint x: 824, endPoint y: 257, distance: 83.9
click at [902, 226] on span "Update Counts" at bounding box center [919, 223] width 53 height 10
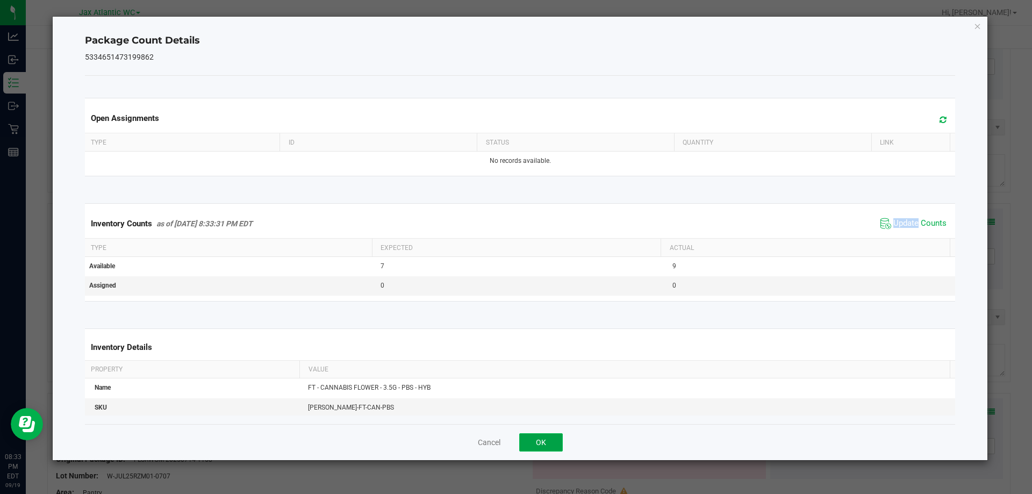
click at [548, 437] on button "OK" at bounding box center [541, 442] width 44 height 18
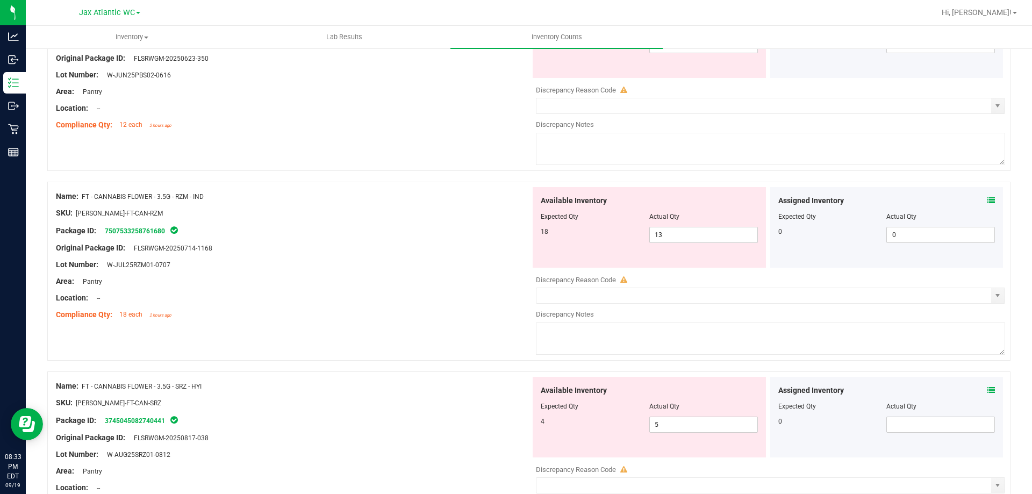
scroll to position [376, 0]
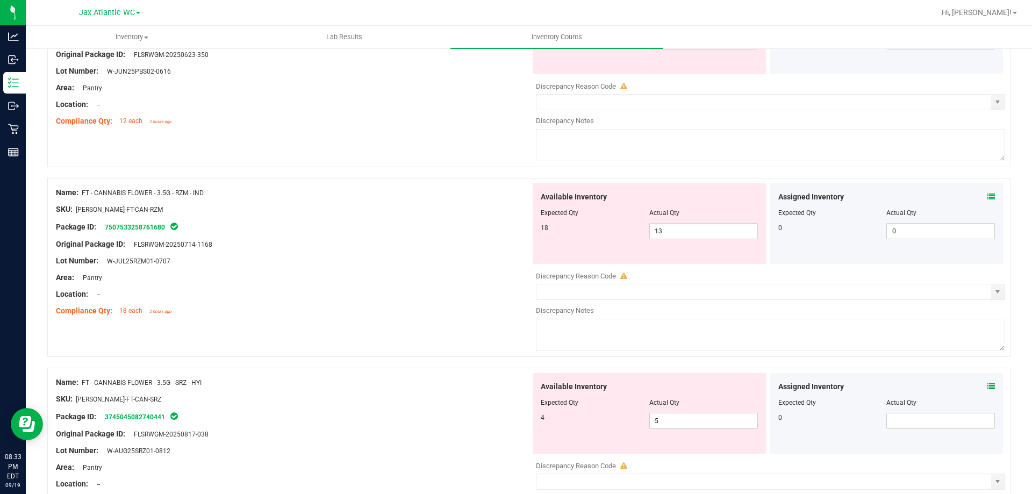
click at [987, 193] on icon at bounding box center [991, 197] width 8 height 8
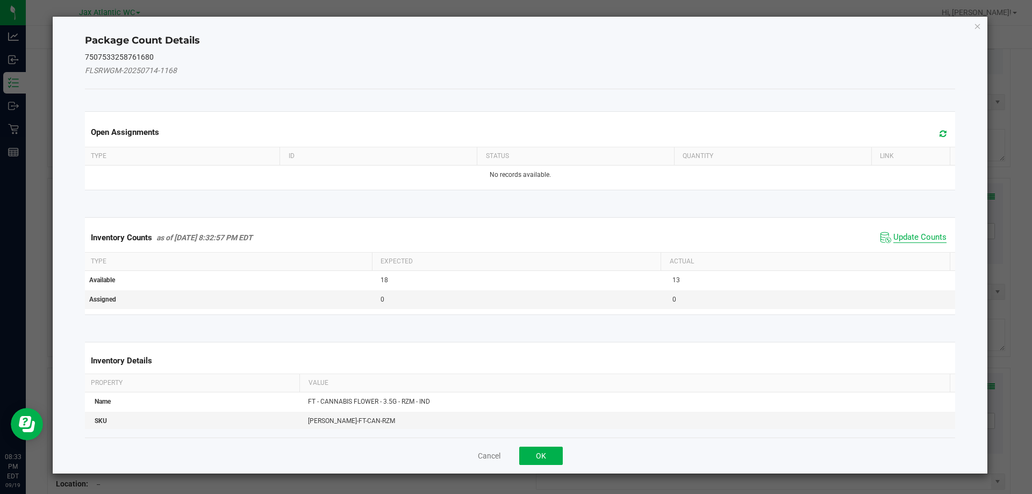
click at [896, 236] on span "Update Counts" at bounding box center [919, 237] width 53 height 11
click at [896, 236] on div "Inventory Counts as of [DATE] 8:32:57 PM EDT Update Counts" at bounding box center [520, 237] width 875 height 28
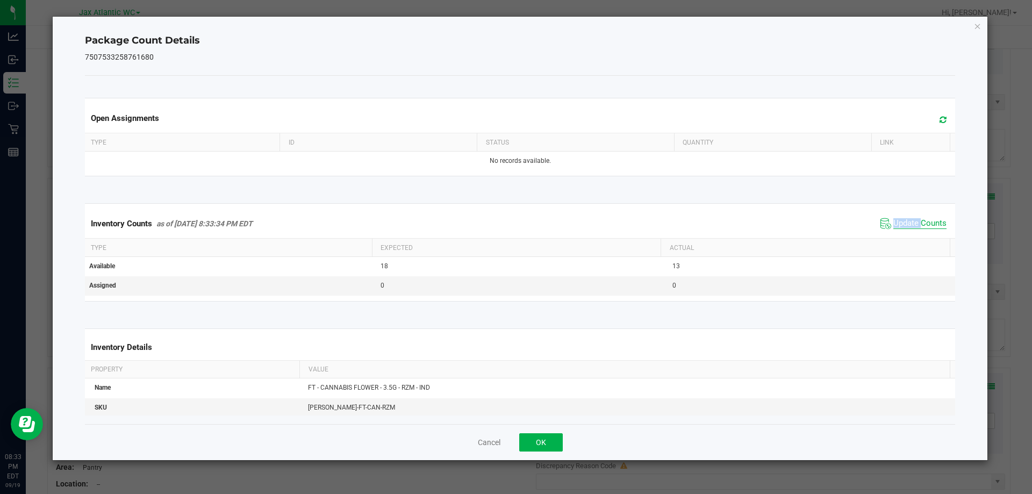
click at [898, 221] on span "Update Counts" at bounding box center [919, 223] width 53 height 11
drag, startPoint x: 898, startPoint y: 221, endPoint x: 739, endPoint y: 317, distance: 185.9
click at [897, 221] on span "Update Counts" at bounding box center [919, 223] width 53 height 10
click at [531, 444] on button "OK" at bounding box center [541, 442] width 44 height 18
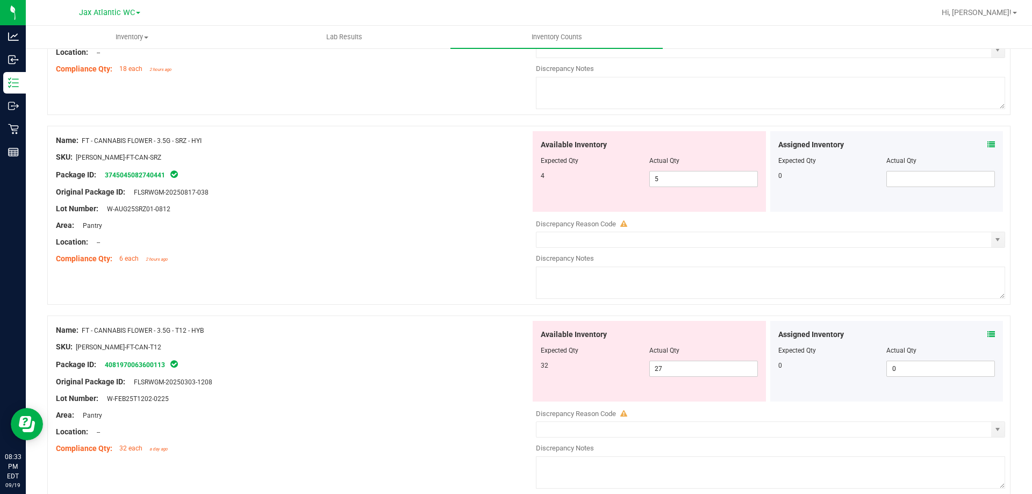
scroll to position [645, 0]
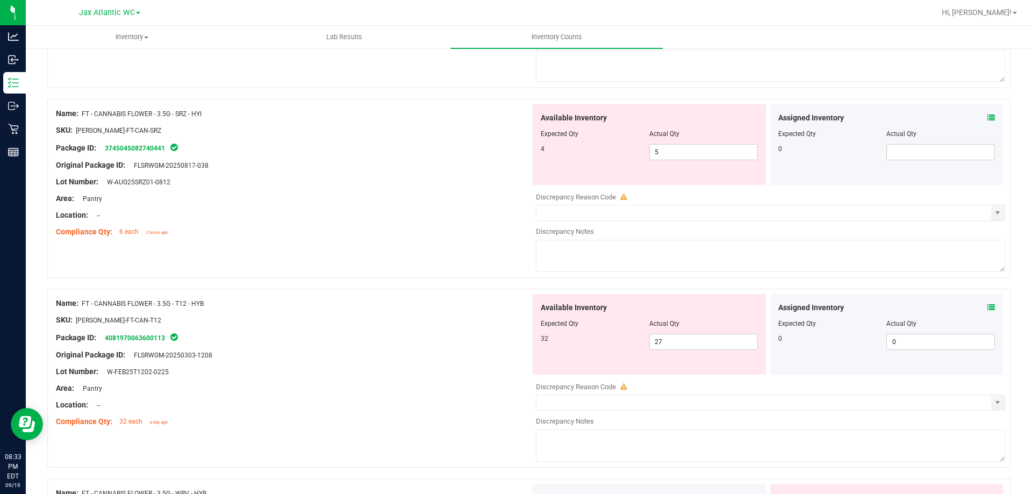
click at [987, 118] on icon at bounding box center [991, 118] width 8 height 8
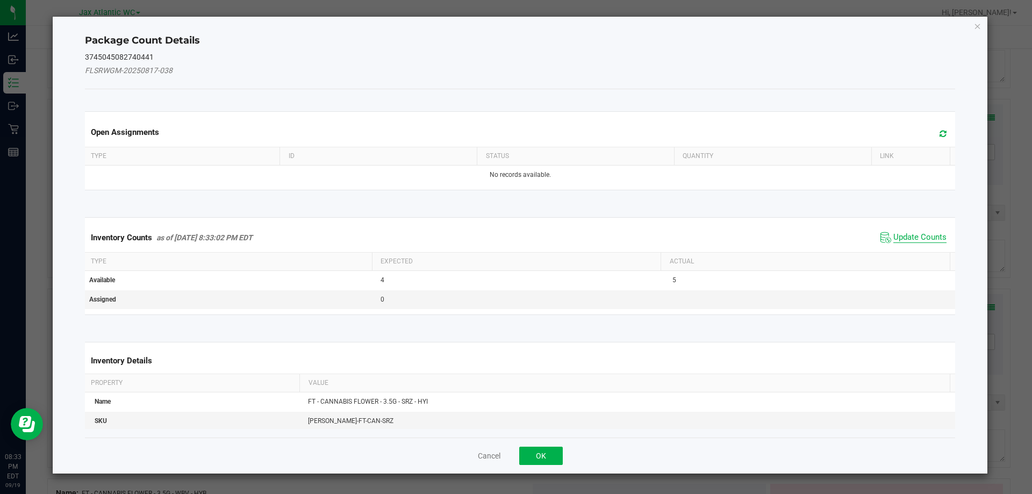
click at [914, 232] on span "Update Counts" at bounding box center [919, 237] width 53 height 11
click at [914, 233] on div "Inventory Counts as of [DATE] 8:33:02 PM EDT Update Counts" at bounding box center [520, 237] width 875 height 28
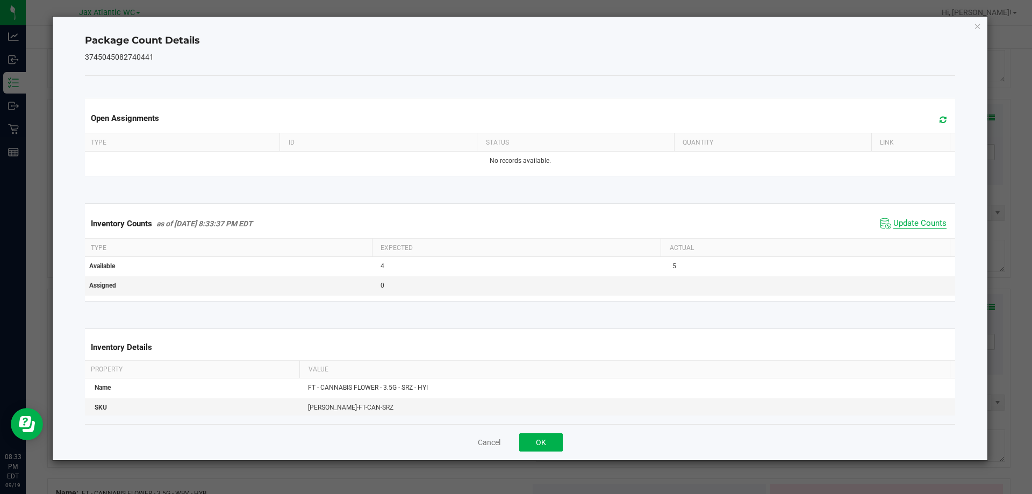
click at [909, 221] on span "Update Counts" at bounding box center [919, 223] width 53 height 11
click at [905, 222] on span "Update Counts" at bounding box center [919, 223] width 53 height 11
drag, startPoint x: 540, startPoint y: 444, endPoint x: 665, endPoint y: 381, distance: 140.1
click at [541, 443] on button "OK" at bounding box center [541, 442] width 44 height 18
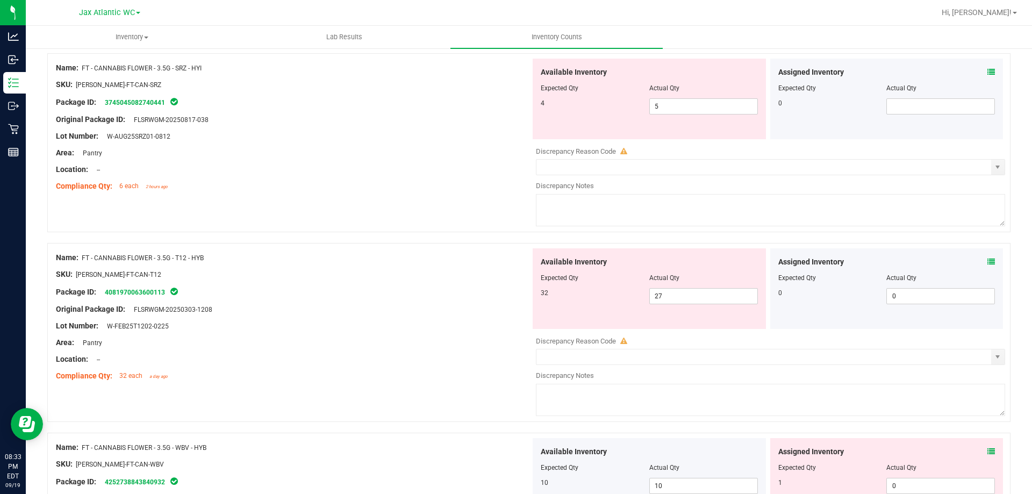
scroll to position [752, 0]
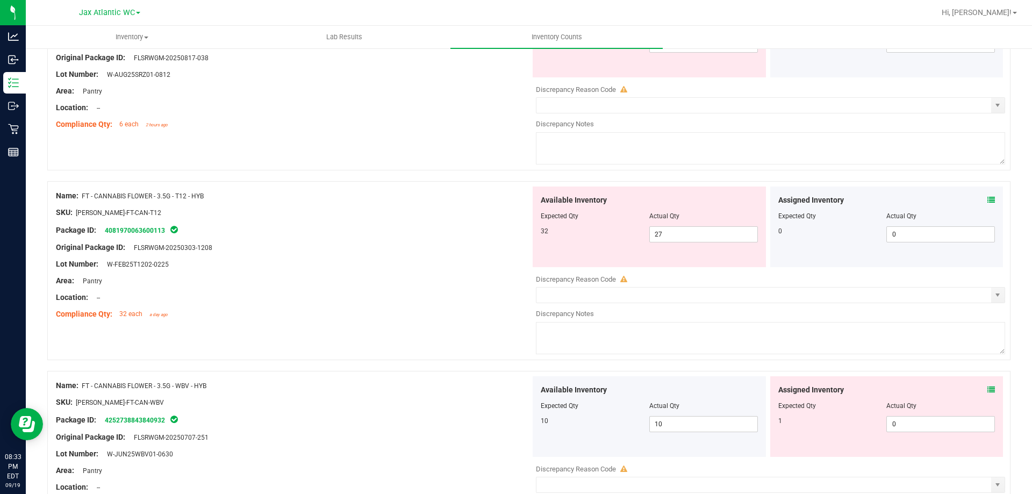
click at [987, 199] on icon at bounding box center [991, 200] width 8 height 8
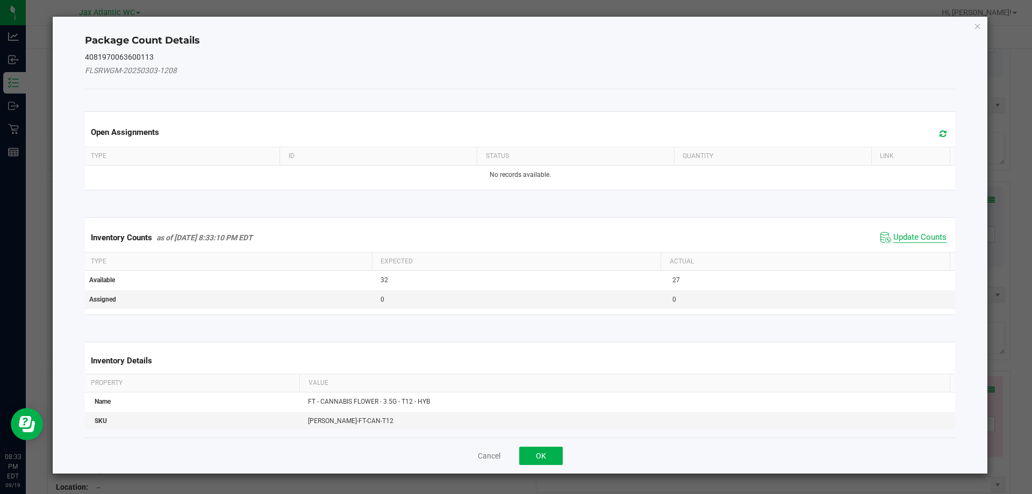
drag, startPoint x: 905, startPoint y: 240, endPoint x: 905, endPoint y: 233, distance: 7.0
click at [905, 239] on span "Update Counts" at bounding box center [919, 237] width 53 height 11
click at [905, 231] on span "Update Counts" at bounding box center [913, 237] width 71 height 16
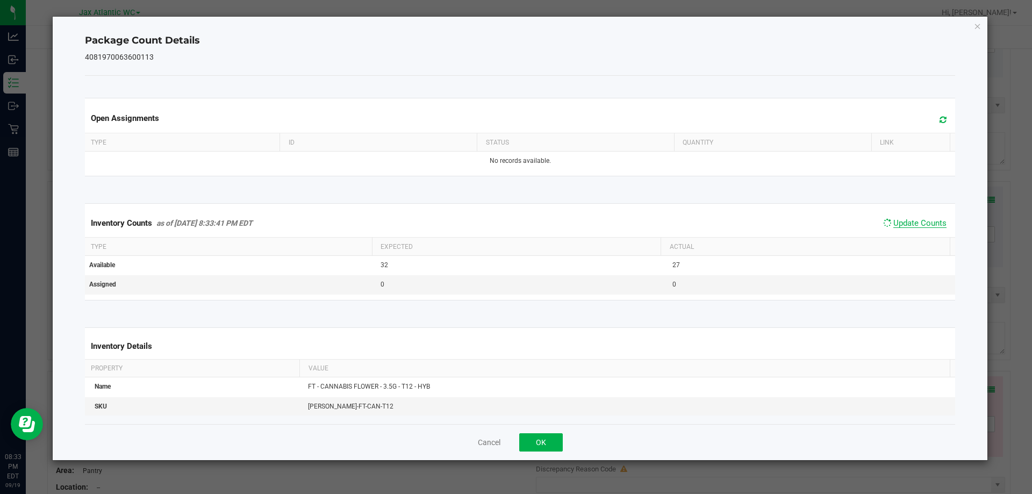
drag, startPoint x: 905, startPoint y: 226, endPoint x: 903, endPoint y: 219, distance: 7.3
click at [905, 224] on span "Update Counts" at bounding box center [919, 223] width 53 height 10
click at [903, 219] on span "Update Counts" at bounding box center [919, 223] width 53 height 10
click at [549, 443] on button "OK" at bounding box center [541, 442] width 44 height 18
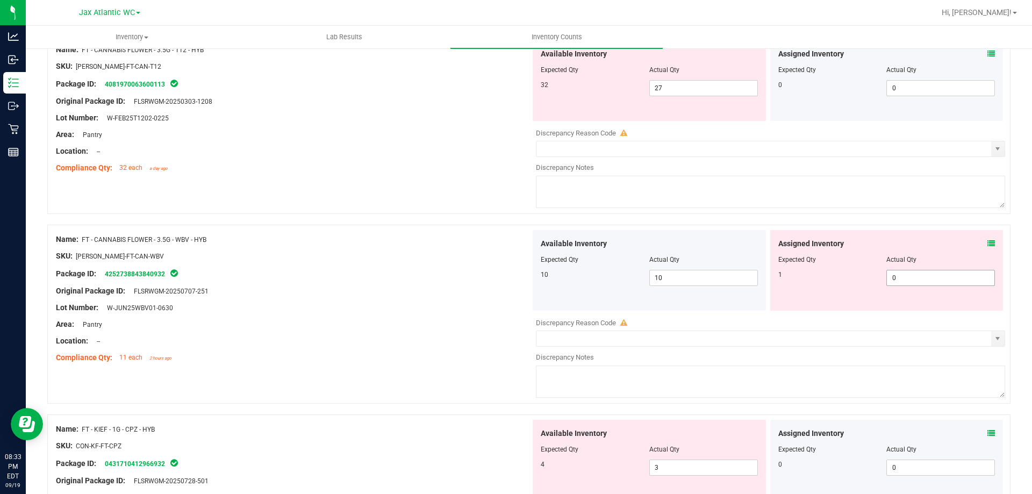
scroll to position [914, 0]
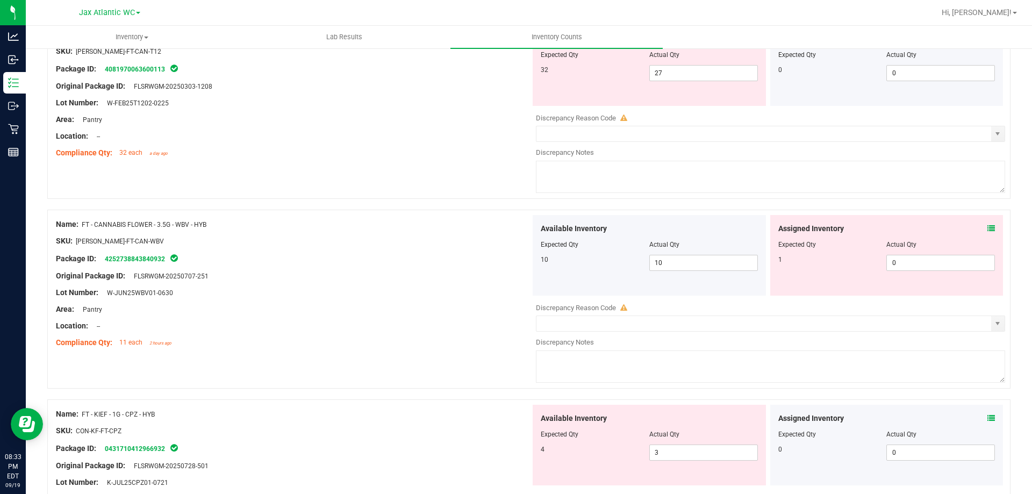
click at [987, 228] on icon at bounding box center [991, 229] width 8 height 8
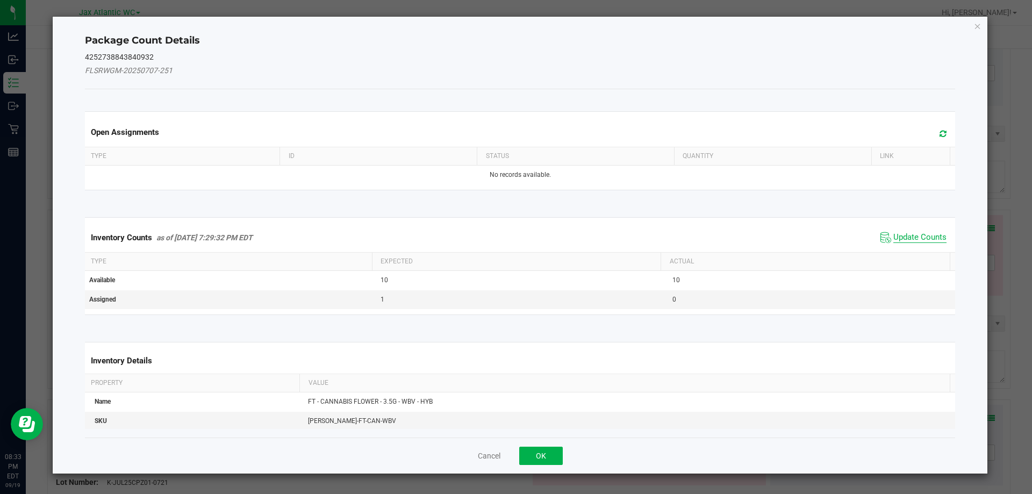
click at [912, 235] on span "Update Counts" at bounding box center [919, 237] width 53 height 11
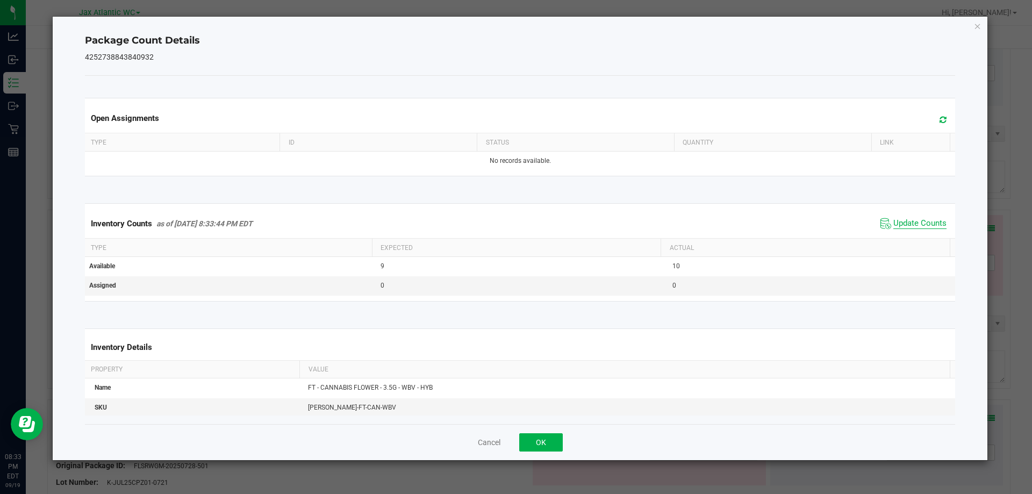
drag, startPoint x: 910, startPoint y: 236, endPoint x: 902, endPoint y: 222, distance: 16.1
click at [910, 235] on div "Inventory Counts as of [DATE] 8:33:44 PM EDT Update Counts" at bounding box center [520, 223] width 875 height 29
click at [903, 220] on span "Update Counts" at bounding box center [919, 223] width 53 height 11
drag, startPoint x: 903, startPoint y: 220, endPoint x: 868, endPoint y: 240, distance: 39.7
click at [904, 218] on span "Update Counts" at bounding box center [914, 222] width 69 height 15
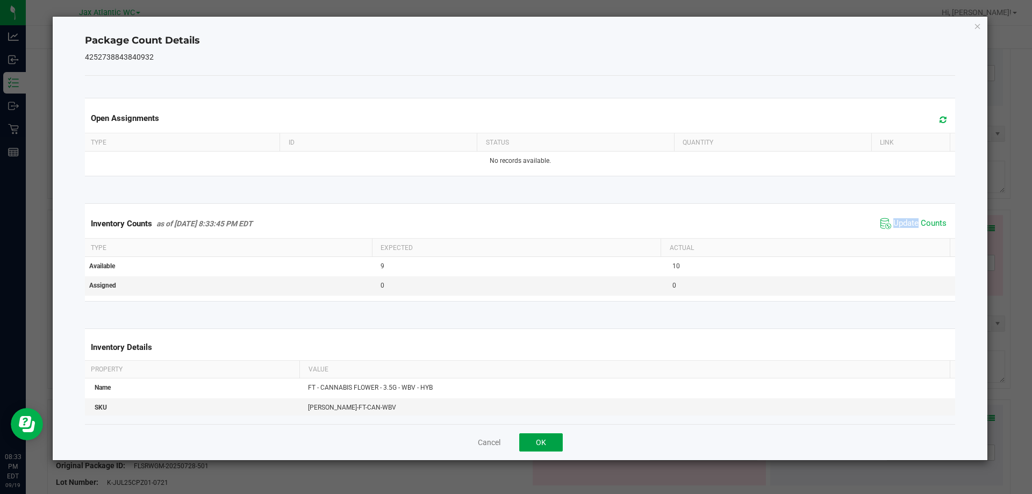
click at [543, 440] on button "OK" at bounding box center [541, 442] width 44 height 18
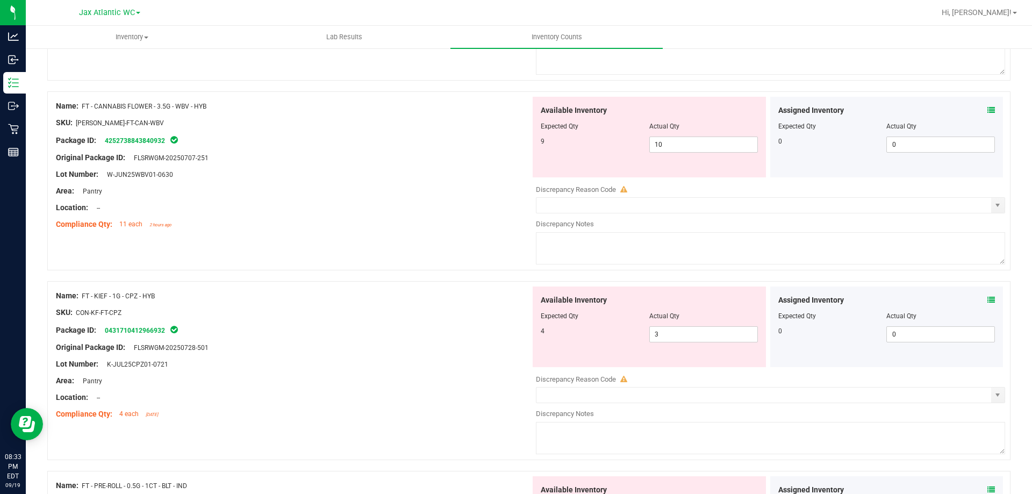
scroll to position [1075, 0]
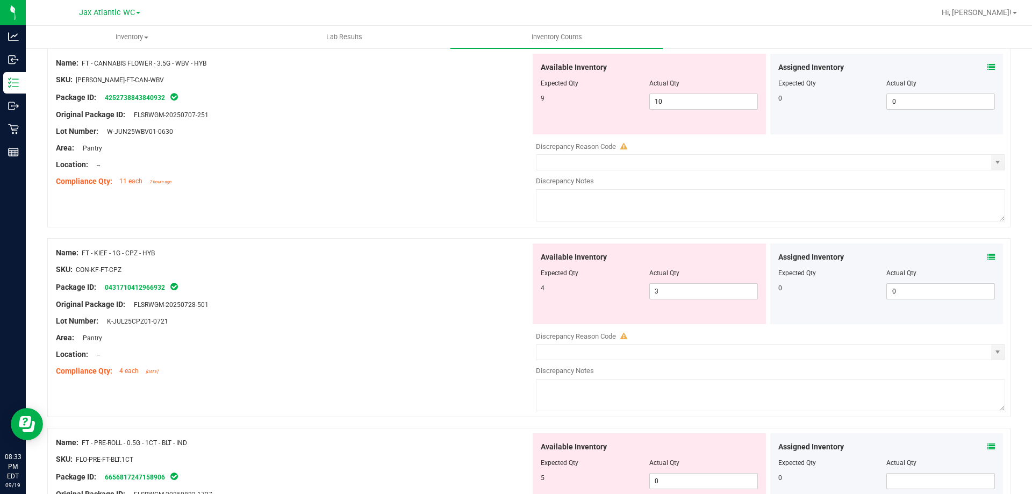
click at [987, 257] on icon at bounding box center [991, 257] width 8 height 8
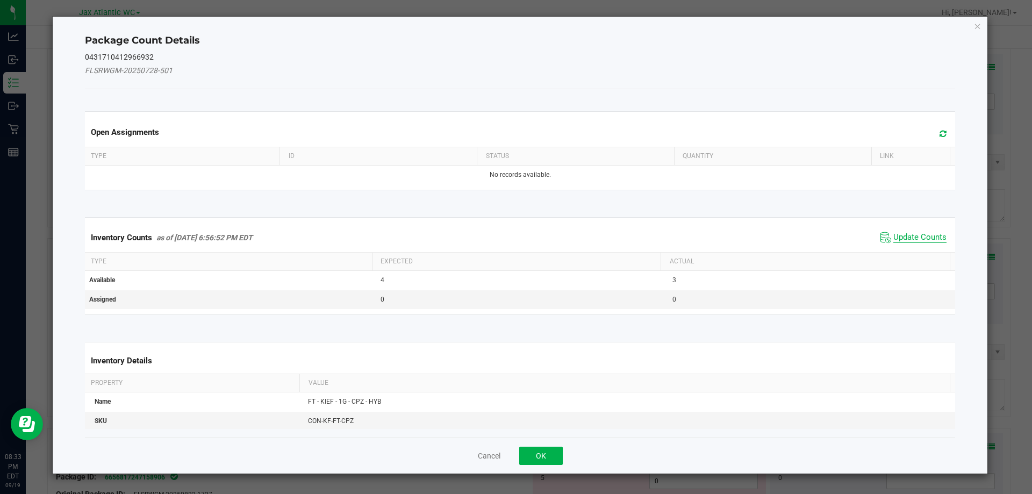
click at [913, 240] on span "Update Counts" at bounding box center [919, 237] width 53 height 11
click at [911, 238] on div "Inventory Counts as of [DATE] 6:56:52 PM EDT Update Counts" at bounding box center [520, 237] width 875 height 28
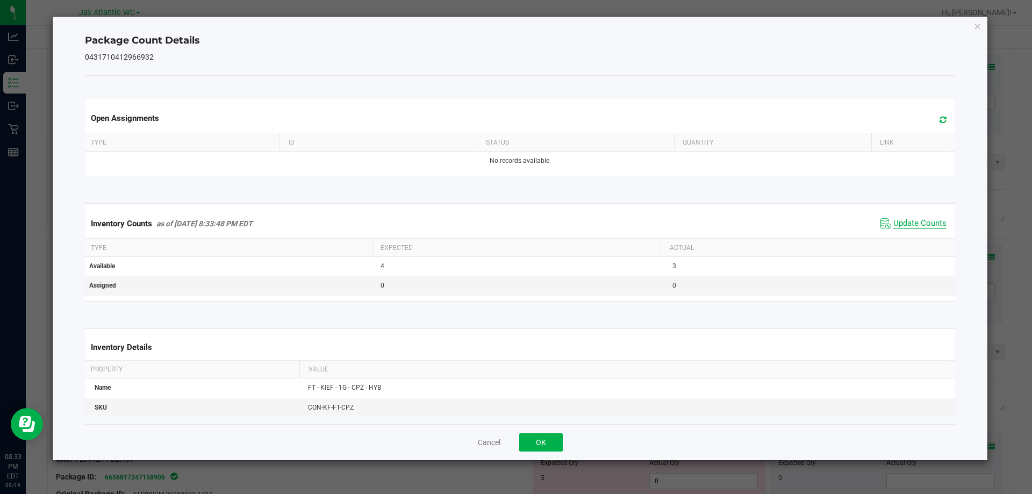
click at [893, 219] on span "Update Counts" at bounding box center [919, 223] width 53 height 11
click at [893, 220] on span "Update Counts" at bounding box center [919, 223] width 53 height 11
click at [893, 221] on span "Update Counts" at bounding box center [919, 223] width 53 height 11
click at [559, 452] on div "Cancel OK" at bounding box center [520, 442] width 871 height 36
drag, startPoint x: 556, startPoint y: 443, endPoint x: 617, endPoint y: 371, distance: 94.5
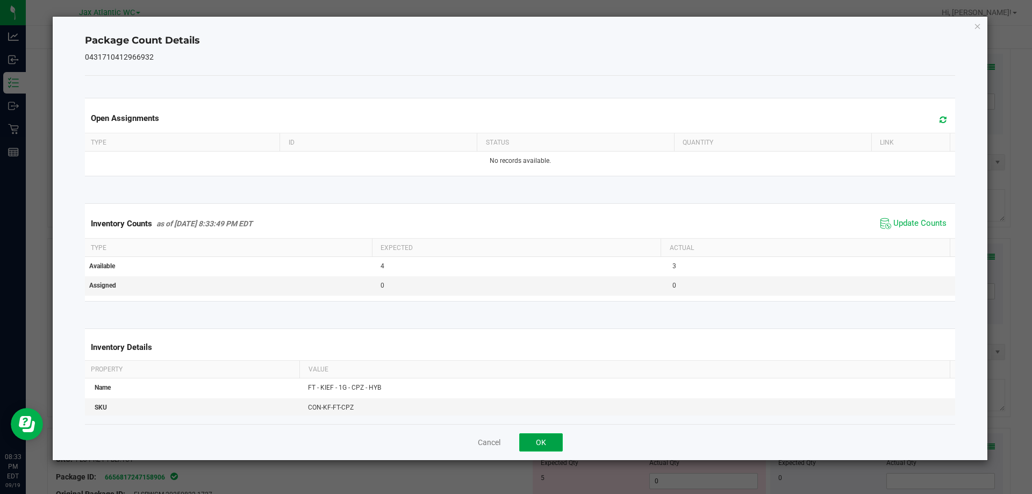
click at [556, 443] on button "OK" at bounding box center [541, 442] width 44 height 18
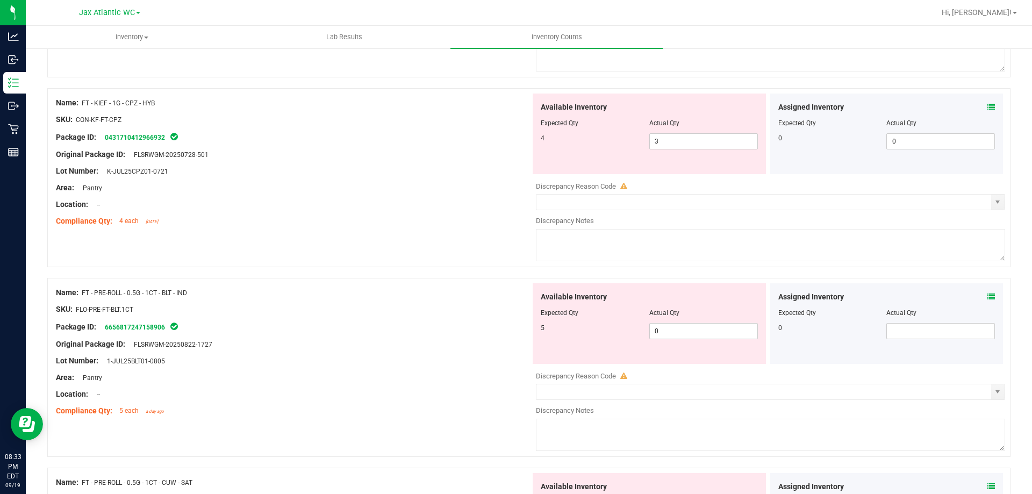
scroll to position [1236, 0]
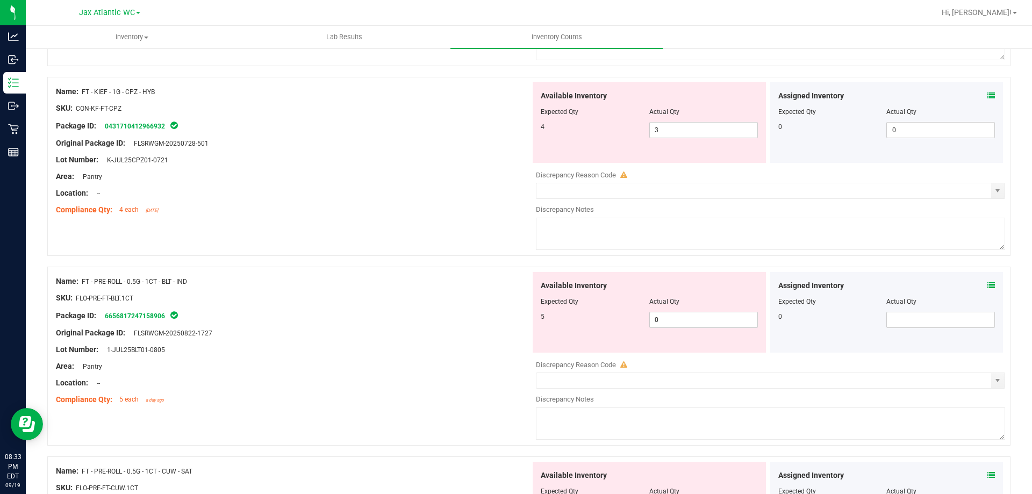
click at [987, 282] on icon at bounding box center [991, 286] width 8 height 8
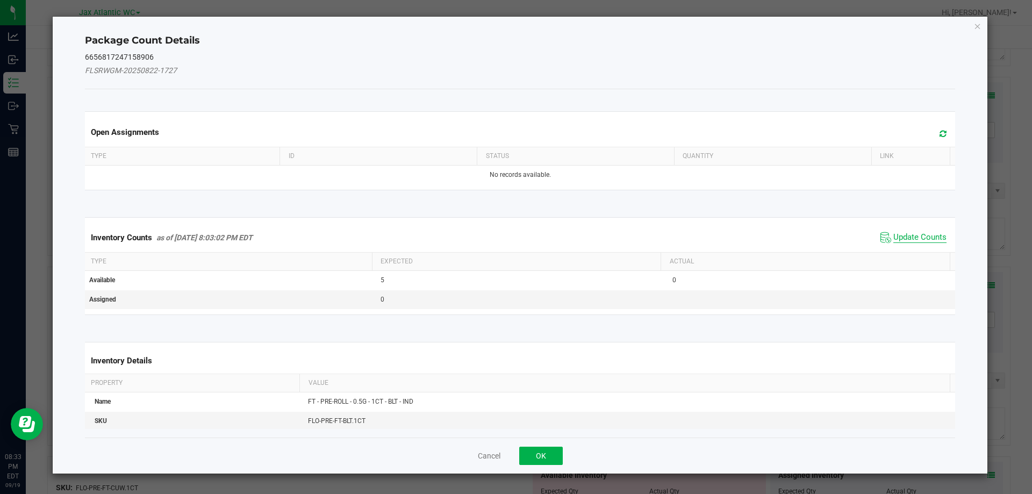
click at [931, 234] on span "Update Counts" at bounding box center [919, 237] width 53 height 11
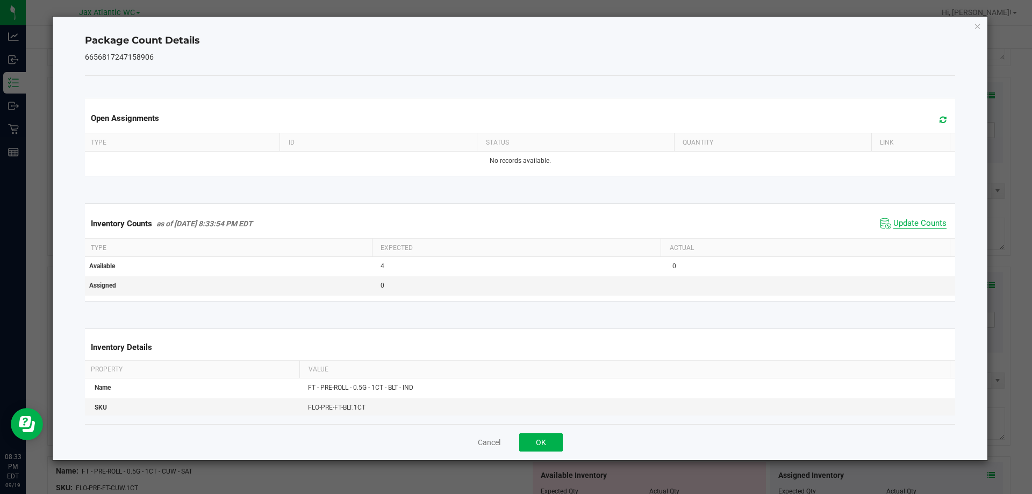
drag, startPoint x: 926, startPoint y: 233, endPoint x: 911, endPoint y: 227, distance: 16.7
click at [924, 233] on div "Inventory Counts as of [DATE] 8:33:54 PM EDT Update Counts" at bounding box center [520, 223] width 875 height 29
click at [909, 224] on span "Update Counts" at bounding box center [919, 223] width 53 height 11
click at [909, 224] on span "Update Counts" at bounding box center [919, 223] width 53 height 10
drag, startPoint x: 906, startPoint y: 225, endPoint x: 739, endPoint y: 329, distance: 196.5
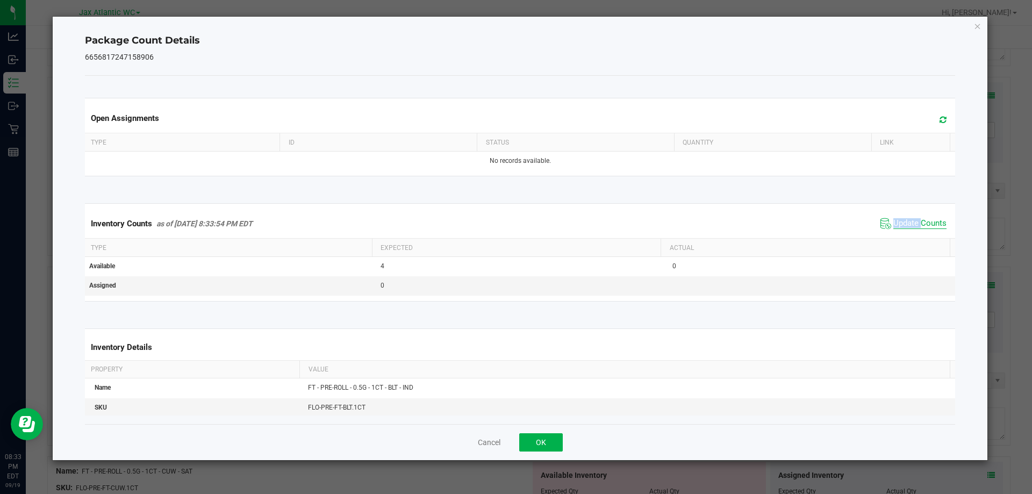
click at [905, 225] on span "Update Counts" at bounding box center [919, 223] width 53 height 11
click at [534, 440] on button "OK" at bounding box center [541, 442] width 44 height 18
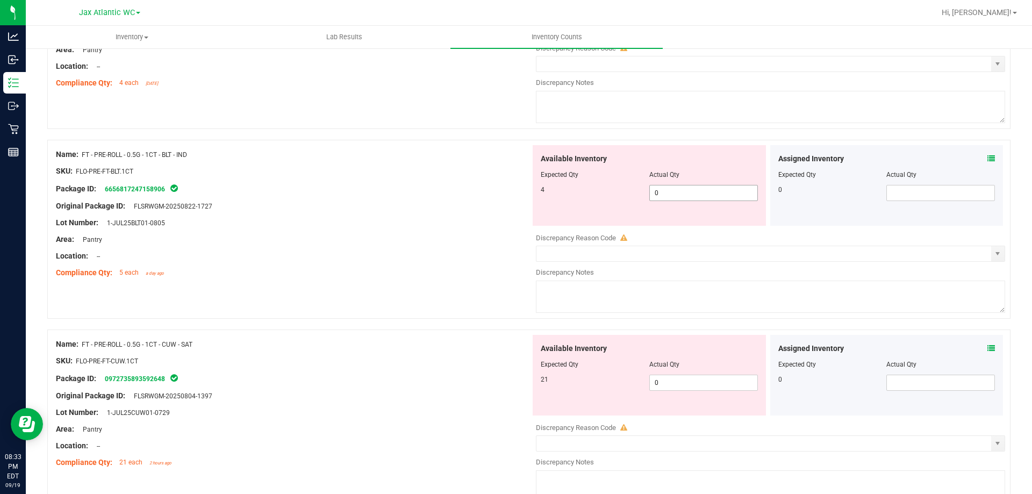
scroll to position [1397, 0]
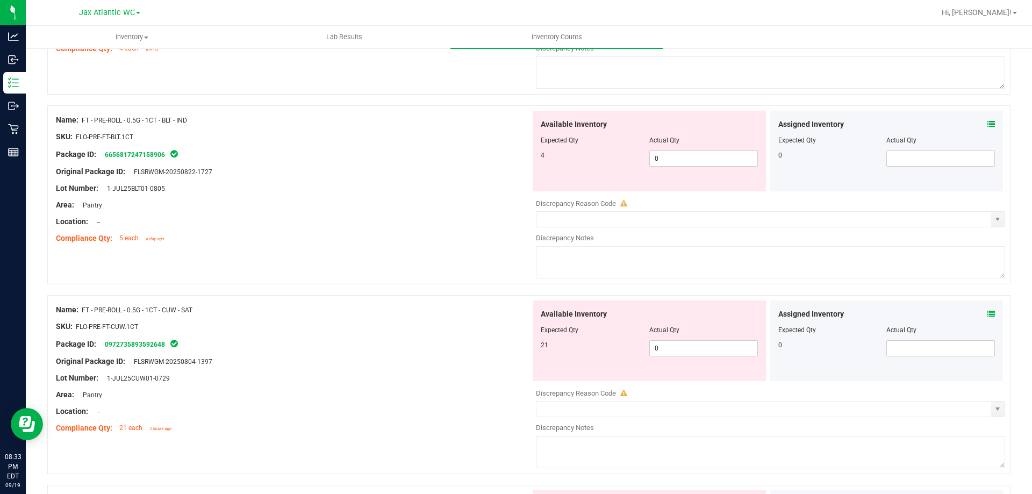
click at [987, 312] on icon at bounding box center [991, 314] width 8 height 8
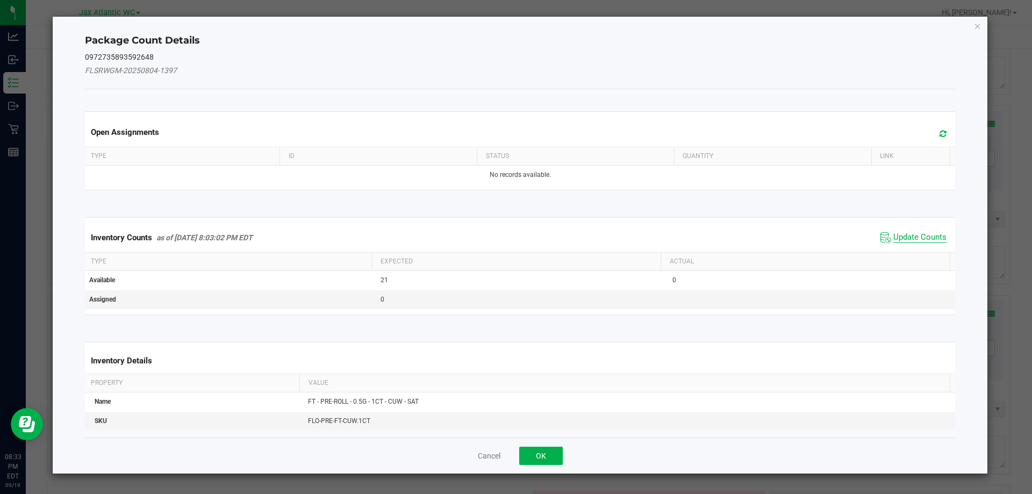
click at [906, 237] on span "Update Counts" at bounding box center [919, 237] width 53 height 11
click at [905, 236] on div "Inventory Counts as of [DATE] 8:03:02 PM EDT Update Counts" at bounding box center [520, 237] width 875 height 28
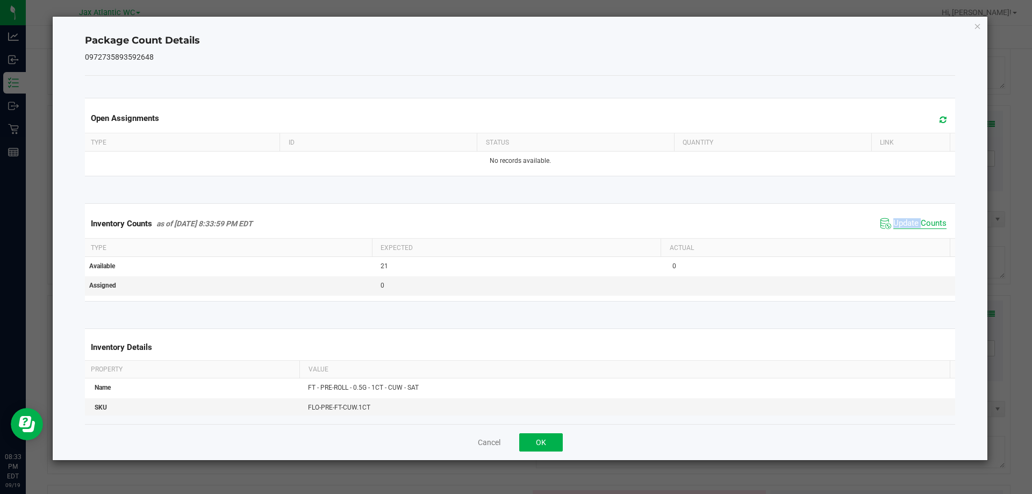
click at [897, 219] on span "Update Counts" at bounding box center [919, 223] width 53 height 11
click at [897, 219] on span "Update Counts" at bounding box center [919, 223] width 53 height 10
drag, startPoint x: 897, startPoint y: 219, endPoint x: 699, endPoint y: 338, distance: 231.4
click at [896, 220] on span "Update Counts" at bounding box center [919, 223] width 53 height 10
drag, startPoint x: 536, startPoint y: 445, endPoint x: 540, endPoint y: 440, distance: 6.6
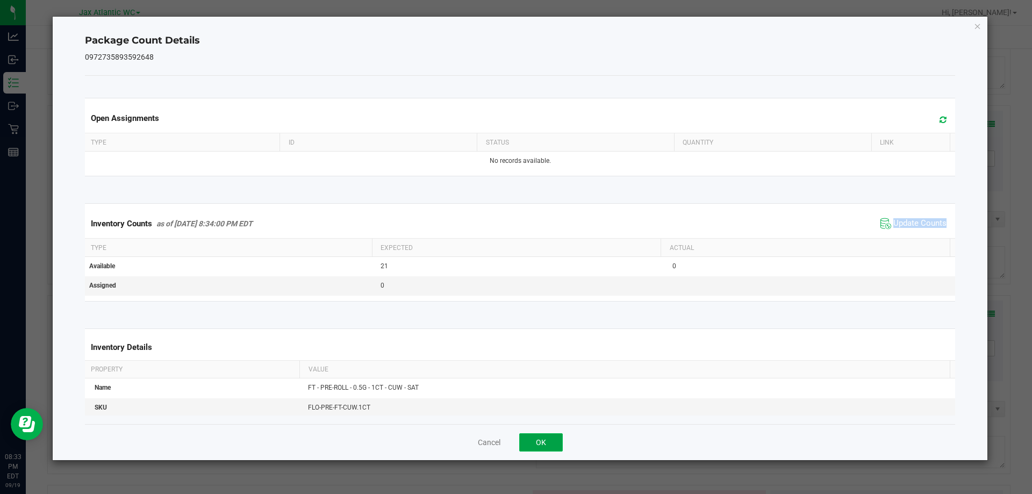
click at [536, 445] on button "OK" at bounding box center [541, 442] width 44 height 18
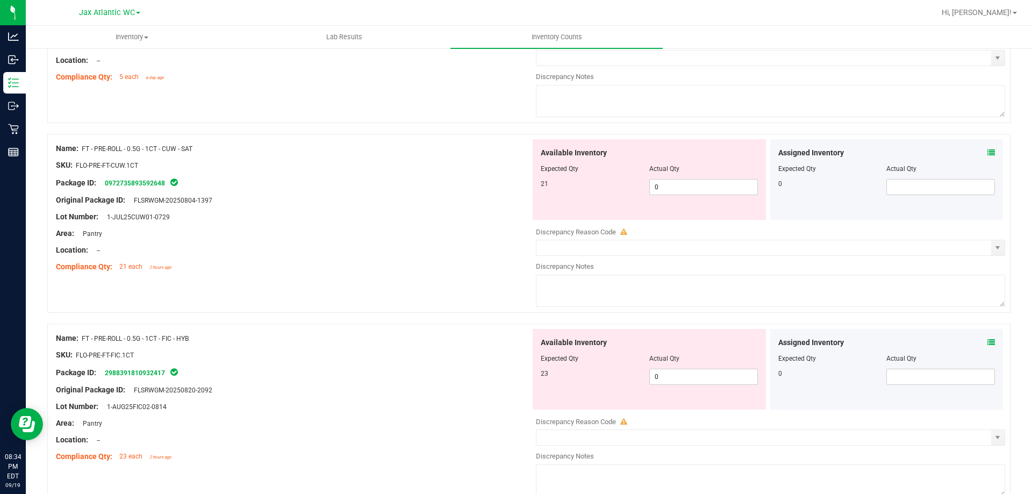
scroll to position [1612, 0]
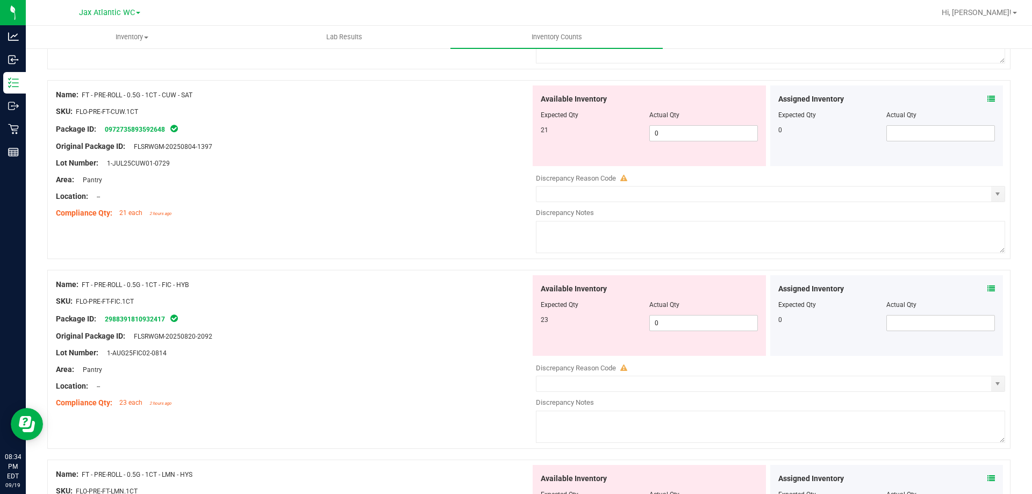
click at [987, 289] on icon at bounding box center [991, 289] width 8 height 8
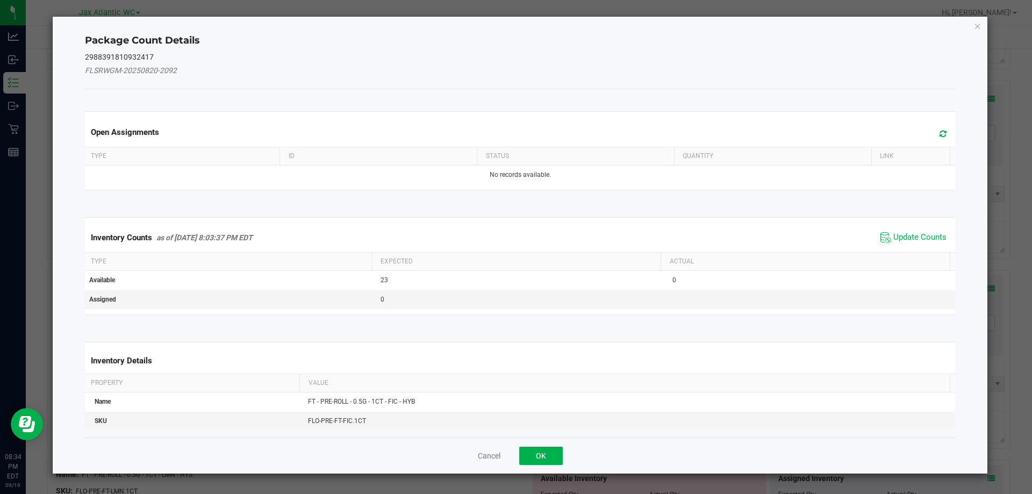
click at [909, 229] on span "Update Counts" at bounding box center [913, 237] width 71 height 16
click at [907, 228] on div "Inventory Counts as of [DATE] 8:03:37 PM EDT Update Counts" at bounding box center [520, 237] width 875 height 28
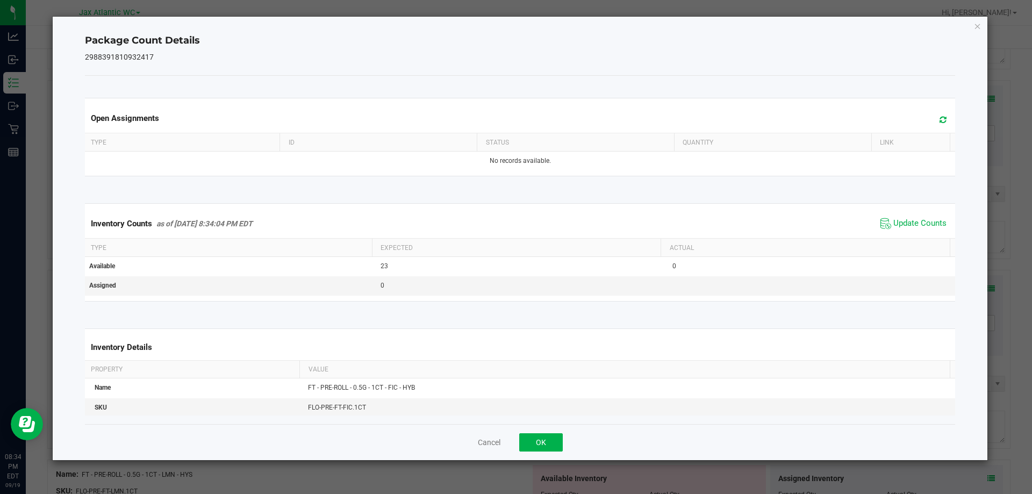
drag, startPoint x: 904, startPoint y: 230, endPoint x: 903, endPoint y: 222, distance: 7.5
click at [904, 229] on span "Update Counts" at bounding box center [913, 223] width 71 height 16
click at [903, 221] on span "Update Counts" at bounding box center [919, 223] width 53 height 11
drag, startPoint x: 903, startPoint y: 221, endPoint x: 743, endPoint y: 305, distance: 181.0
click at [902, 222] on span "Update Counts" at bounding box center [919, 223] width 53 height 11
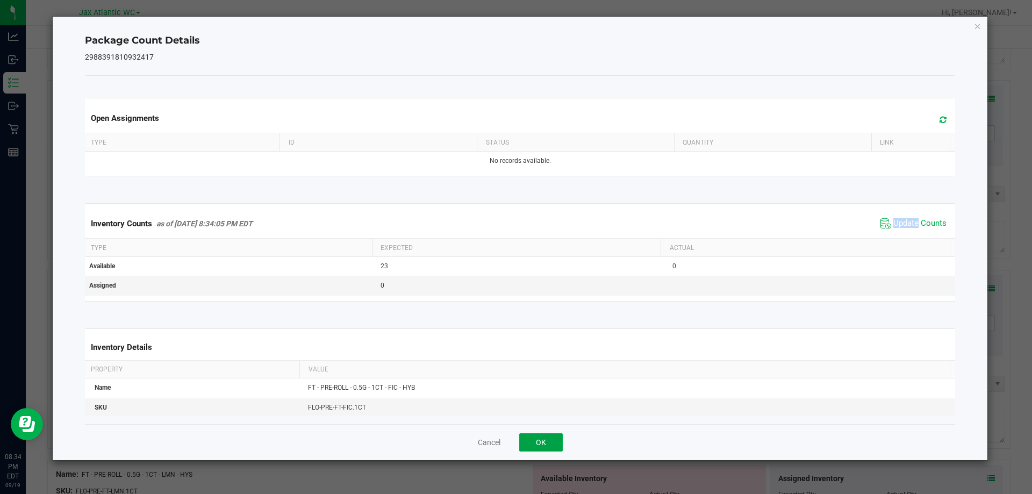
click at [531, 445] on button "OK" at bounding box center [541, 442] width 44 height 18
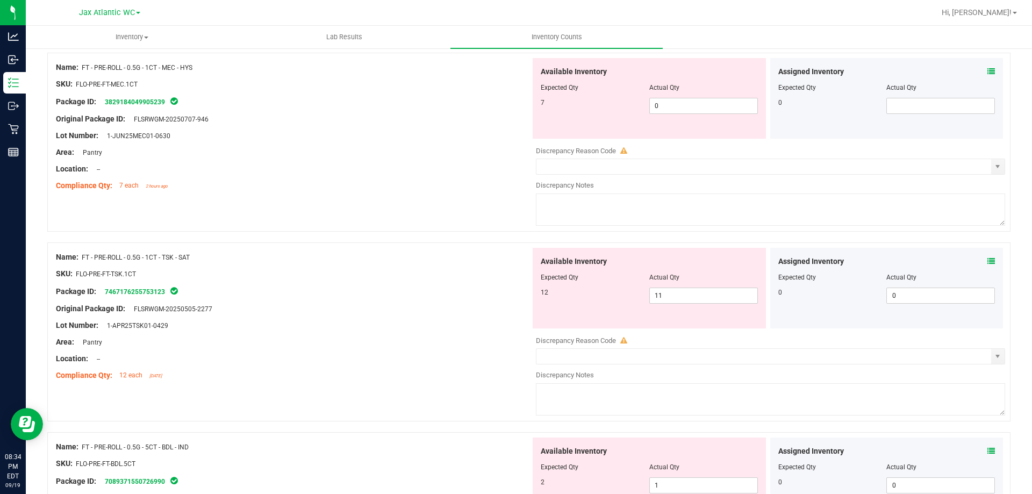
scroll to position [2418, 0]
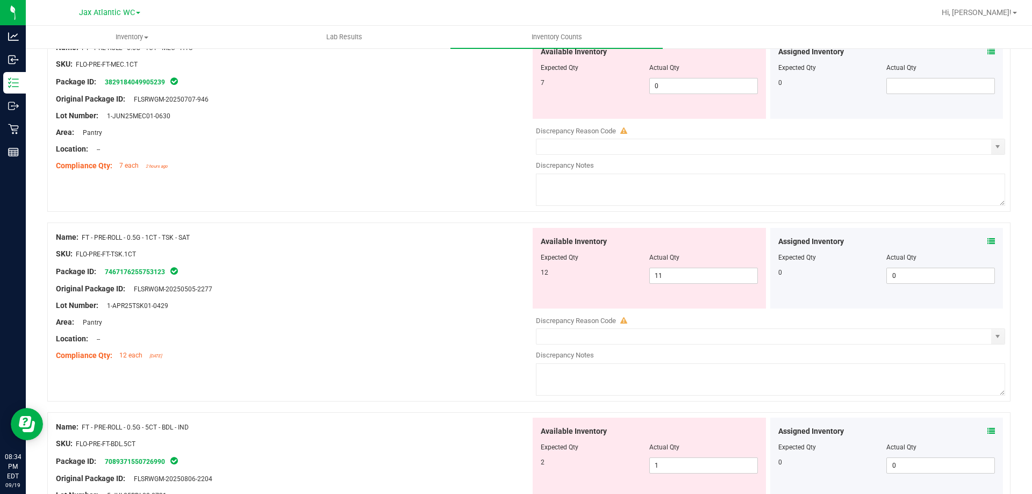
click at [987, 240] on icon at bounding box center [991, 242] width 8 height 8
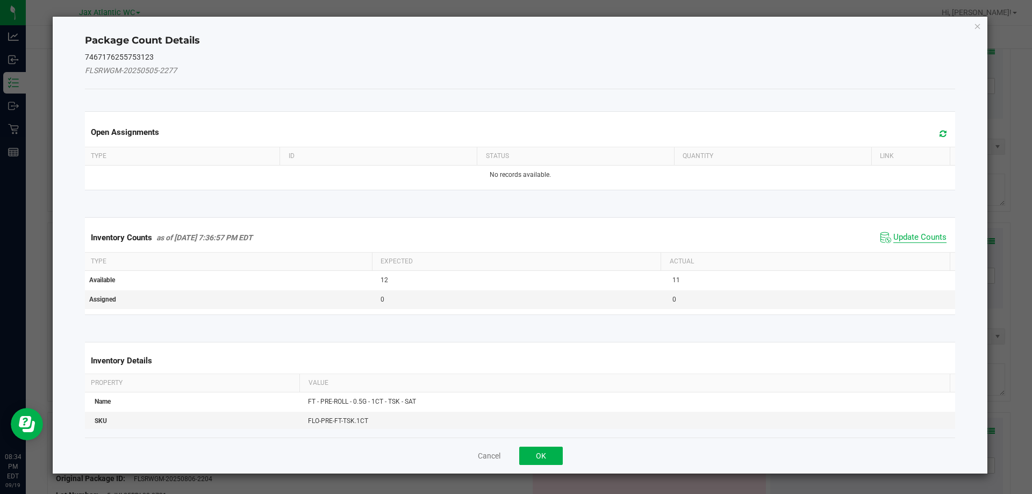
click at [910, 238] on span "Update Counts" at bounding box center [919, 237] width 53 height 11
click at [907, 234] on div "Inventory Counts as of [DATE] 7:36:57 PM EDT Update Counts" at bounding box center [520, 237] width 875 height 29
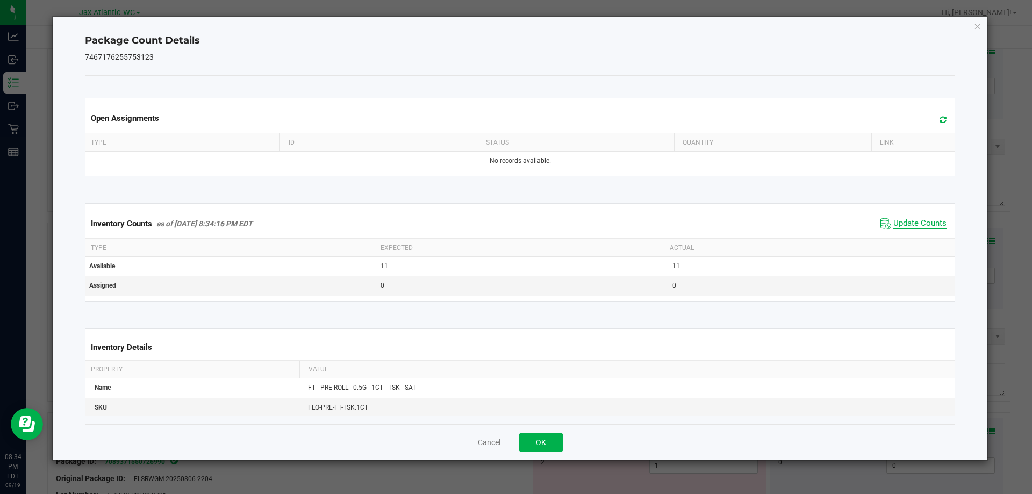
click at [897, 225] on span "Update Counts" at bounding box center [919, 223] width 53 height 11
click at [897, 224] on span "Update Counts" at bounding box center [919, 223] width 53 height 11
drag, startPoint x: 897, startPoint y: 224, endPoint x: 887, endPoint y: 230, distance: 12.3
click at [896, 225] on span "Update Counts" at bounding box center [919, 223] width 53 height 11
click at [547, 442] on button "OK" at bounding box center [541, 442] width 44 height 18
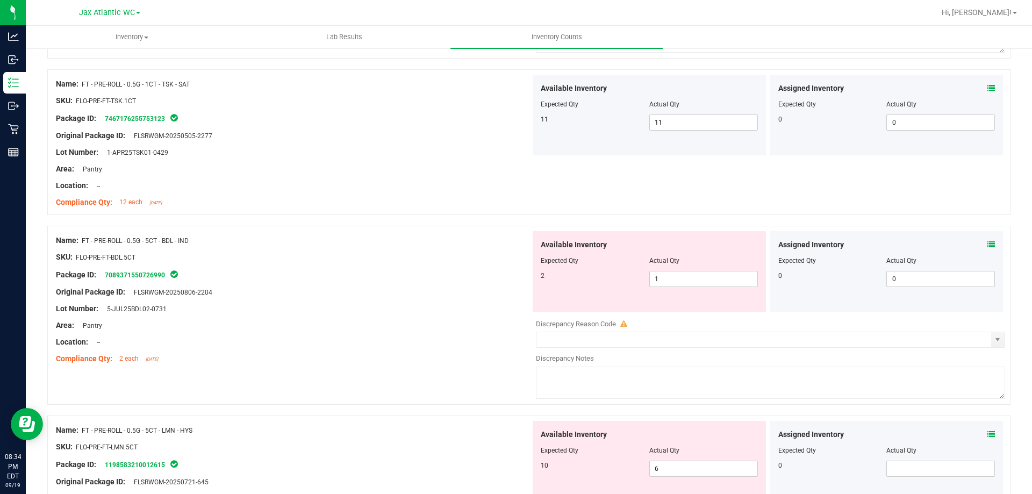
scroll to position [2579, 0]
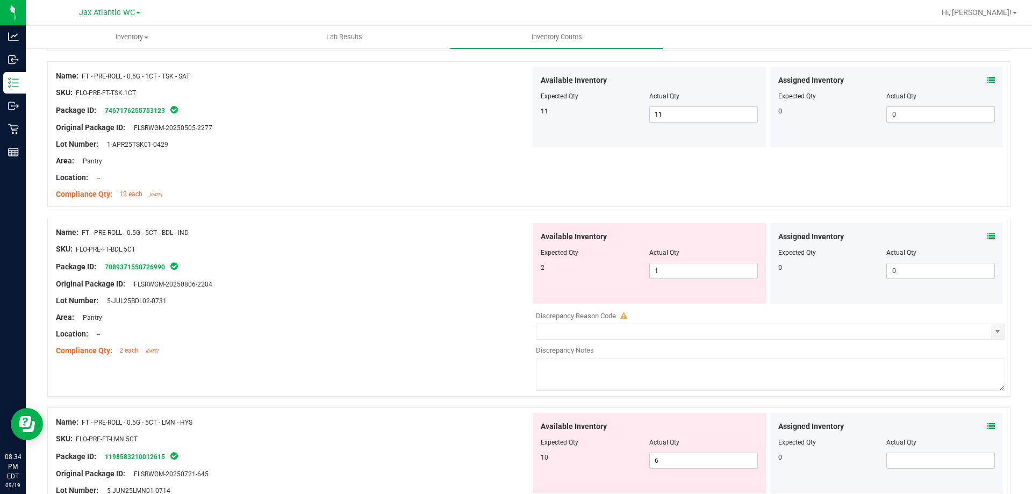
click at [987, 235] on icon at bounding box center [991, 237] width 8 height 8
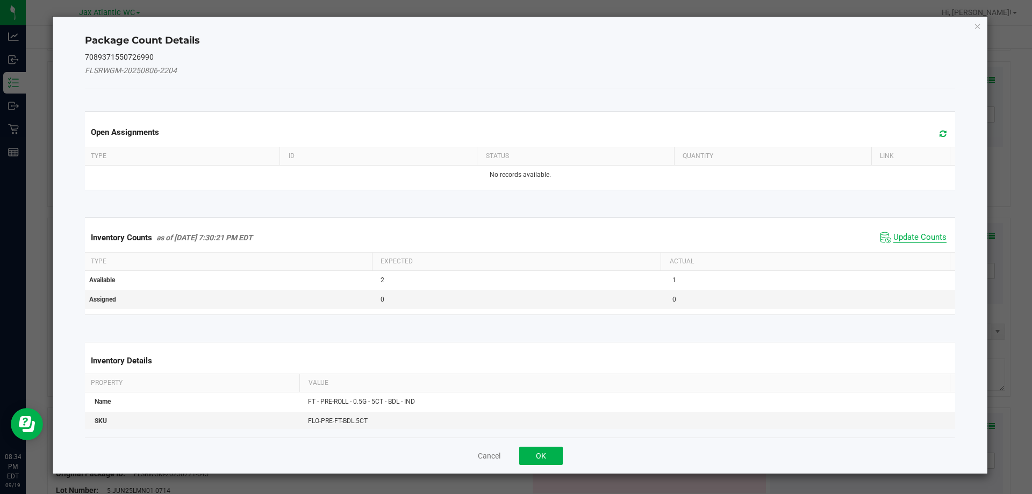
drag, startPoint x: 919, startPoint y: 232, endPoint x: 911, endPoint y: 234, distance: 7.7
click at [918, 233] on span "Update Counts" at bounding box center [919, 237] width 53 height 11
click at [909, 234] on div "Inventory Counts as of [DATE] 7:30:21 PM EDT Update Counts" at bounding box center [520, 237] width 875 height 28
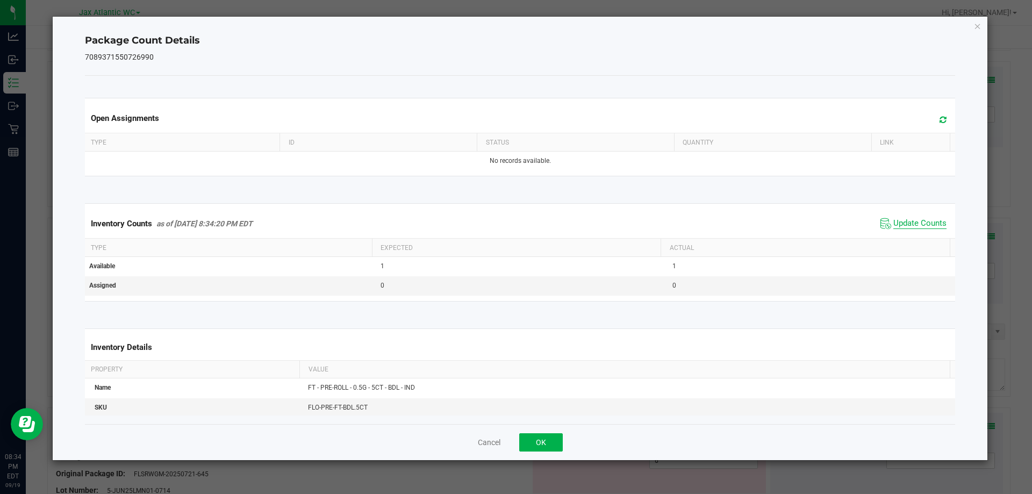
click at [899, 223] on span "Update Counts" at bounding box center [919, 223] width 53 height 11
click at [899, 222] on span "Update Counts" at bounding box center [919, 223] width 53 height 11
click at [538, 443] on button "OK" at bounding box center [541, 442] width 44 height 18
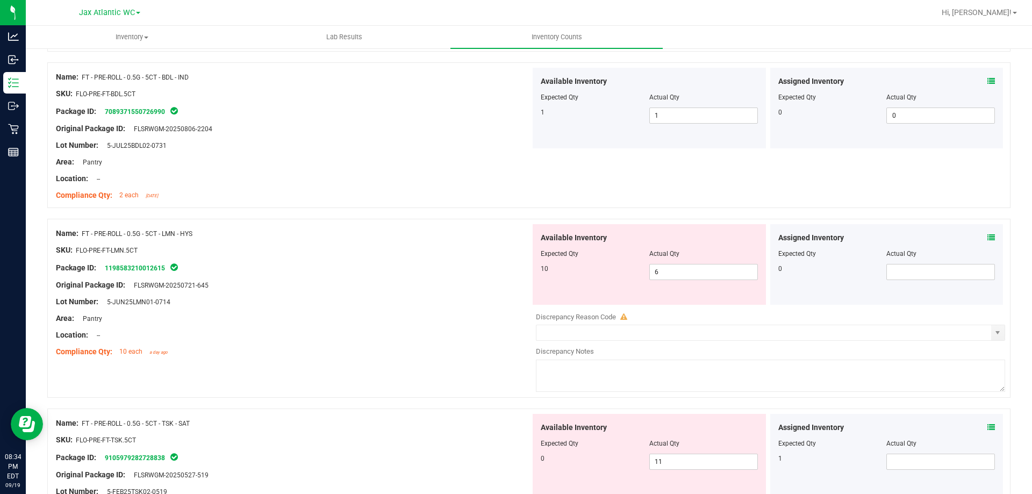
scroll to position [2741, 0]
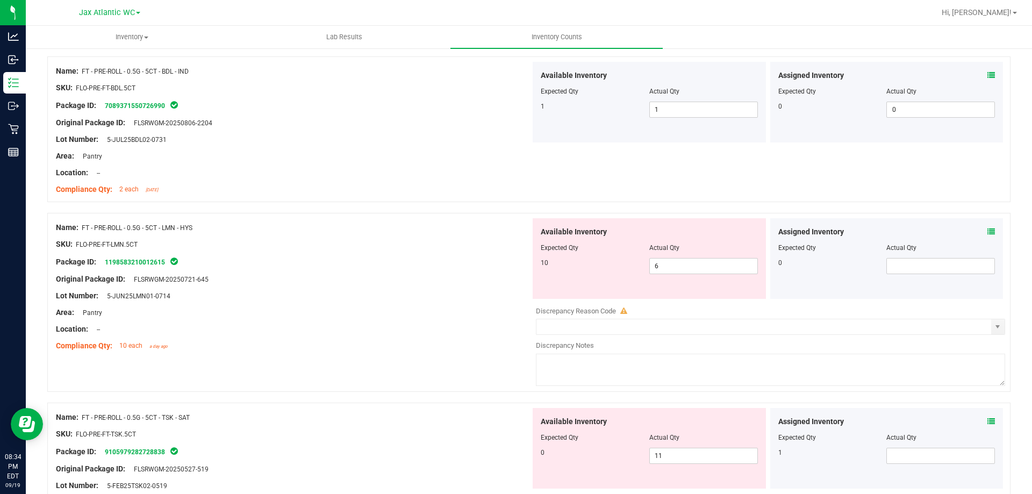
click at [987, 232] on icon at bounding box center [991, 232] width 8 height 8
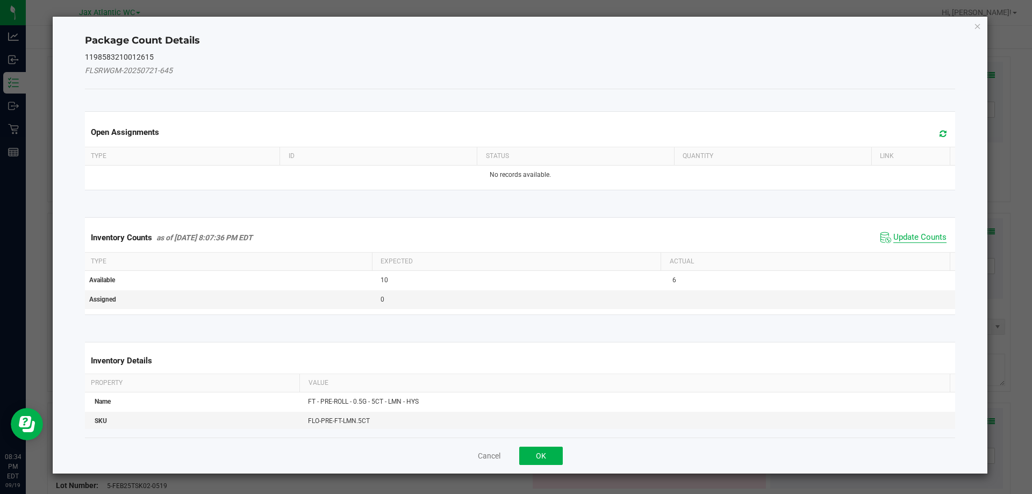
drag, startPoint x: 914, startPoint y: 230, endPoint x: 909, endPoint y: 232, distance: 5.8
click at [913, 231] on span "Update Counts" at bounding box center [913, 237] width 71 height 16
click at [909, 232] on div "Inventory Counts as of [DATE] 8:07:36 PM EDT Update Counts" at bounding box center [520, 237] width 875 height 28
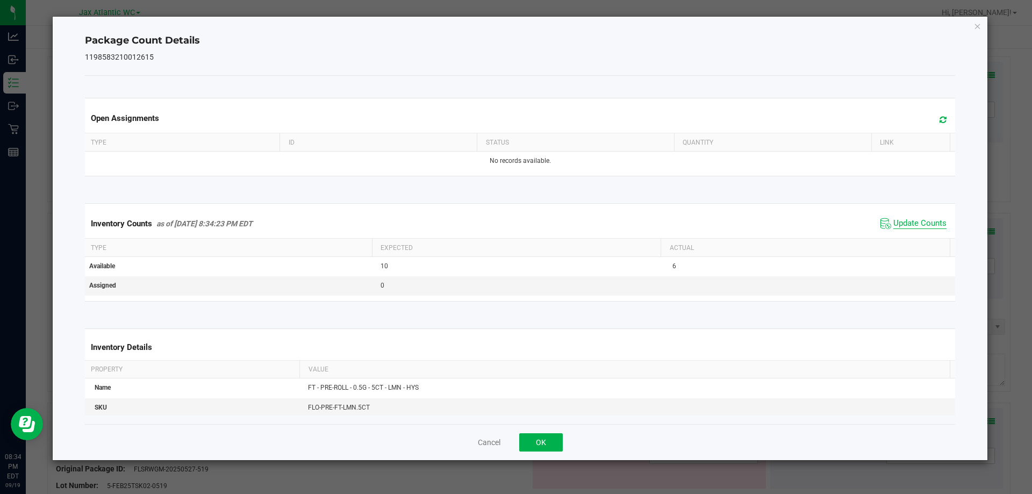
click at [898, 223] on span "Update Counts" at bounding box center [919, 223] width 53 height 11
click at [898, 222] on span "Update Counts" at bounding box center [919, 223] width 53 height 10
drag, startPoint x: 898, startPoint y: 222, endPoint x: 731, endPoint y: 321, distance: 193.7
click at [897, 222] on span "Update Counts" at bounding box center [919, 223] width 53 height 10
click at [513, 442] on div "Cancel OK" at bounding box center [520, 442] width 871 height 36
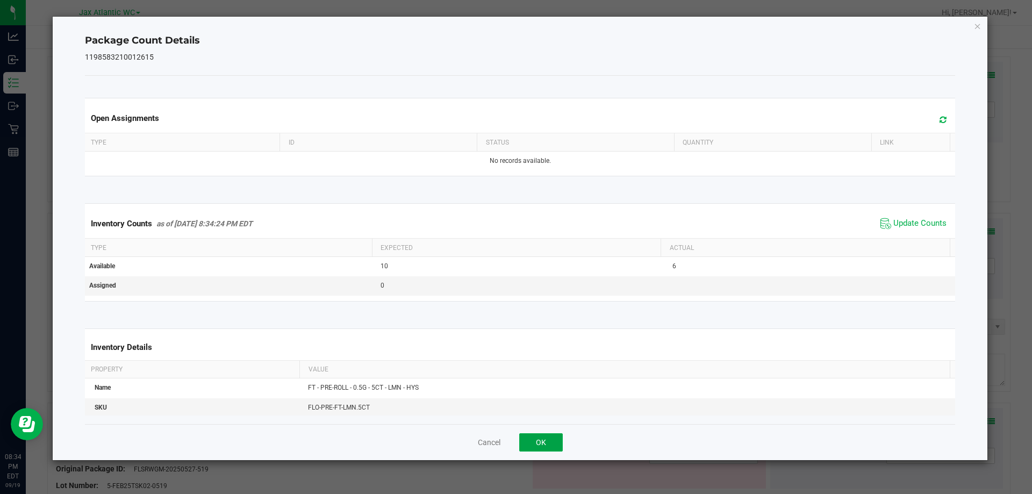
click at [535, 436] on button "OK" at bounding box center [541, 442] width 44 height 18
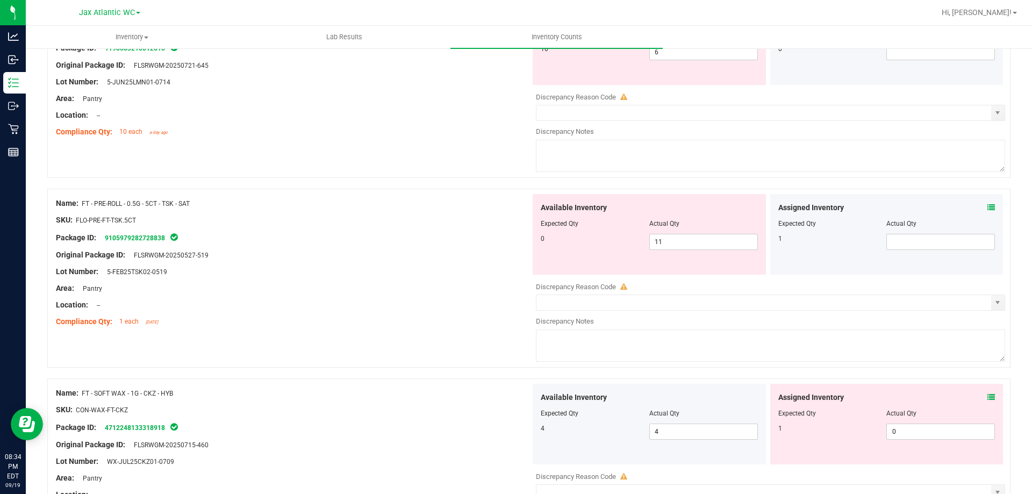
scroll to position [2956, 0]
click at [987, 206] on icon at bounding box center [991, 207] width 8 height 8
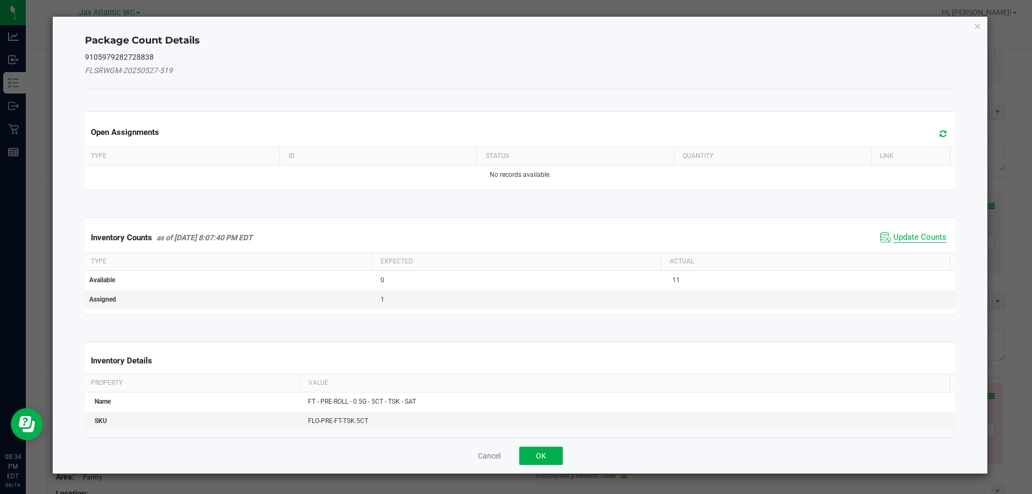
click at [911, 235] on span "Update Counts" at bounding box center [919, 237] width 53 height 11
click at [909, 236] on div "Inventory Counts as of [DATE] 8:07:40 PM EDT Update Counts" at bounding box center [520, 237] width 875 height 28
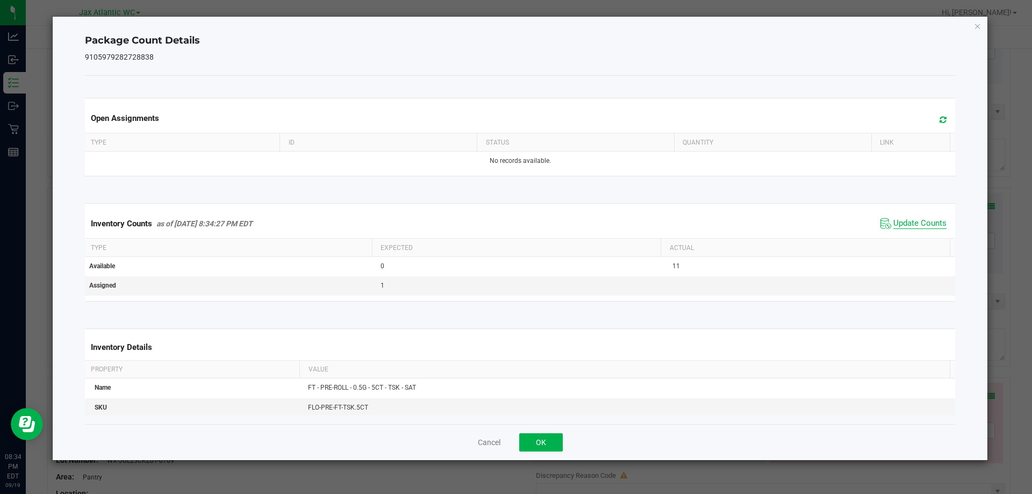
click at [898, 219] on span "Update Counts" at bounding box center [919, 223] width 53 height 11
click at [898, 218] on span "Update Counts" at bounding box center [919, 223] width 53 height 11
click at [534, 437] on button "OK" at bounding box center [541, 442] width 44 height 18
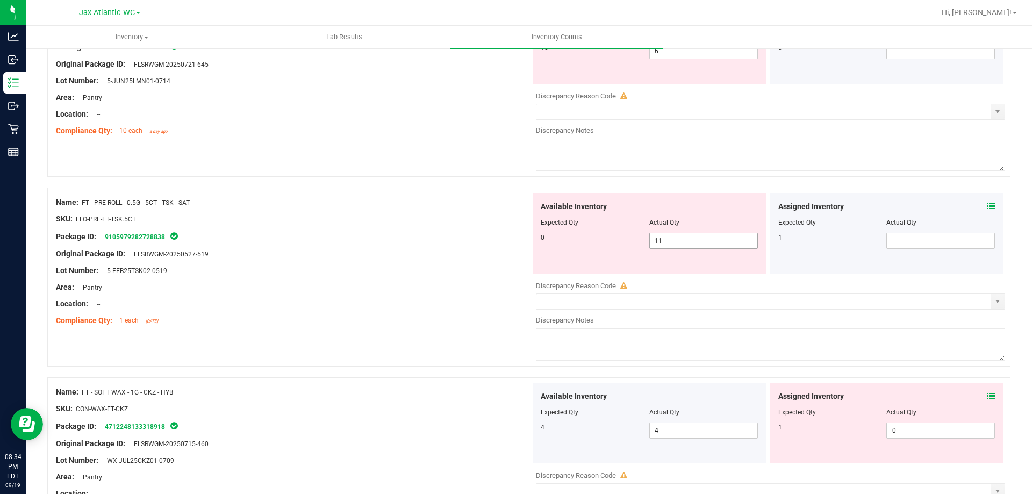
click at [693, 240] on span "11 11" at bounding box center [703, 241] width 109 height 16
click at [693, 240] on input "11" at bounding box center [703, 240] width 107 height 15
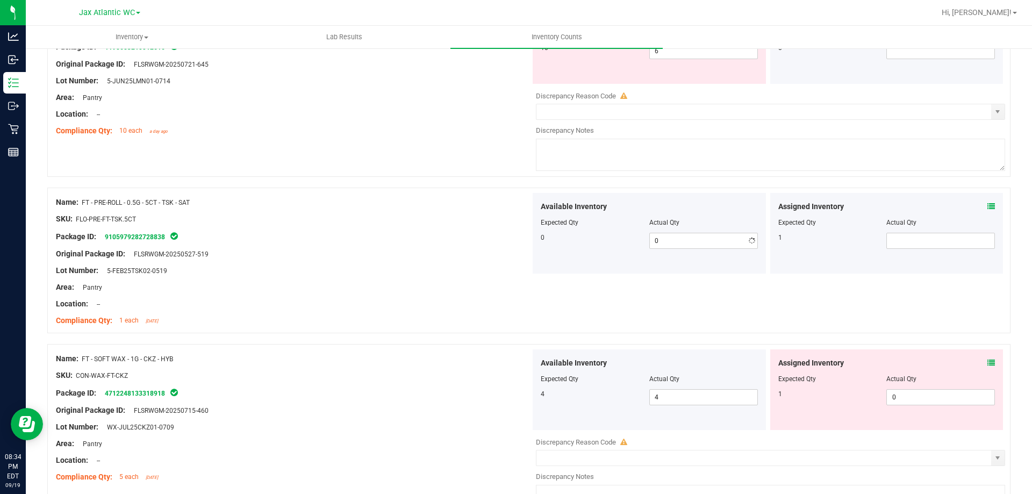
click at [419, 284] on div "Area: Pantry" at bounding box center [293, 287] width 475 height 11
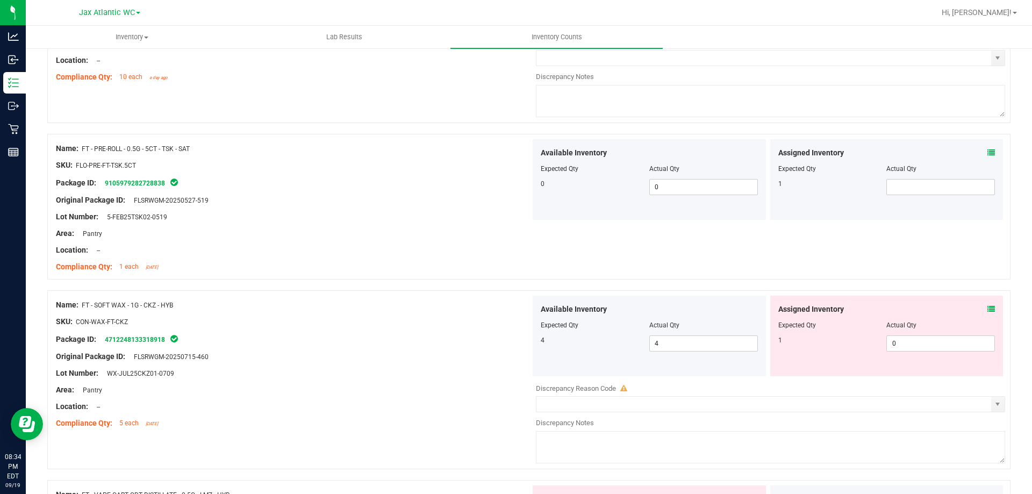
click at [987, 306] on icon at bounding box center [991, 309] width 8 height 8
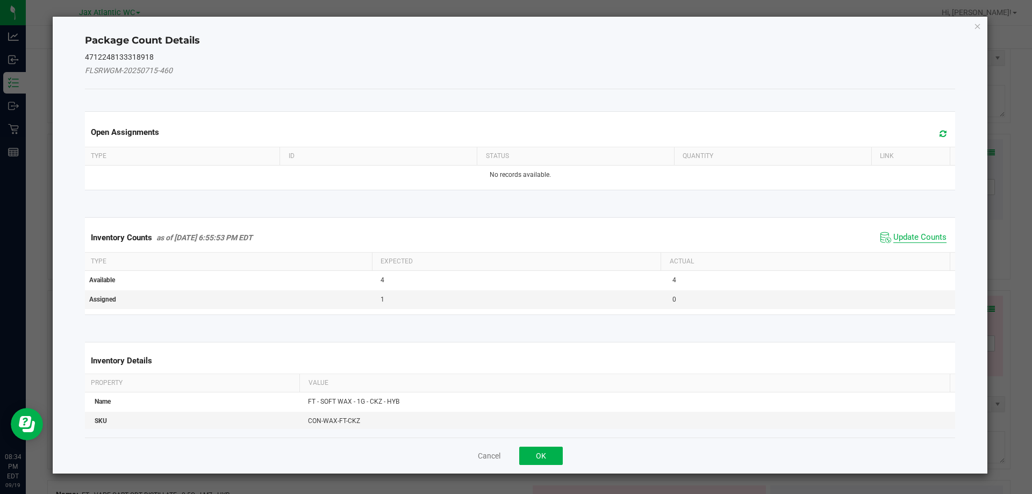
drag, startPoint x: 913, startPoint y: 239, endPoint x: 907, endPoint y: 235, distance: 7.8
click at [912, 239] on span "Update Counts" at bounding box center [919, 237] width 53 height 11
drag, startPoint x: 900, startPoint y: 231, endPoint x: 891, endPoint y: 212, distance: 21.4
click at [900, 231] on span "Update Counts" at bounding box center [914, 236] width 69 height 15
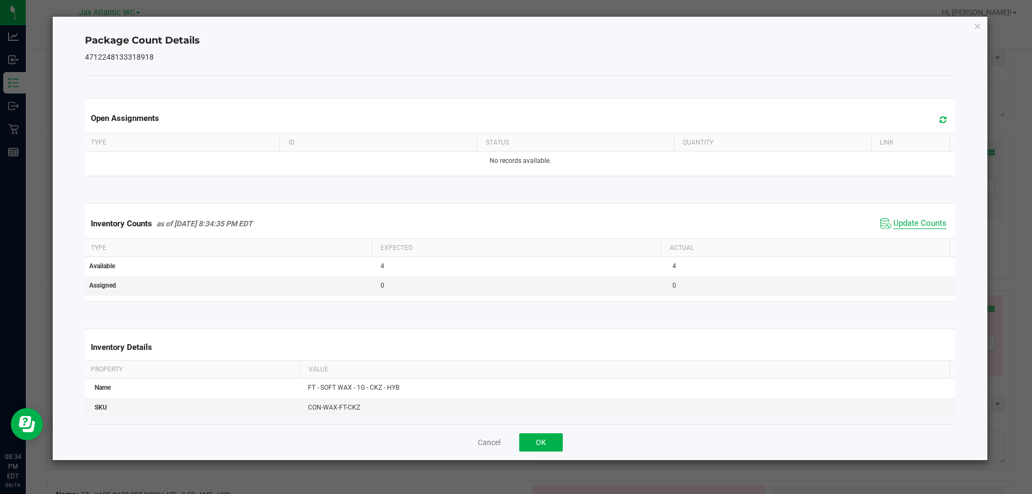
drag, startPoint x: 893, startPoint y: 210, endPoint x: 892, endPoint y: 222, distance: 11.8
click at [893, 212] on div "Inventory Counts as of [DATE] 8:34:35 PM EDT Update Counts" at bounding box center [520, 223] width 875 height 29
click at [893, 222] on span "Update Counts" at bounding box center [919, 223] width 53 height 11
click at [893, 222] on span "Update Counts" at bounding box center [919, 223] width 53 height 10
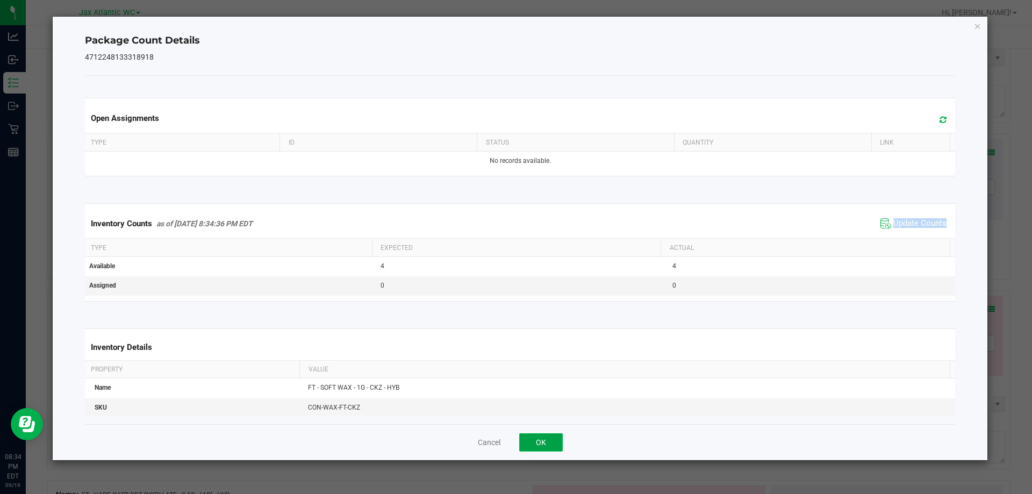
click at [538, 442] on button "OK" at bounding box center [541, 442] width 44 height 18
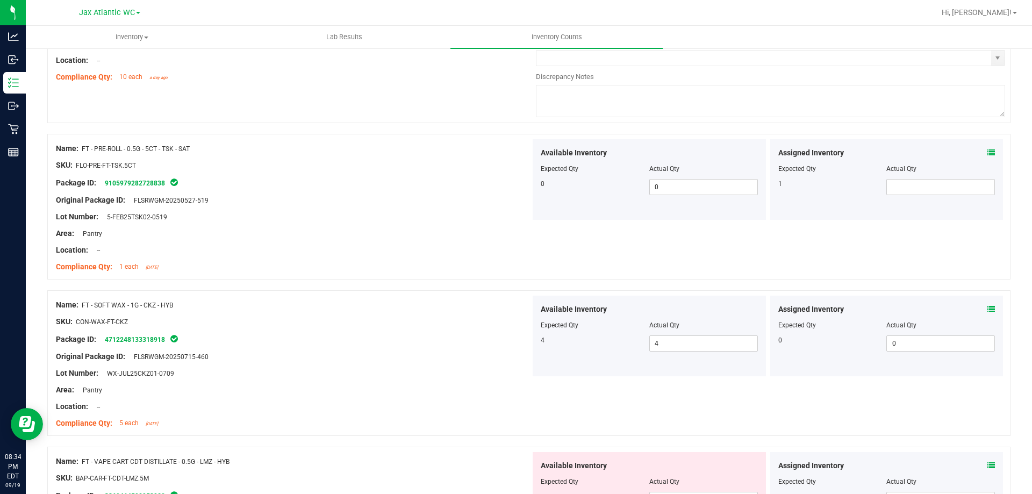
click at [409, 324] on div "SKU: CON-WAX-FT-CKZ" at bounding box center [293, 321] width 475 height 11
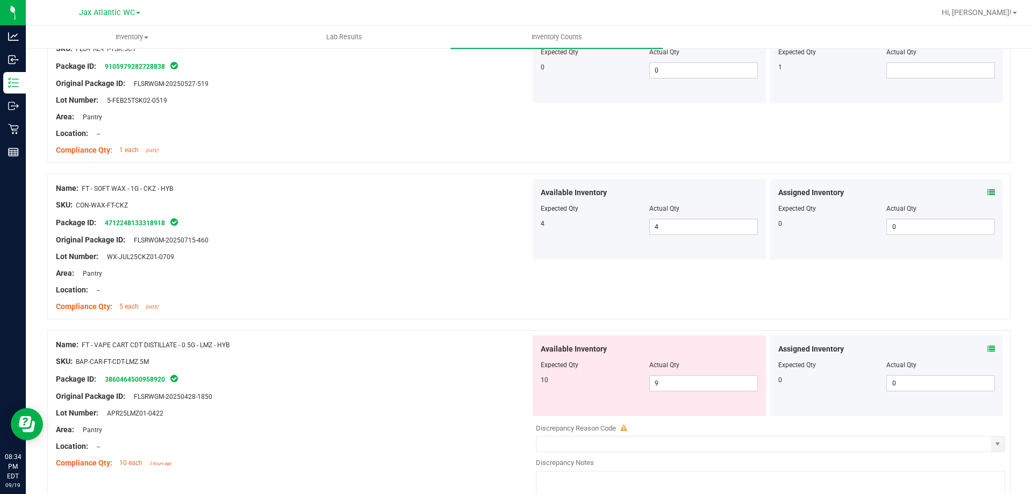
scroll to position [3278, 0]
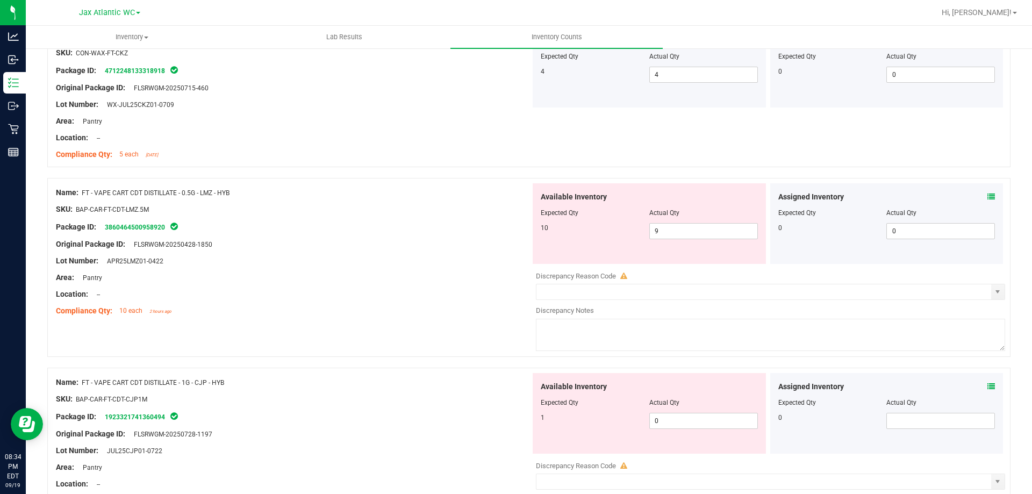
click at [987, 200] on icon at bounding box center [991, 197] width 8 height 8
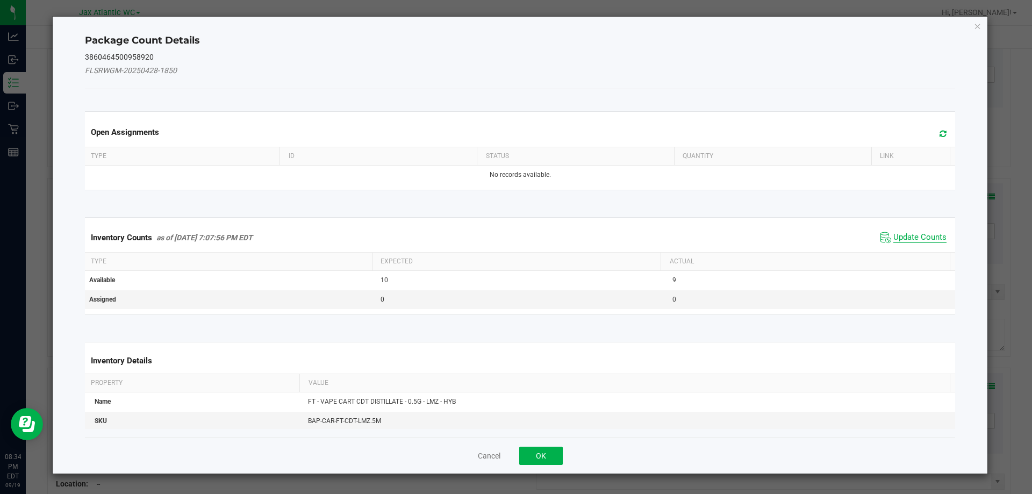
click at [916, 238] on span "Update Counts" at bounding box center [919, 237] width 53 height 11
drag, startPoint x: 915, startPoint y: 238, endPoint x: 907, endPoint y: 224, distance: 16.0
click at [914, 235] on div "Inventory Counts as of [DATE] 7:07:56 PM EDT Update Counts" at bounding box center [520, 237] width 875 height 28
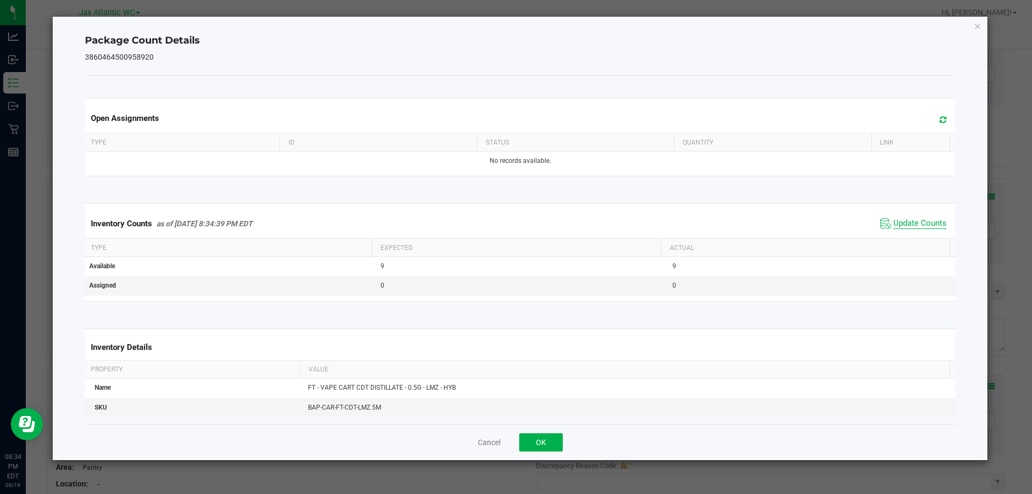
click at [905, 222] on span "Update Counts" at bounding box center [919, 223] width 53 height 11
click at [905, 222] on span "Update Counts" at bounding box center [919, 223] width 53 height 10
drag, startPoint x: 905, startPoint y: 222, endPoint x: 724, endPoint y: 365, distance: 231.1
click at [905, 222] on span "Update Counts" at bounding box center [919, 223] width 53 height 11
drag, startPoint x: 537, startPoint y: 447, endPoint x: 600, endPoint y: 416, distance: 69.2
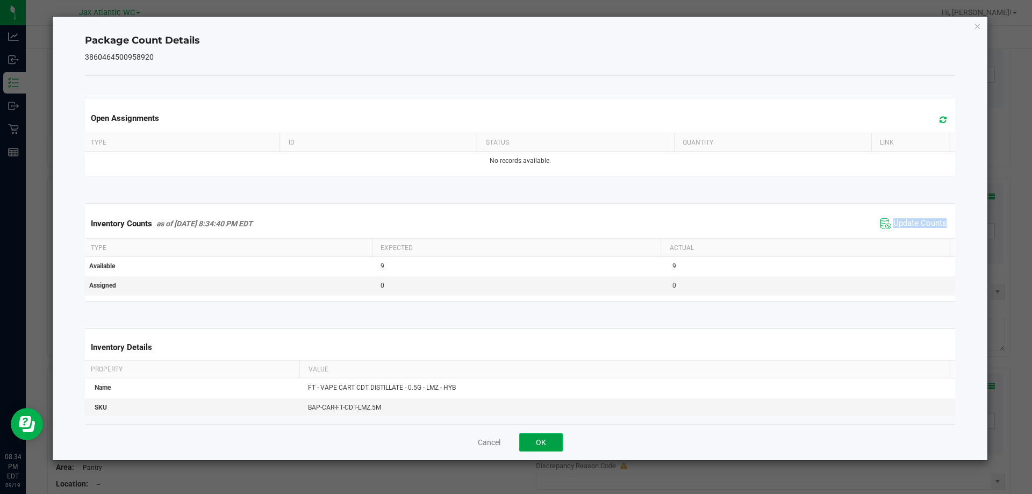
click at [538, 444] on button "OK" at bounding box center [541, 442] width 44 height 18
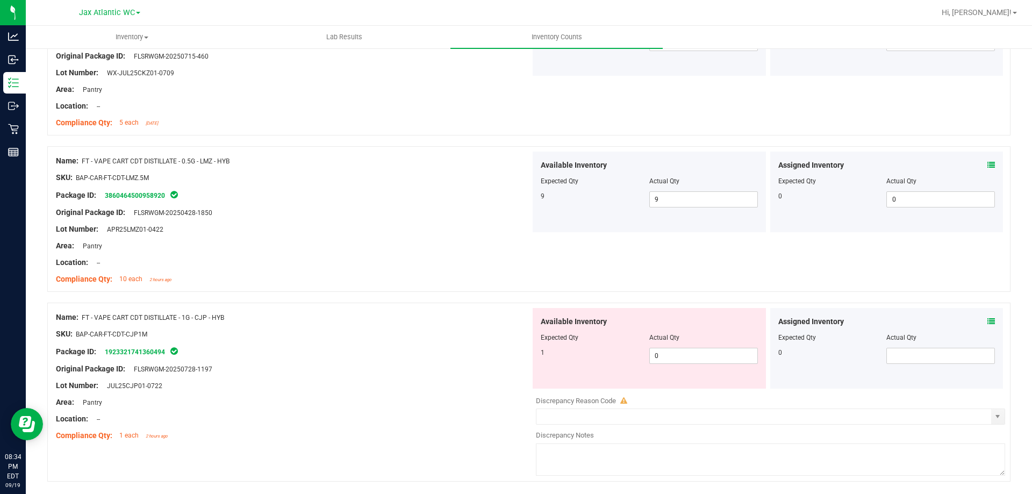
scroll to position [3345, 0]
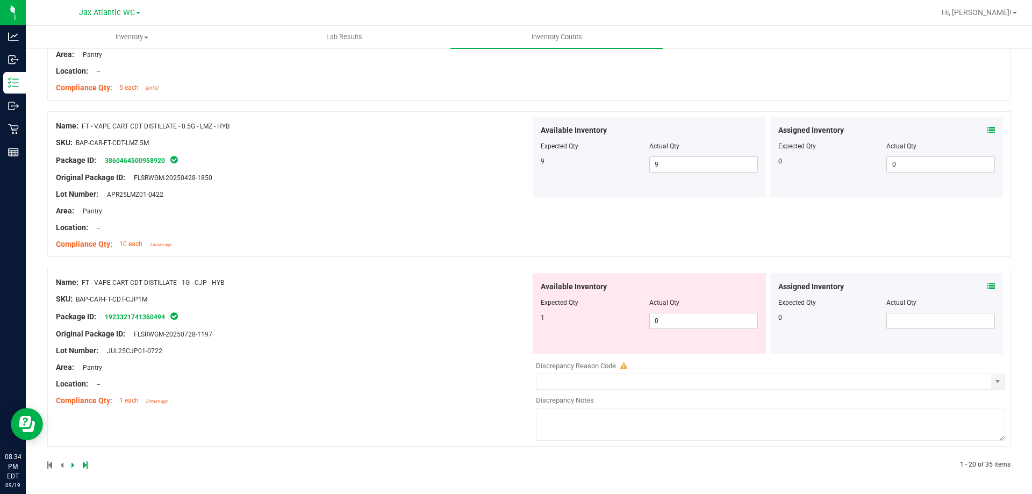
click at [987, 289] on icon at bounding box center [991, 287] width 8 height 8
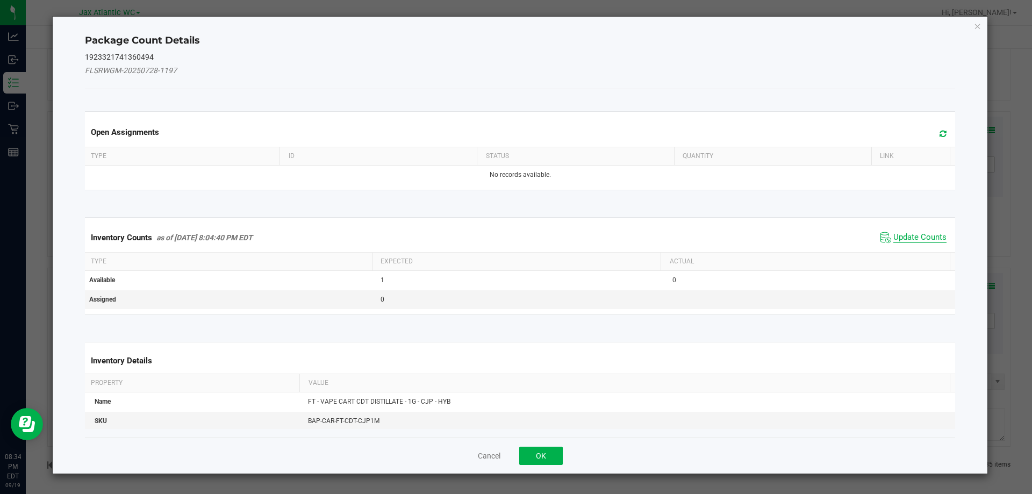
click at [910, 232] on span "Update Counts" at bounding box center [919, 237] width 53 height 11
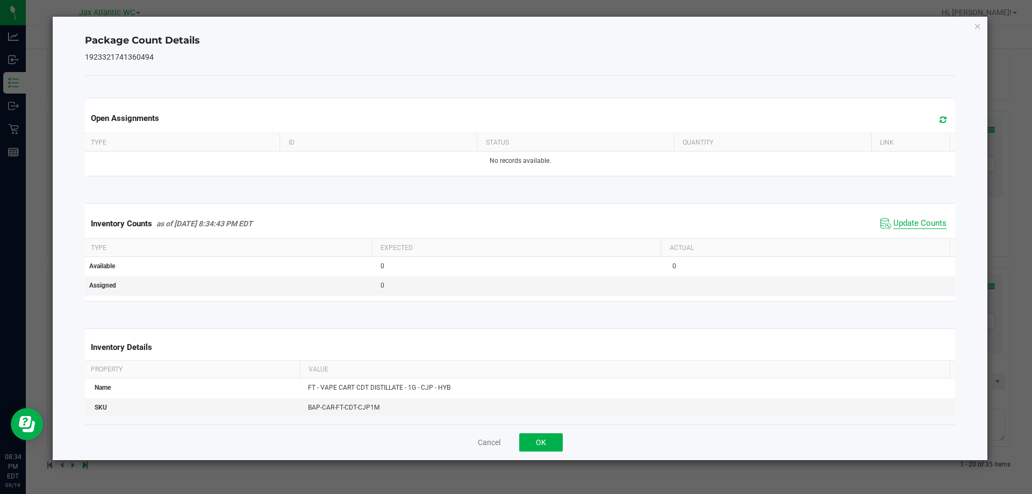
click at [906, 232] on span "Update Counts" at bounding box center [913, 223] width 71 height 16
click at [895, 221] on span "Update Counts" at bounding box center [919, 223] width 53 height 11
drag, startPoint x: 895, startPoint y: 221, endPoint x: 626, endPoint y: 435, distance: 344.6
click at [894, 221] on span "Update Counts" at bounding box center [919, 223] width 53 height 10
click at [530, 438] on button "OK" at bounding box center [541, 442] width 44 height 18
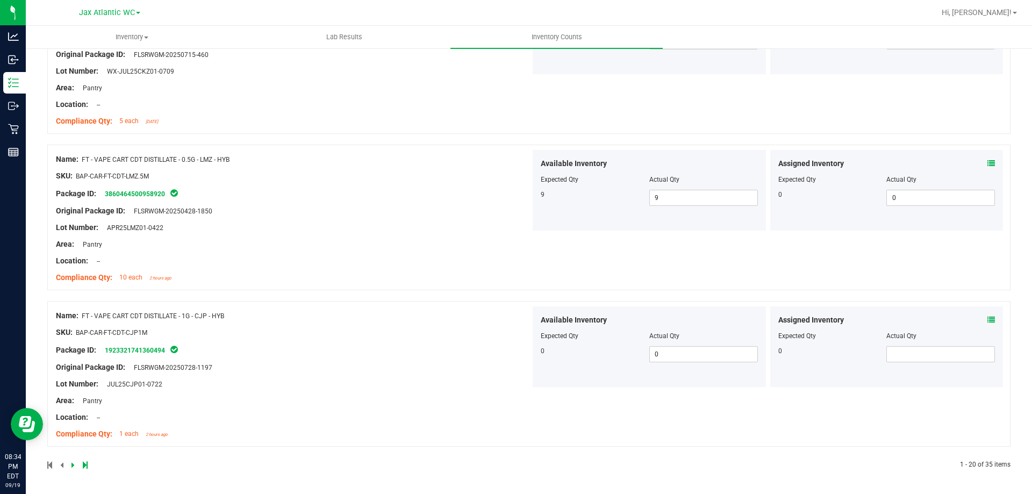
click at [371, 402] on div "Area: Pantry" at bounding box center [293, 400] width 475 height 11
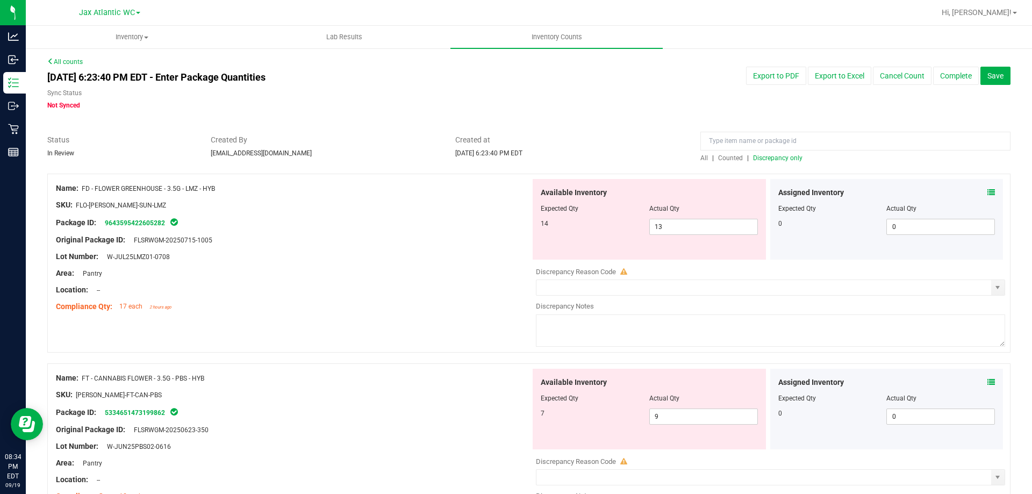
scroll to position [0, 0]
click at [775, 159] on span "Discrepancy only" at bounding box center [777, 159] width 49 height 8
click at [464, 225] on div "Package ID: 9643595422605282" at bounding box center [293, 223] width 475 height 13
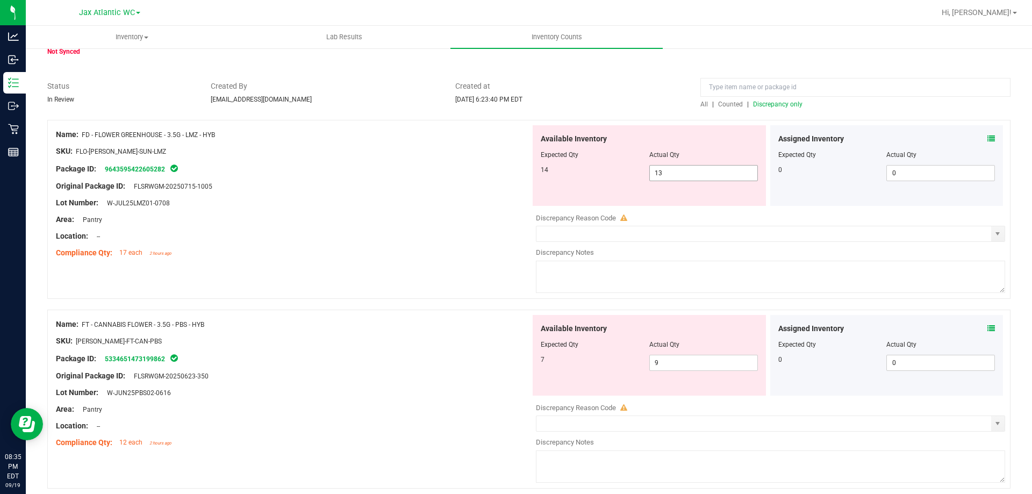
scroll to position [54, 0]
click at [701, 175] on span "13 13" at bounding box center [703, 174] width 109 height 16
click at [701, 175] on input "13" at bounding box center [703, 174] width 107 height 15
click at [271, 224] on div "Area: Pantry" at bounding box center [293, 220] width 475 height 11
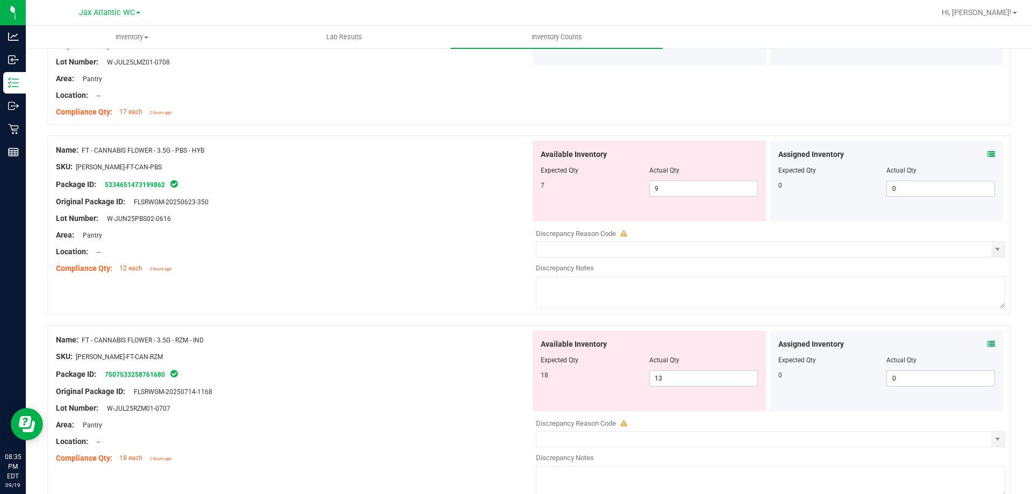
scroll to position [161, 0]
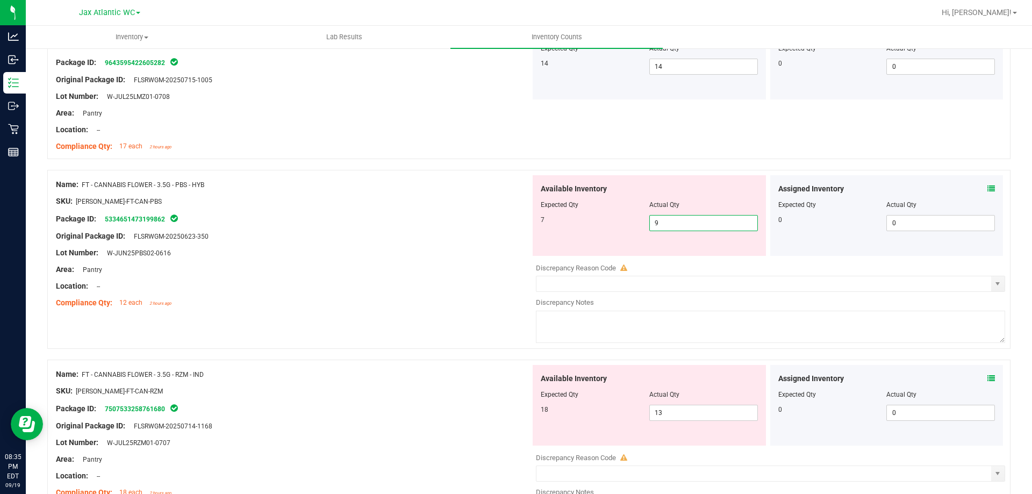
click at [679, 219] on span "9 9" at bounding box center [703, 223] width 109 height 16
click at [679, 219] on input "9" at bounding box center [703, 222] width 107 height 15
click at [305, 233] on div "Original Package ID: FLSRWGM-20250623-350" at bounding box center [293, 236] width 475 height 11
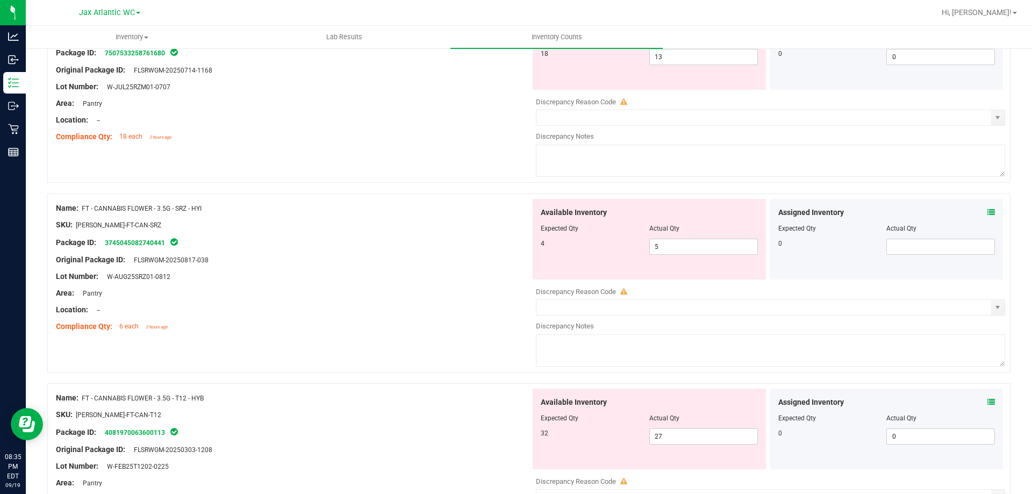
scroll to position [430, 0]
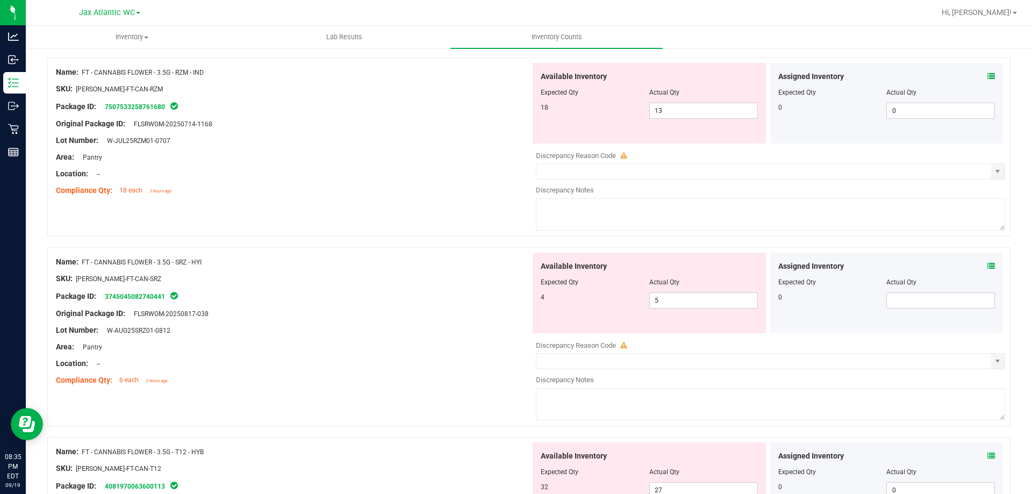
click at [448, 189] on div "Compliance Qty: 18 each 2 hours ago" at bounding box center [293, 190] width 475 height 11
click at [665, 111] on span "13 13" at bounding box center [703, 111] width 109 height 16
click at [665, 111] on input "13" at bounding box center [703, 110] width 107 height 15
click at [476, 162] on div "Area: Pantry" at bounding box center [293, 157] width 475 height 11
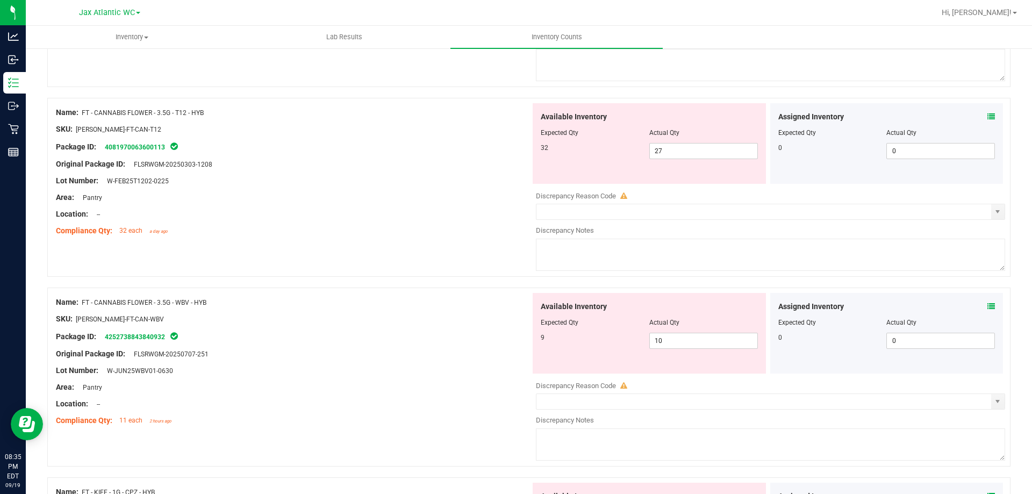
scroll to position [537, 0]
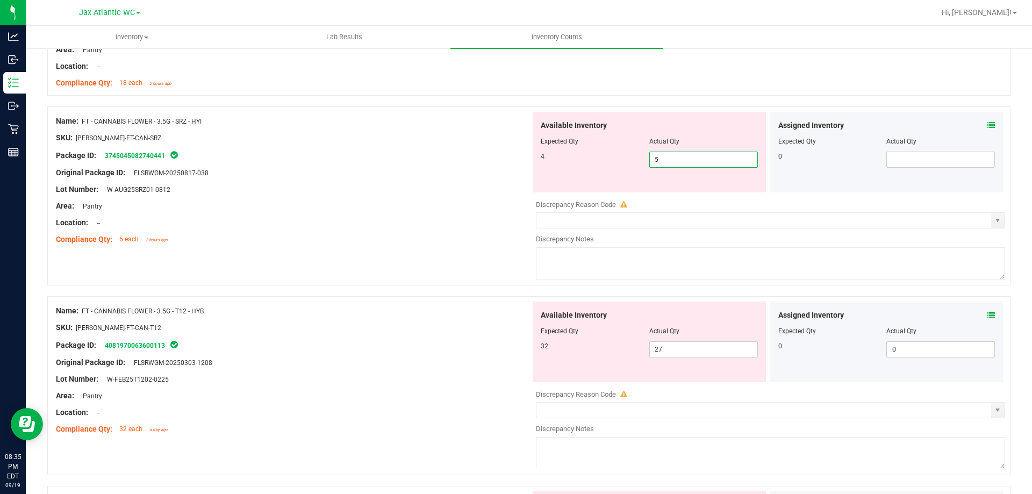
click at [690, 161] on span "5 5" at bounding box center [703, 160] width 109 height 16
click at [690, 161] on input "5" at bounding box center [703, 159] width 107 height 15
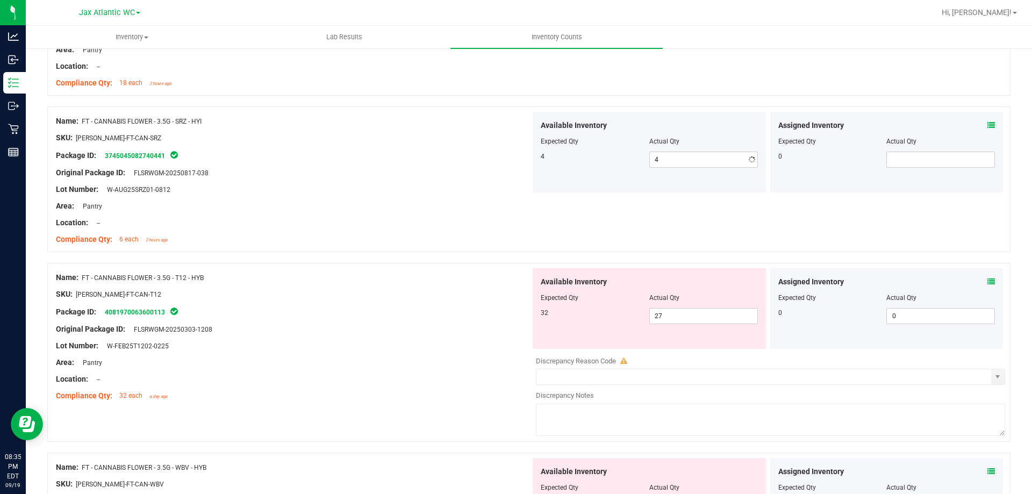
click at [398, 217] on div "Location: --" at bounding box center [293, 222] width 475 height 11
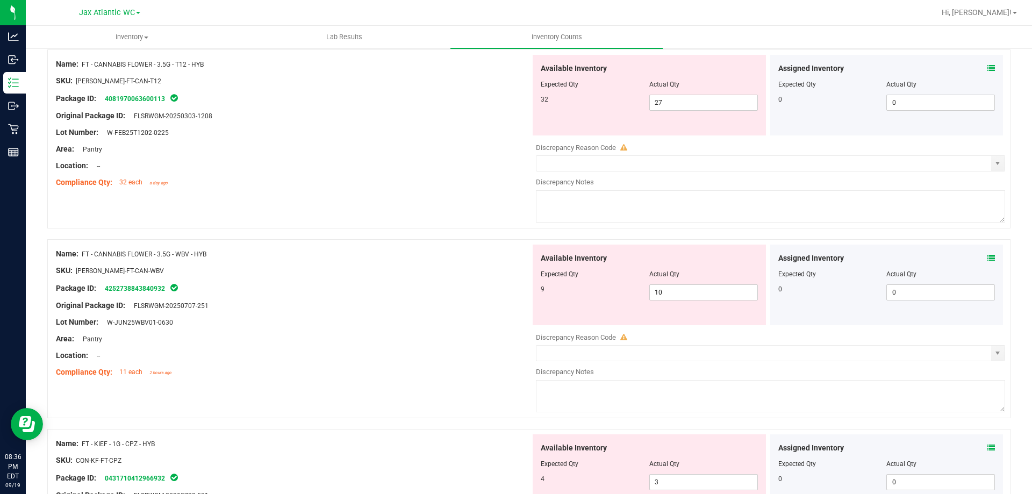
scroll to position [752, 0]
click at [987, 258] on icon at bounding box center [991, 257] width 8 height 8
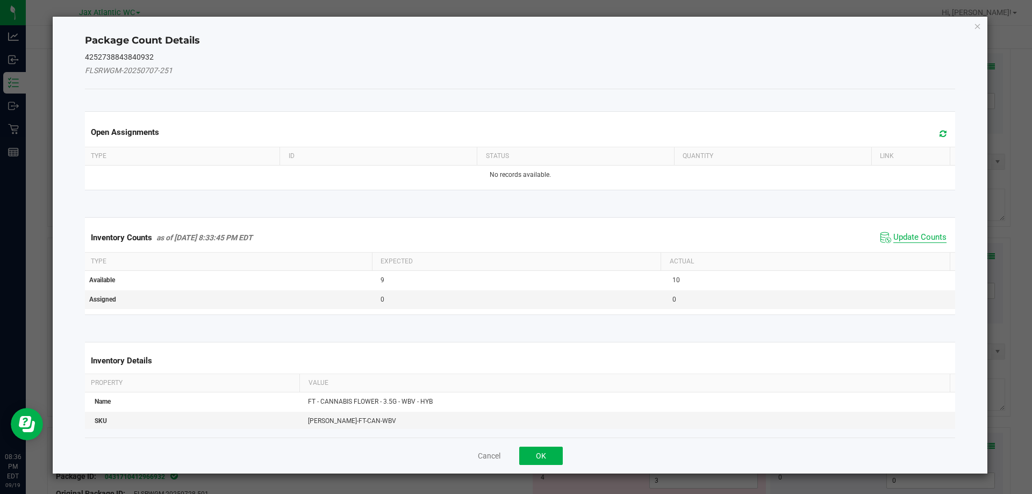
click at [918, 240] on span "Update Counts" at bounding box center [919, 237] width 53 height 11
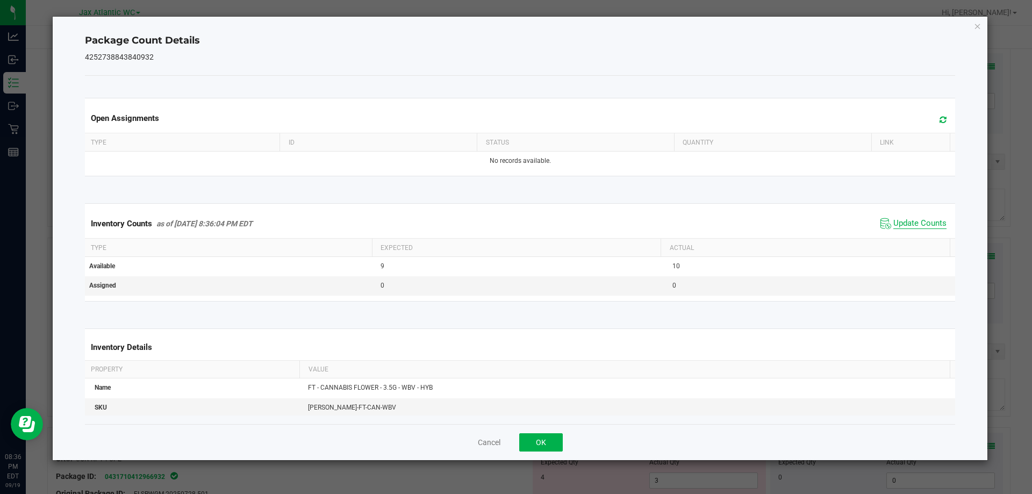
click at [916, 240] on kendo-grid "Inventory Counts as of [DATE] 8:36:04 PM EDT Update Counts Type Expected Actual…" at bounding box center [520, 252] width 887 height 98
click at [906, 226] on span "Update Counts" at bounding box center [919, 223] width 53 height 11
click at [906, 226] on span "Update Counts" at bounding box center [919, 223] width 53 height 10
drag, startPoint x: 547, startPoint y: 443, endPoint x: 593, endPoint y: 403, distance: 61.7
click at [547, 443] on button "OK" at bounding box center [541, 442] width 44 height 18
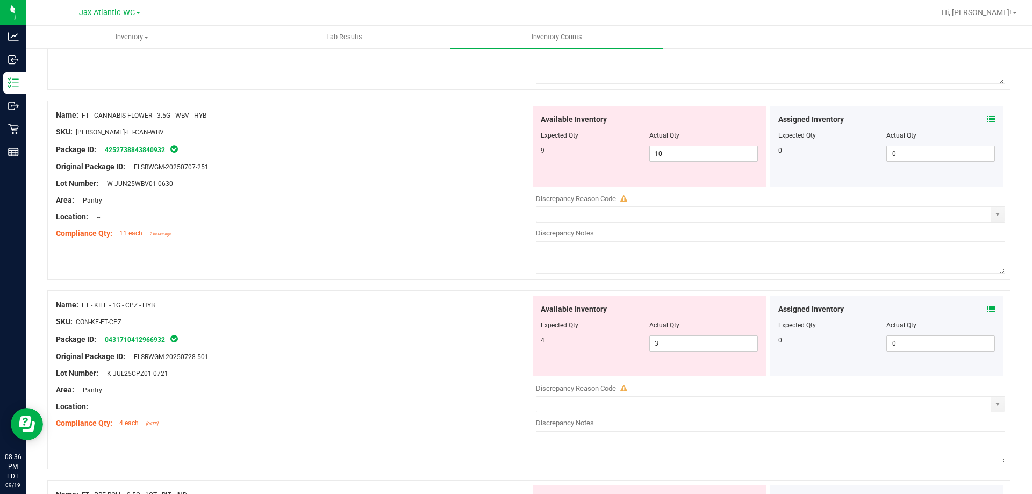
scroll to position [914, 0]
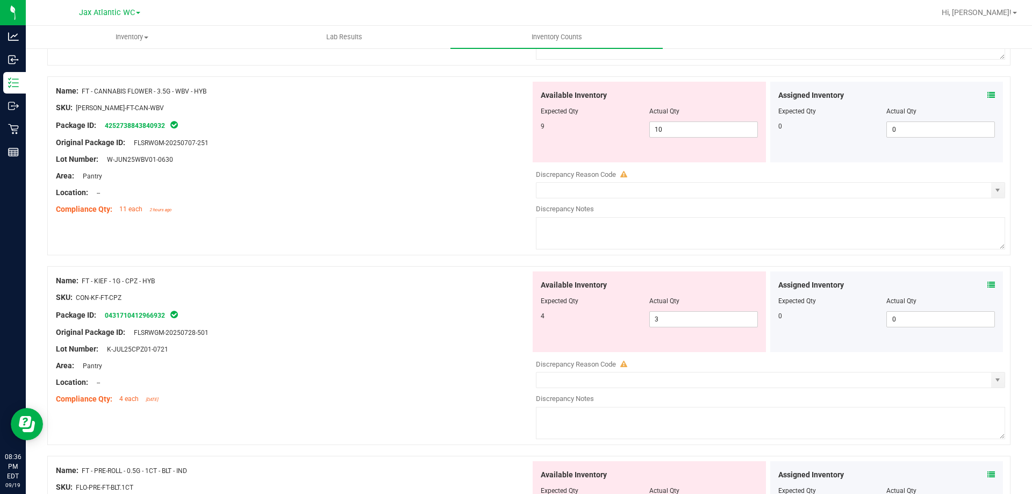
click at [989, 286] on div "Assigned Inventory Expected Qty Actual Qty 0 0 0" at bounding box center [886, 311] width 233 height 81
click at [987, 284] on icon at bounding box center [991, 285] width 8 height 8
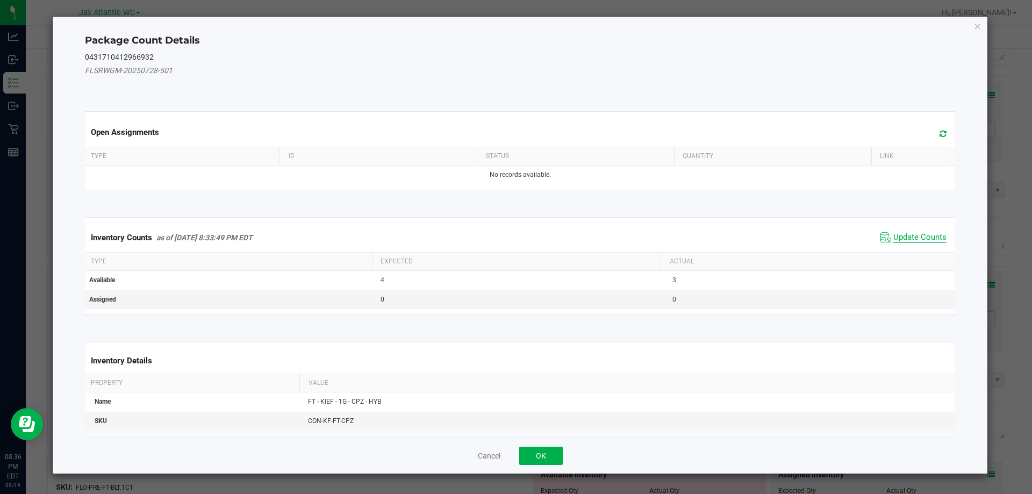
click at [911, 239] on span "Update Counts" at bounding box center [919, 237] width 53 height 11
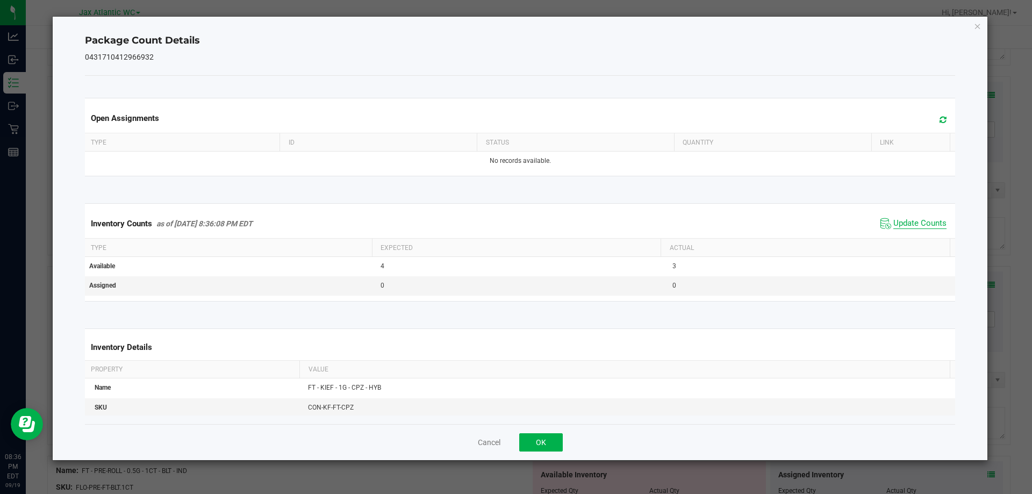
click at [909, 238] on div "Inventory Counts as of [DATE] 8:36:08 PM EDT Update Counts" at bounding box center [520, 223] width 875 height 29
click at [899, 224] on span "Update Counts" at bounding box center [919, 223] width 53 height 11
drag, startPoint x: 899, startPoint y: 224, endPoint x: 657, endPoint y: 360, distance: 277.6
click at [899, 224] on span "Update Counts" at bounding box center [919, 223] width 53 height 10
click at [533, 436] on div "Cancel OK" at bounding box center [520, 442] width 871 height 36
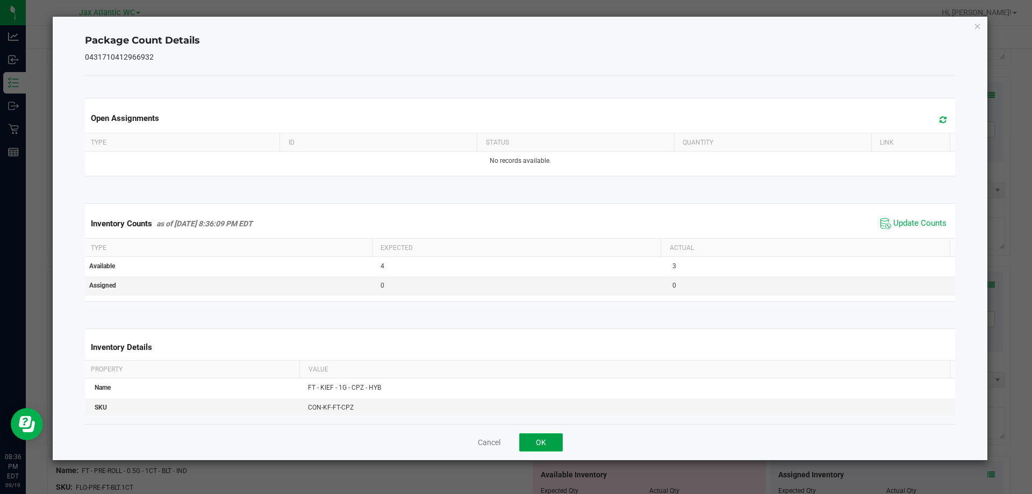
drag, startPoint x: 533, startPoint y: 436, endPoint x: 541, endPoint y: 430, distance: 9.6
click at [534, 436] on button "OK" at bounding box center [541, 442] width 44 height 18
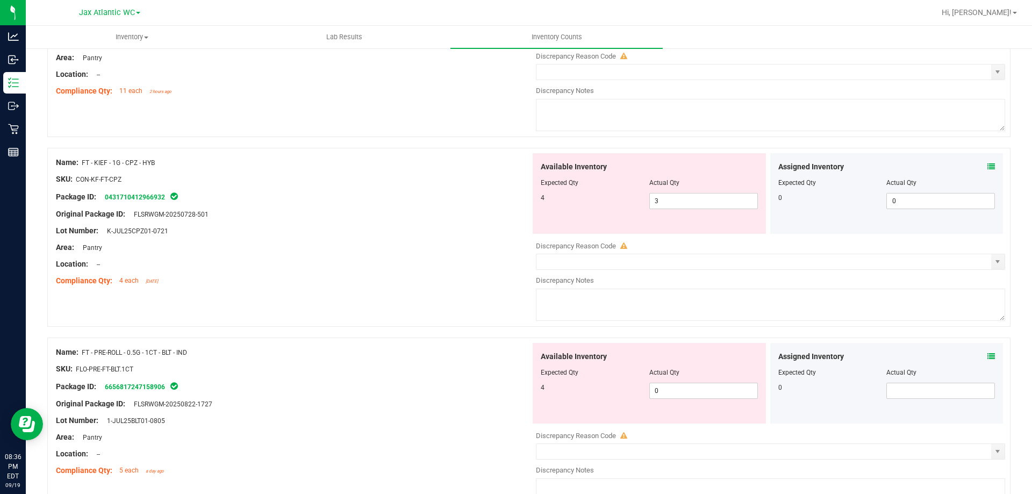
scroll to position [1075, 0]
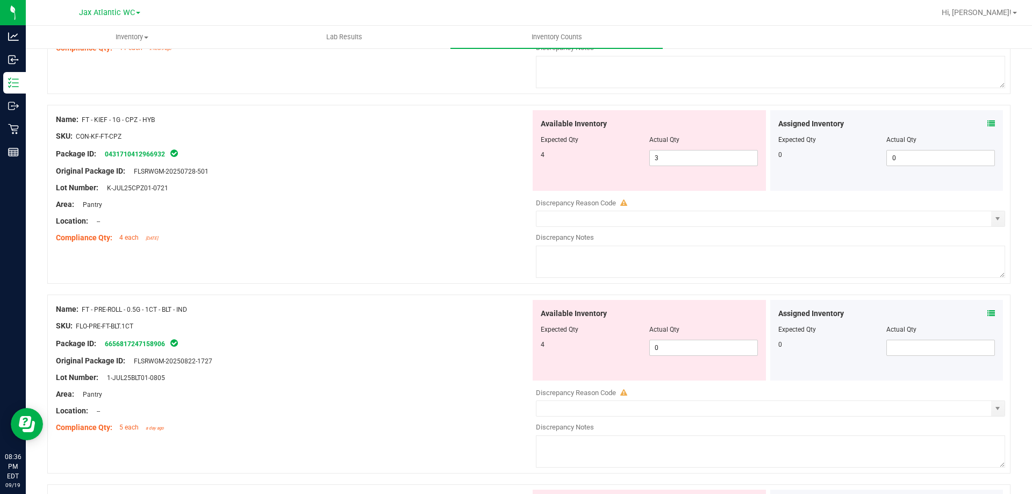
click at [987, 313] on icon at bounding box center [991, 314] width 8 height 8
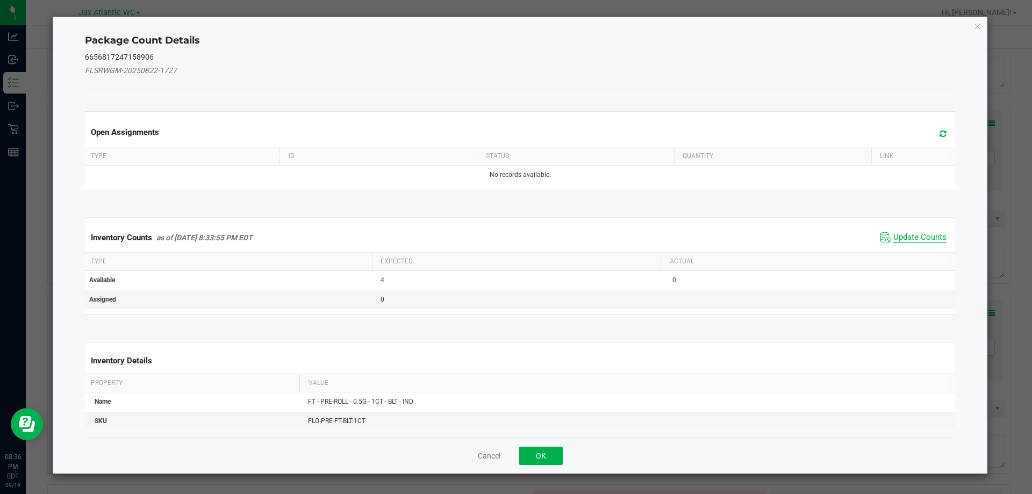
click at [899, 241] on span "Update Counts" at bounding box center [919, 237] width 53 height 11
click at [900, 240] on kendo-grid "Inventory Counts as of [DATE] 8:33:55 PM EDT Update Counts Type Expected Actual…" at bounding box center [520, 265] width 887 height 97
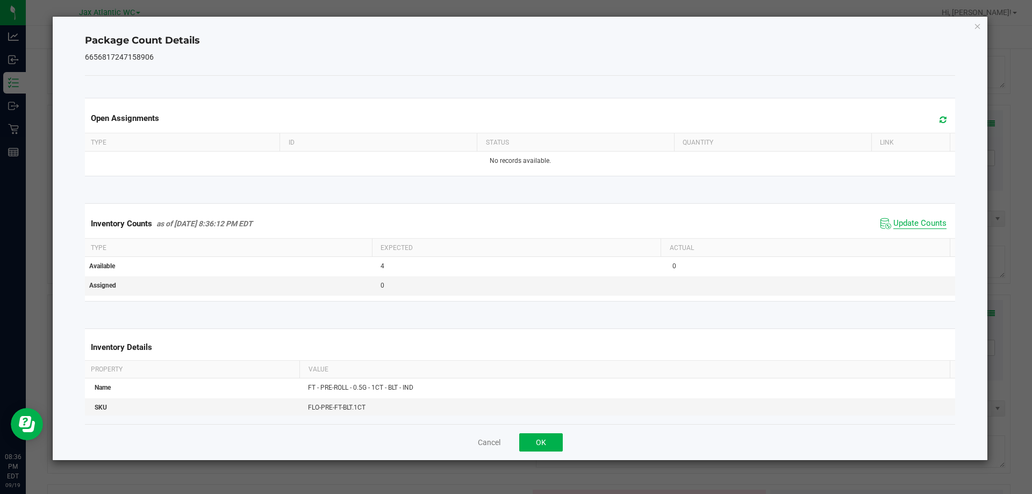
click at [900, 225] on span "Update Counts" at bounding box center [919, 223] width 53 height 11
drag, startPoint x: 900, startPoint y: 225, endPoint x: 863, endPoint y: 240, distance: 39.5
click at [899, 225] on span "Update Counts" at bounding box center [919, 223] width 53 height 10
click at [532, 442] on button "OK" at bounding box center [541, 442] width 44 height 18
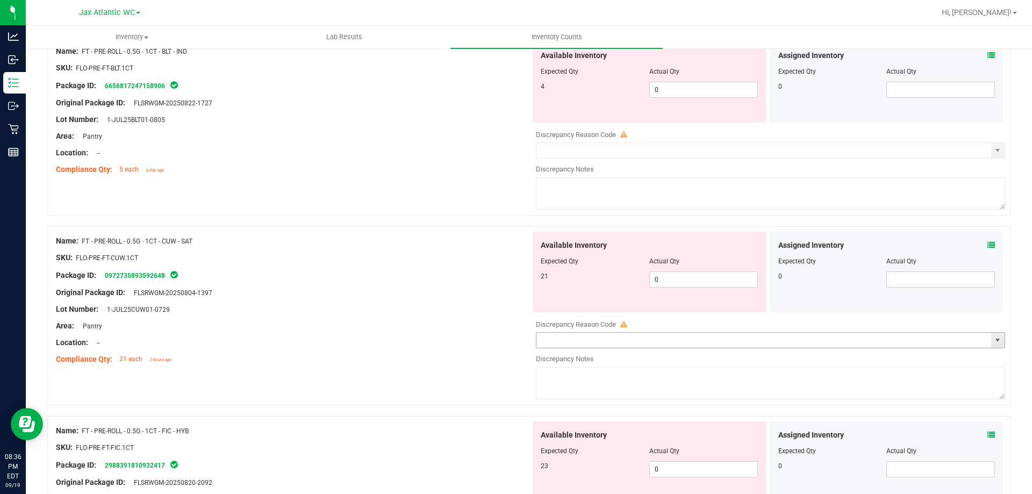
scroll to position [1343, 0]
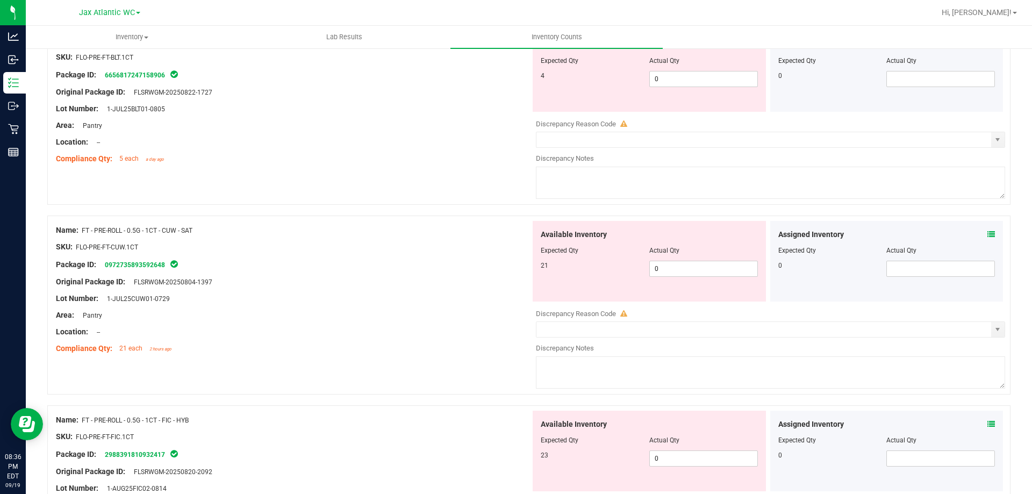
click at [987, 235] on icon at bounding box center [991, 235] width 8 height 8
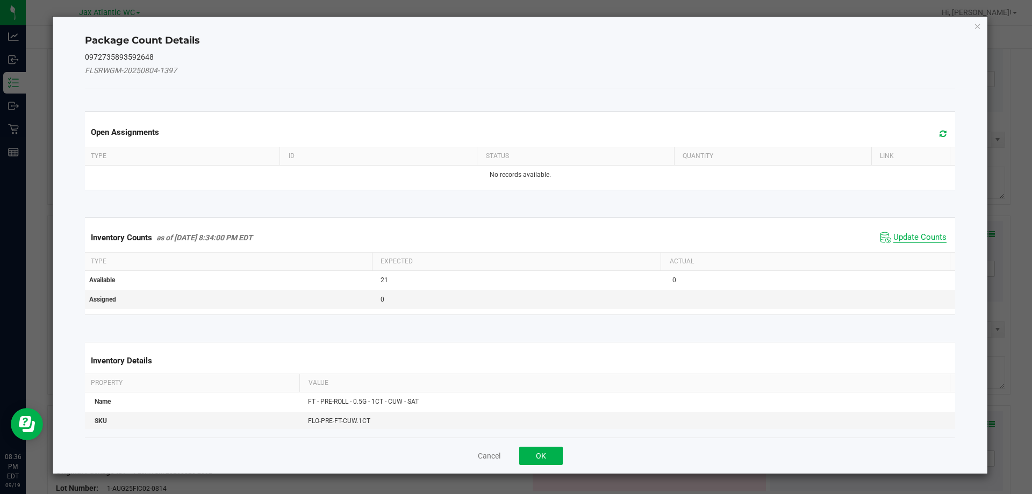
click at [914, 241] on span "Update Counts" at bounding box center [919, 237] width 53 height 11
click at [908, 236] on div "Inventory Counts as of [DATE] 8:34:00 PM EDT Update Counts" at bounding box center [520, 237] width 875 height 28
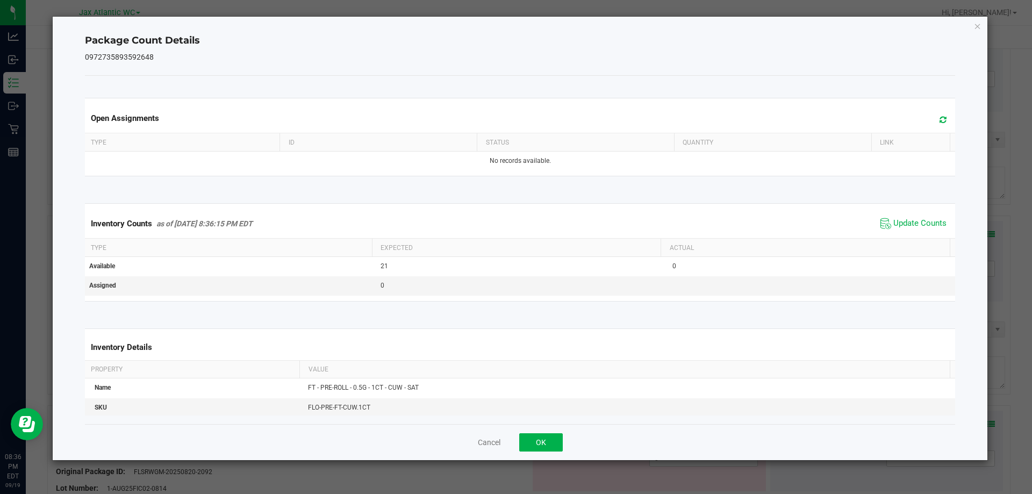
click at [905, 234] on div "Inventory Counts as of [DATE] 8:36:15 PM EDT Update Counts" at bounding box center [520, 223] width 875 height 29
click at [896, 224] on span "Update Counts" at bounding box center [919, 223] width 53 height 11
click at [896, 224] on span "Update Counts" at bounding box center [919, 223] width 53 height 10
click at [537, 440] on button "OK" at bounding box center [541, 442] width 44 height 18
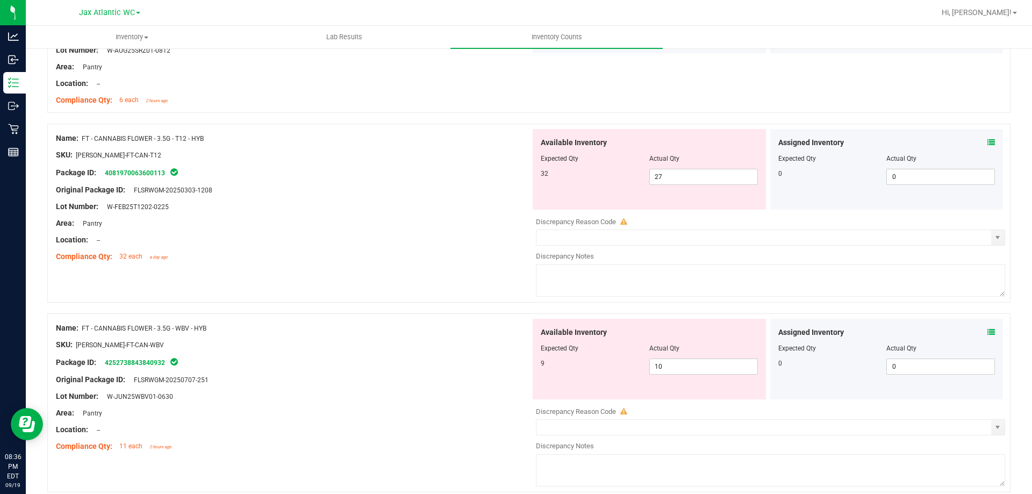
scroll to position [537, 0]
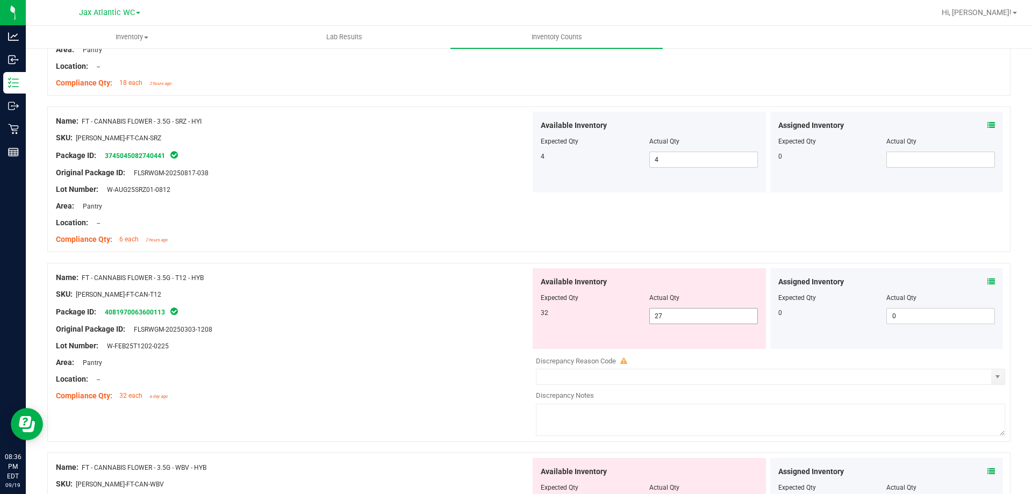
click at [680, 313] on span "27 27" at bounding box center [703, 316] width 109 height 16
click at [680, 313] on input "27" at bounding box center [703, 315] width 107 height 15
click at [373, 315] on div "Package ID: 4081970063600113" at bounding box center [293, 311] width 475 height 13
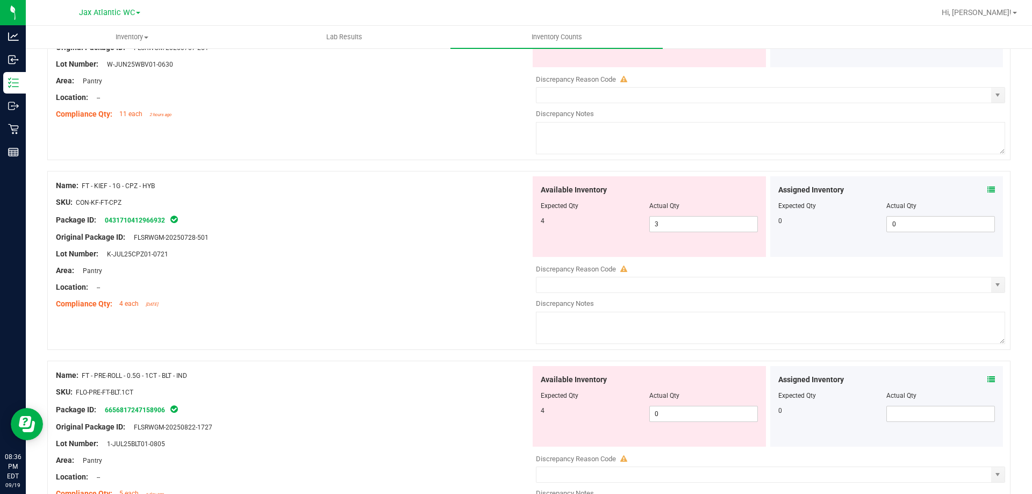
scroll to position [914, 0]
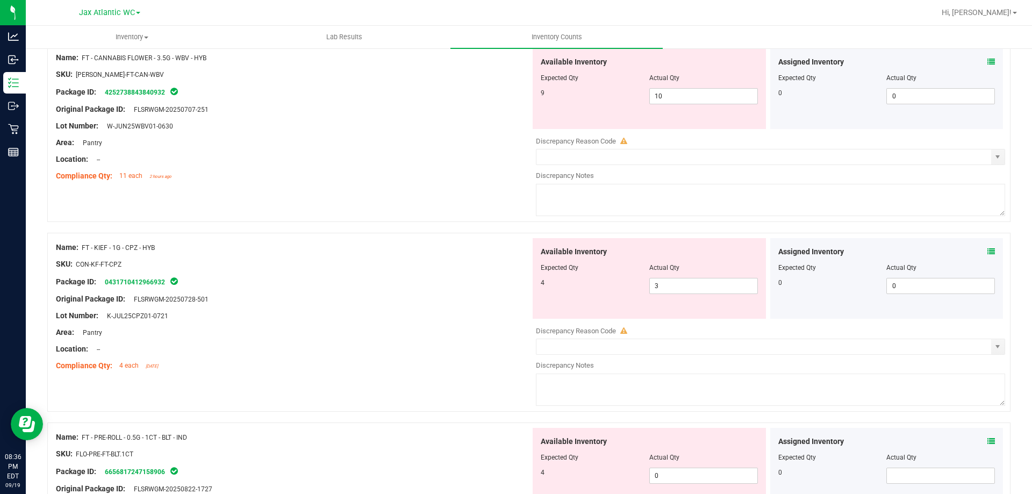
click at [663, 87] on div at bounding box center [649, 85] width 217 height 5
click at [666, 94] on span "10 10" at bounding box center [703, 96] width 109 height 16
click at [666, 94] on input "10" at bounding box center [703, 96] width 107 height 15
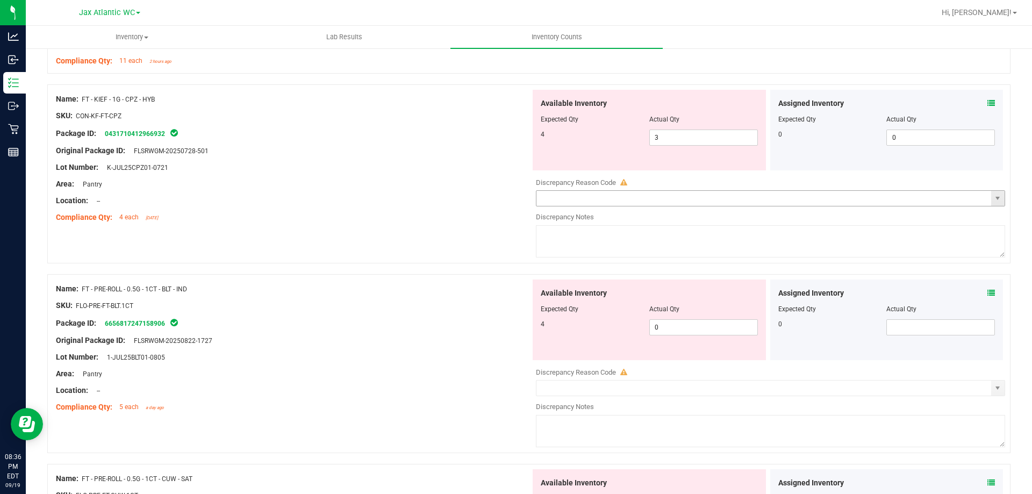
scroll to position [1021, 0]
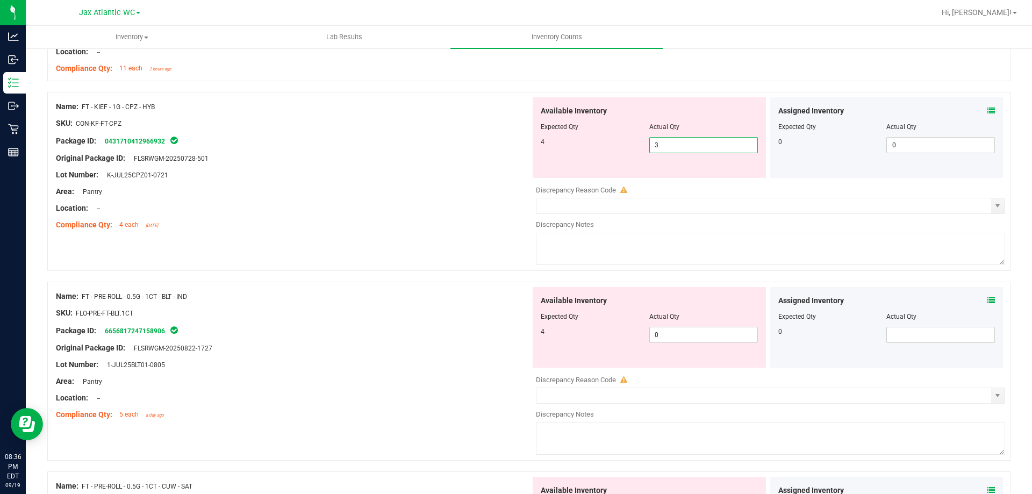
click at [674, 146] on span "3 3" at bounding box center [703, 145] width 109 height 16
click at [673, 146] on input "3" at bounding box center [703, 145] width 107 height 15
click at [417, 202] on div at bounding box center [293, 199] width 475 height 5
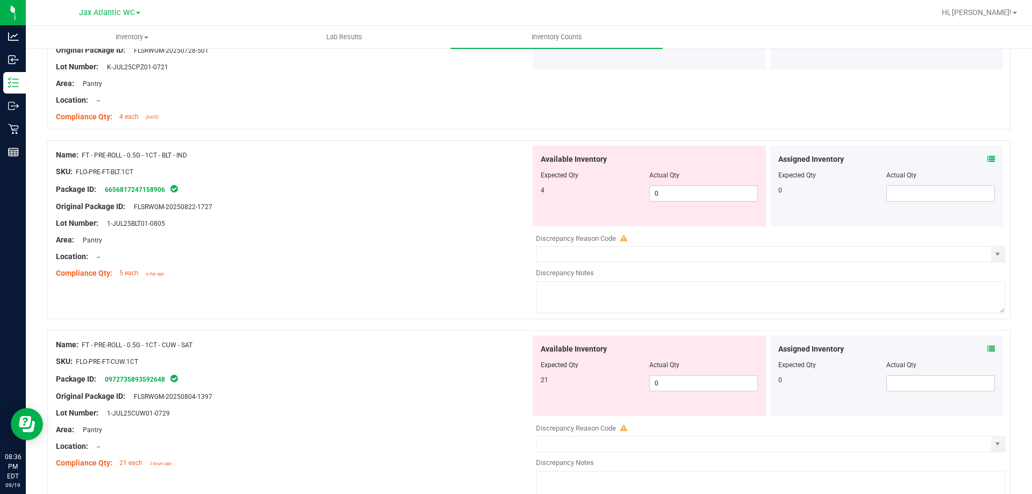
scroll to position [1182, 0]
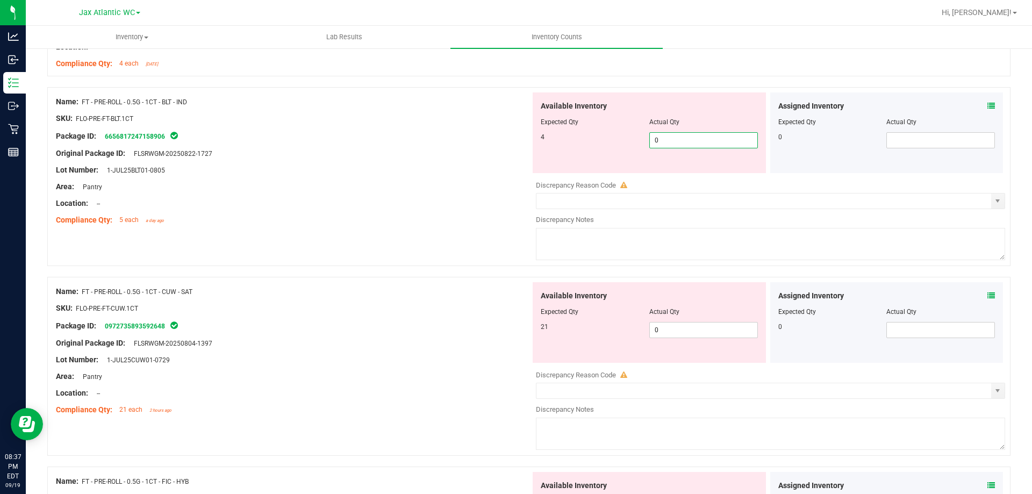
click at [667, 142] on span "0 0" at bounding box center [703, 140] width 109 height 16
click at [667, 142] on input "0" at bounding box center [703, 140] width 107 height 15
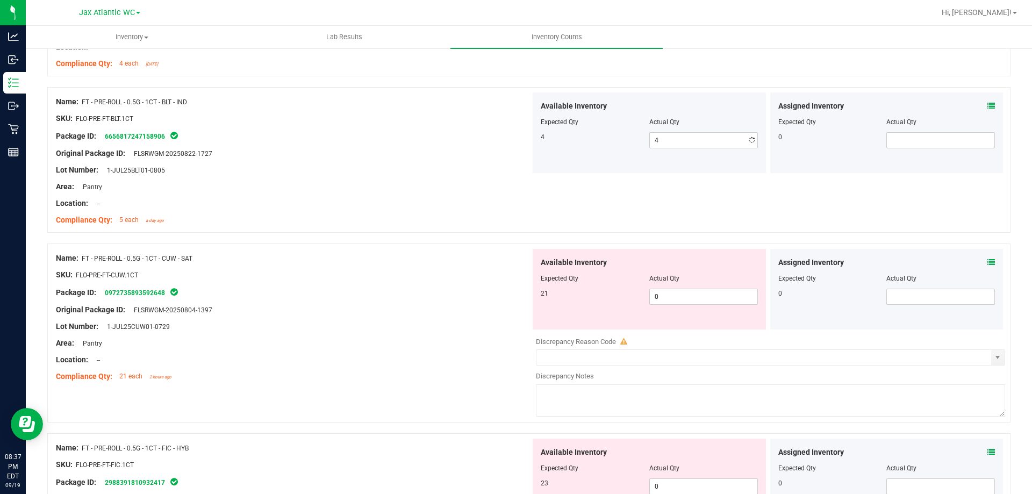
click at [432, 199] on div "Location: --" at bounding box center [293, 203] width 475 height 11
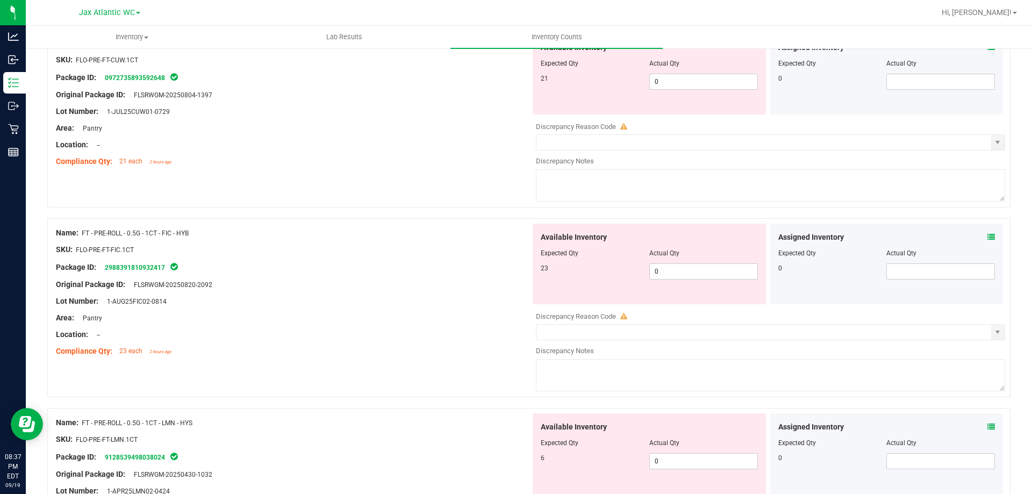
scroll to position [1343, 0]
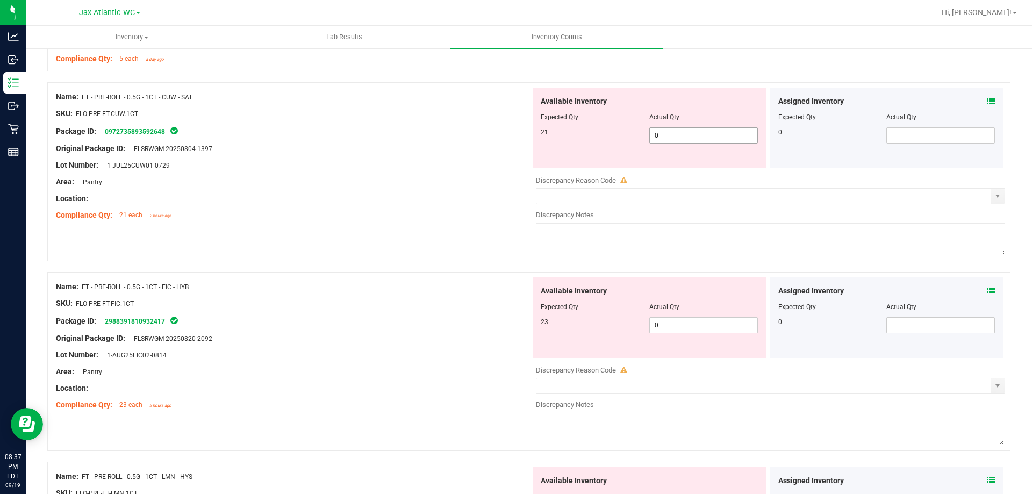
click at [669, 133] on span "0 0" at bounding box center [703, 135] width 109 height 16
drag, startPoint x: 670, startPoint y: 138, endPoint x: 550, endPoint y: 138, distance: 119.8
click at [559, 138] on div "21 0 021" at bounding box center [649, 135] width 217 height 16
click at [419, 210] on div "Compliance Qty: 21 each 2 hours ago" at bounding box center [293, 215] width 475 height 11
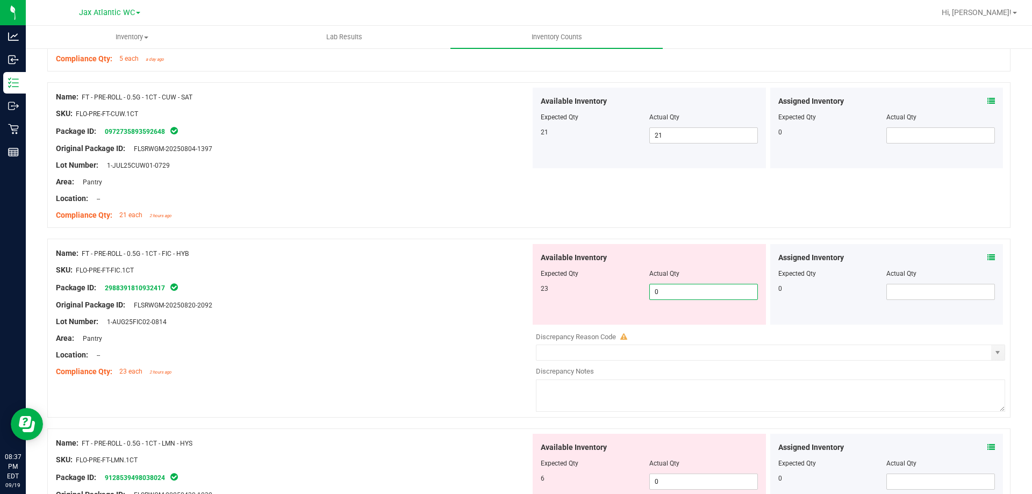
click at [703, 294] on span "0 0" at bounding box center [703, 292] width 109 height 16
click at [703, 294] on input "0" at bounding box center [703, 291] width 107 height 15
click at [493, 296] on div at bounding box center [293, 296] width 475 height 5
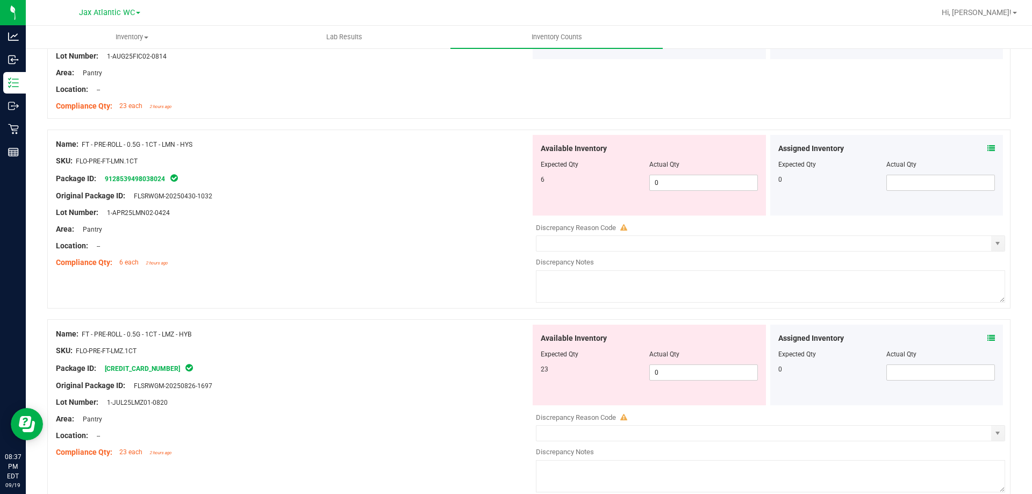
scroll to position [1612, 0]
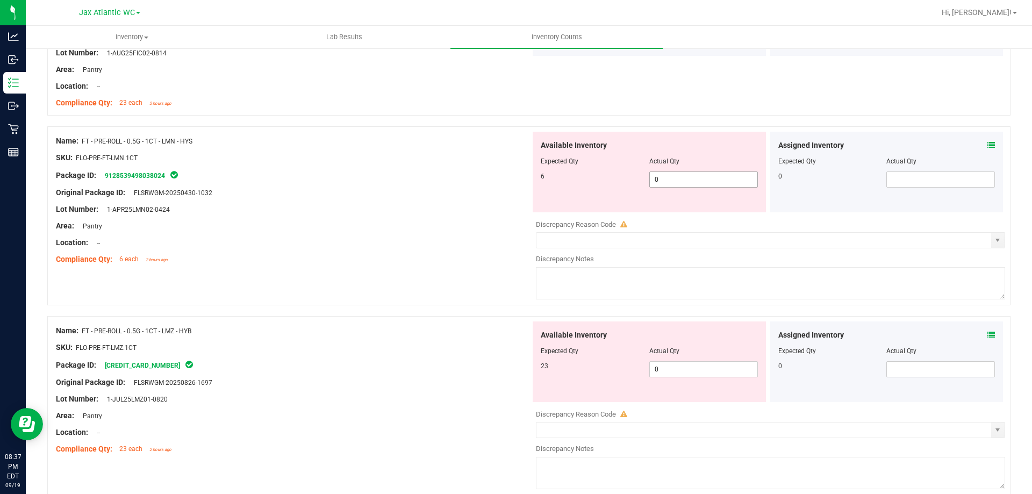
click at [669, 182] on span "0 0" at bounding box center [703, 179] width 109 height 16
click at [669, 182] on input "0" at bounding box center [703, 179] width 107 height 15
click at [673, 370] on span "0 0" at bounding box center [703, 369] width 109 height 16
click at [673, 370] on input "0" at bounding box center [703, 369] width 107 height 15
click at [470, 238] on div "Location: --" at bounding box center [293, 242] width 475 height 11
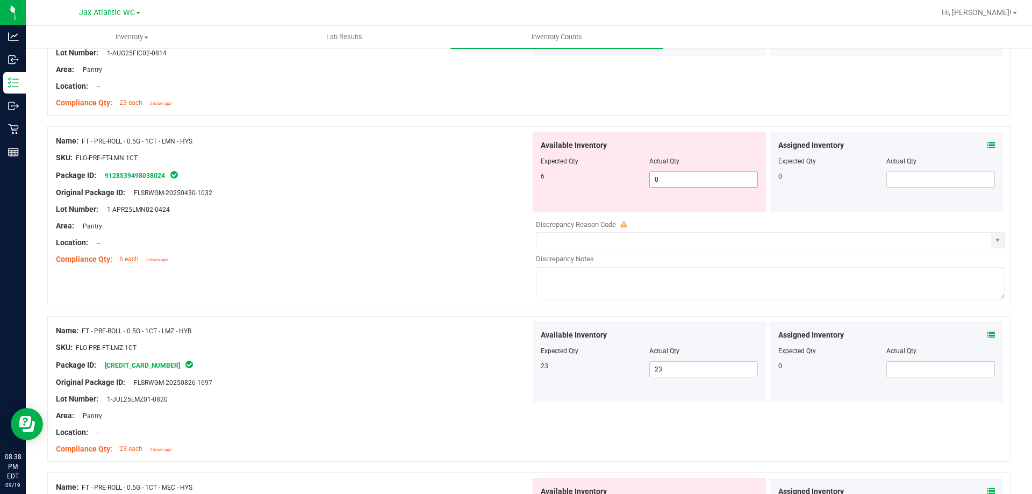
click at [658, 180] on span "0 0" at bounding box center [703, 179] width 109 height 16
click at [658, 180] on input "0" at bounding box center [703, 179] width 107 height 15
click at [409, 199] on div at bounding box center [293, 200] width 475 height 5
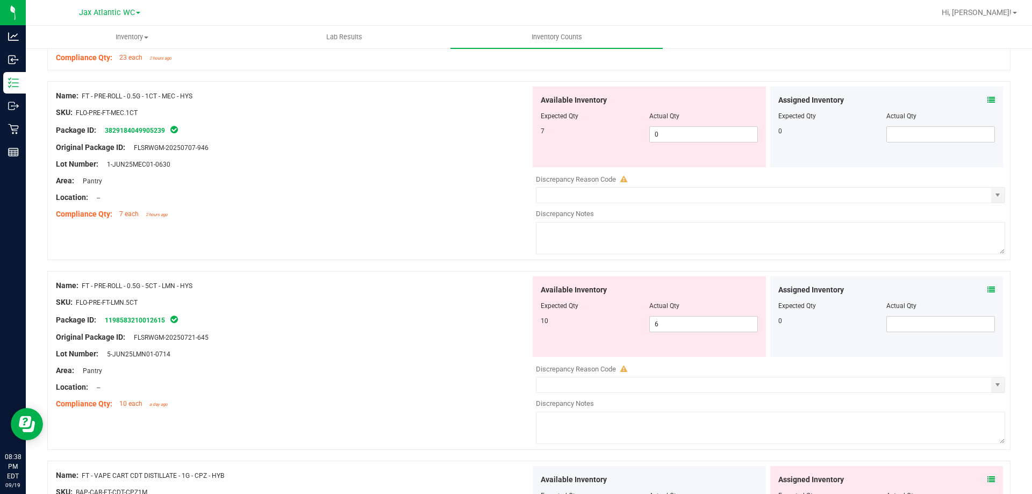
scroll to position [1988, 0]
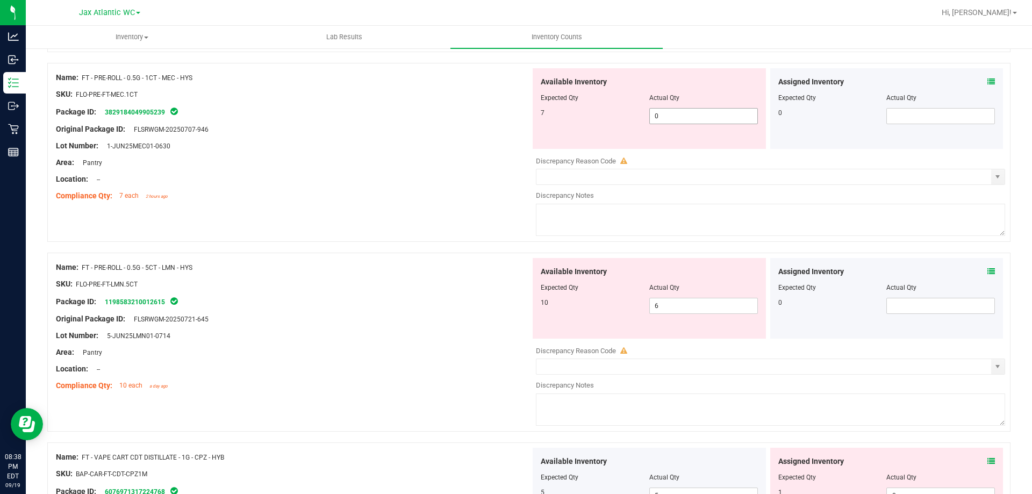
click at [684, 121] on span "0 0" at bounding box center [703, 116] width 109 height 16
click at [684, 120] on input "0" at bounding box center [703, 116] width 107 height 15
click at [426, 182] on div "Location: --" at bounding box center [293, 179] width 475 height 11
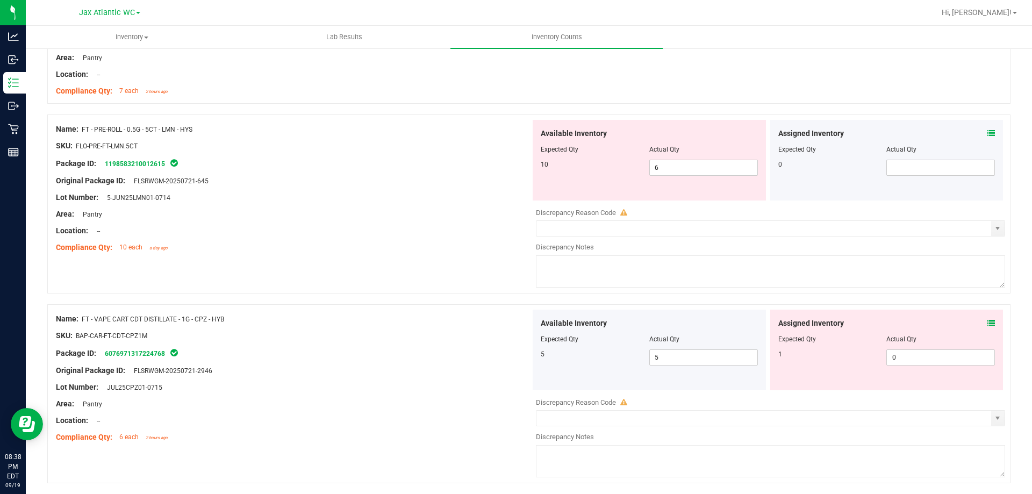
scroll to position [2096, 0]
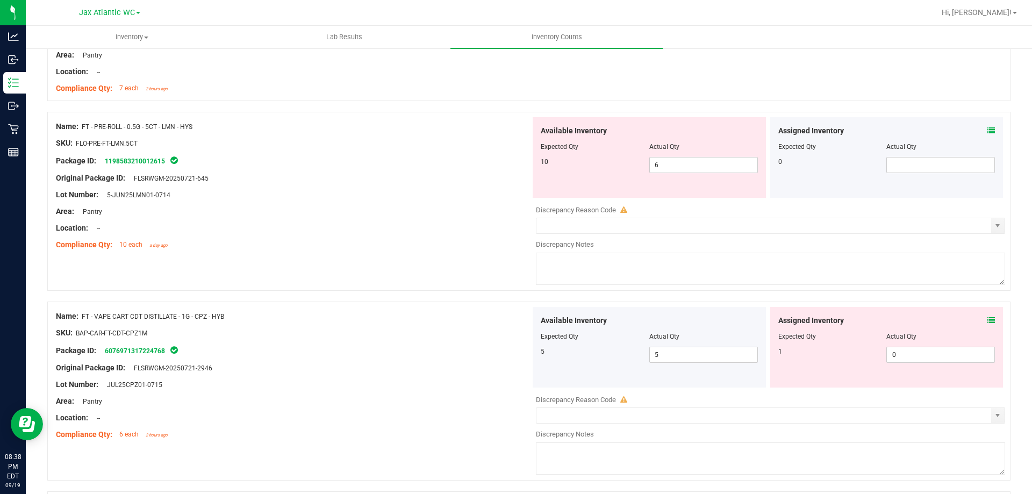
click at [987, 323] on icon at bounding box center [991, 321] width 8 height 8
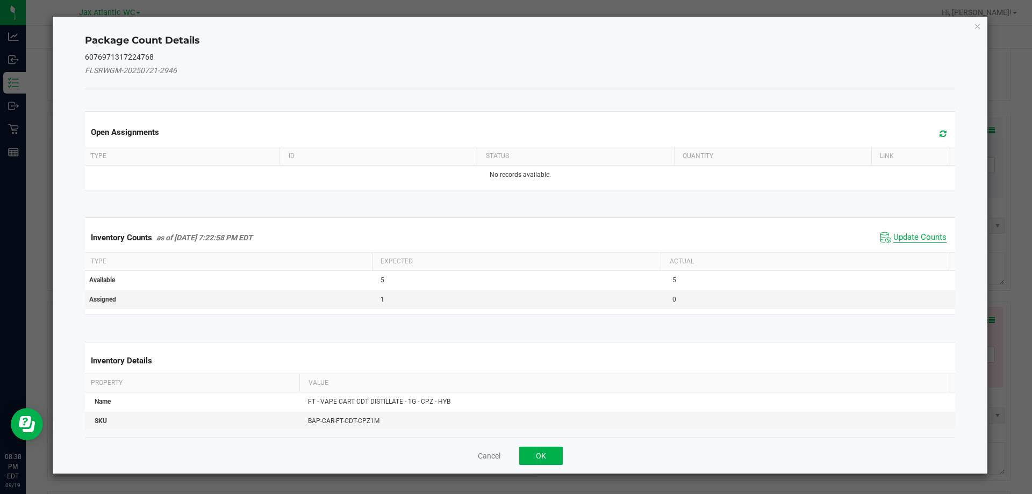
click at [920, 234] on span "Update Counts" at bounding box center [919, 237] width 53 height 11
click at [917, 234] on div "Inventory Counts as of [DATE] 7:22:58 PM EDT Update Counts" at bounding box center [520, 237] width 875 height 29
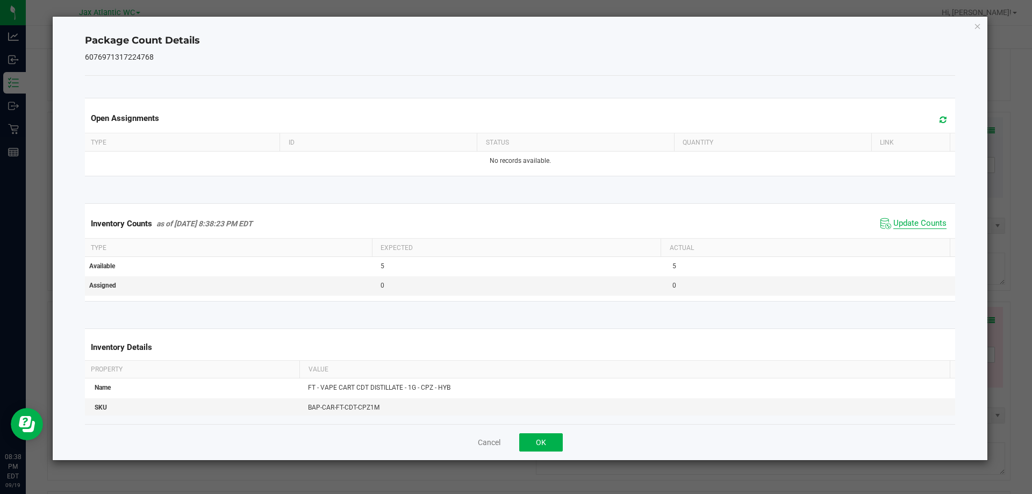
click at [905, 222] on span "Update Counts" at bounding box center [919, 223] width 53 height 11
click at [544, 443] on button "OK" at bounding box center [541, 442] width 44 height 18
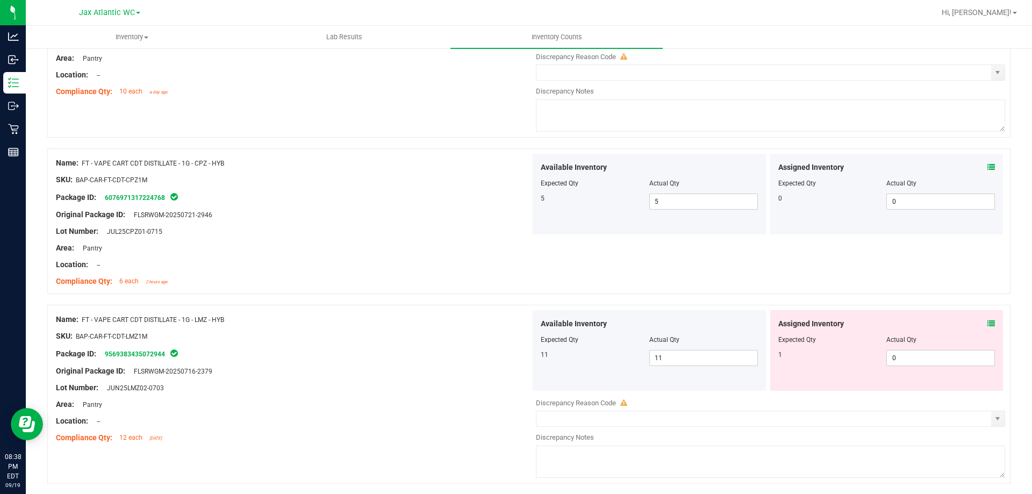
scroll to position [2257, 0]
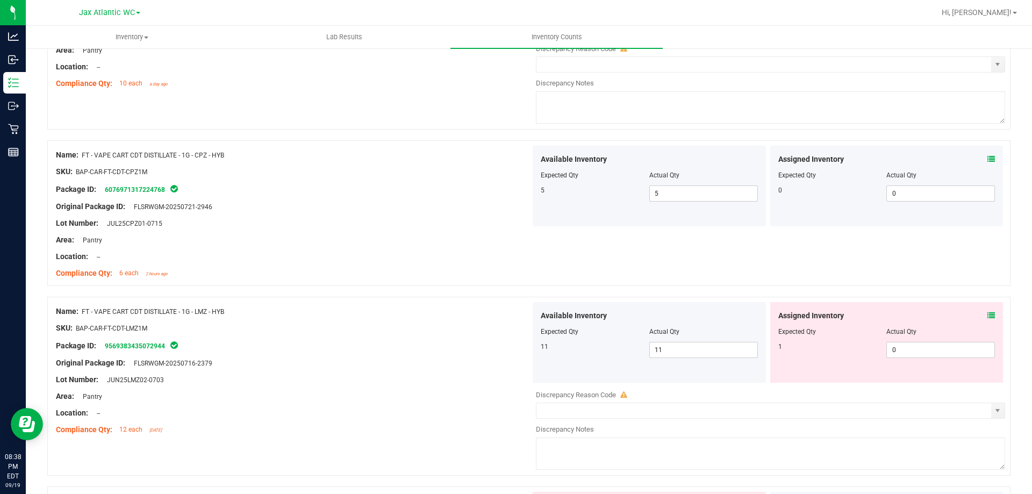
click at [987, 316] on icon at bounding box center [991, 316] width 8 height 8
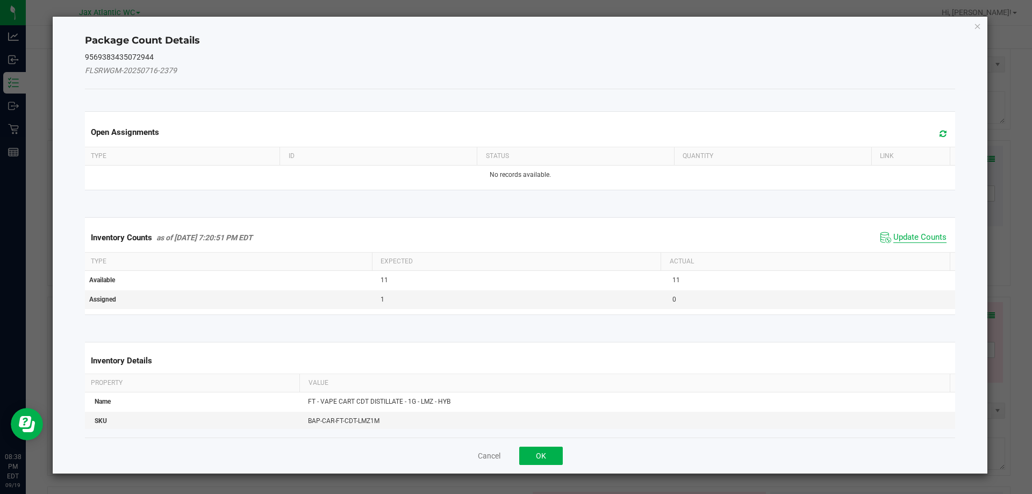
click at [908, 239] on span "Update Counts" at bounding box center [919, 237] width 53 height 11
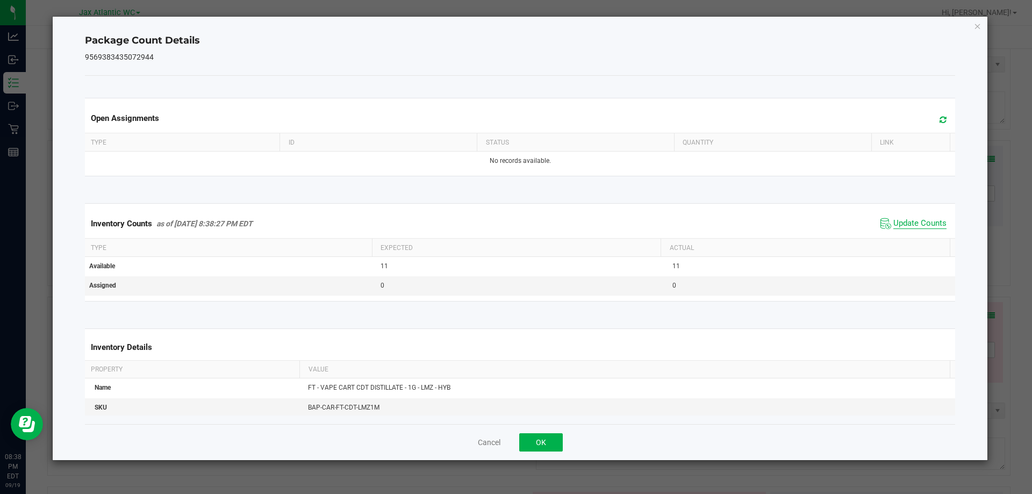
click at [908, 236] on div "Inventory Counts as of [DATE] 8:38:27 PM EDT Update Counts" at bounding box center [520, 223] width 875 height 29
click at [895, 224] on span "Update Counts" at bounding box center [919, 223] width 53 height 11
drag, startPoint x: 895, startPoint y: 224, endPoint x: 706, endPoint y: 344, distance: 224.2
click at [895, 224] on span "Update Counts" at bounding box center [919, 223] width 53 height 10
click at [537, 435] on button "OK" at bounding box center [541, 442] width 44 height 18
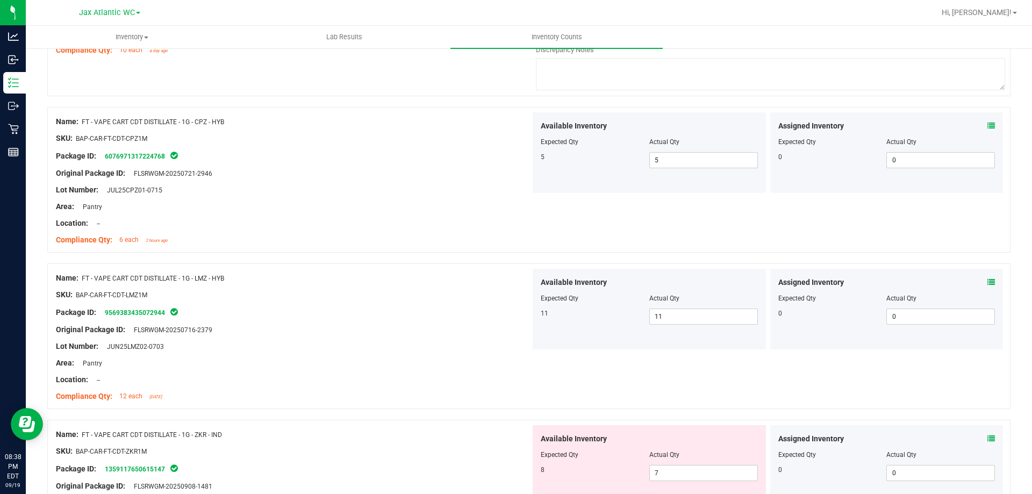
scroll to position [2472, 0]
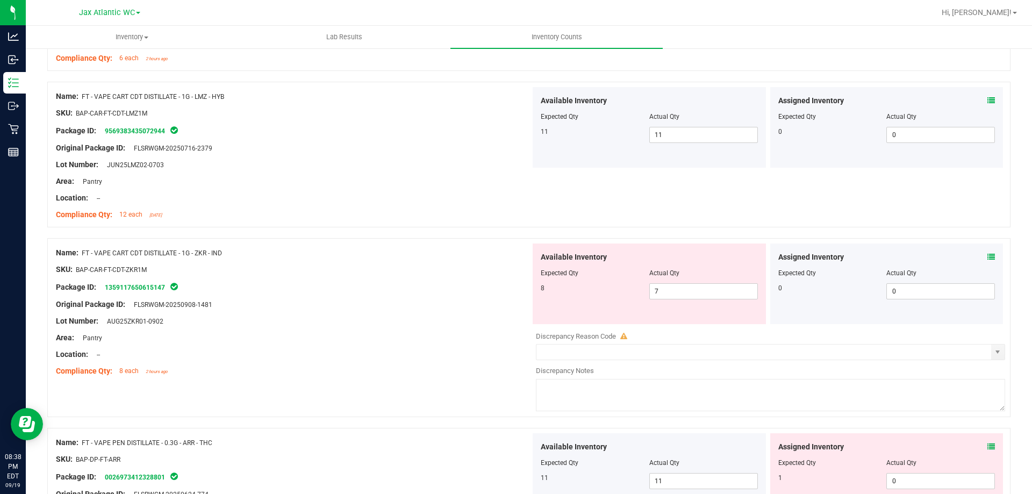
click at [987, 257] on icon at bounding box center [991, 257] width 8 height 8
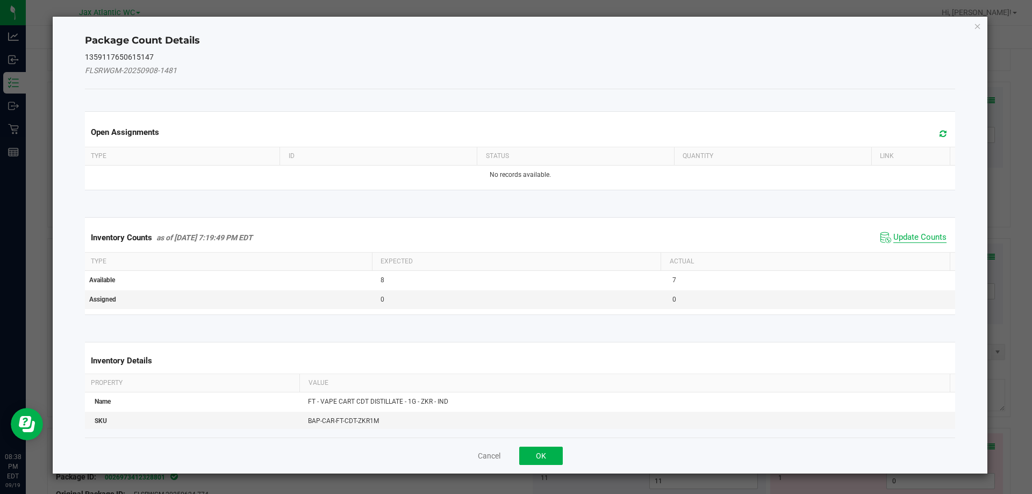
click at [905, 232] on span "Update Counts" at bounding box center [919, 237] width 53 height 11
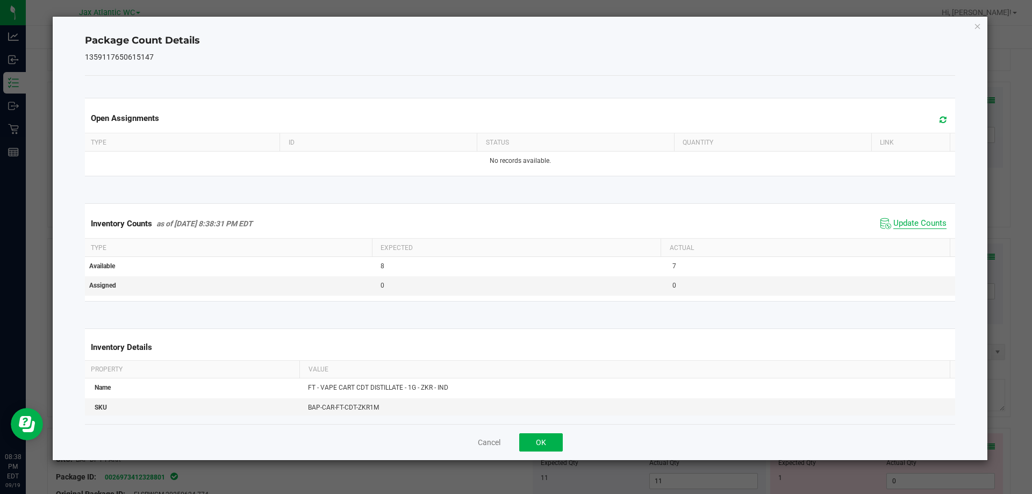
click at [904, 232] on span "Update Counts" at bounding box center [913, 223] width 71 height 16
click at [893, 224] on span "Update Counts" at bounding box center [919, 223] width 53 height 11
click at [893, 225] on span "Update Counts" at bounding box center [919, 223] width 53 height 10
click at [554, 439] on button "OK" at bounding box center [541, 442] width 44 height 18
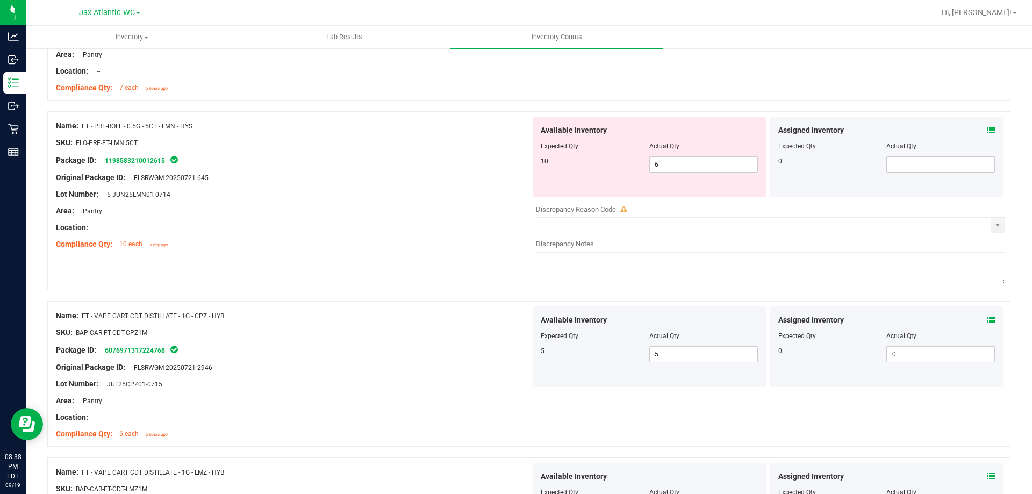
scroll to position [2096, 0]
click at [662, 159] on span "6 6" at bounding box center [703, 165] width 109 height 16
click at [662, 159] on input "6" at bounding box center [703, 164] width 107 height 15
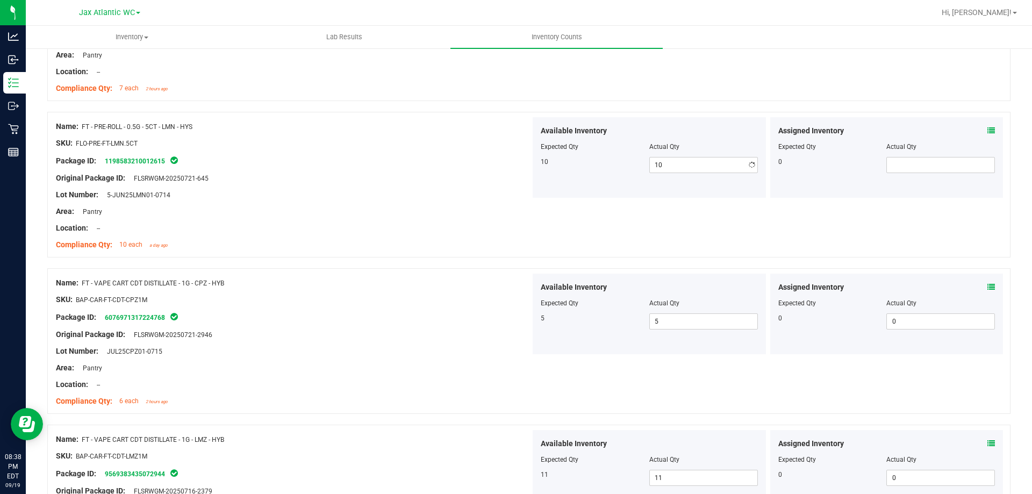
click at [447, 227] on div "Location: --" at bounding box center [293, 227] width 475 height 11
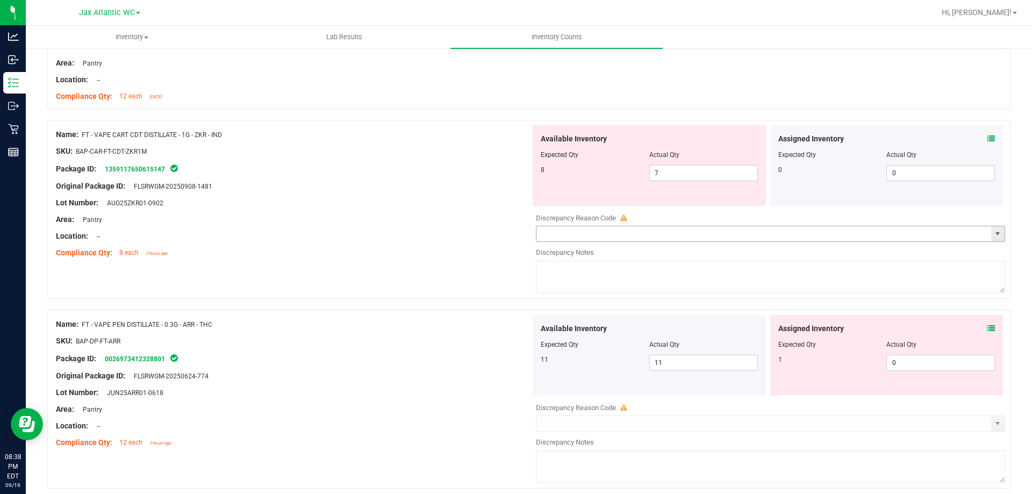
scroll to position [2579, 0]
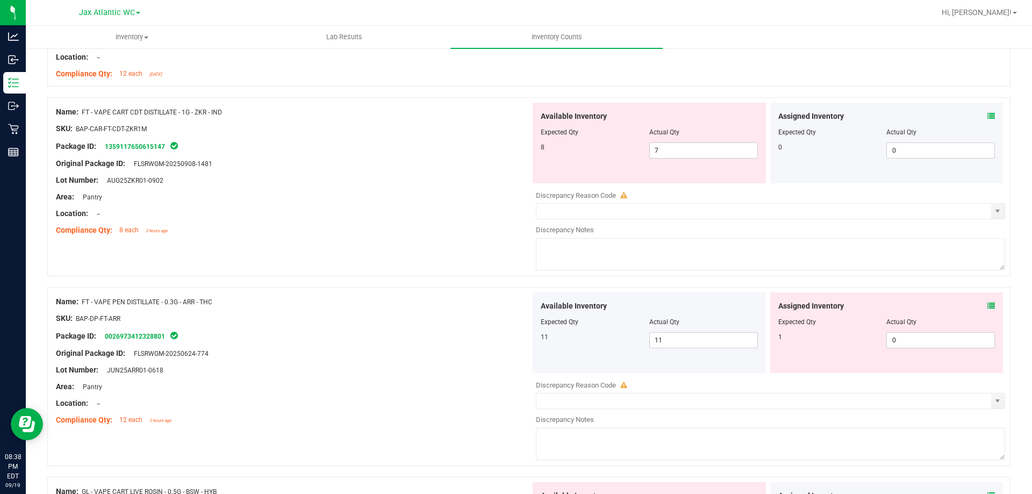
click at [987, 307] on icon at bounding box center [991, 306] width 8 height 8
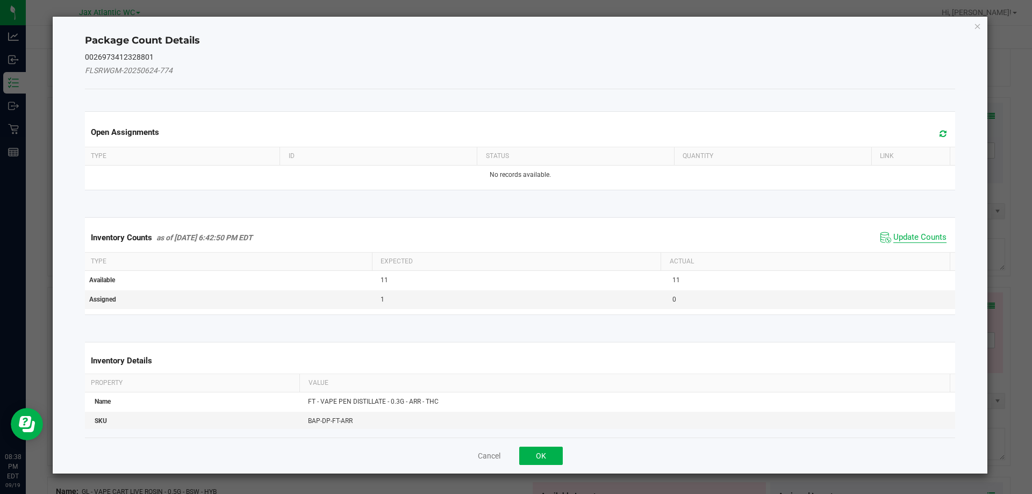
click at [910, 238] on span "Update Counts" at bounding box center [919, 237] width 53 height 11
click at [909, 238] on div "Inventory Counts as of [DATE] 6:42:50 PM EDT Update Counts" at bounding box center [520, 237] width 875 height 28
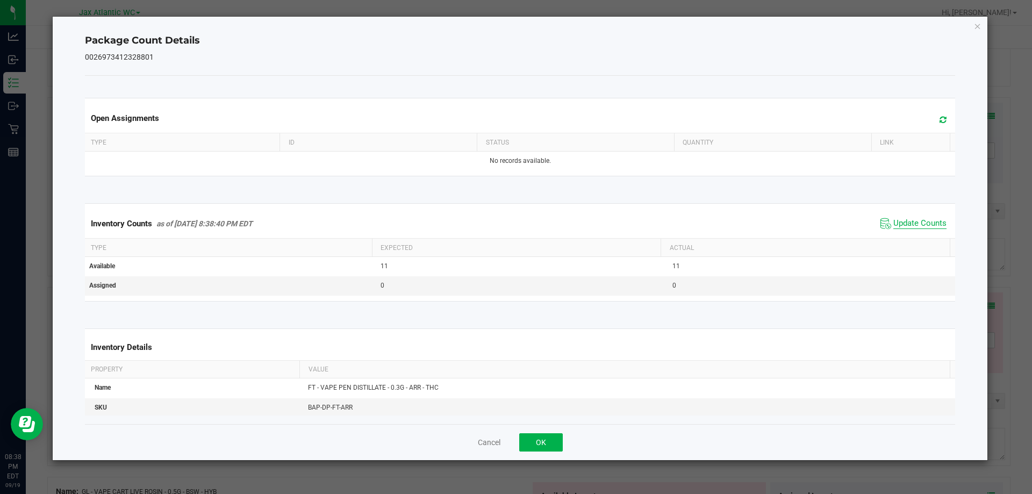
click at [900, 225] on span "Update Counts" at bounding box center [919, 223] width 53 height 11
click at [555, 443] on button "OK" at bounding box center [541, 442] width 44 height 18
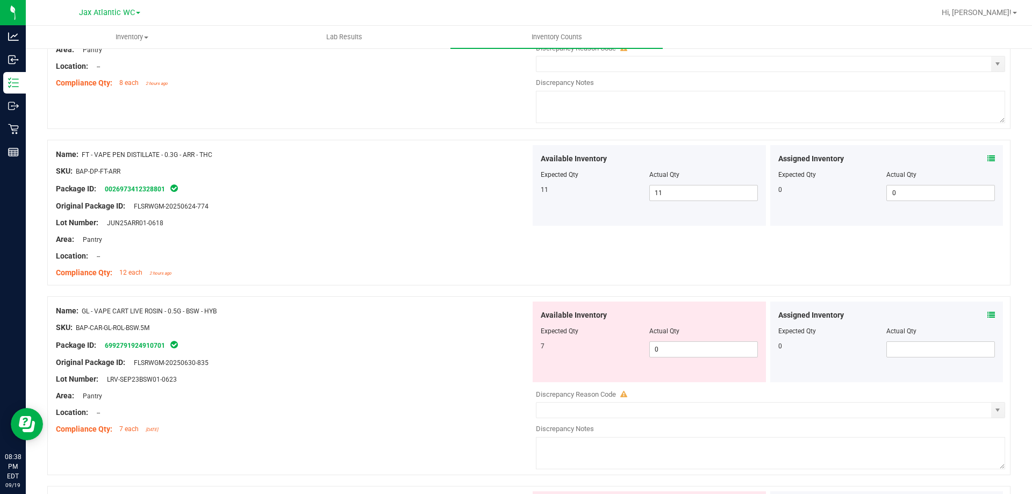
scroll to position [2741, 0]
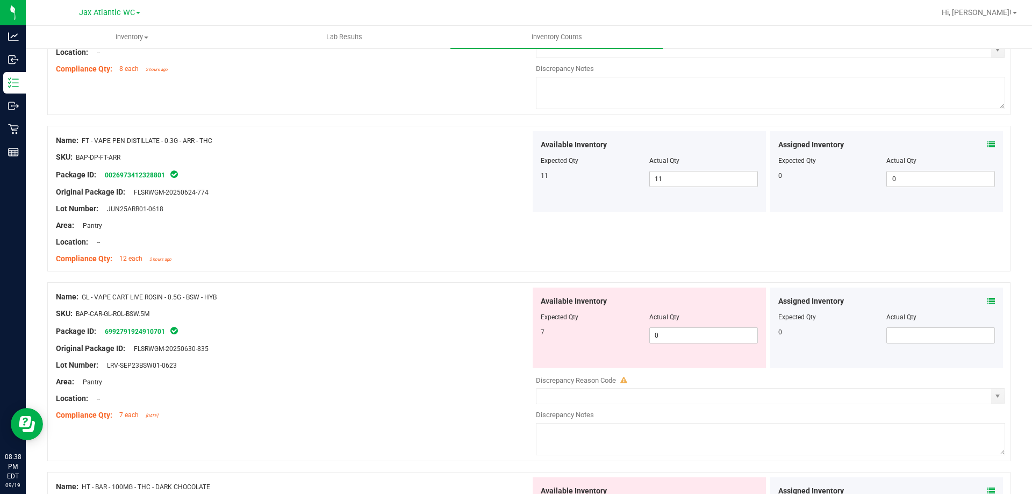
click at [987, 300] on icon at bounding box center [991, 301] width 8 height 8
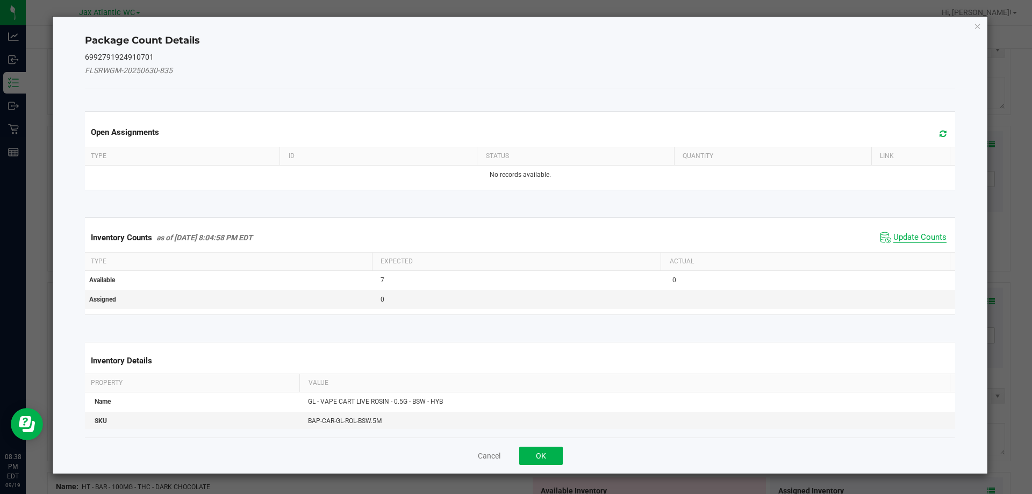
click at [904, 239] on span "Update Counts" at bounding box center [919, 237] width 53 height 11
click at [900, 236] on div "Inventory Counts as of [DATE] 8:04:58 PM EDT Update Counts" at bounding box center [520, 237] width 875 height 29
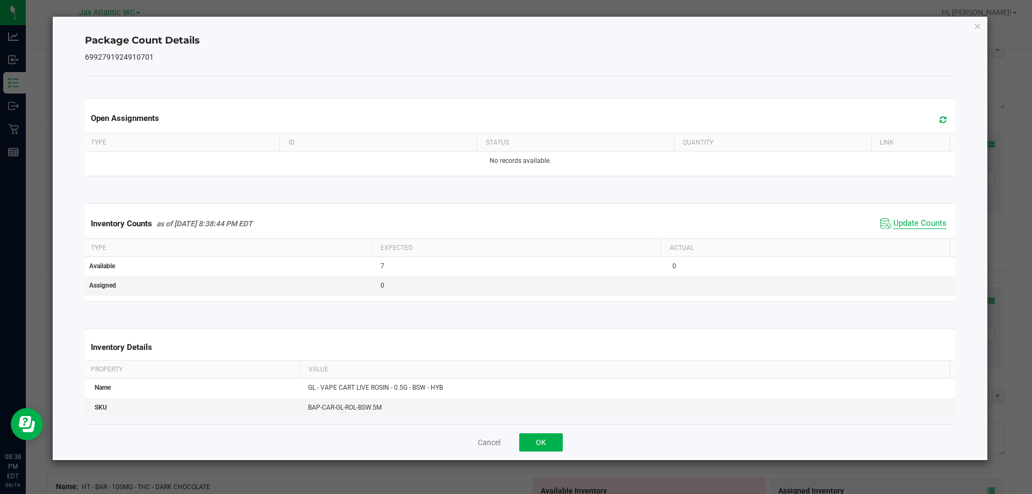
click at [899, 226] on span "Update Counts" at bounding box center [919, 223] width 53 height 11
click at [536, 444] on button "OK" at bounding box center [541, 442] width 44 height 18
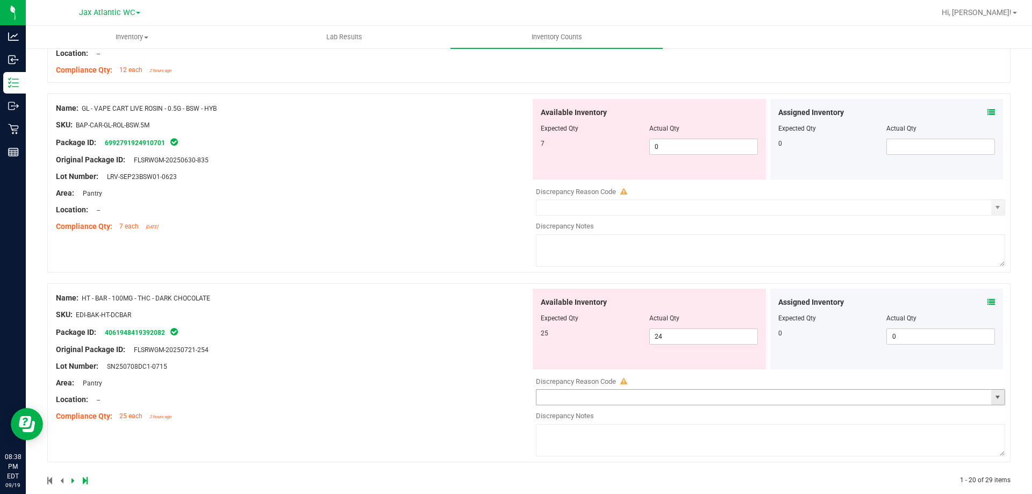
scroll to position [2945, 0]
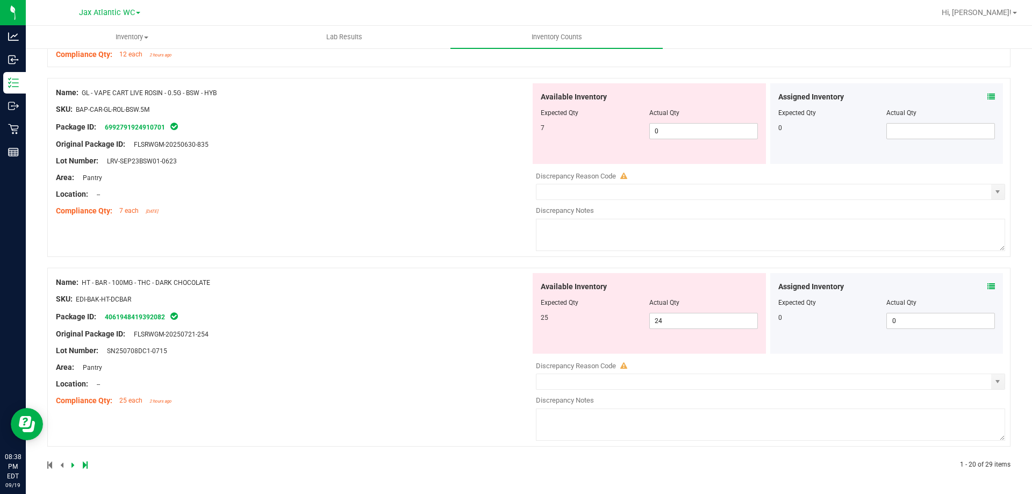
click at [987, 285] on icon at bounding box center [991, 287] width 8 height 8
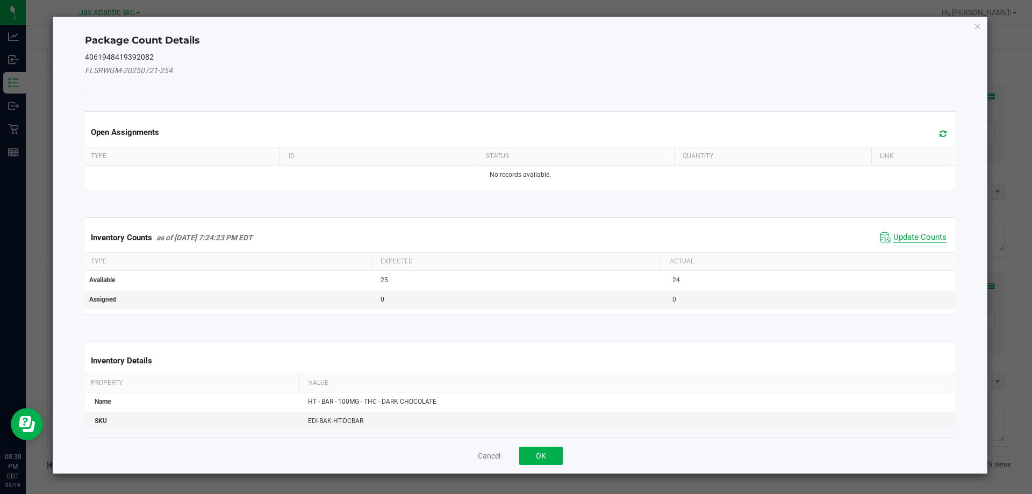
click at [919, 235] on span "Update Counts" at bounding box center [919, 237] width 53 height 11
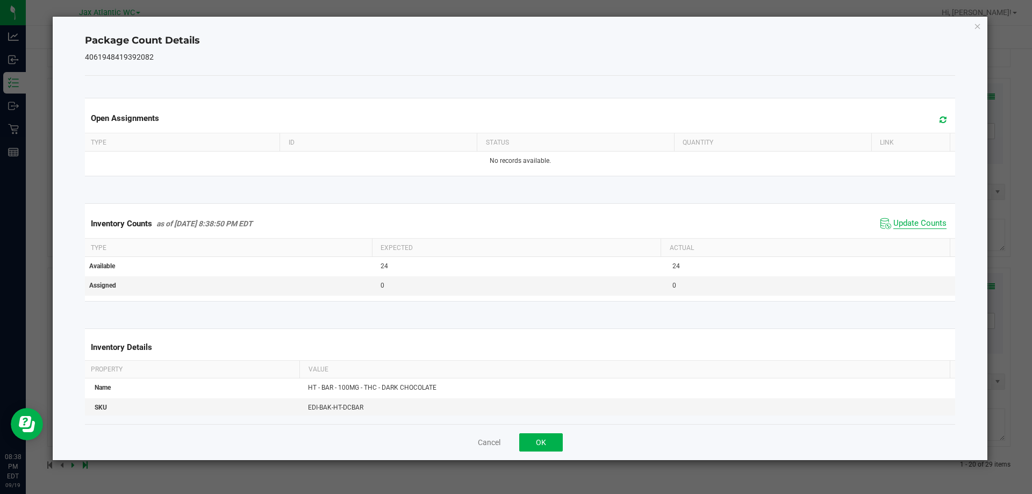
click at [917, 236] on div "Inventory Counts as of [DATE] 8:38:50 PM EDT Update Counts" at bounding box center [520, 223] width 875 height 29
click at [905, 219] on span "Update Counts" at bounding box center [919, 223] width 53 height 11
click at [905, 219] on span "Update Counts" at bounding box center [919, 223] width 53 height 10
click at [905, 219] on span "Update Counts" at bounding box center [919, 223] width 53 height 11
click at [549, 444] on button "OK" at bounding box center [541, 442] width 44 height 18
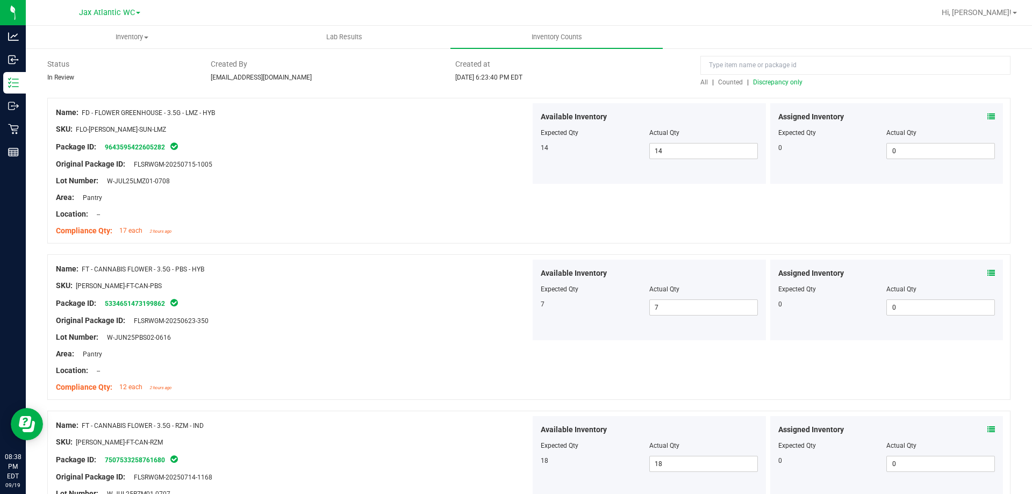
scroll to position [0, 0]
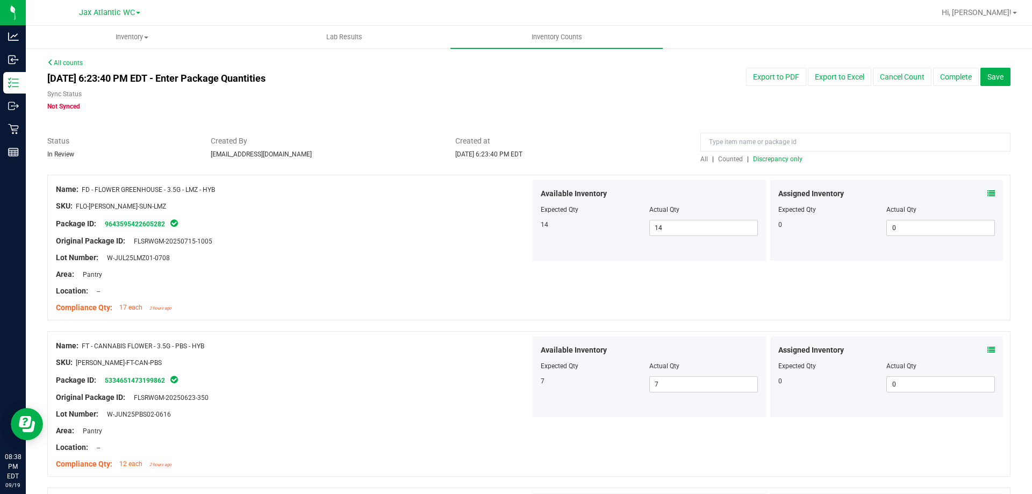
click at [768, 156] on span "Discrepancy only" at bounding box center [777, 159] width 49 height 8
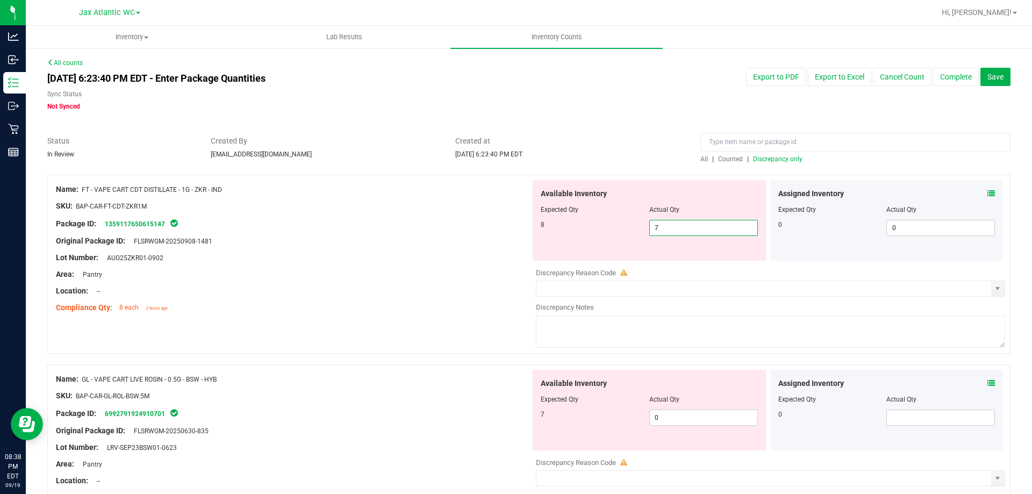
click at [688, 226] on span "7 7" at bounding box center [703, 228] width 109 height 16
click at [688, 226] on input "7" at bounding box center [703, 227] width 107 height 15
click at [366, 260] on div "Lot Number: AUG25ZKR01-0902" at bounding box center [293, 257] width 475 height 11
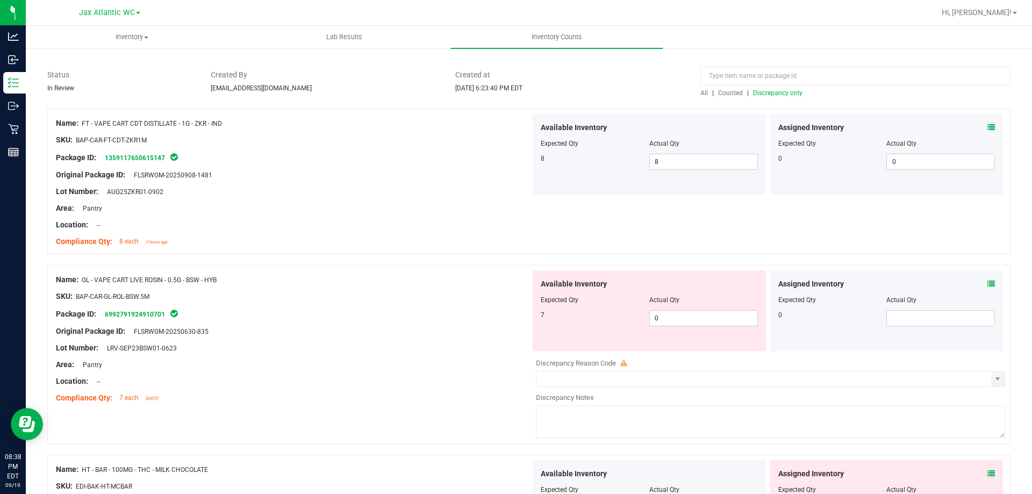
scroll to position [215, 0]
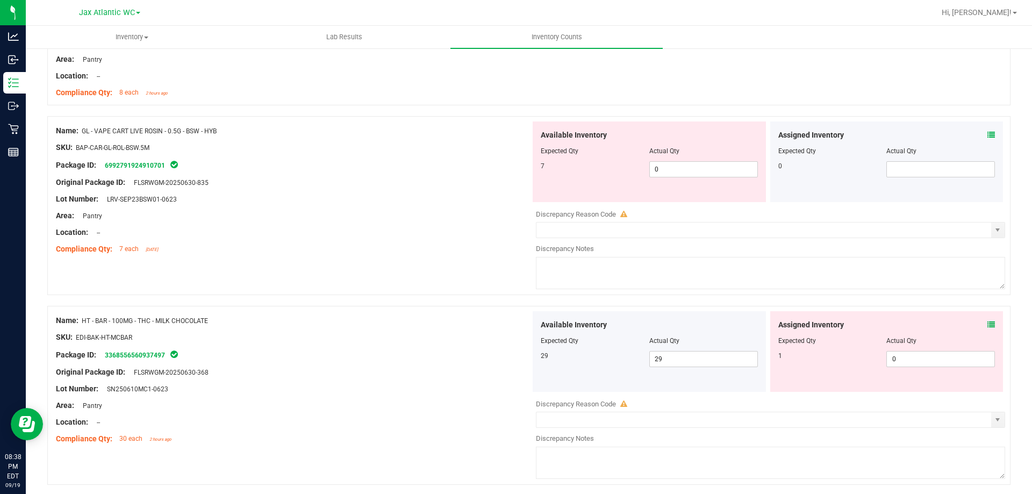
click at [341, 222] on div at bounding box center [293, 223] width 475 height 5
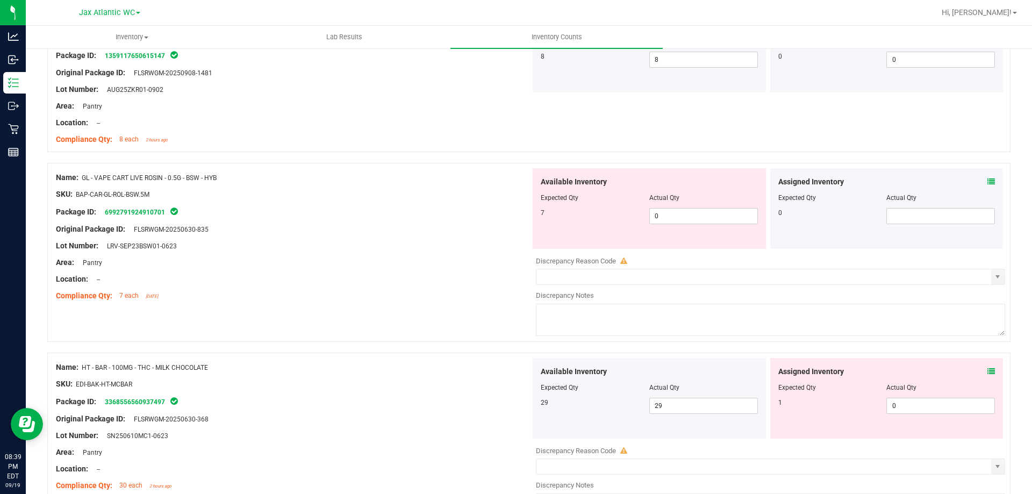
scroll to position [161, 0]
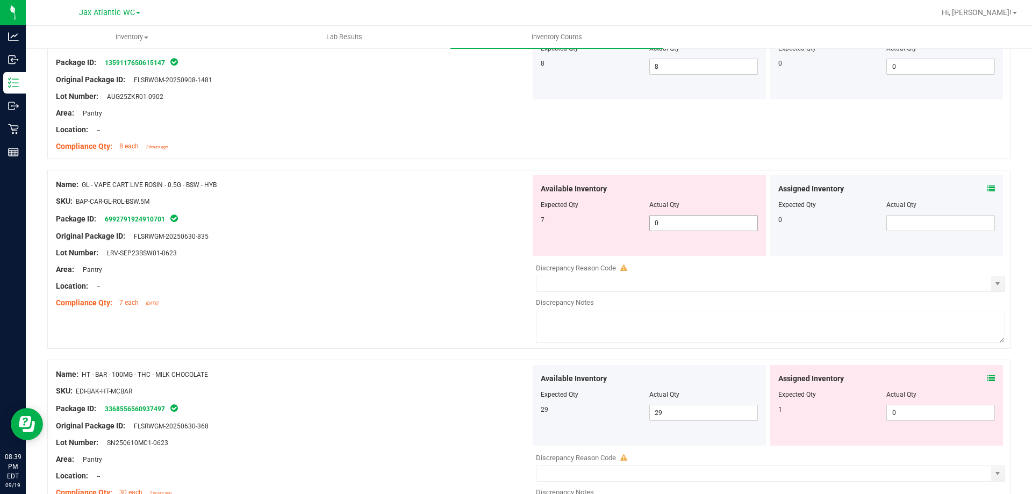
click at [664, 222] on span "0 0" at bounding box center [703, 223] width 109 height 16
click at [664, 222] on input "0" at bounding box center [703, 222] width 107 height 15
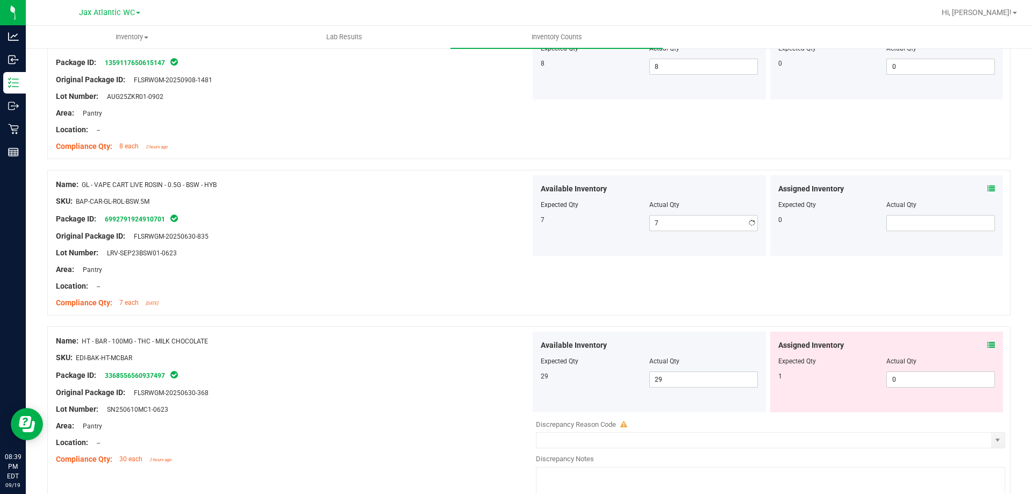
click at [386, 245] on div at bounding box center [293, 244] width 475 height 5
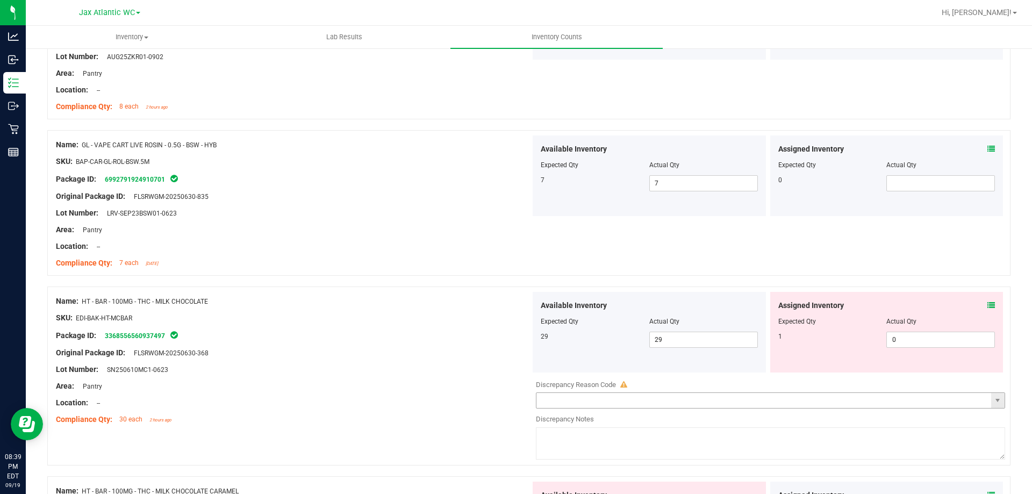
scroll to position [376, 0]
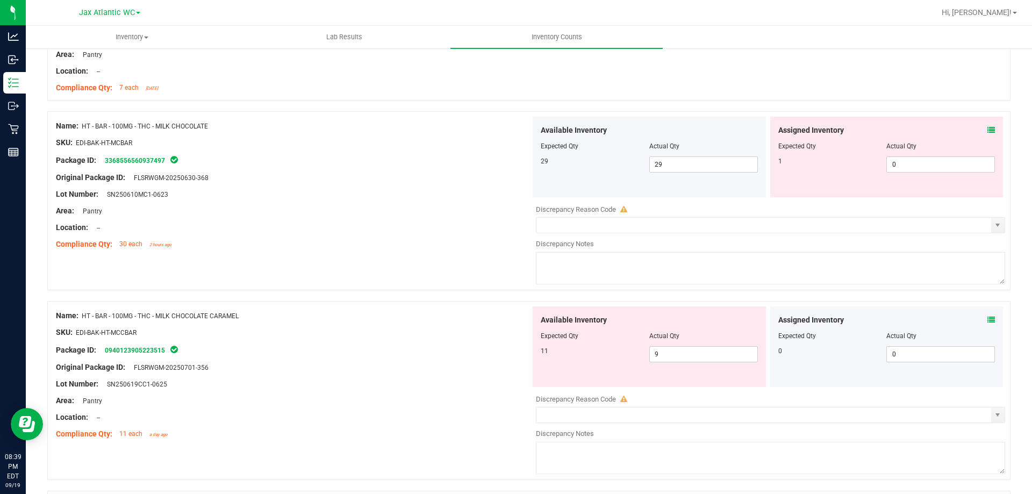
click at [987, 132] on icon at bounding box center [991, 130] width 8 height 8
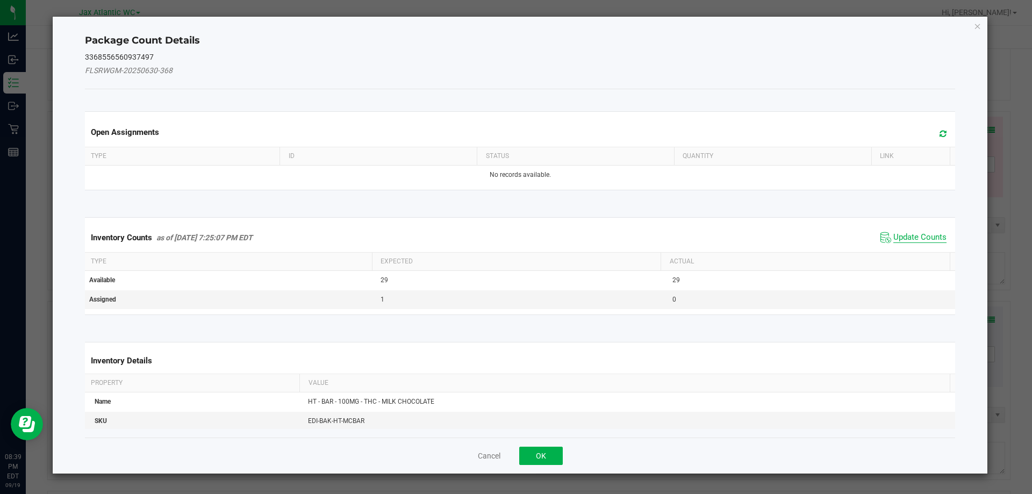
click at [898, 239] on span "Update Counts" at bounding box center [919, 237] width 53 height 11
click at [898, 239] on kendo-grid "Inventory Counts as of [DATE] 7:25:07 PM EDT Update Counts Type Expected Actual…" at bounding box center [520, 265] width 887 height 97
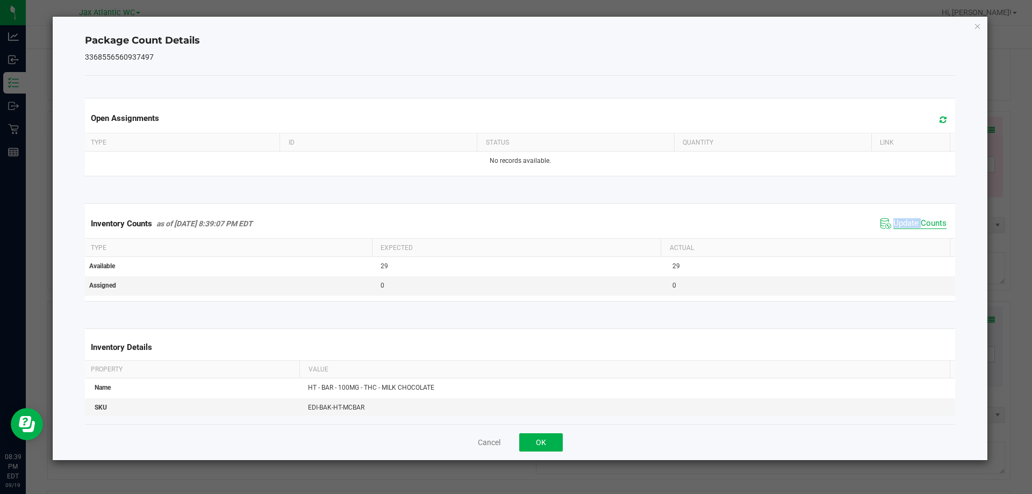
click at [900, 220] on span "Update Counts" at bounding box center [919, 223] width 53 height 11
drag, startPoint x: 545, startPoint y: 436, endPoint x: 700, endPoint y: 321, distance: 192.8
click at [545, 435] on button "OK" at bounding box center [541, 442] width 44 height 18
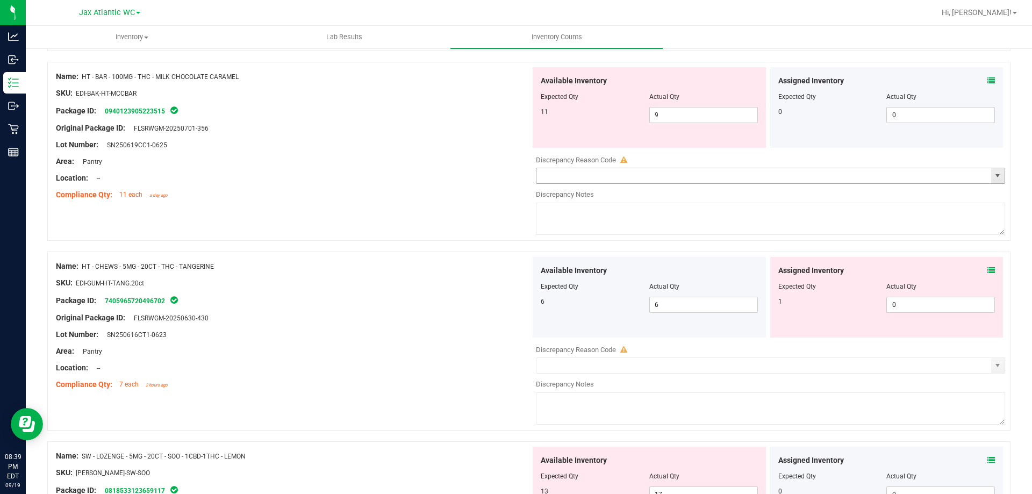
scroll to position [591, 0]
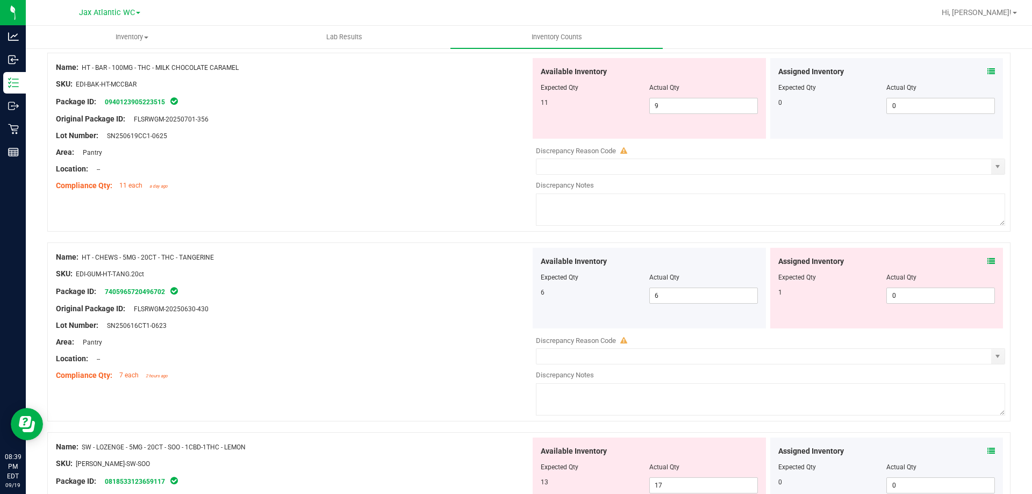
click at [987, 72] on icon at bounding box center [991, 72] width 8 height 8
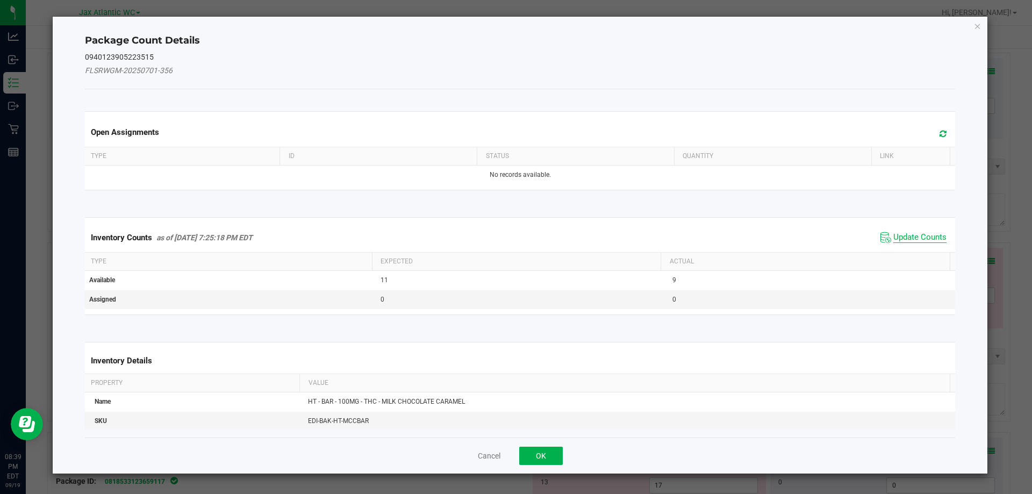
click at [902, 237] on span "Update Counts" at bounding box center [919, 237] width 53 height 11
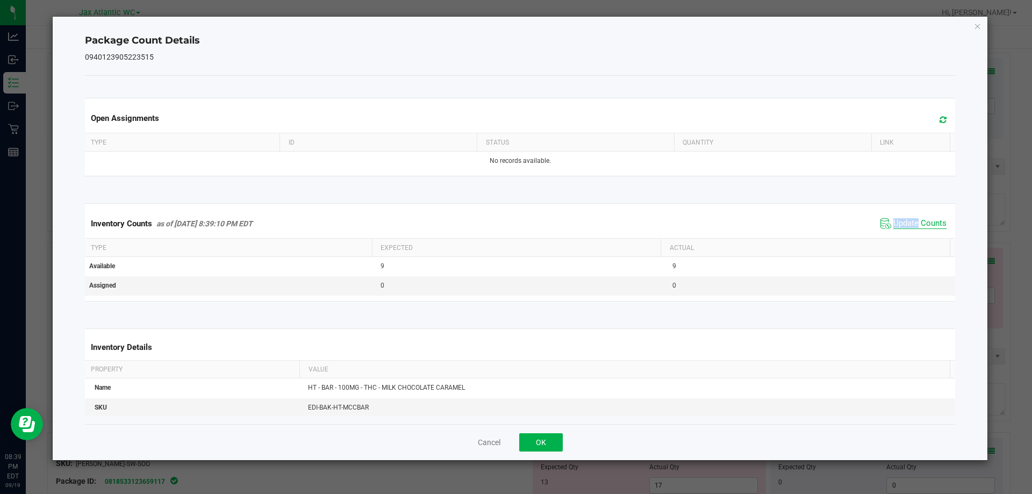
drag, startPoint x: 902, startPoint y: 237, endPoint x: 901, endPoint y: 227, distance: 10.3
click at [901, 237] on div "Inventory Counts as of [DATE] 8:39:10 PM EDT Update Counts" at bounding box center [520, 223] width 875 height 29
click at [902, 221] on span "Update Counts" at bounding box center [919, 223] width 53 height 11
click at [902, 221] on span "Update Counts" at bounding box center [919, 223] width 53 height 10
drag, startPoint x: 538, startPoint y: 446, endPoint x: 577, endPoint y: 409, distance: 54.0
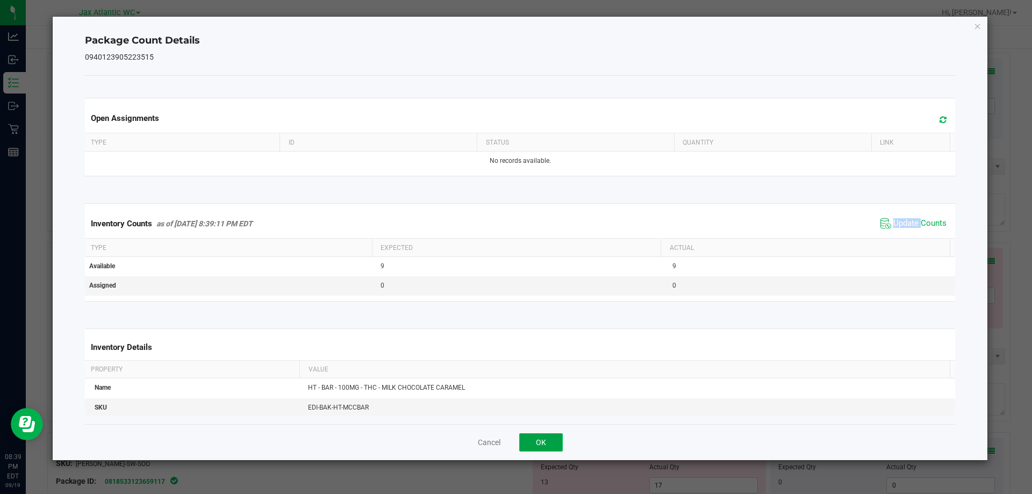
click at [538, 445] on button "OK" at bounding box center [541, 442] width 44 height 18
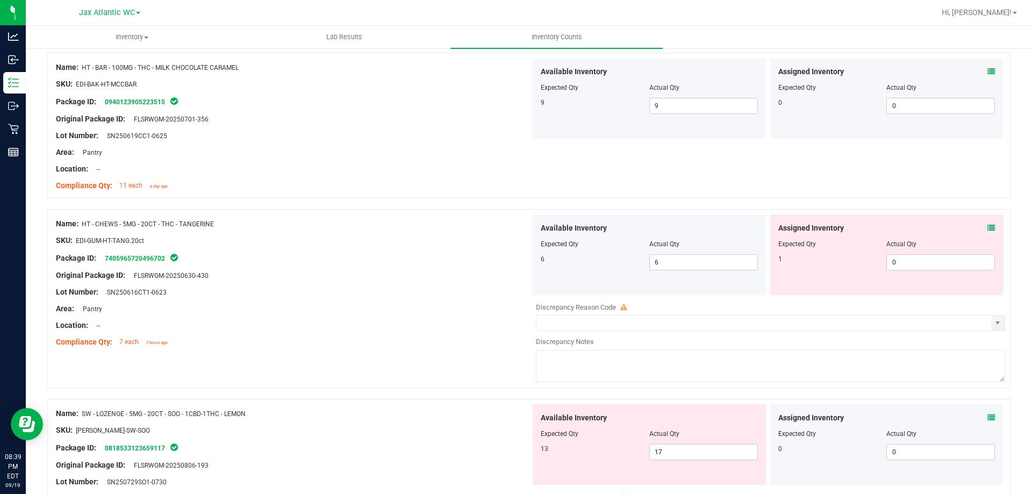
click at [987, 226] on icon at bounding box center [991, 228] width 8 height 8
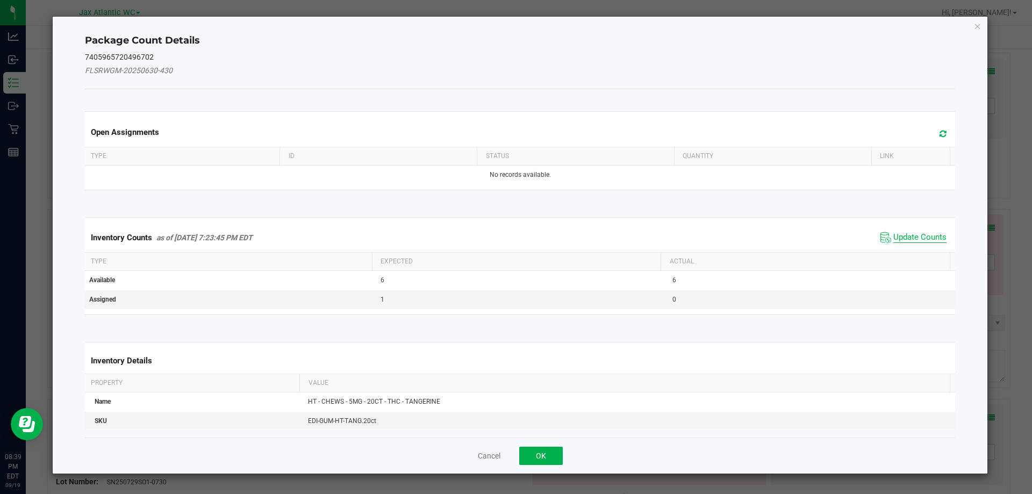
click at [902, 233] on span "Update Counts" at bounding box center [919, 237] width 53 height 11
click at [902, 233] on div "Inventory Counts as of [DATE] 7:23:45 PM EDT Update Counts" at bounding box center [520, 237] width 875 height 28
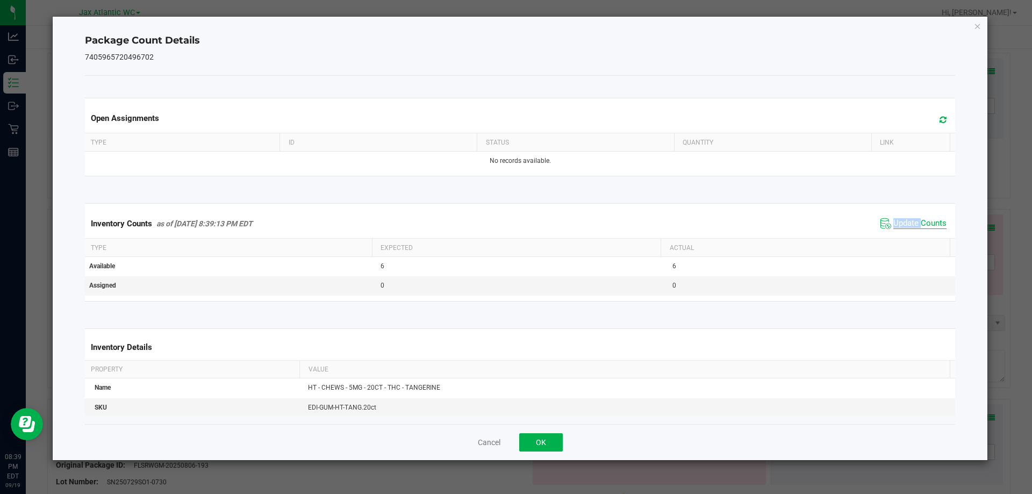
click at [896, 224] on span "Update Counts" at bounding box center [919, 223] width 53 height 11
click at [896, 224] on span "Update Counts" at bounding box center [919, 223] width 53 height 10
drag, startPoint x: 896, startPoint y: 224, endPoint x: 802, endPoint y: 312, distance: 129.3
click at [894, 226] on span "Update Counts" at bounding box center [919, 223] width 53 height 10
drag, startPoint x: 543, startPoint y: 439, endPoint x: 550, endPoint y: 429, distance: 12.3
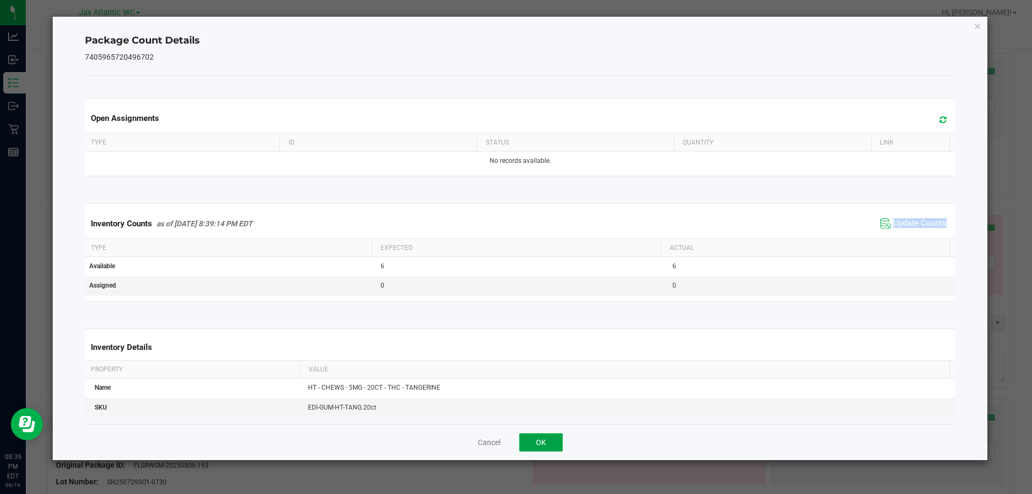
click at [543, 439] on button "OK" at bounding box center [541, 442] width 44 height 18
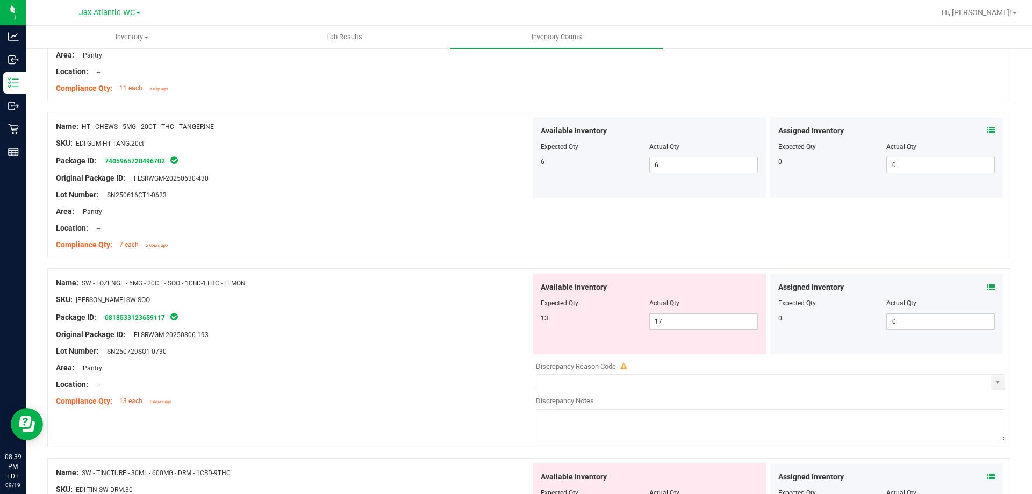
scroll to position [699, 0]
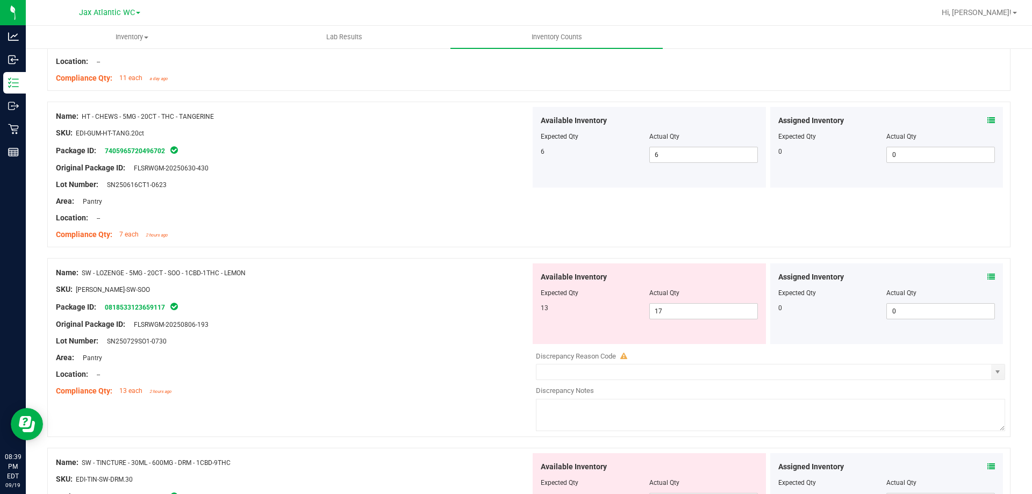
click at [987, 276] on icon at bounding box center [991, 277] width 8 height 8
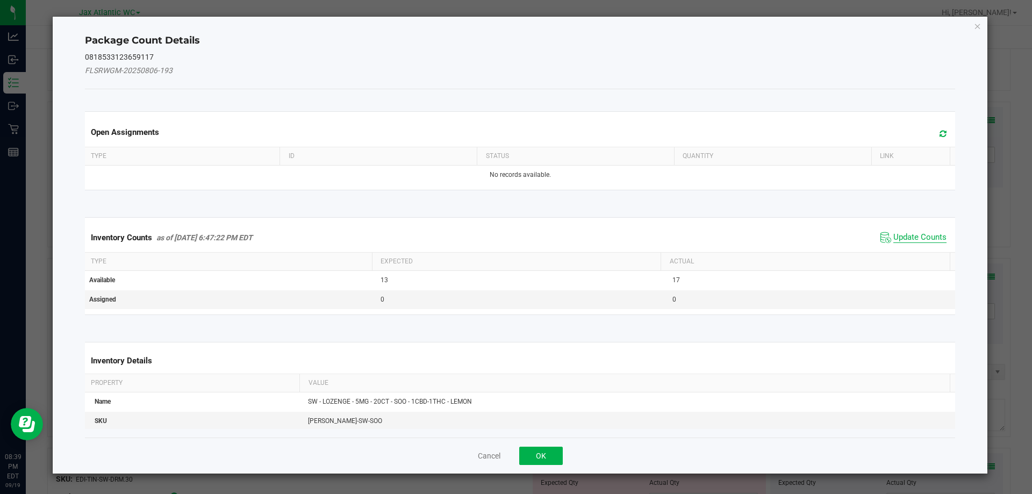
drag, startPoint x: 922, startPoint y: 226, endPoint x: 911, endPoint y: 234, distance: 13.8
click at [921, 227] on div "Inventory Counts as of [DATE] 6:47:22 PM EDT Update Counts" at bounding box center [520, 237] width 875 height 29
click at [911, 234] on span "Update Counts" at bounding box center [919, 237] width 53 height 11
drag, startPoint x: 910, startPoint y: 232, endPoint x: 908, endPoint y: 225, distance: 7.3
click at [911, 232] on span "Update Counts" at bounding box center [919, 237] width 53 height 10
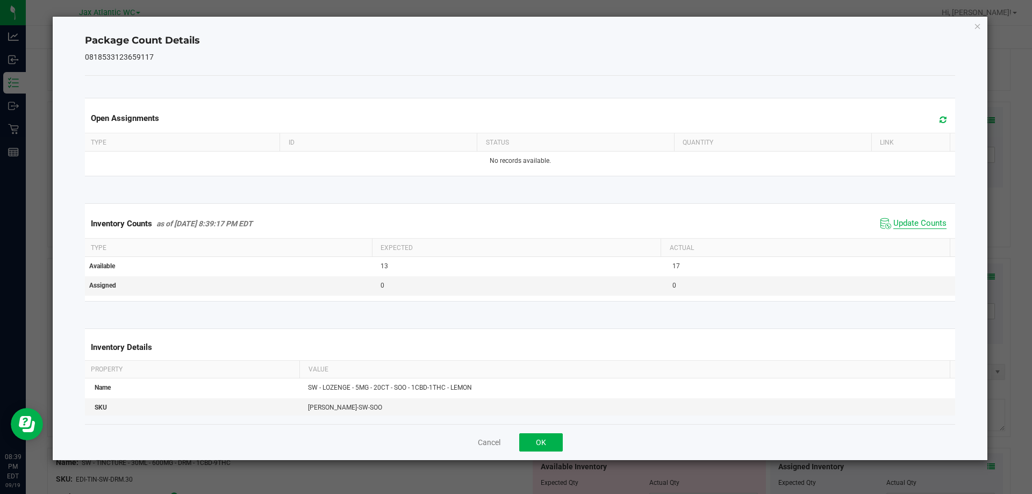
click at [907, 224] on span "Update Counts" at bounding box center [919, 223] width 53 height 11
click at [907, 224] on span "Update Counts" at bounding box center [919, 223] width 53 height 10
drag, startPoint x: 906, startPoint y: 224, endPoint x: 685, endPoint y: 408, distance: 287.7
click at [905, 225] on span "Update Counts" at bounding box center [919, 223] width 53 height 11
click at [540, 444] on button "OK" at bounding box center [541, 442] width 44 height 18
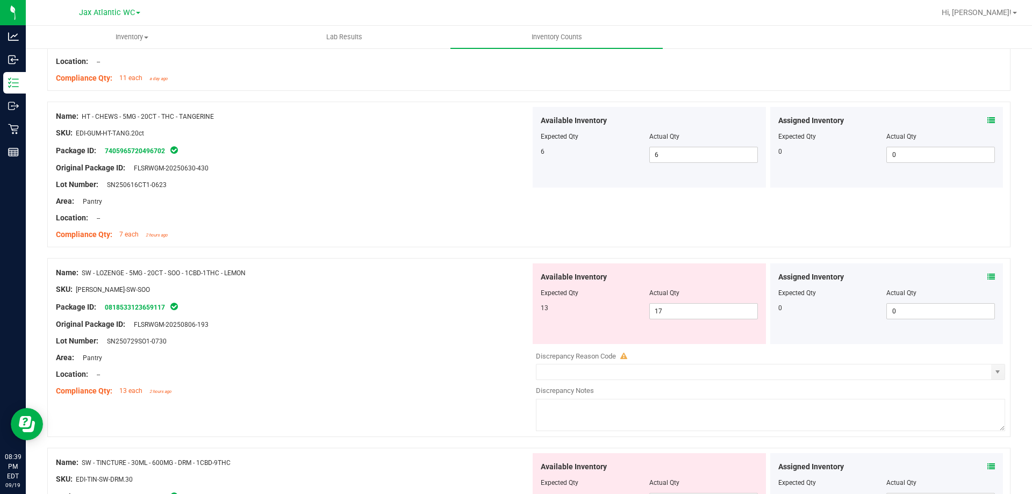
click at [389, 305] on div "Package ID: 0818533123659117" at bounding box center [293, 306] width 475 height 13
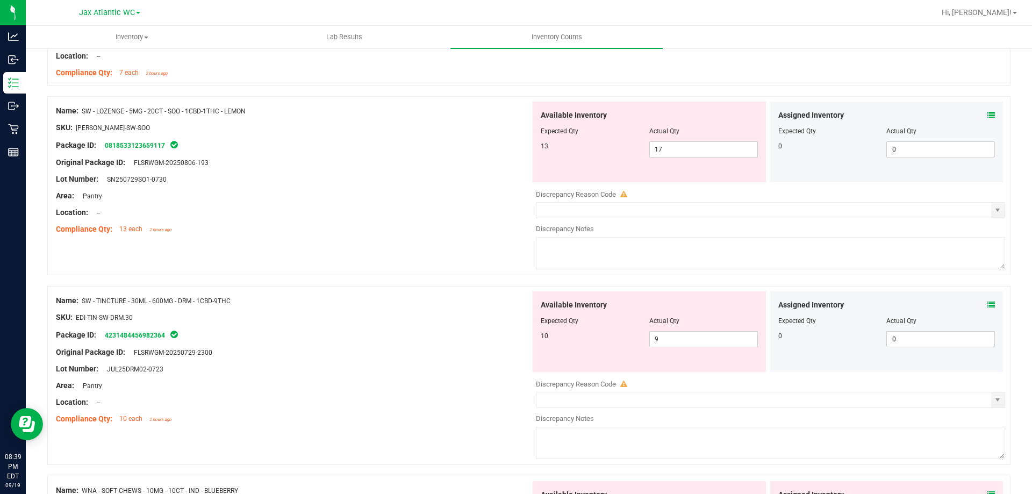
scroll to position [914, 0]
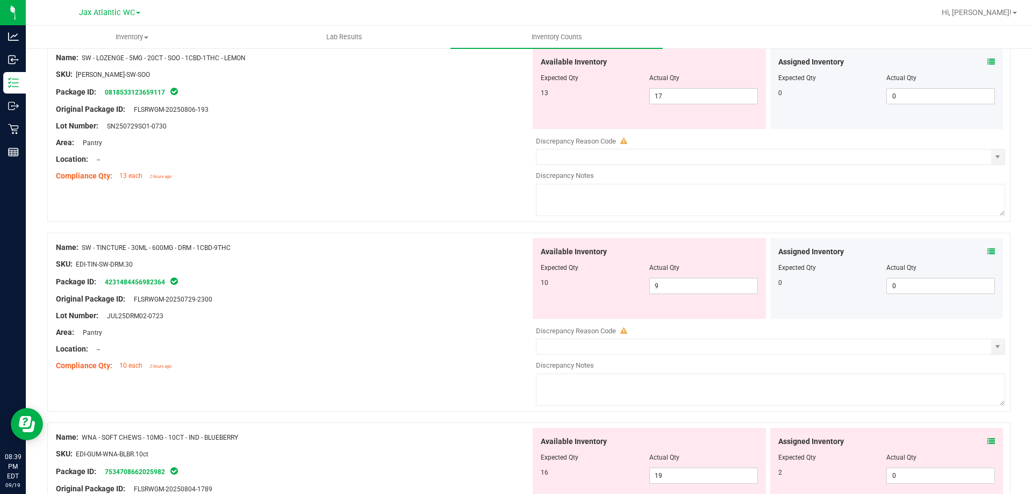
click at [987, 251] on icon at bounding box center [991, 252] width 8 height 8
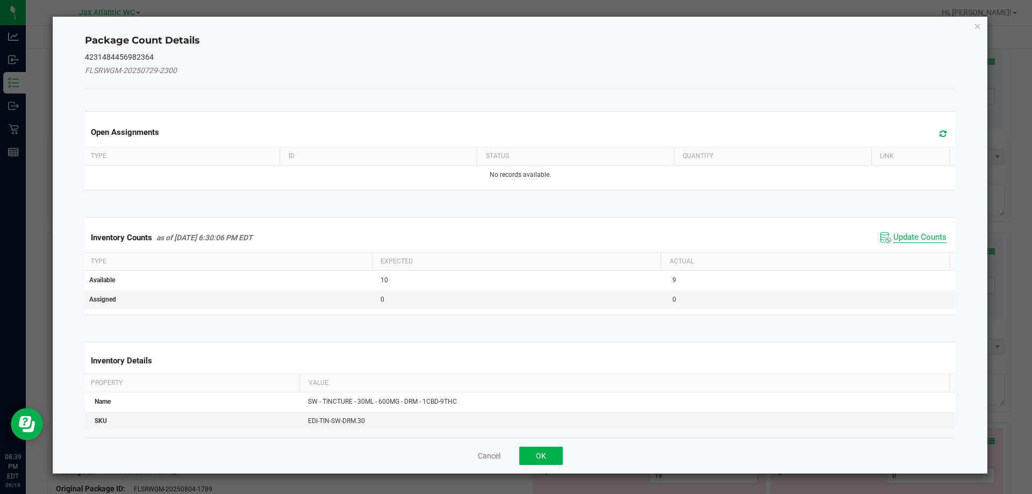
click at [923, 234] on span "Update Counts" at bounding box center [919, 237] width 53 height 11
click at [921, 234] on div "Inventory Counts as of [DATE] 6:30:06 PM EDT Update Counts" at bounding box center [520, 237] width 875 height 29
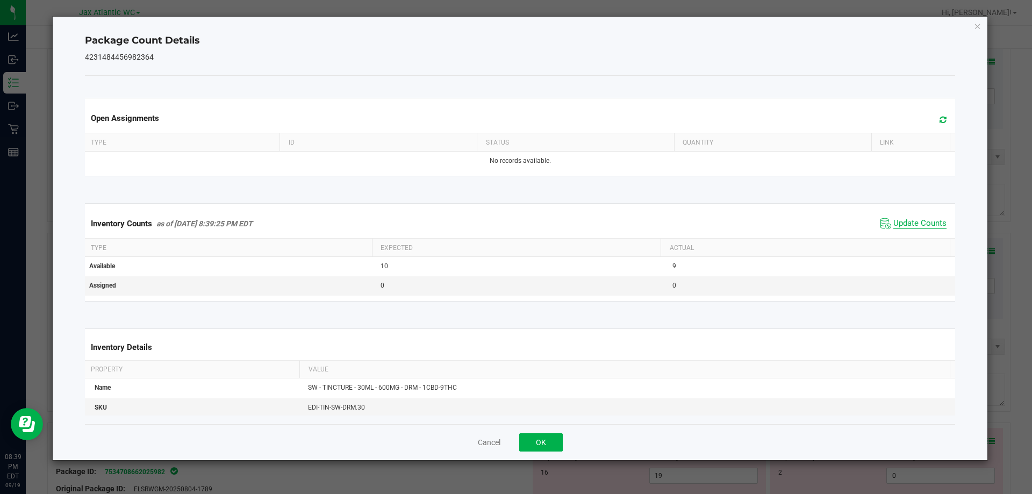
click at [908, 221] on span "Update Counts" at bounding box center [919, 223] width 53 height 11
click at [907, 221] on span "Update Counts" at bounding box center [919, 223] width 53 height 11
click at [905, 221] on span "Update Counts" at bounding box center [919, 223] width 53 height 11
click at [541, 438] on button "OK" at bounding box center [541, 442] width 44 height 18
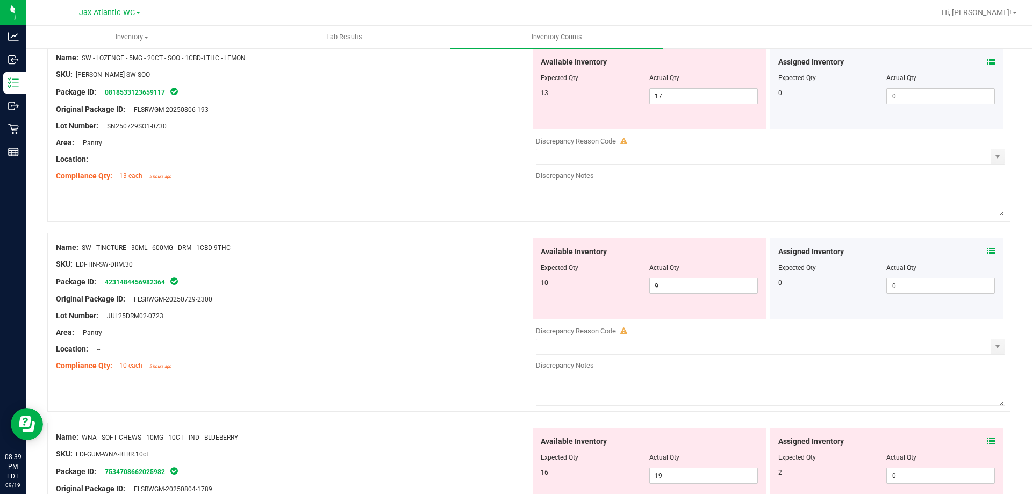
click at [432, 328] on div "Area: Pantry" at bounding box center [293, 332] width 475 height 11
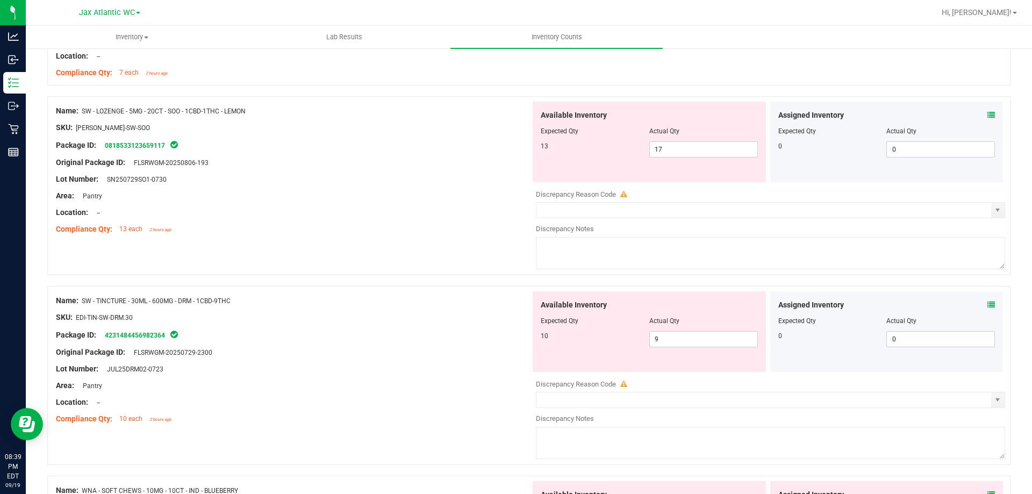
scroll to position [860, 0]
click at [698, 155] on span "17 17" at bounding box center [703, 150] width 109 height 16
click at [697, 155] on input "17" at bounding box center [703, 149] width 107 height 15
click at [352, 220] on div at bounding box center [293, 221] width 475 height 5
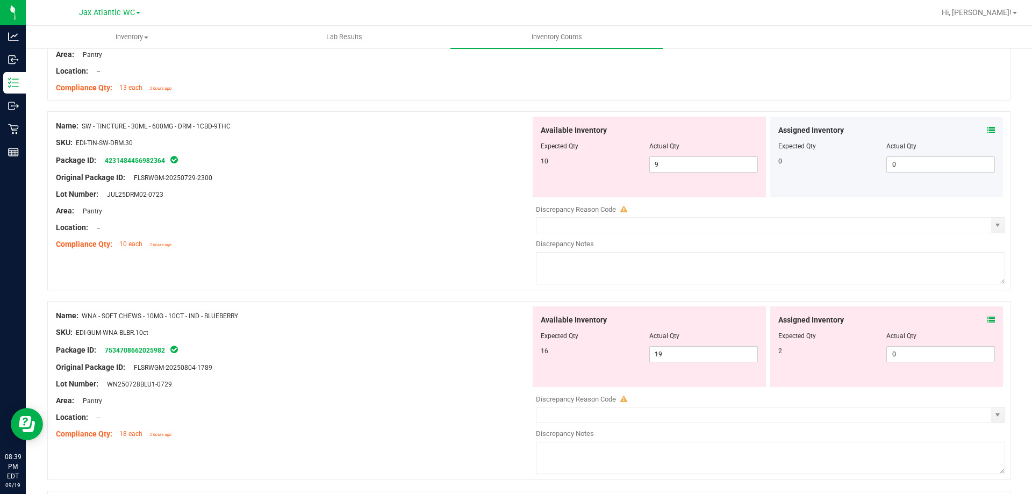
scroll to position [1021, 0]
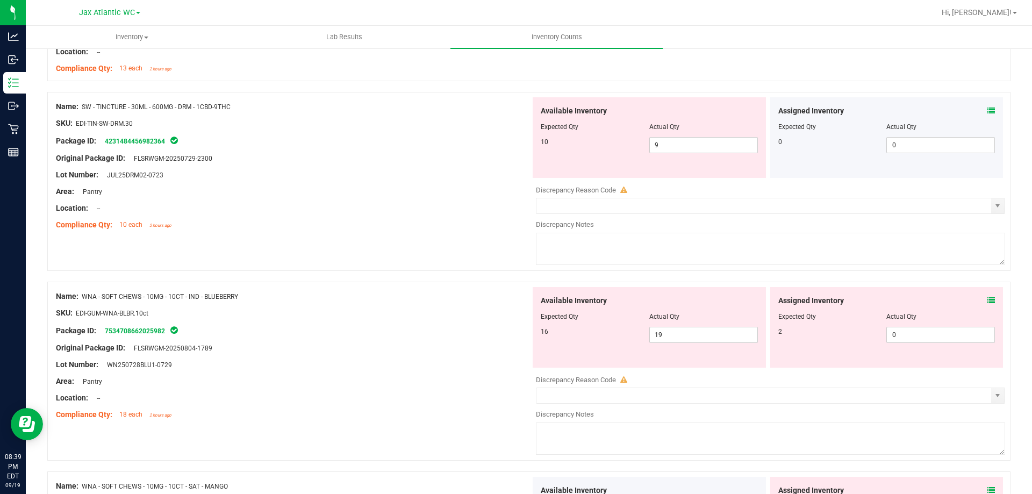
click at [987, 297] on icon at bounding box center [991, 301] width 8 height 8
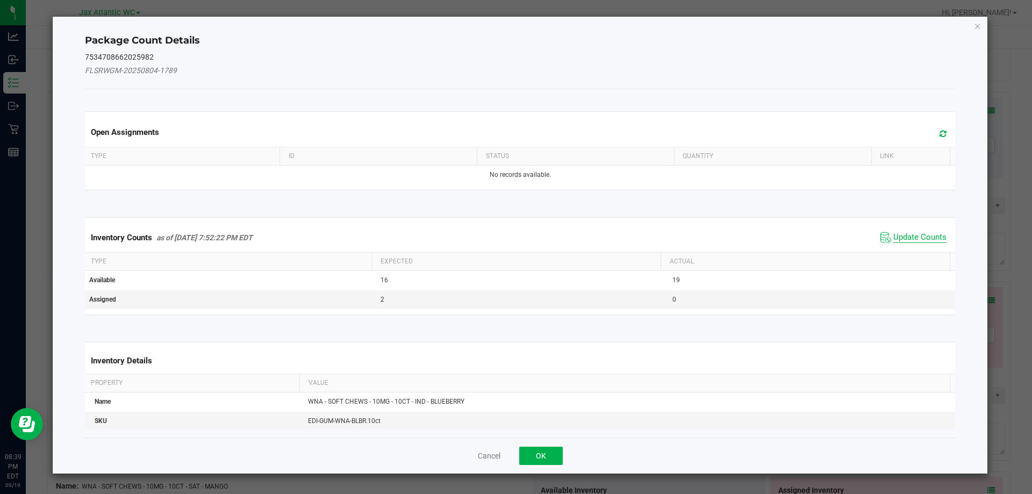
click at [914, 233] on span "Update Counts" at bounding box center [919, 237] width 53 height 11
click at [912, 232] on div "Inventory Counts as of [DATE] 7:52:22 PM EDT Update Counts" at bounding box center [520, 237] width 875 height 29
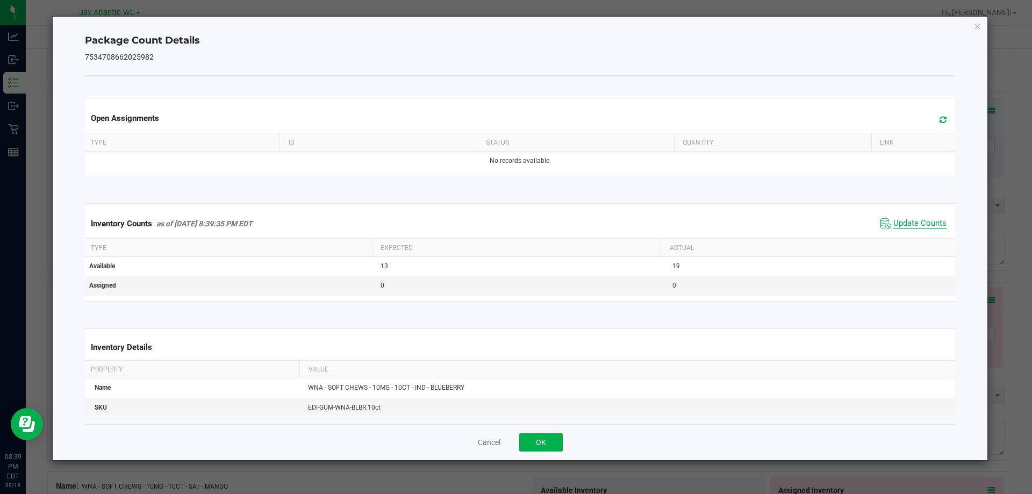
click at [898, 225] on span "Update Counts" at bounding box center [919, 223] width 53 height 11
drag, startPoint x: 898, startPoint y: 225, endPoint x: 705, endPoint y: 364, distance: 238.2
click at [897, 225] on span "Update Counts" at bounding box center [919, 223] width 53 height 10
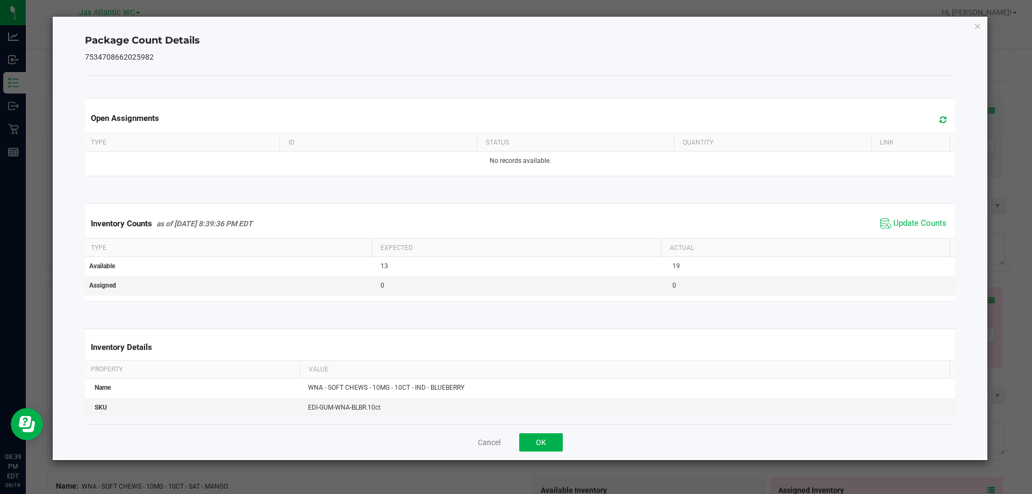
click at [513, 436] on div "Cancel OK" at bounding box center [520, 442] width 871 height 36
click at [530, 436] on button "OK" at bounding box center [541, 442] width 44 height 18
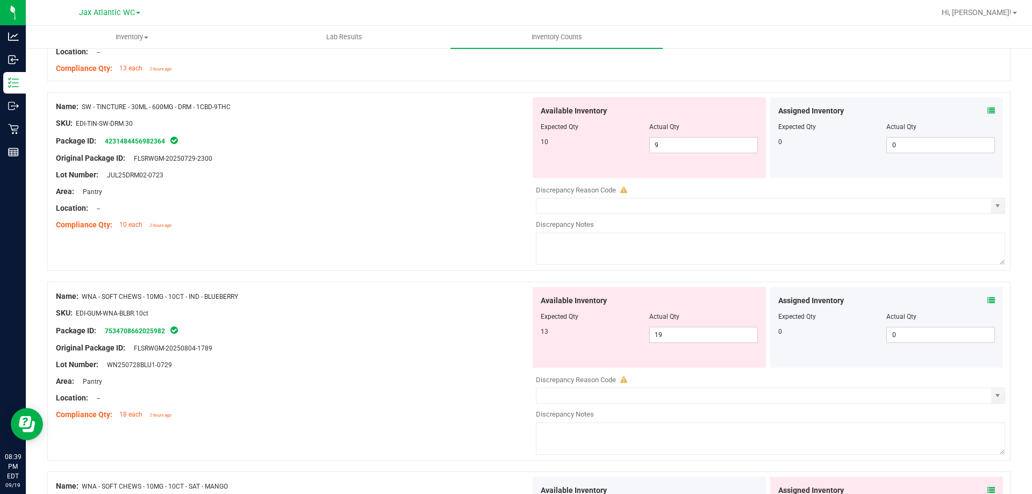
click at [406, 345] on div "Original Package ID: FLSRWGM-20250804-1789" at bounding box center [293, 347] width 475 height 11
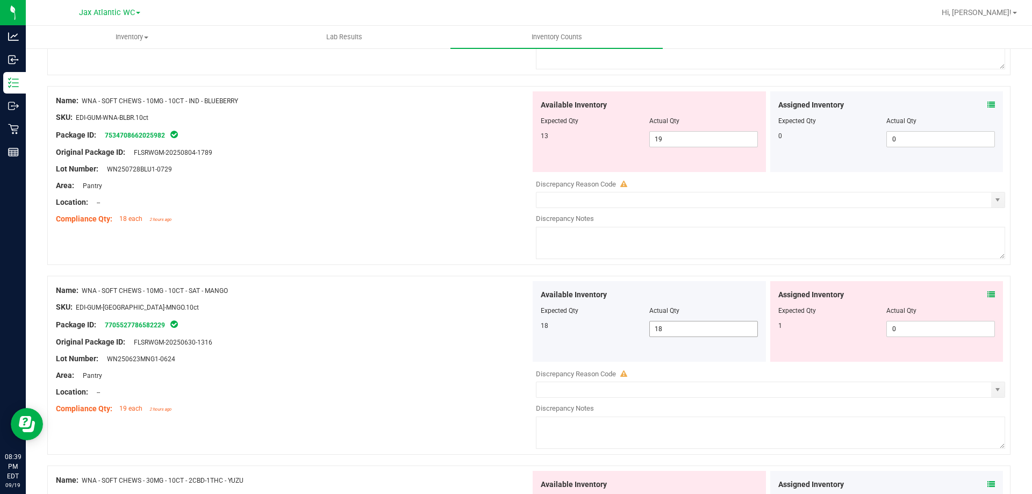
scroll to position [1236, 0]
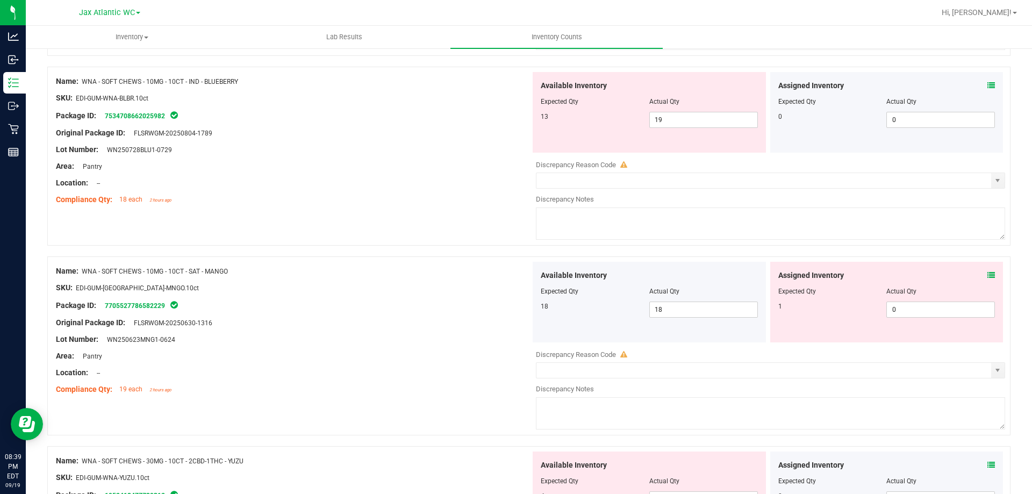
click at [987, 275] on icon at bounding box center [991, 275] width 8 height 8
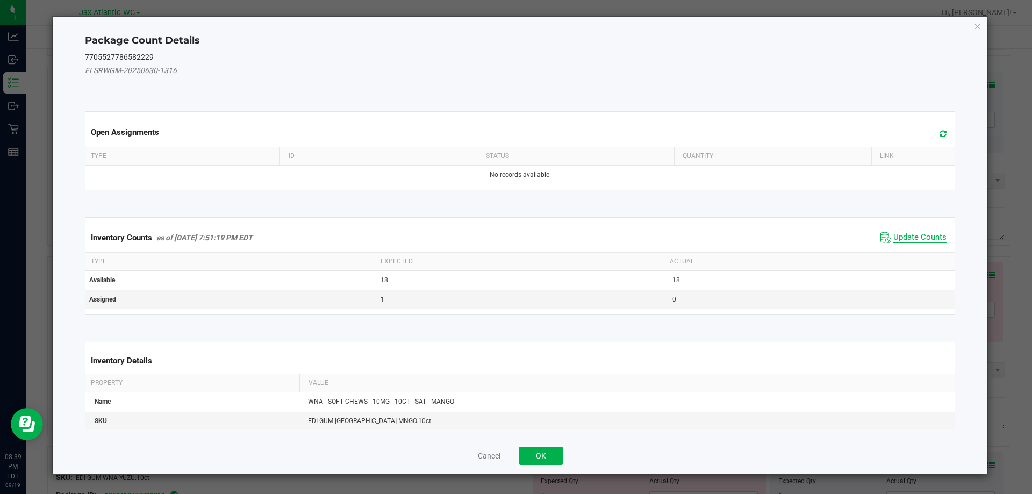
click at [922, 241] on span "Update Counts" at bounding box center [919, 237] width 53 height 11
drag, startPoint x: 917, startPoint y: 239, endPoint x: 913, endPoint y: 234, distance: 6.9
click at [917, 239] on kendo-grid "Inventory Counts as of [DATE] 7:51:19 PM EDT Update Counts Type Expected Actual…" at bounding box center [520, 265] width 887 height 97
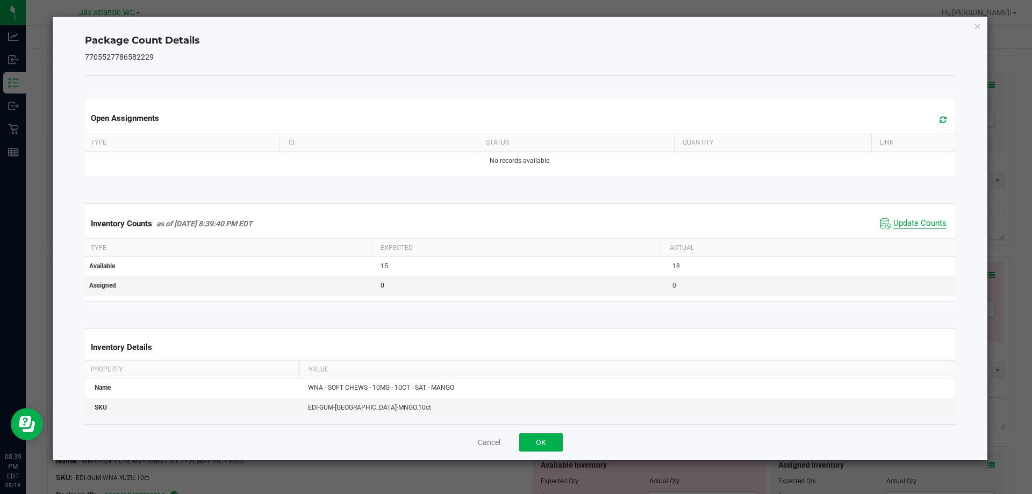
click at [908, 225] on span "Update Counts" at bounding box center [919, 223] width 53 height 11
click at [908, 224] on span "Update Counts" at bounding box center [919, 223] width 53 height 11
click at [907, 223] on span "Update Counts" at bounding box center [919, 223] width 53 height 10
drag, startPoint x: 906, startPoint y: 223, endPoint x: 761, endPoint y: 320, distance: 174.7
click at [905, 223] on span "Update Counts" at bounding box center [919, 223] width 53 height 10
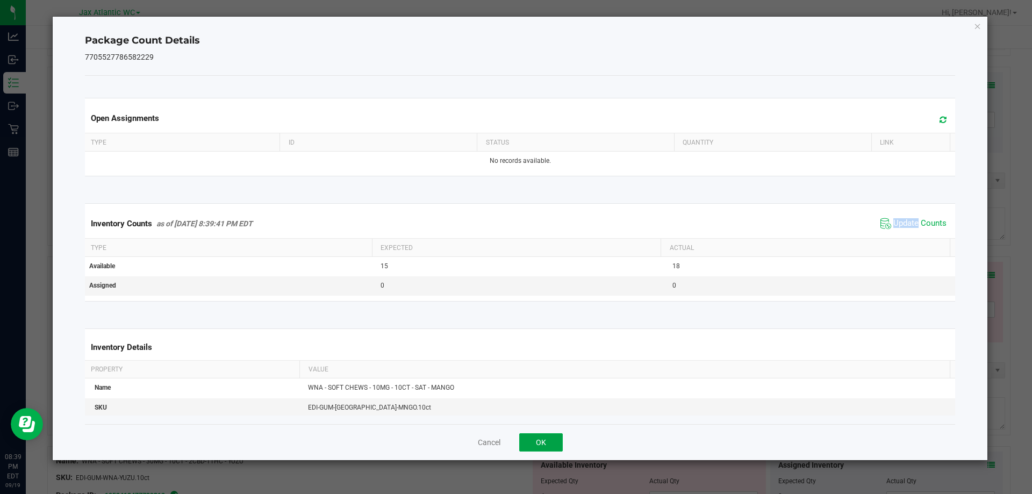
click at [538, 440] on button "OK" at bounding box center [541, 442] width 44 height 18
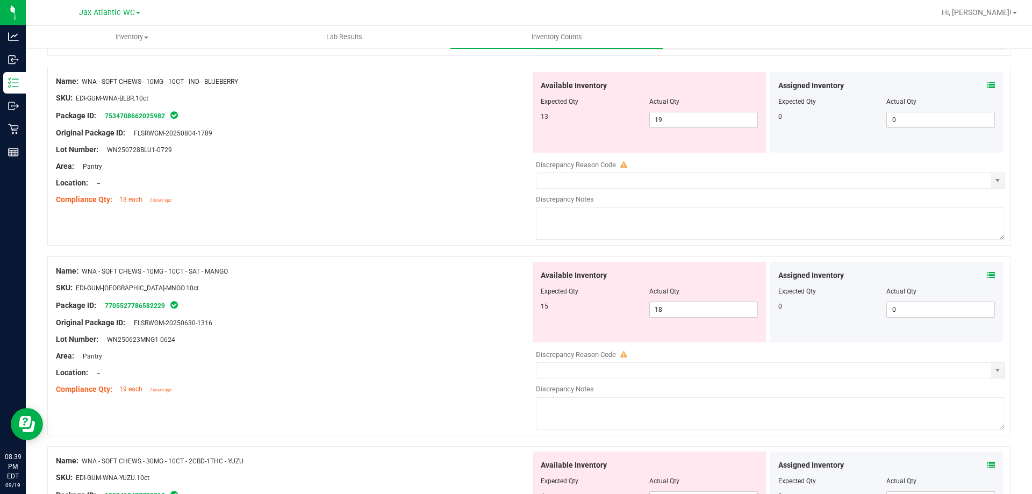
click at [453, 351] on div "Area: Pantry" at bounding box center [293, 355] width 475 height 11
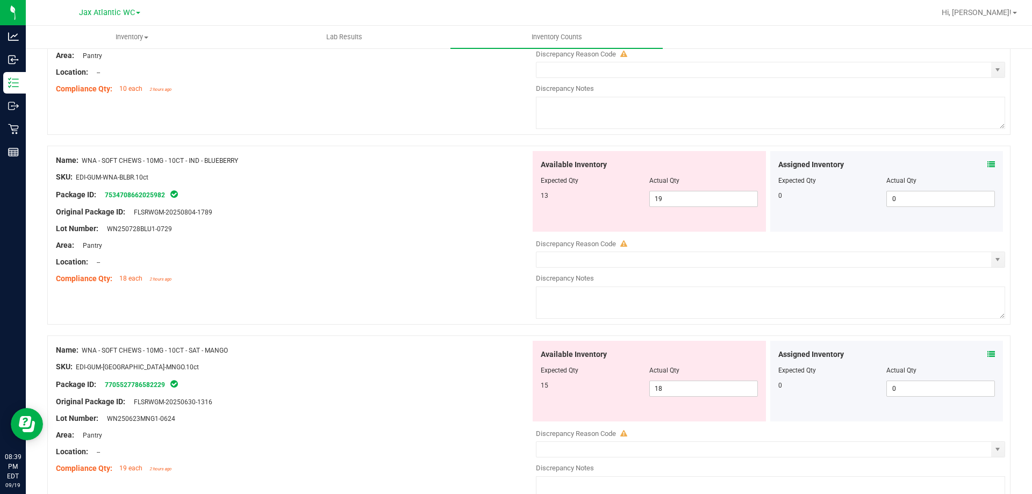
scroll to position [1021, 0]
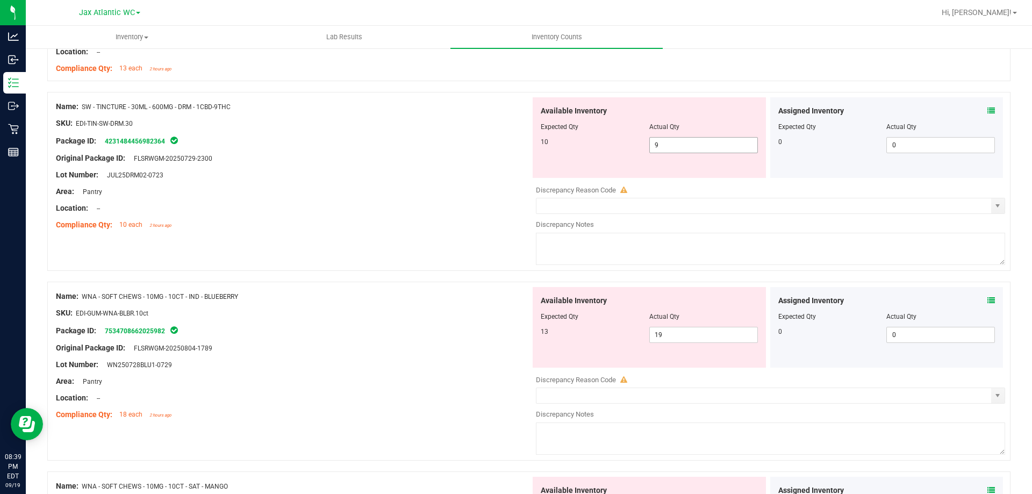
click at [664, 149] on span "9 9" at bounding box center [703, 145] width 109 height 16
click at [664, 149] on input "9" at bounding box center [703, 145] width 107 height 15
click at [381, 264] on div "Name: FT - VAPE CART CDT DISTILLATE - 1G - ZKR - IND SKU: BAP-CAR-FT-CDT-ZKR1M …" at bounding box center [528, 103] width 963 height 1899
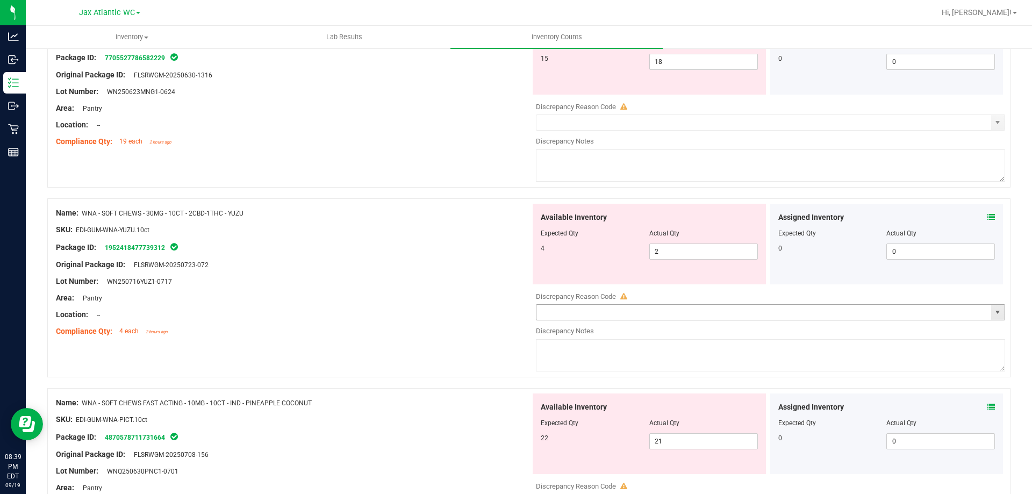
scroll to position [1451, 0]
click at [987, 217] on icon at bounding box center [991, 217] width 8 height 8
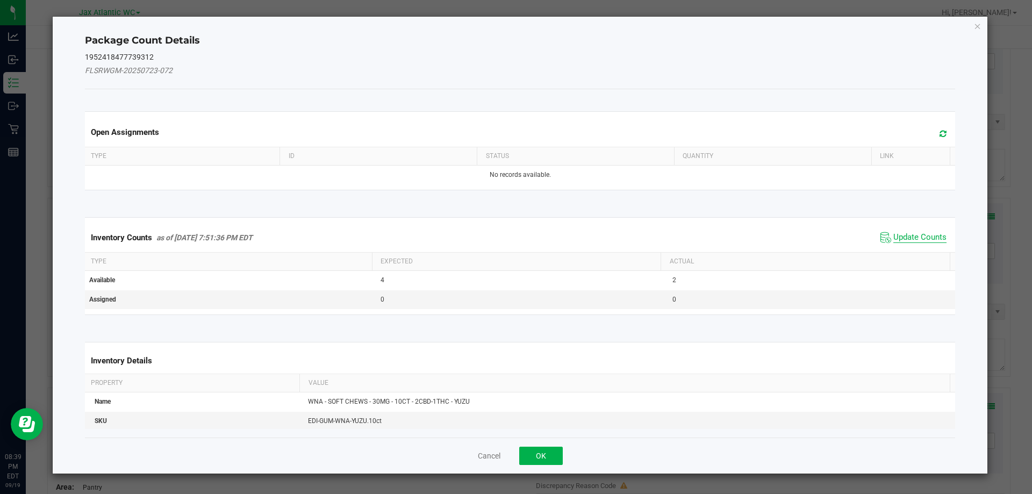
click at [911, 234] on span "Update Counts" at bounding box center [919, 237] width 53 height 11
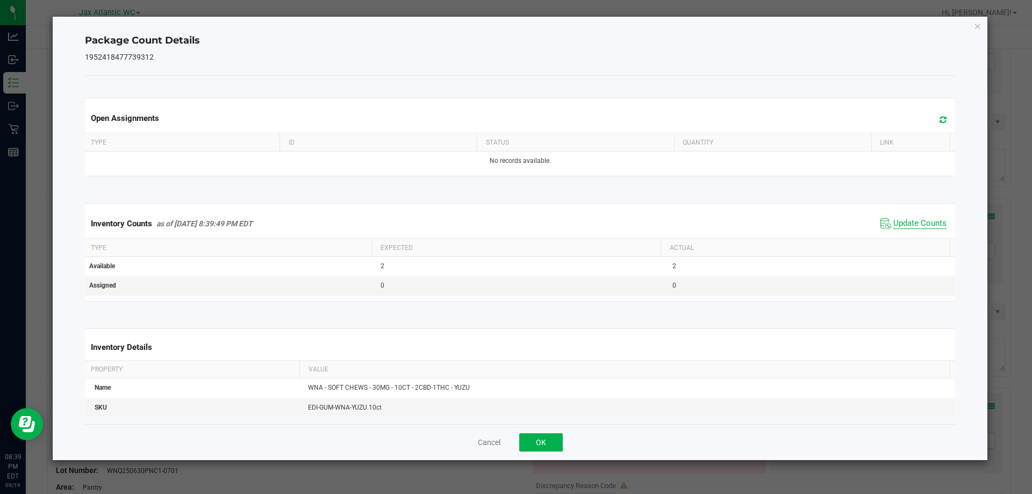
drag, startPoint x: 908, startPoint y: 235, endPoint x: 896, endPoint y: 220, distance: 18.8
click at [907, 235] on div "Inventory Counts as of [DATE] 8:39:49 PM EDT Update Counts" at bounding box center [520, 223] width 875 height 29
click at [897, 219] on span "Update Counts" at bounding box center [919, 223] width 53 height 11
click at [897, 219] on span "Update Counts" at bounding box center [919, 223] width 53 height 10
click at [897, 219] on span "Update Counts" at bounding box center [919, 223] width 53 height 11
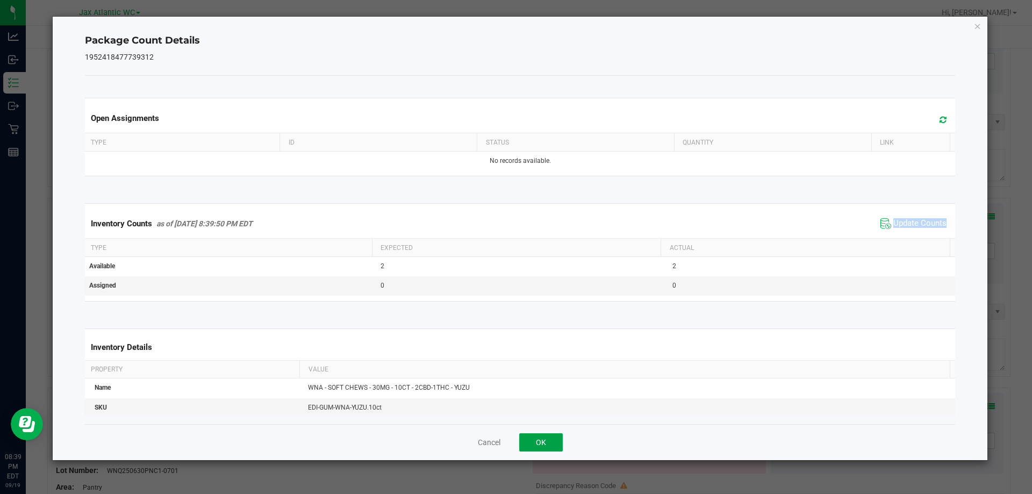
drag, startPoint x: 527, startPoint y: 444, endPoint x: 534, endPoint y: 440, distance: 7.5
click at [529, 443] on button "OK" at bounding box center [541, 442] width 44 height 18
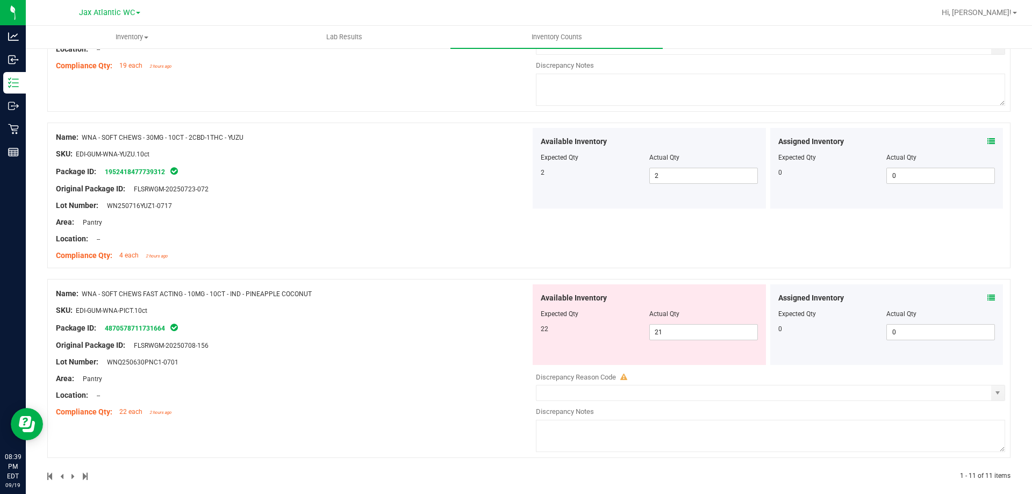
scroll to position [1537, 0]
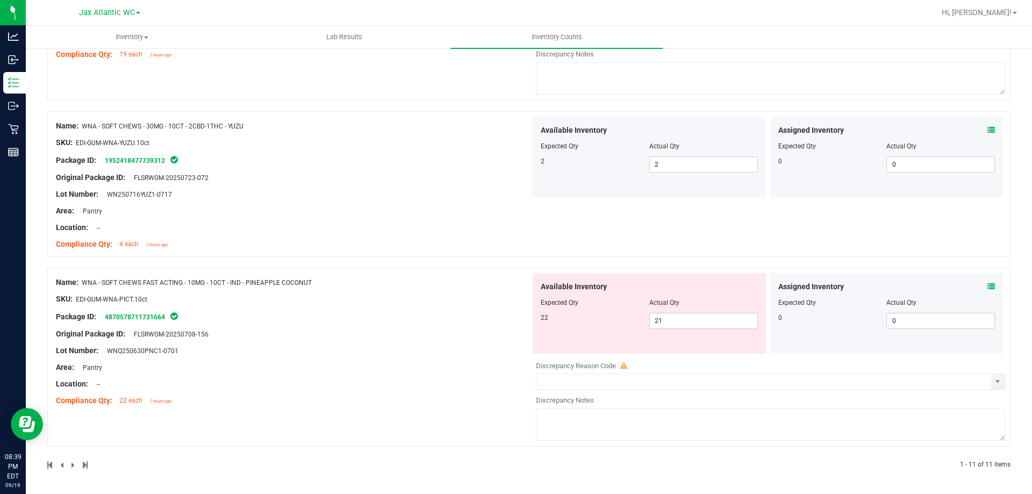
click at [987, 287] on icon at bounding box center [991, 287] width 8 height 8
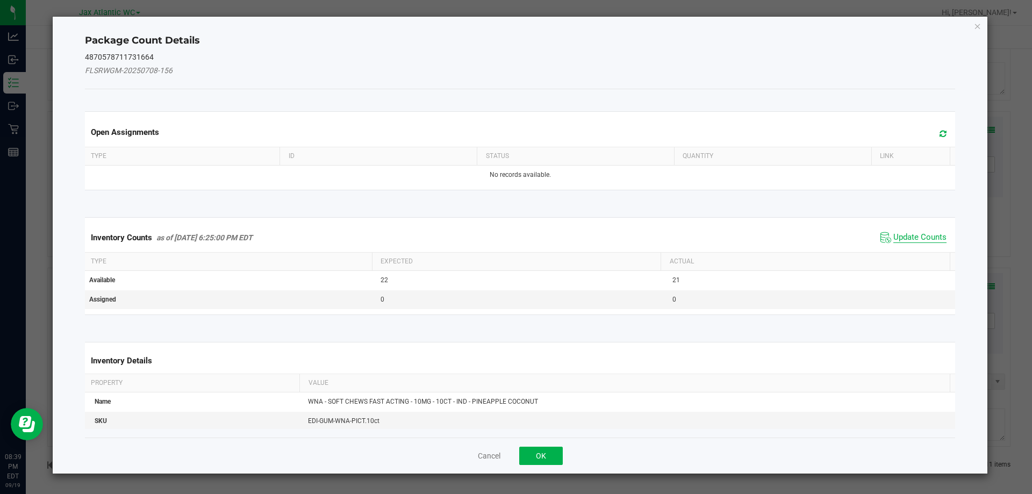
click at [904, 234] on span "Update Counts" at bounding box center [919, 237] width 53 height 11
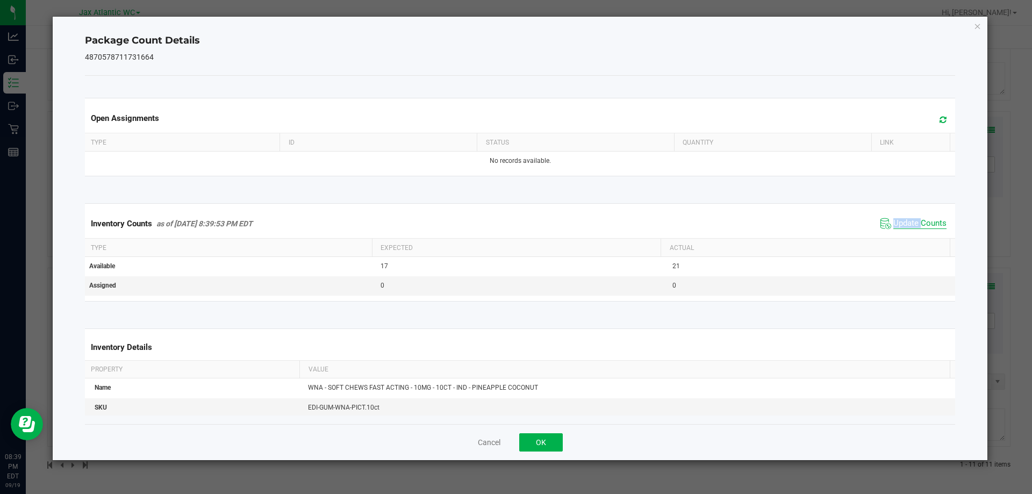
click at [903, 234] on div "Inventory Counts as of [DATE] 8:39:53 PM EDT Update Counts" at bounding box center [520, 223] width 875 height 29
click at [895, 222] on span "Update Counts" at bounding box center [919, 223] width 53 height 11
click at [895, 222] on span "Update Counts" at bounding box center [919, 223] width 53 height 10
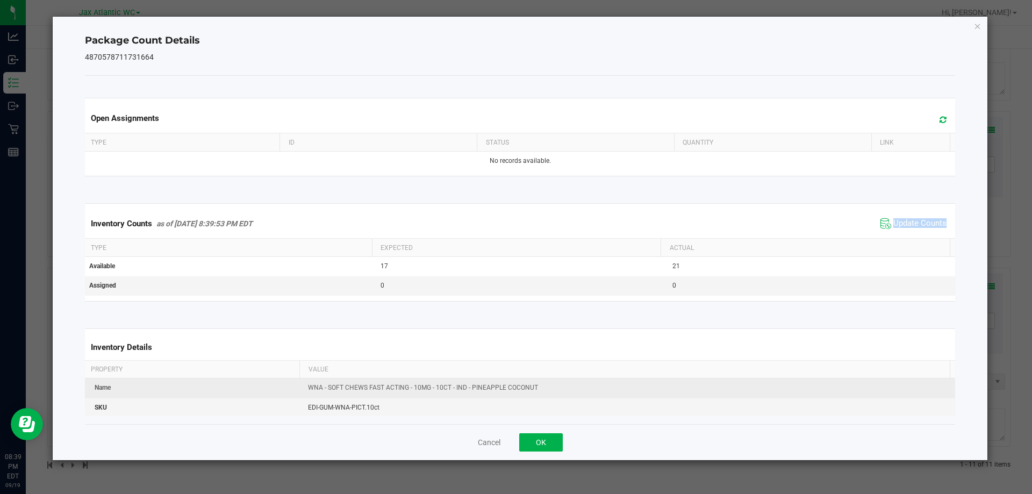
drag, startPoint x: 895, startPoint y: 222, endPoint x: 632, endPoint y: 383, distance: 308.0
click at [894, 222] on span "Update Counts" at bounding box center [919, 223] width 53 height 11
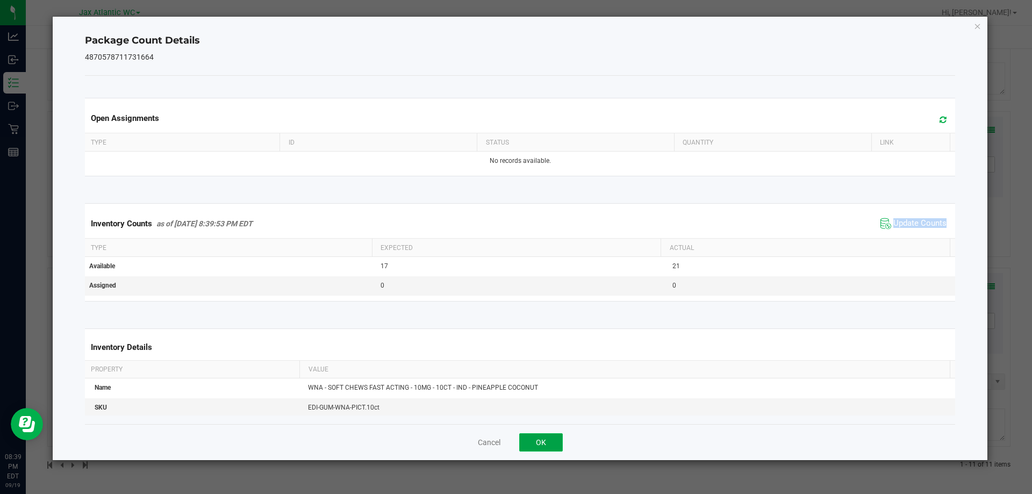
click at [534, 442] on button "OK" at bounding box center [541, 442] width 44 height 18
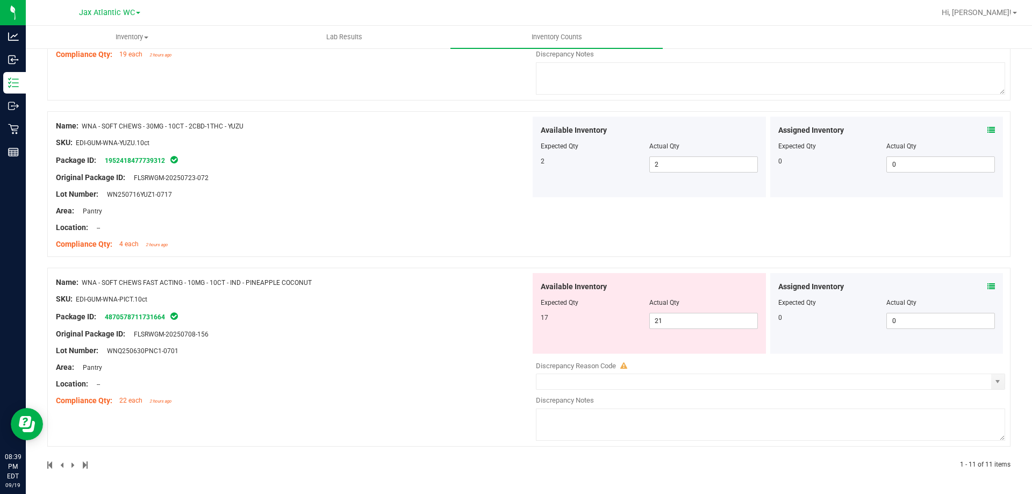
click at [421, 366] on div "Area: Pantry" at bounding box center [293, 367] width 475 height 11
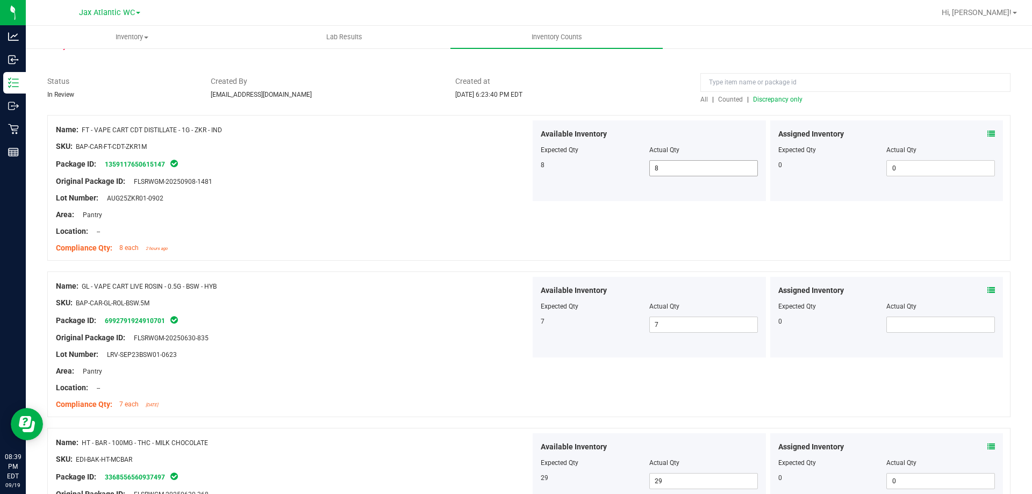
scroll to position [0, 0]
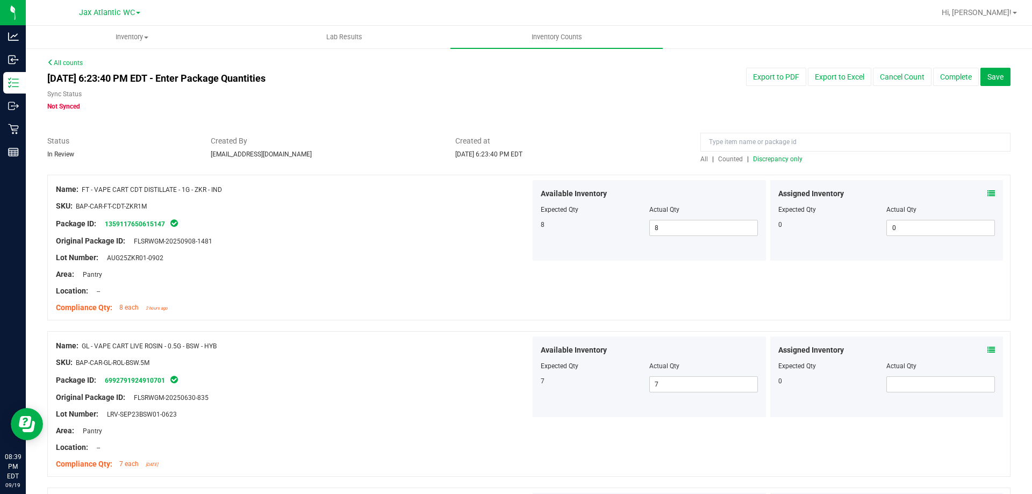
click at [771, 160] on span "Discrepancy only" at bounding box center [777, 159] width 49 height 8
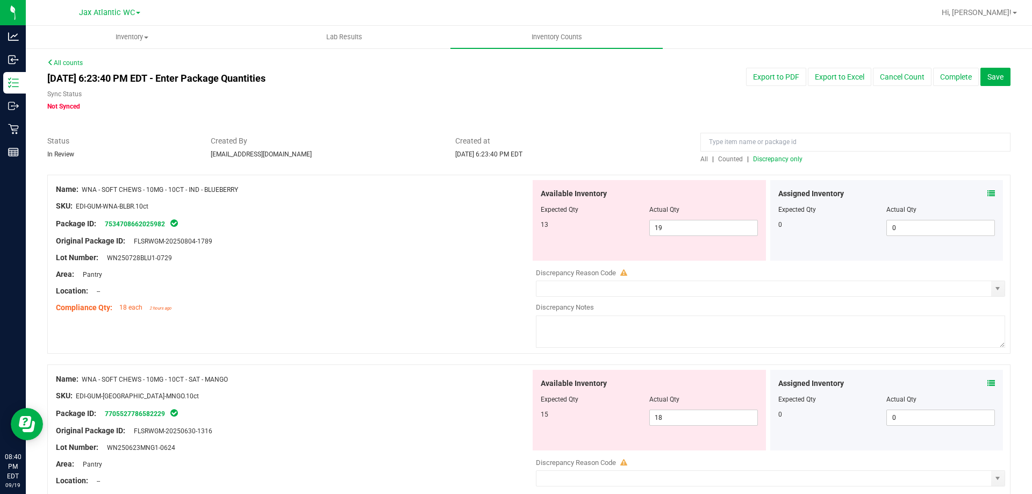
click at [987, 194] on icon at bounding box center [991, 194] width 8 height 8
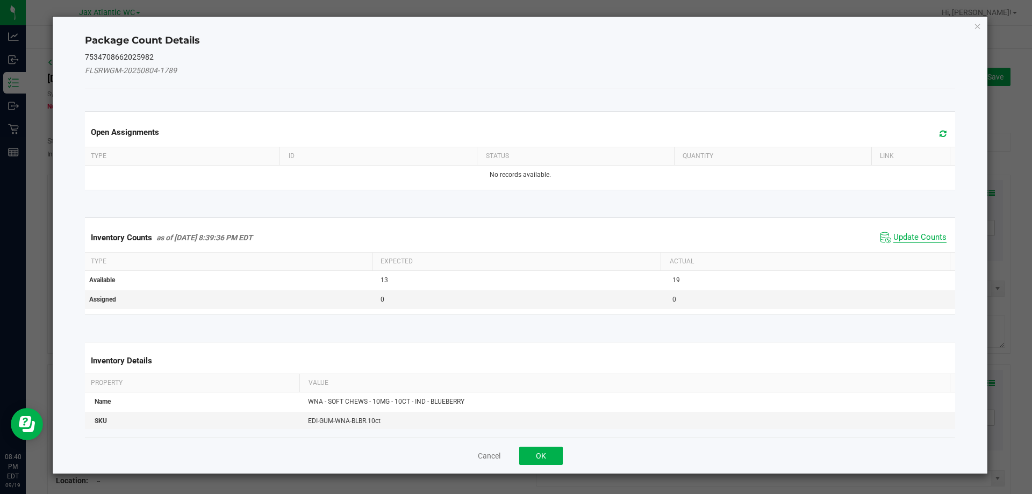
click at [923, 235] on span "Update Counts" at bounding box center [919, 237] width 53 height 11
click at [923, 235] on div "Inventory Counts as of [DATE] 8:39:36 PM EDT Update Counts" at bounding box center [520, 237] width 875 height 29
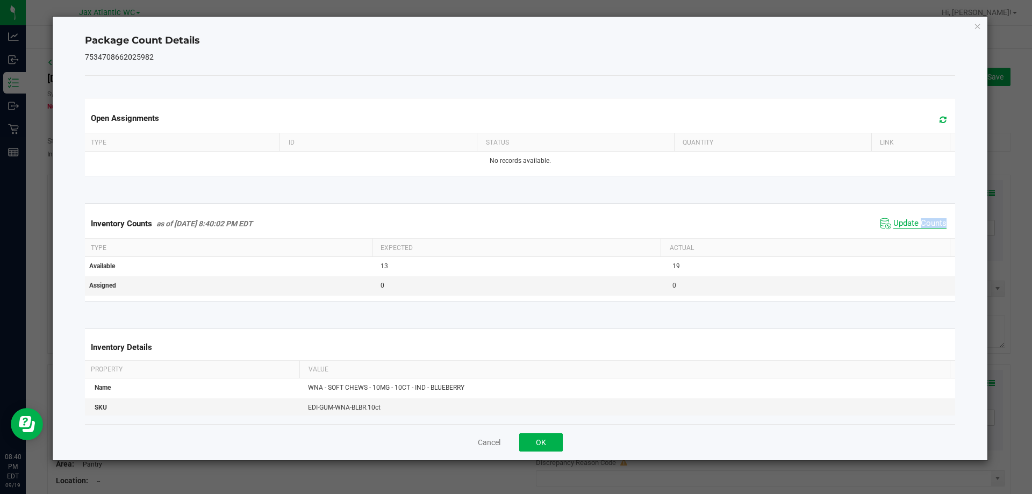
click at [914, 221] on span "Update Counts" at bounding box center [919, 223] width 53 height 11
drag, startPoint x: 914, startPoint y: 221, endPoint x: 894, endPoint y: 229, distance: 21.7
click at [914, 220] on span "Update Counts" at bounding box center [919, 223] width 53 height 10
drag, startPoint x: 543, startPoint y: 443, endPoint x: 575, endPoint y: 360, distance: 89.6
click at [543, 442] on button "OK" at bounding box center [541, 442] width 44 height 18
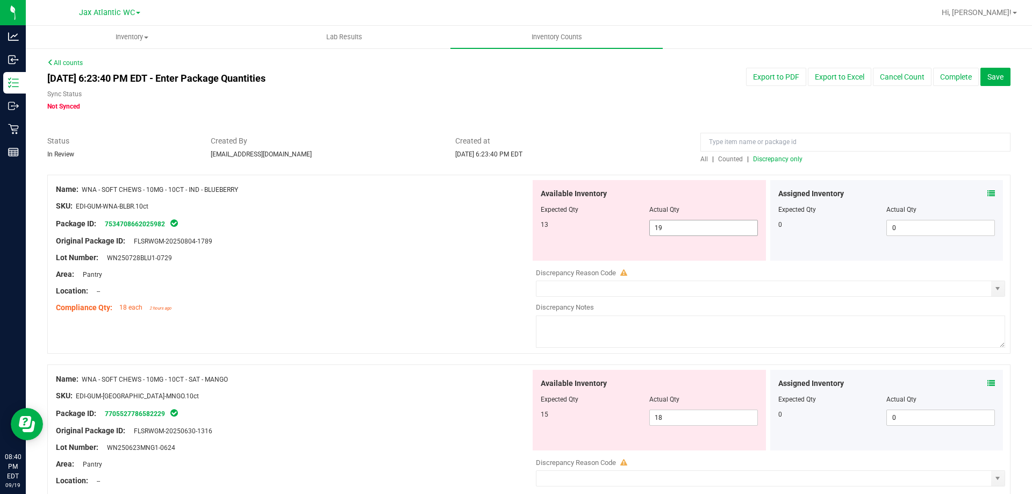
click at [667, 227] on span "19 19" at bounding box center [703, 228] width 109 height 16
click at [667, 227] on input "19" at bounding box center [703, 227] width 107 height 15
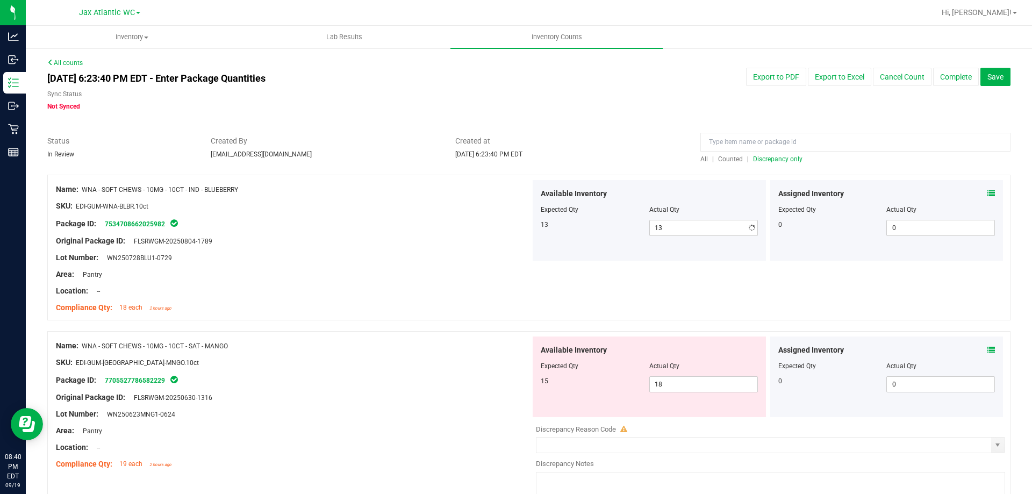
click at [315, 312] on div "Compliance Qty: 18 each 2 hours ago" at bounding box center [293, 307] width 475 height 11
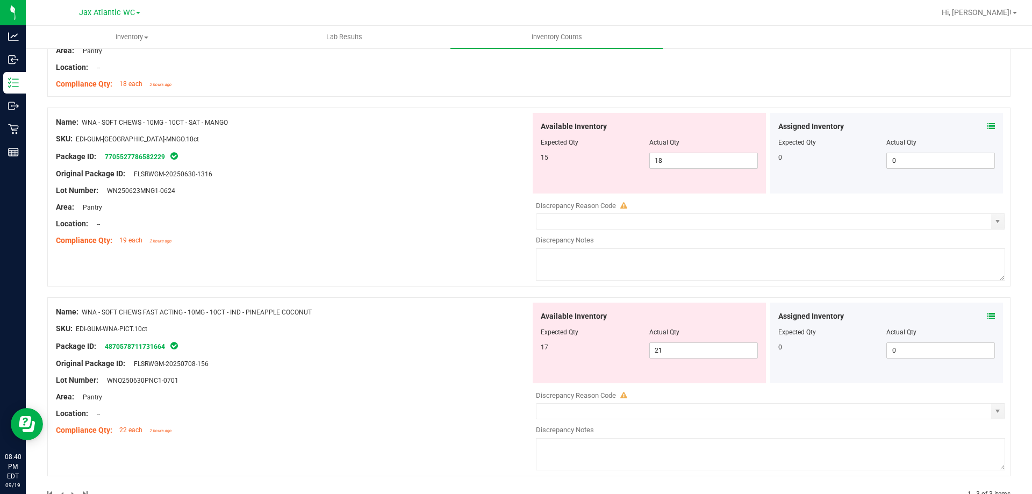
scroll to position [199, 0]
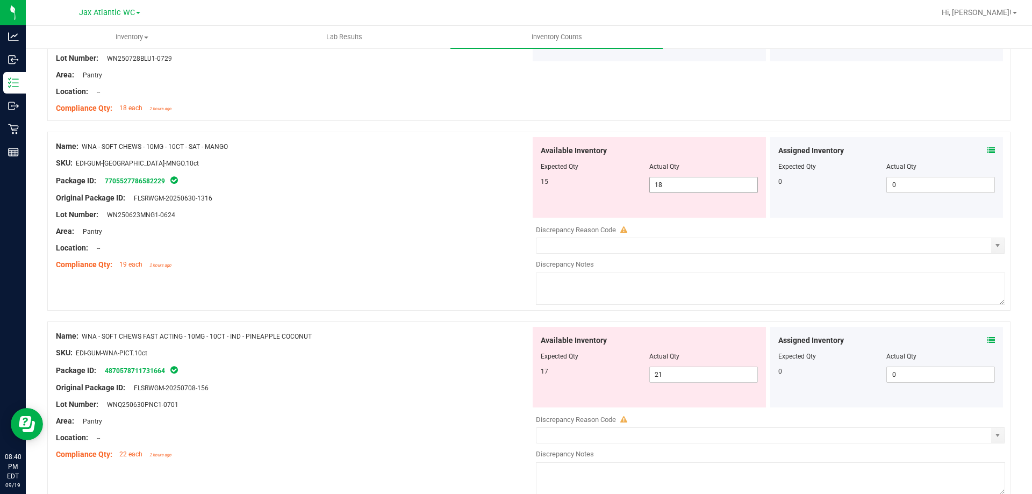
click at [701, 177] on span "18 18" at bounding box center [703, 185] width 109 height 16
click at [701, 177] on input "18" at bounding box center [703, 184] width 107 height 15
click at [674, 377] on span "21 21" at bounding box center [703, 374] width 109 height 16
click at [675, 377] on input "21" at bounding box center [703, 374] width 107 height 15
click at [425, 255] on div at bounding box center [293, 256] width 475 height 5
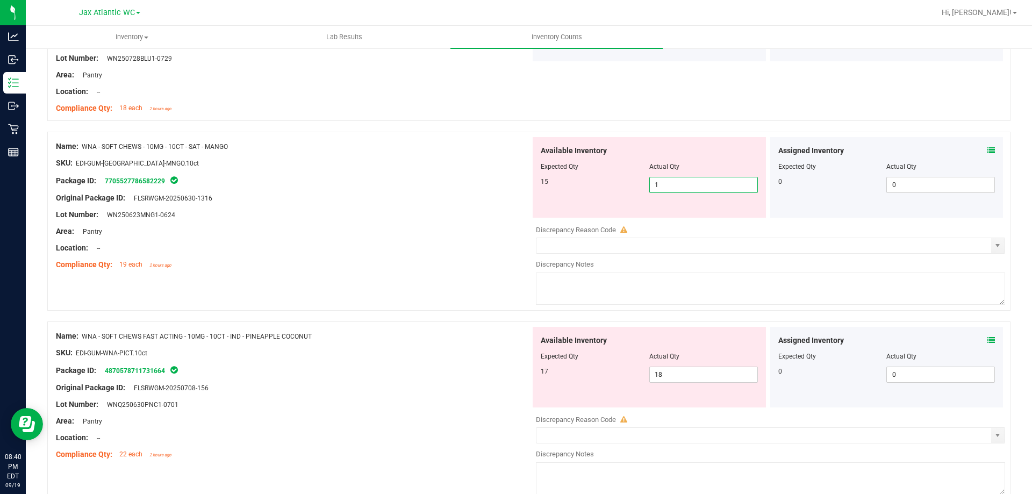
click at [688, 183] on span "1 1" at bounding box center [703, 185] width 109 height 16
click at [688, 183] on input "1" at bounding box center [703, 184] width 107 height 15
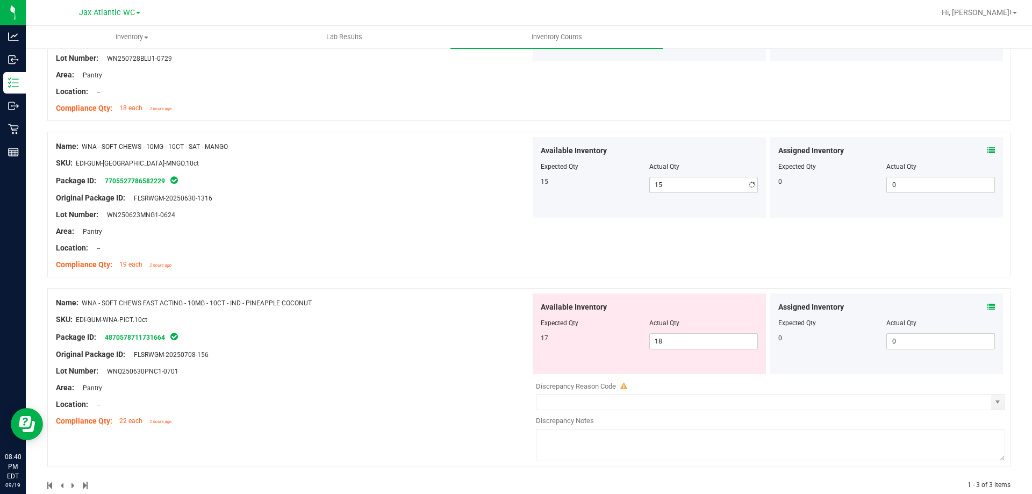
click at [456, 215] on div "Lot Number: WN250623MNG1-0624" at bounding box center [293, 214] width 475 height 11
click at [688, 346] on span "18 18" at bounding box center [703, 341] width 109 height 16
click at [688, 346] on input "18" at bounding box center [703, 341] width 107 height 15
click at [492, 282] on div "Name: WNA - SOFT CHEWS - 10MG - 10CT - SAT - MANGO SKU: EDI-GUM-[GEOGRAPHIC_DAT…" at bounding box center [528, 210] width 963 height 156
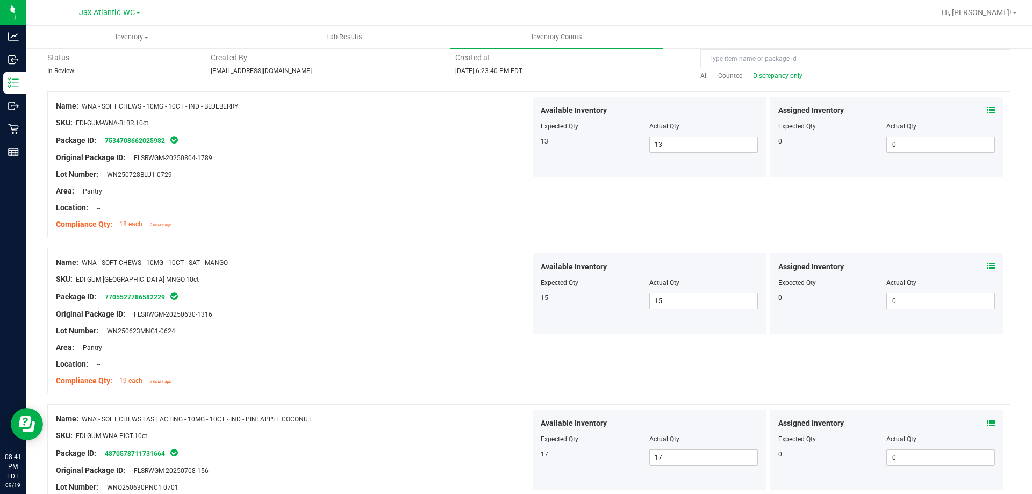
scroll to position [0, 0]
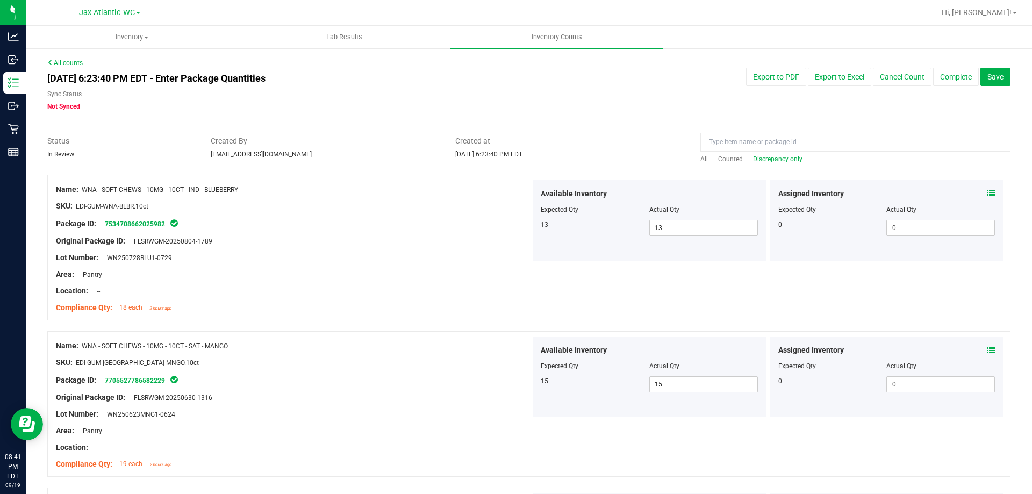
click at [772, 152] on div at bounding box center [855, 144] width 310 height 19
click at [769, 160] on span "Discrepancy only" at bounding box center [777, 159] width 49 height 8
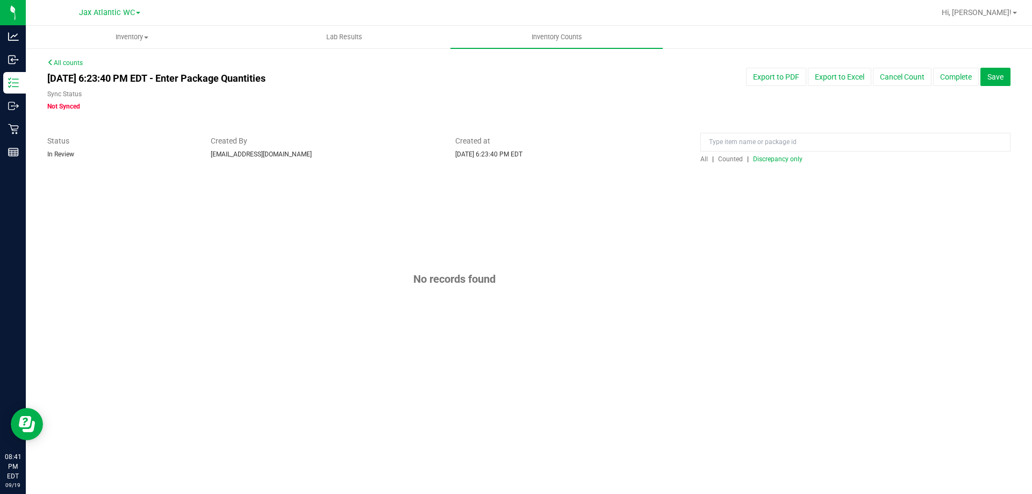
click at [583, 215] on div "No records found" at bounding box center [528, 279] width 963 height 209
click at [997, 76] on span "Save" at bounding box center [995, 77] width 16 height 9
